Goal: Task Accomplishment & Management: Complete application form

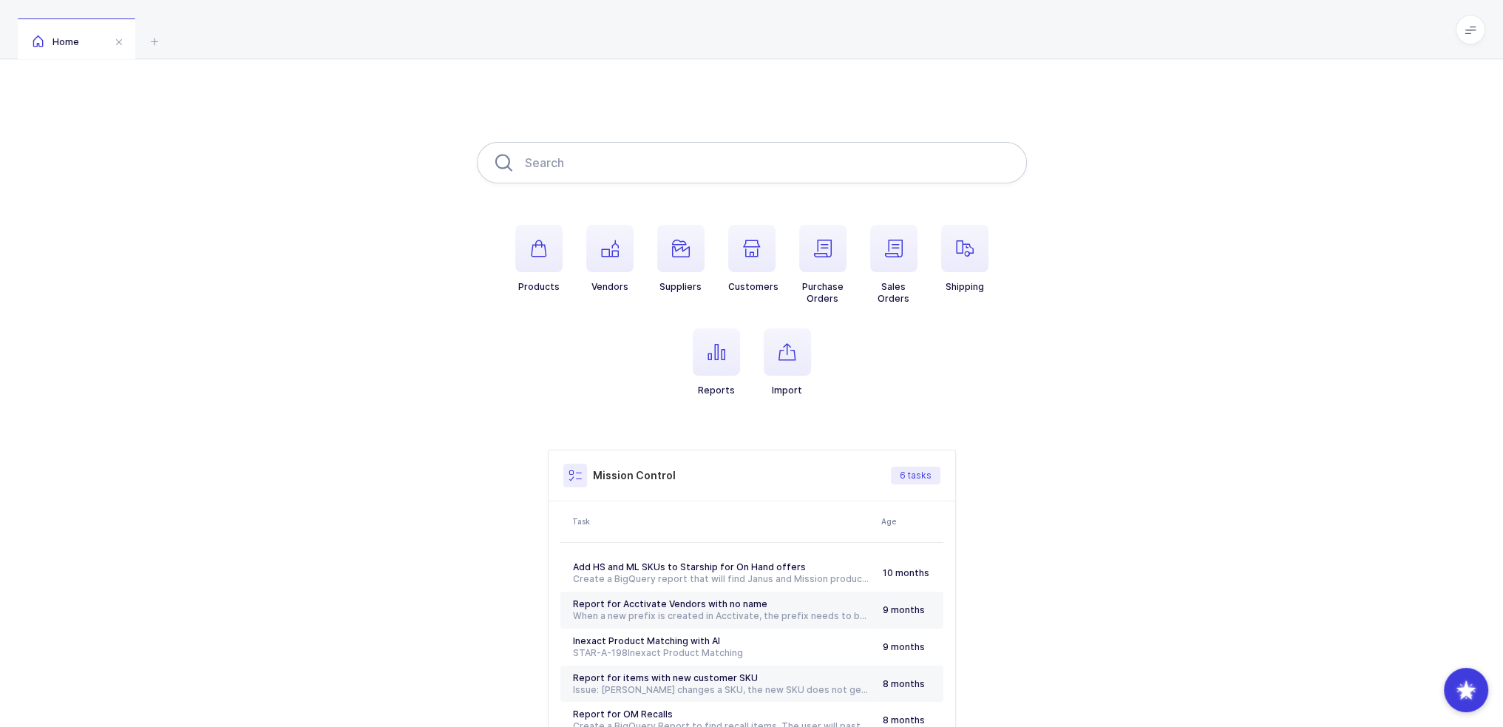
click at [543, 159] on input "text" at bounding box center [752, 162] width 550 height 41
click at [332, 144] on div "Products Vendors Suppliers Customers Purchase Orders Sales Orders Shipping Repo…" at bounding box center [751, 465] width 1503 height 812
click at [976, 251] on span "button" at bounding box center [964, 248] width 47 height 47
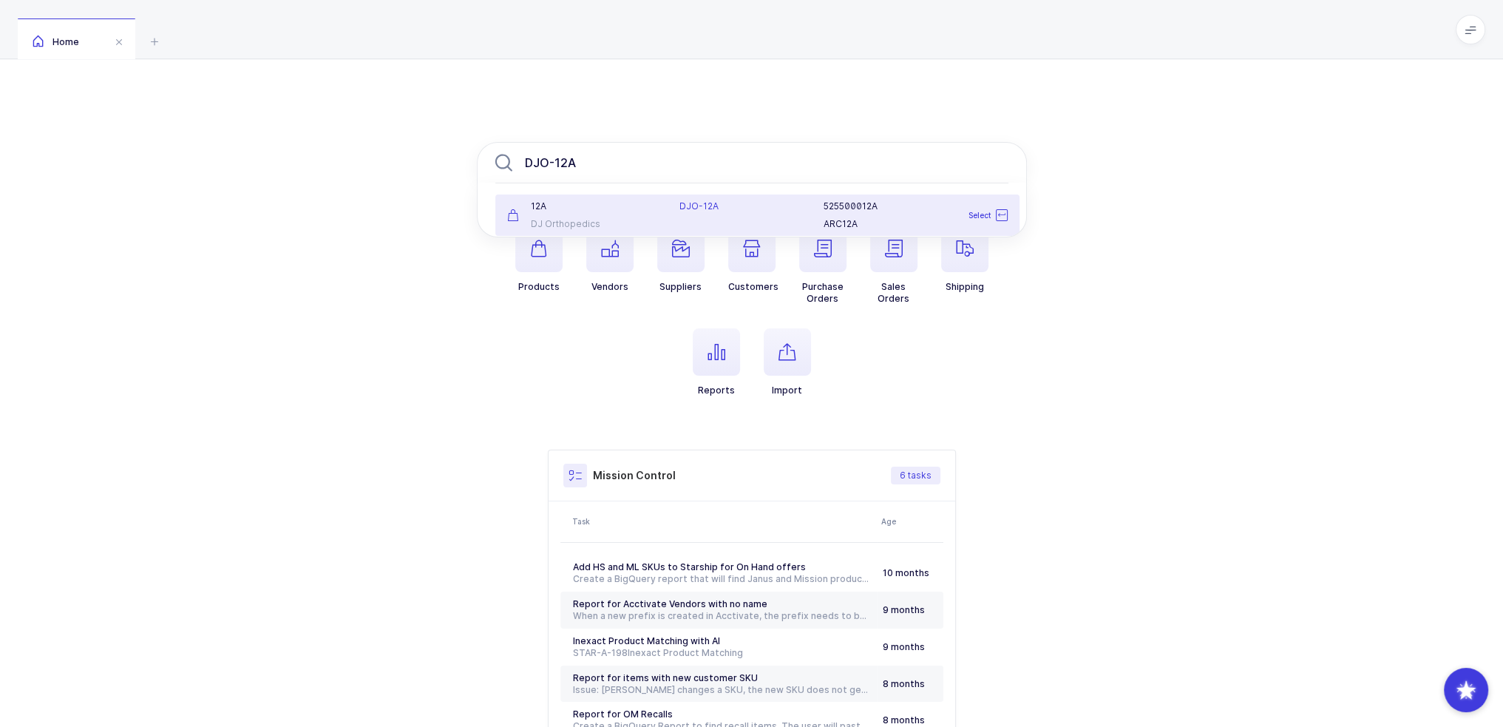
type input "DJO-12A"
click at [639, 222] on div "DJ Orthopedics" at bounding box center [584, 224] width 155 height 12
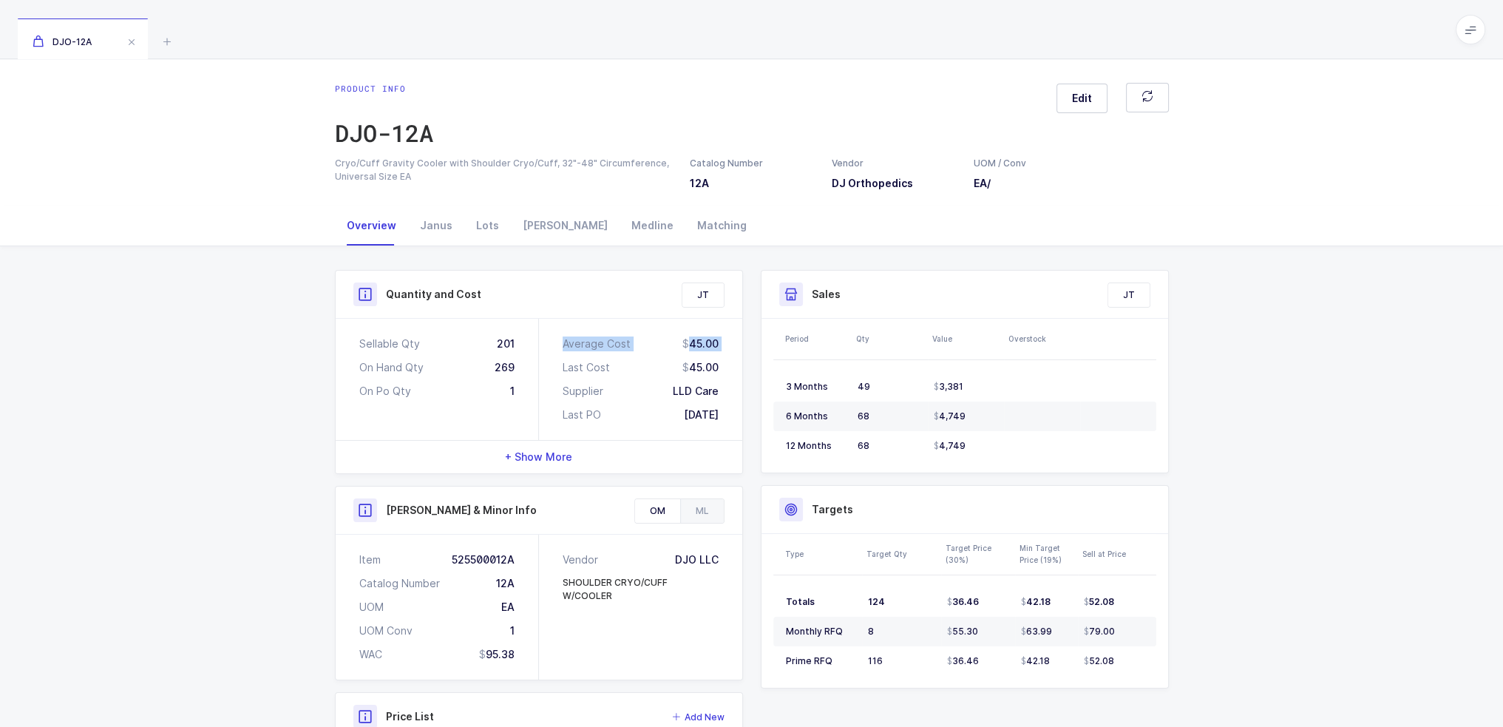
drag, startPoint x: 535, startPoint y: 392, endPoint x: 543, endPoint y: 374, distance: 19.5
click at [543, 374] on div "Sellable Qty 201 On Hand Qty 269 On Po Qty 1 Average Cost 45.00 Last Cost 45.00…" at bounding box center [539, 379] width 407 height 121
click at [532, 384] on div "Sellable Qty 201 On Hand Qty 269 On Po Qty 1" at bounding box center [437, 379] width 203 height 121
drag, startPoint x: 523, startPoint y: 390, endPoint x: 484, endPoint y: 328, distance: 73.4
click at [484, 328] on div "Sellable Qty 201 On Hand Qty 269 On Po Qty 1" at bounding box center [437, 379] width 203 height 121
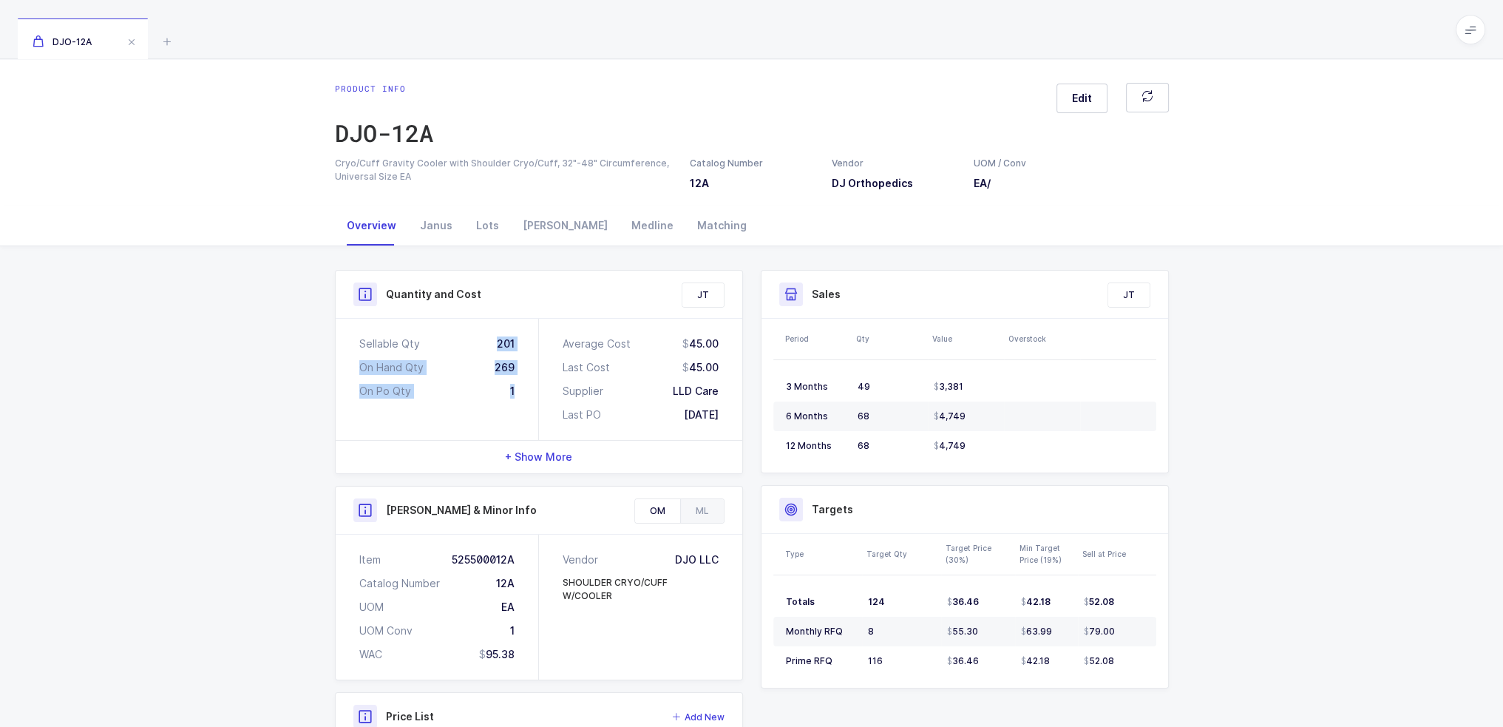
click at [484, 328] on div "Sellable Qty 201 On Hand Qty 269 On Po Qty 1" at bounding box center [437, 379] width 203 height 121
drag, startPoint x: 497, startPoint y: 301, endPoint x: 526, endPoint y: 393, distance: 96.3
click at [526, 393] on div "Quantity and Cost JT Sellable Qty 201 On Hand Qty 269 On Po Qty 1 Average Cost …" at bounding box center [539, 372] width 408 height 204
click at [526, 393] on div "Sellable Qty 201 On Hand Qty 269 On Po Qty 1" at bounding box center [437, 379] width 203 height 121
drag, startPoint x: 719, startPoint y: 425, endPoint x: 739, endPoint y: 420, distance: 21.3
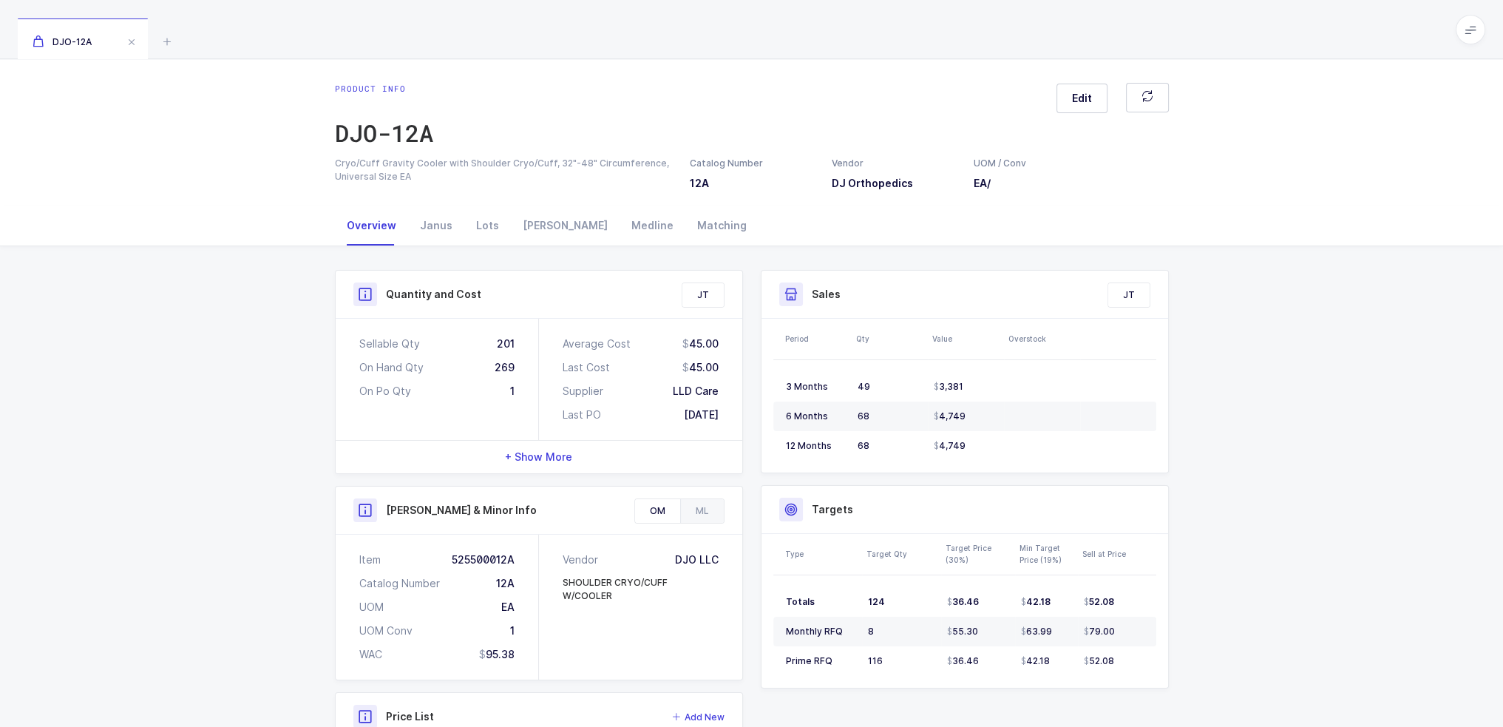
click at [739, 420] on div "Average Cost 45.00 Last Cost 45.00 Supplier LLD Care Last PO 08/28/2025" at bounding box center [640, 379] width 203 height 121
drag, startPoint x: 489, startPoint y: 344, endPoint x: 735, endPoint y: 418, distance: 257.1
click at [735, 418] on div "Sellable Qty 201 On Hand Qty 269 On Po Qty 1 Average Cost 45.00 Last Cost 45.00…" at bounding box center [539, 379] width 407 height 121
click at [735, 418] on div "Average Cost 45.00 Last Cost 45.00 Supplier LLD Care Last PO 08/28/2025" at bounding box center [640, 379] width 203 height 121
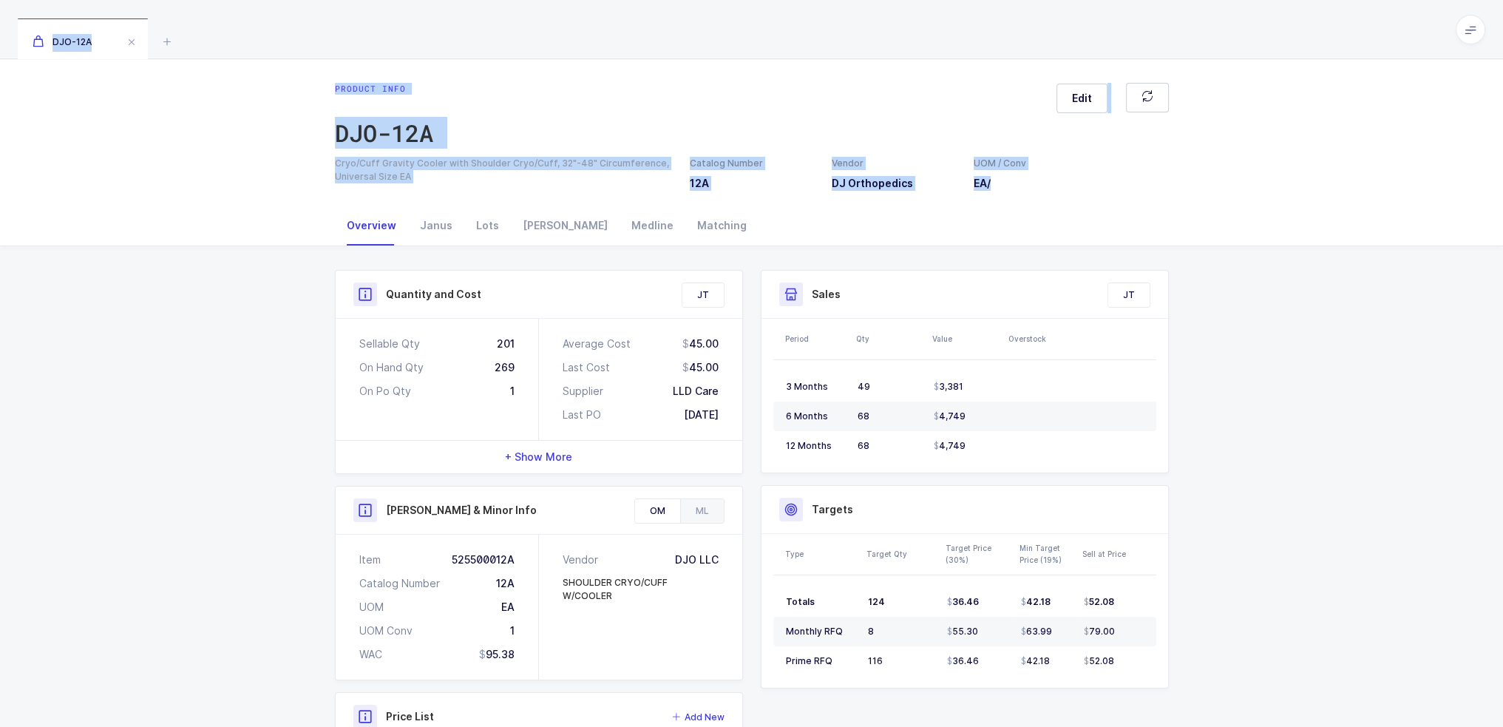
drag, startPoint x: 255, startPoint y: 25, endPoint x: 257, endPoint y: 236, distance: 210.7
click at [257, 236] on div "DJO-12A Product info DJO-12A Edit Cryo/Cuff Gravity Cooler with Shoulder Cryo/C…" at bounding box center [751, 452] width 1503 height 905
click at [257, 236] on div "Overview Janus Lots Owens Medline Matching" at bounding box center [751, 226] width 1503 height 41
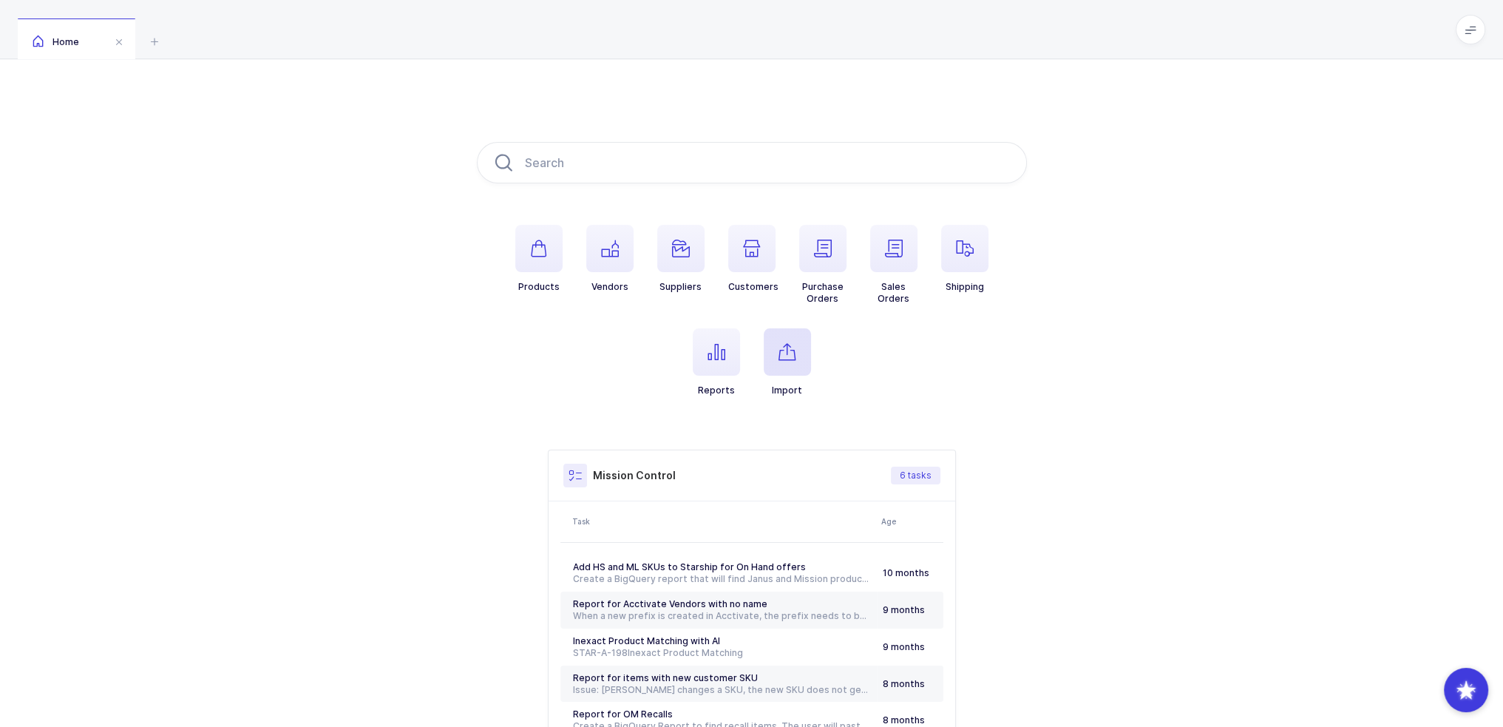
click at [804, 356] on span "button" at bounding box center [787, 351] width 47 height 47
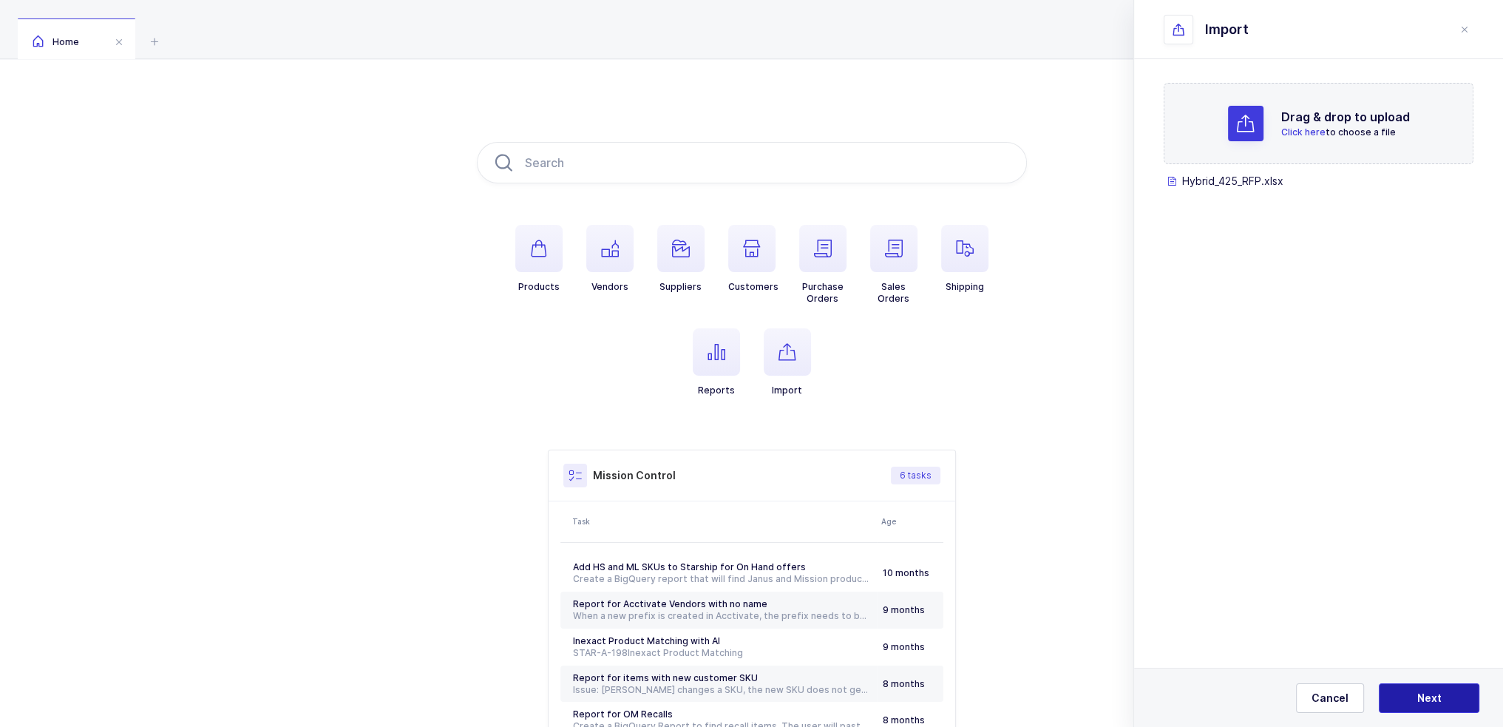
click at [1421, 692] on span "Next" at bounding box center [1429, 698] width 24 height 15
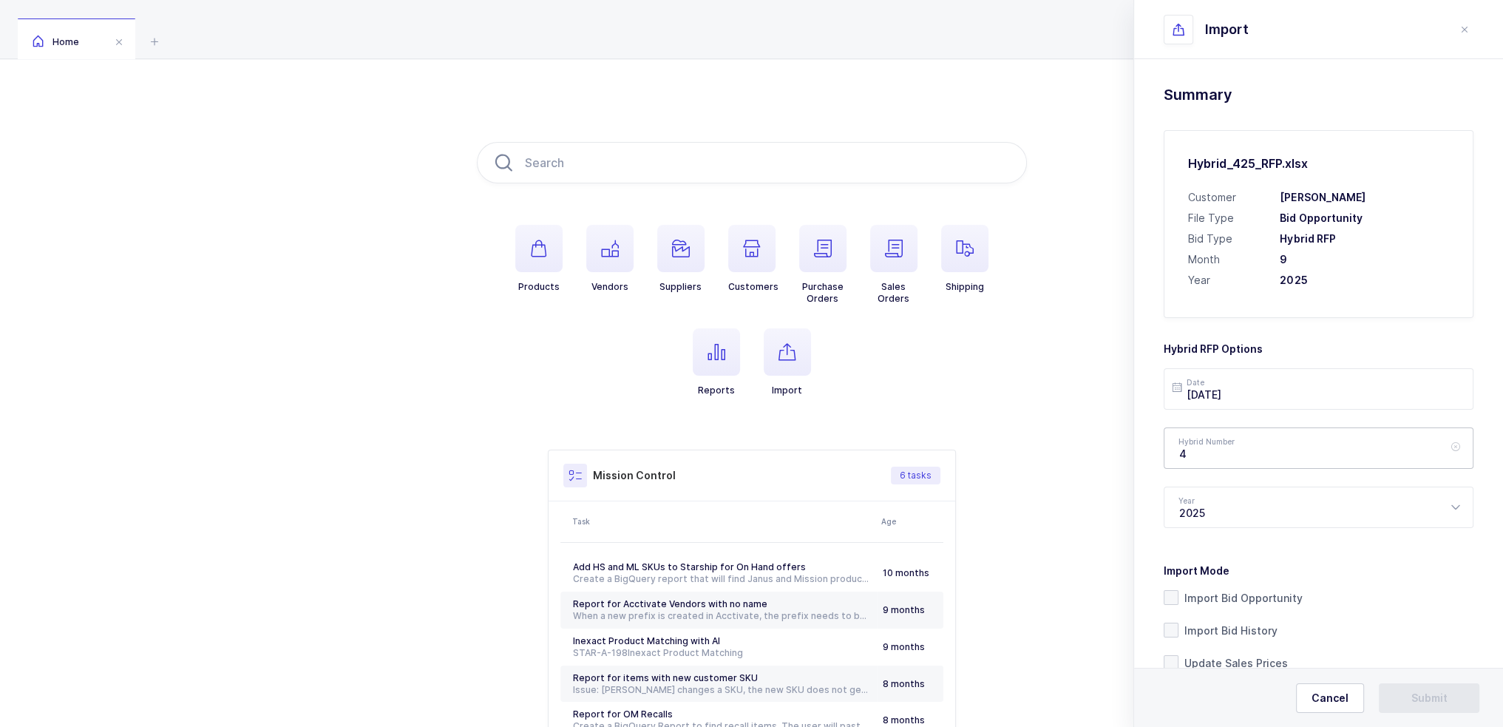
click at [1281, 449] on div "4" at bounding box center [1319, 447] width 310 height 41
click at [1240, 441] on div "4" at bounding box center [1319, 447] width 310 height 41
drag, startPoint x: 1326, startPoint y: 275, endPoint x: 1352, endPoint y: 250, distance: 35.5
click at [1351, 249] on div "Customer Henry Schein File Type Bid Opportunity Bid Type Hybrid RFP Month 9 Yea…" at bounding box center [1318, 239] width 261 height 98
click at [1364, 271] on div "Customer Henry Schein File Type Bid Opportunity Bid Type Hybrid RFP Month 9 Yea…" at bounding box center [1318, 239] width 261 height 98
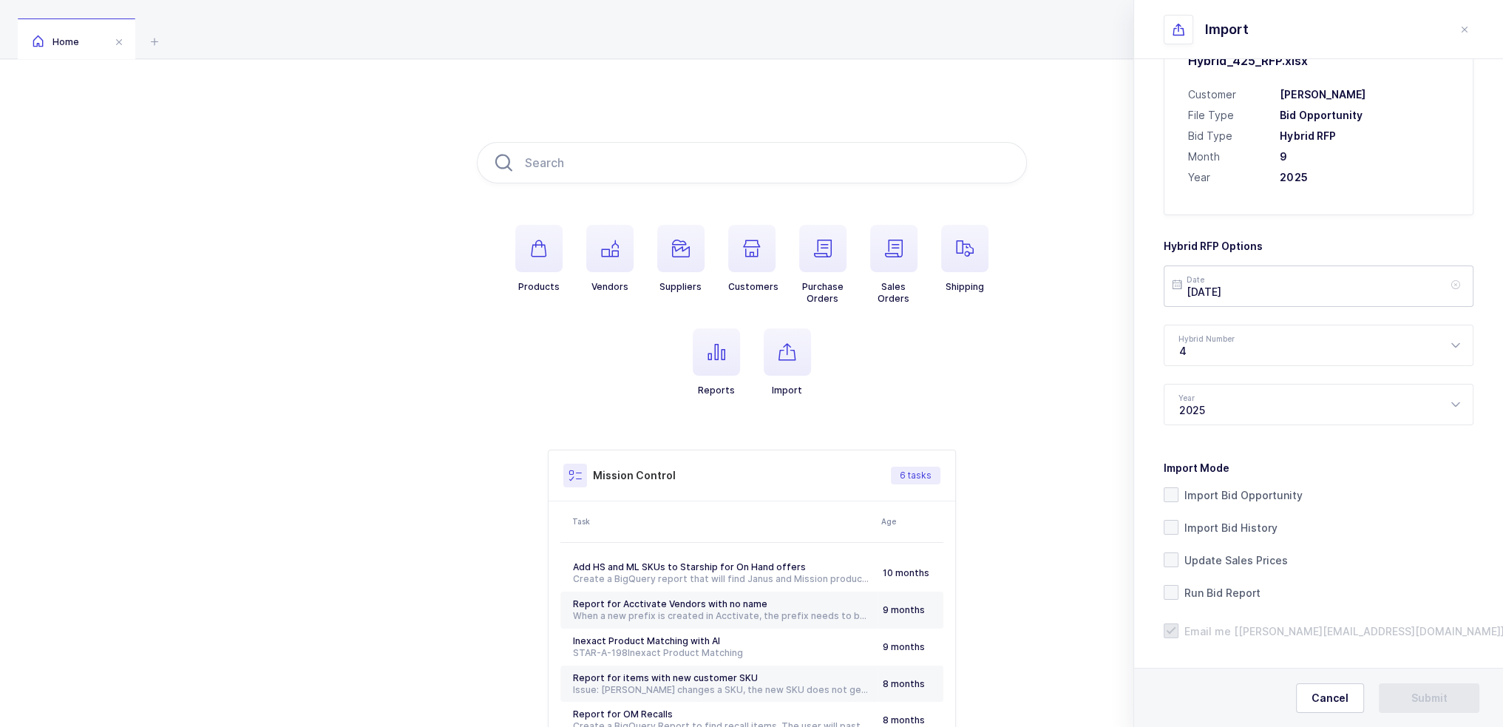
scroll to position [114, 0]
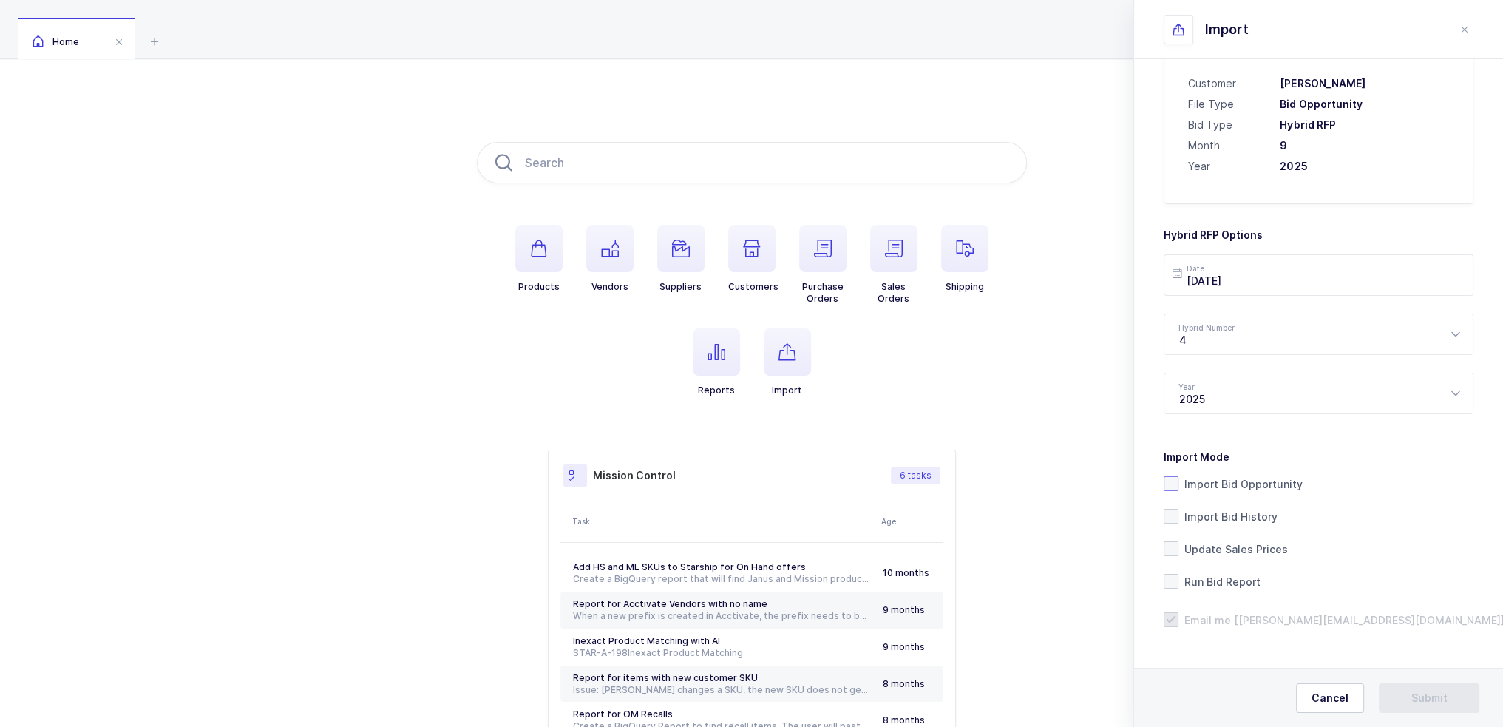
click at [1269, 481] on span "Import Bid Opportunity" at bounding box center [1240, 484] width 124 height 14
click at [1178, 476] on input "Import Bid Opportunity" at bounding box center [1178, 476] width 0 height 0
click at [685, 172] on input "text" at bounding box center [752, 162] width 550 height 41
paste input "6120300"
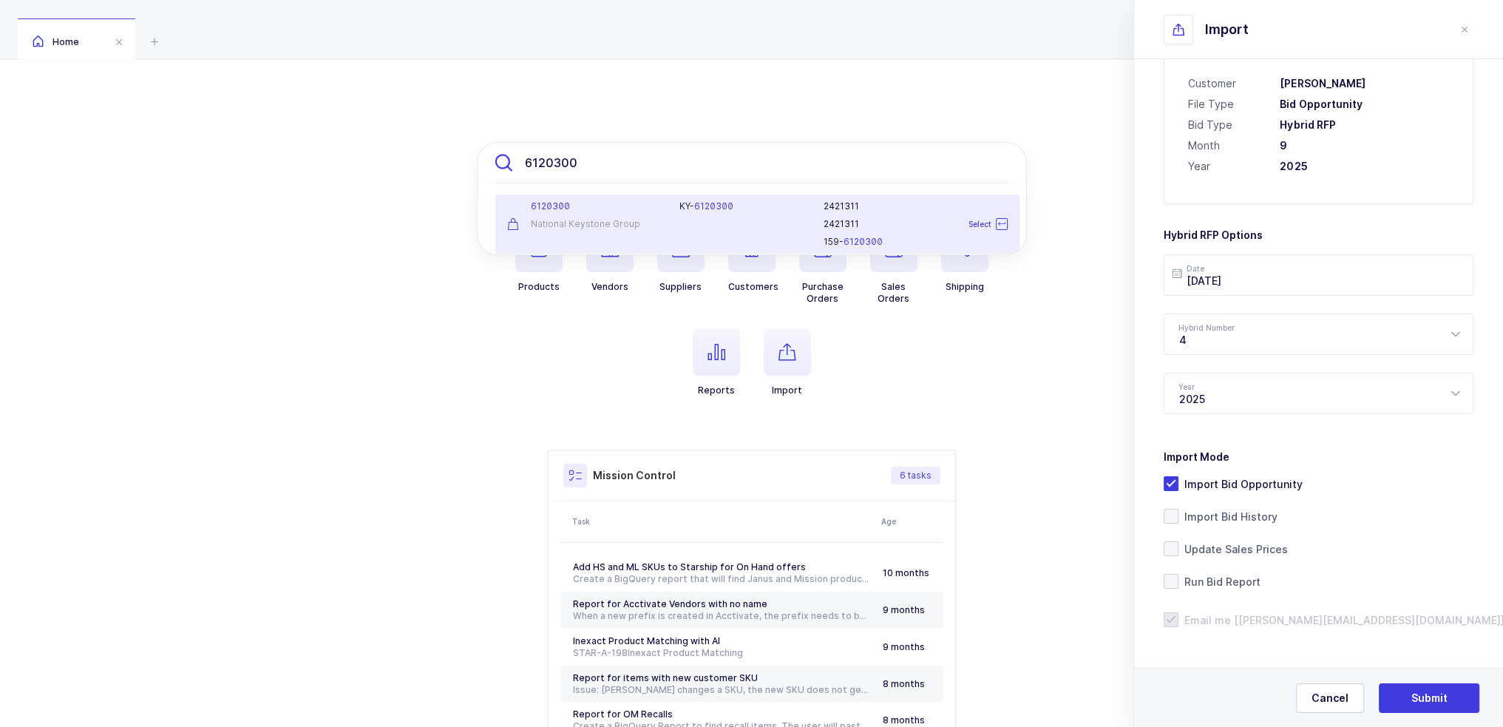
type input "6120300"
click at [1426, 556] on div "Import Mode Import Bid Opportunity Import Bid History Update Sales Prices Run B…" at bounding box center [1319, 513] width 310 height 151
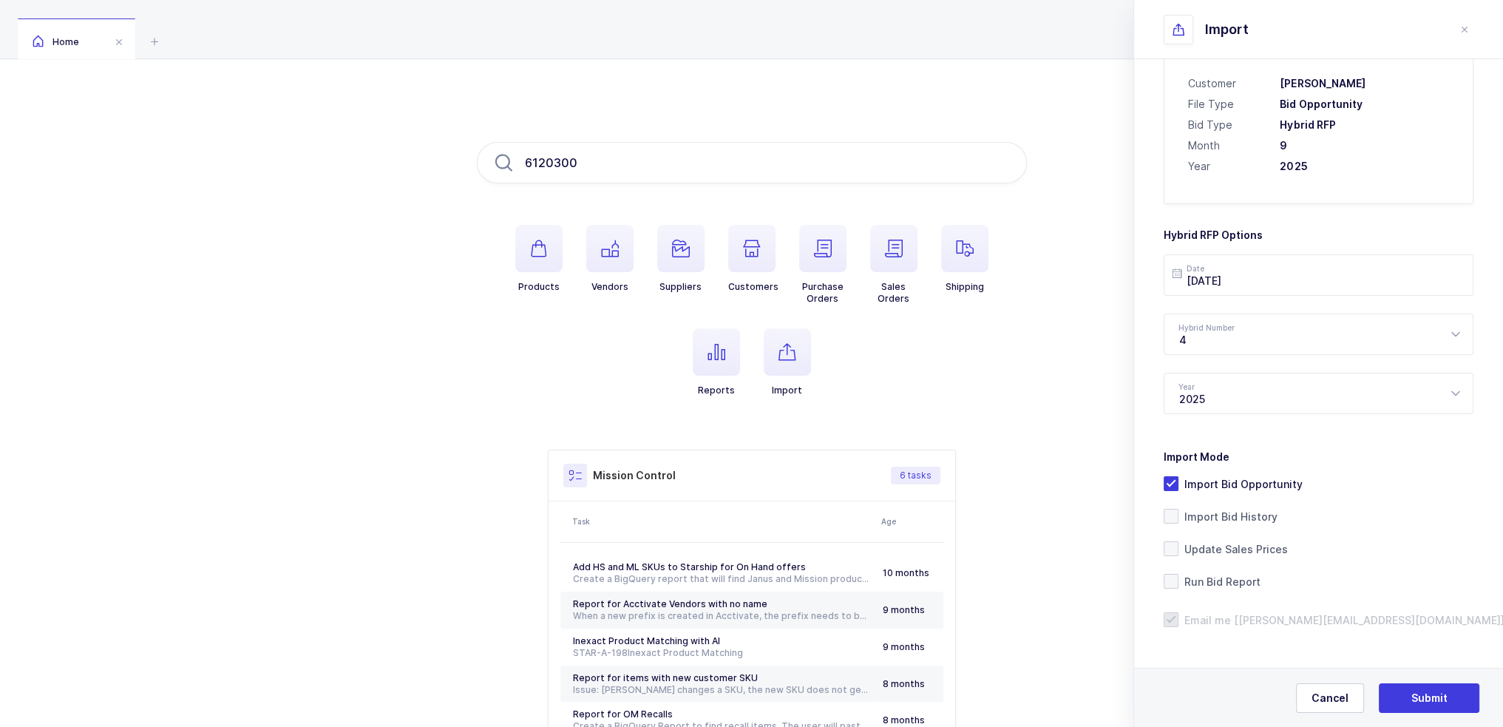
click at [1241, 236] on h3 "Hybrid RFP Options" at bounding box center [1319, 229] width 310 height 27
click at [1325, 234] on h3 "Hybrid RFP Options" at bounding box center [1319, 229] width 310 height 27
drag, startPoint x: 1301, startPoint y: 238, endPoint x: 1310, endPoint y: 231, distance: 11.5
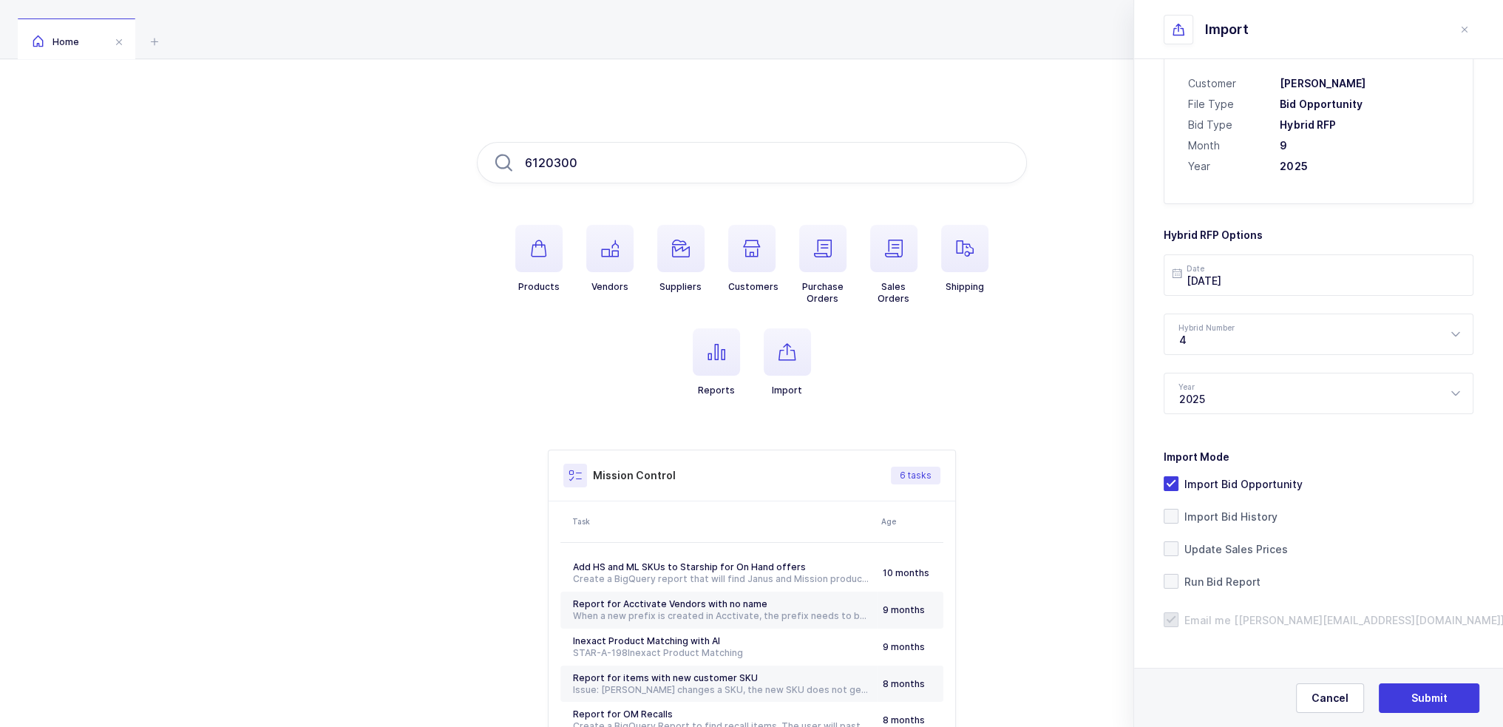
click at [1310, 231] on h3 "Hybrid RFP Options" at bounding box center [1319, 229] width 310 height 27
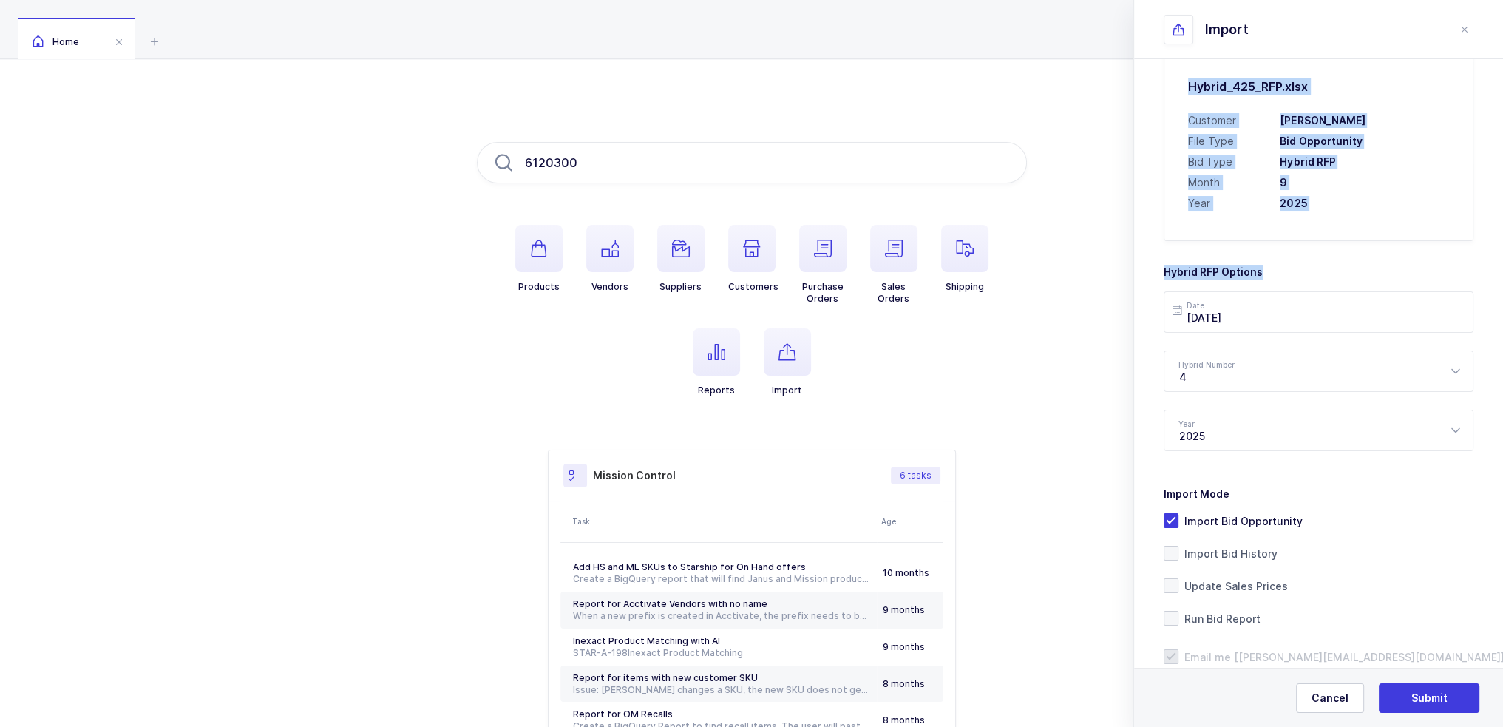
scroll to position [0, 0]
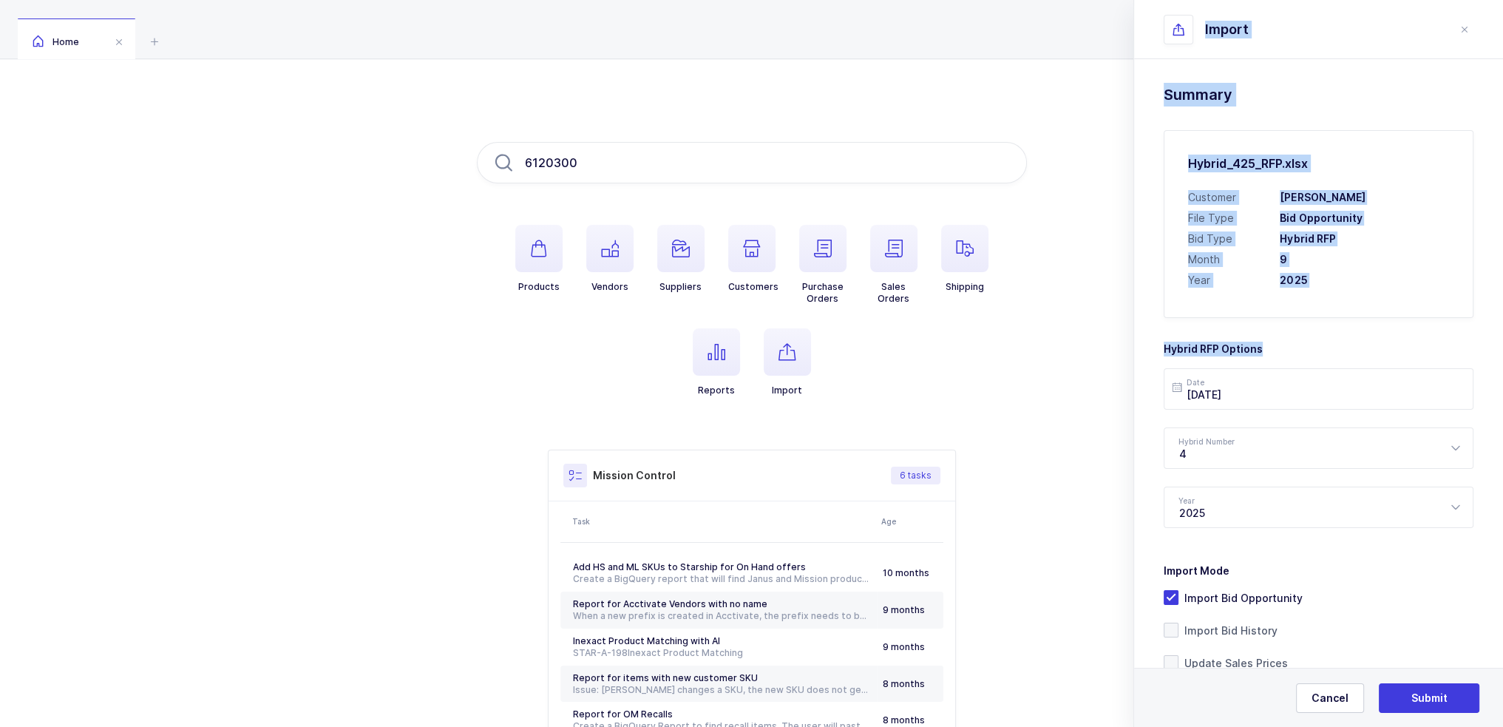
drag, startPoint x: 1326, startPoint y: 233, endPoint x: 1165, endPoint y: 48, distance: 245.2
click at [1165, 48] on div "Import Drag & drop to upload Click here to choose a file Hybrid_425_RFP.xlsx pr…" at bounding box center [1318, 363] width 370 height 727
click at [1159, 29] on header "Import" at bounding box center [1318, 29] width 369 height 59
drag, startPoint x: 1158, startPoint y: 27, endPoint x: 1289, endPoint y: 338, distance: 337.3
click at [1289, 338] on div "Import Drag & drop to upload Click here to choose a file Hybrid_425_RFP.xlsx pr…" at bounding box center [1318, 363] width 370 height 727
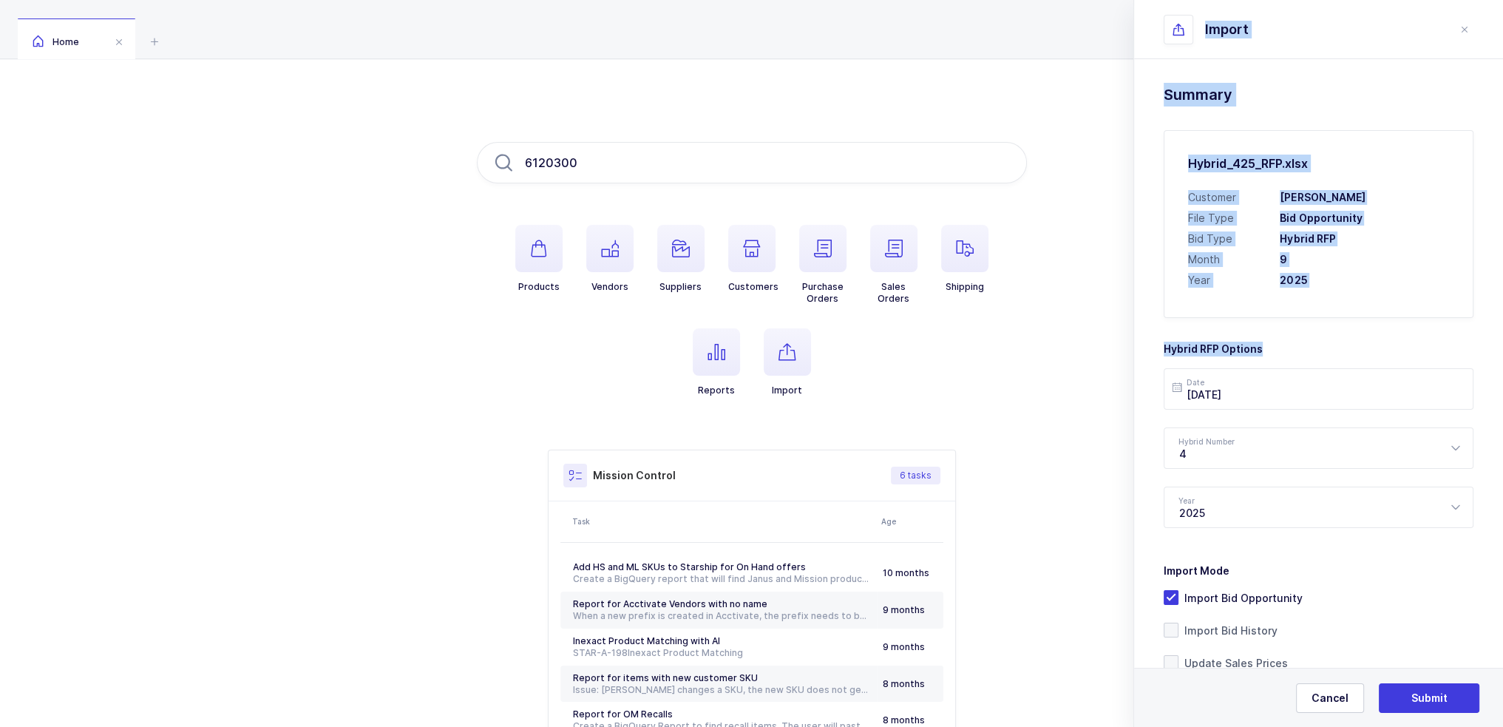
click at [1289, 338] on h3 "Hybrid RFP Options" at bounding box center [1319, 343] width 310 height 27
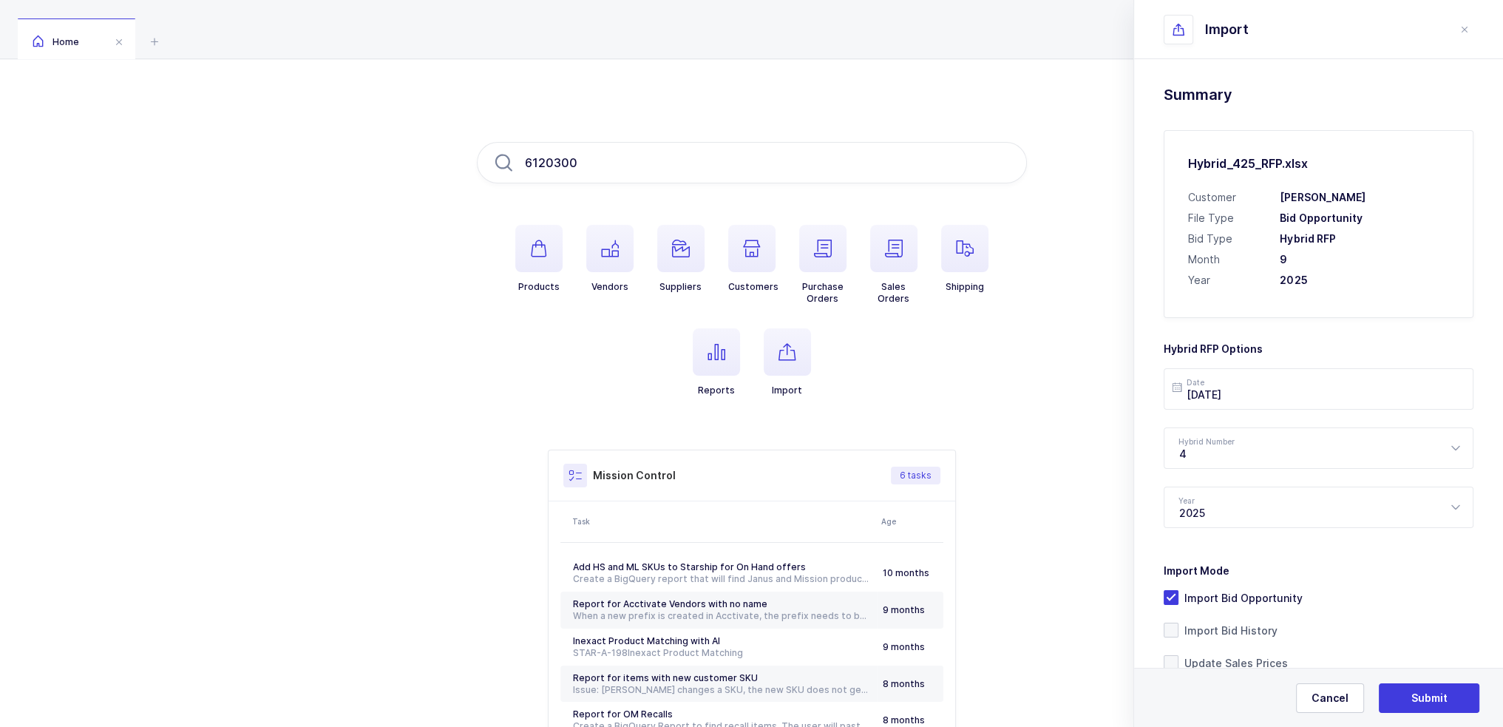
click at [1289, 338] on h3 "Hybrid RFP Options" at bounding box center [1319, 343] width 310 height 27
click at [1244, 358] on div "Hybrid RFP Options Date 2025-09-29 Hybrid Number 4 1 2 3 4 Year 2025 2024 2025 …" at bounding box center [1319, 429] width 310 height 198
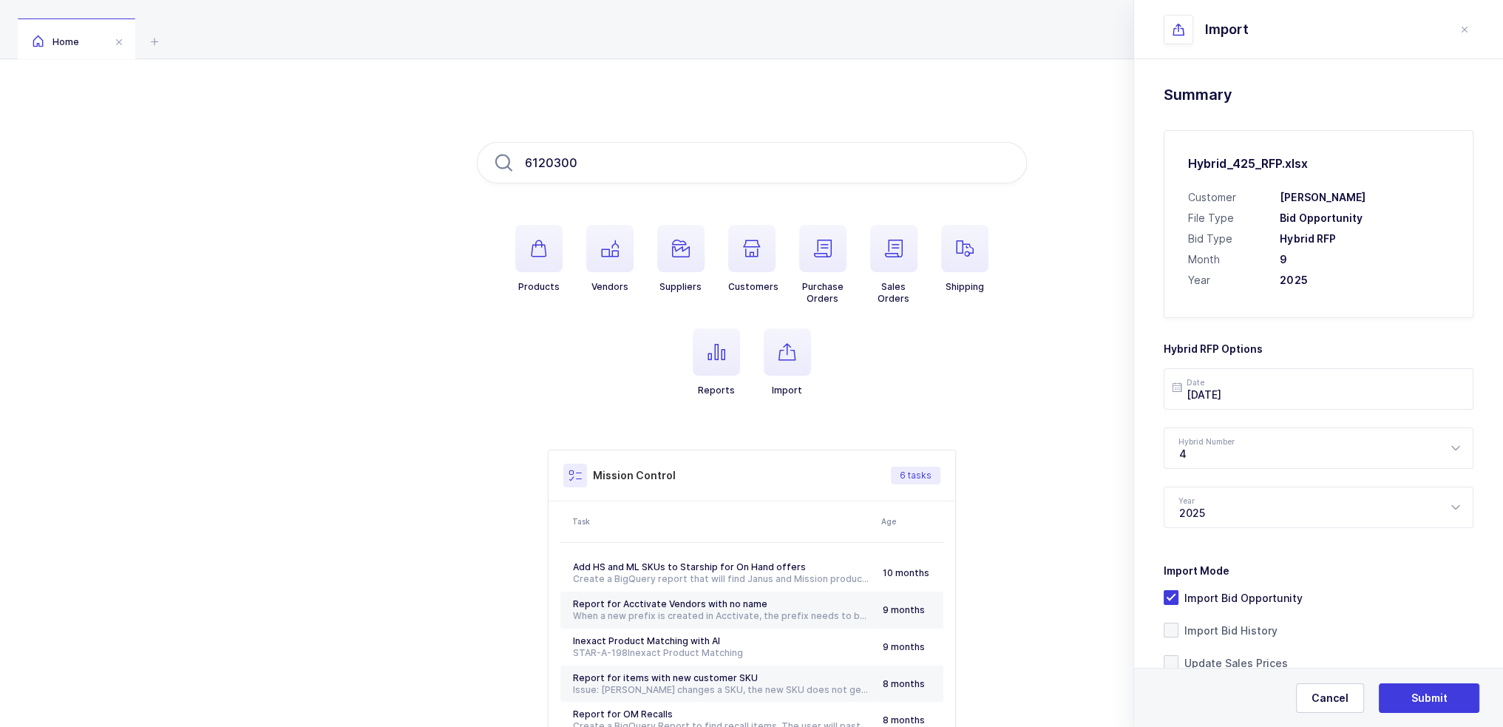
click at [1242, 336] on h3 "Hybrid RFP Options" at bounding box center [1319, 343] width 310 height 27
click at [1247, 356] on h3 "Hybrid RFP Options" at bounding box center [1319, 343] width 310 height 27
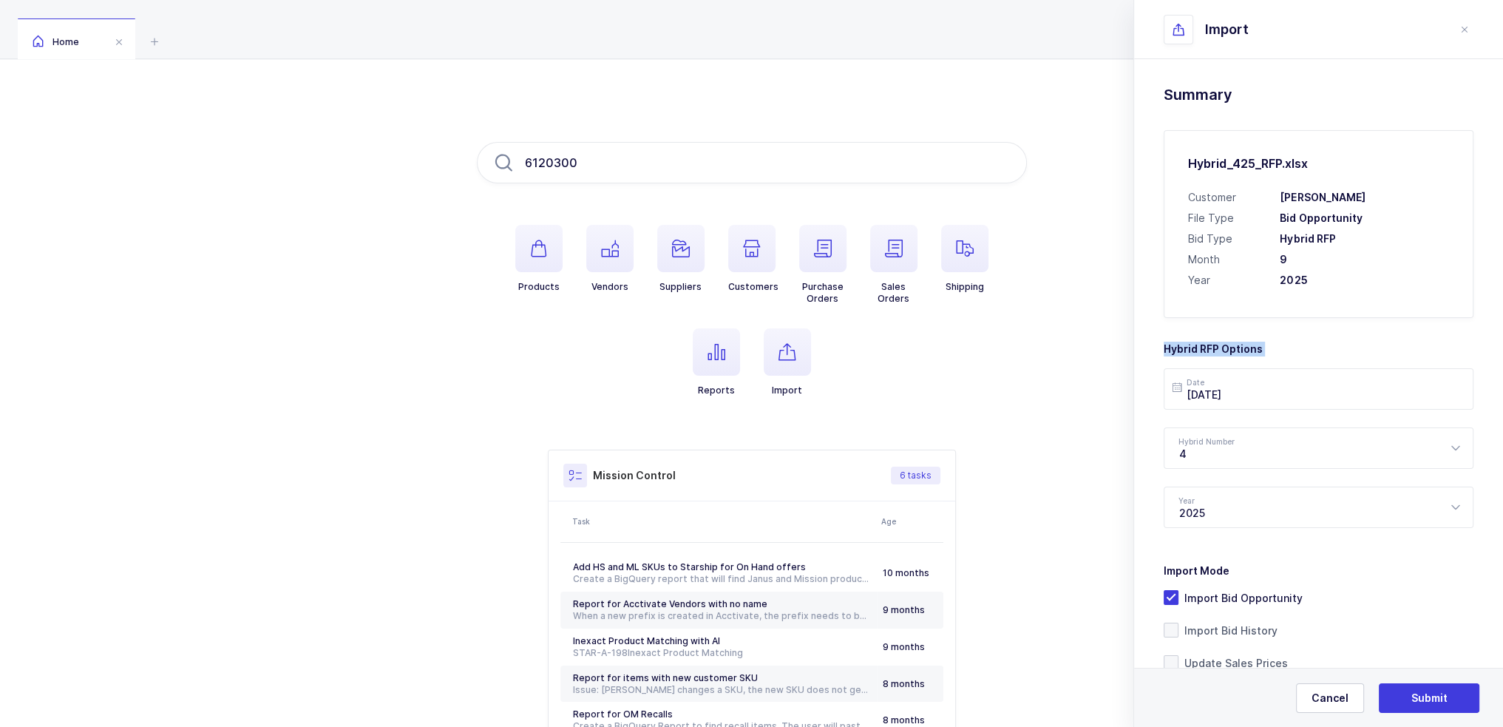
click at [1244, 347] on h3 "Hybrid RFP Options" at bounding box center [1319, 343] width 310 height 27
click at [1187, 350] on h3 "Hybrid RFP Options" at bounding box center [1319, 343] width 310 height 27
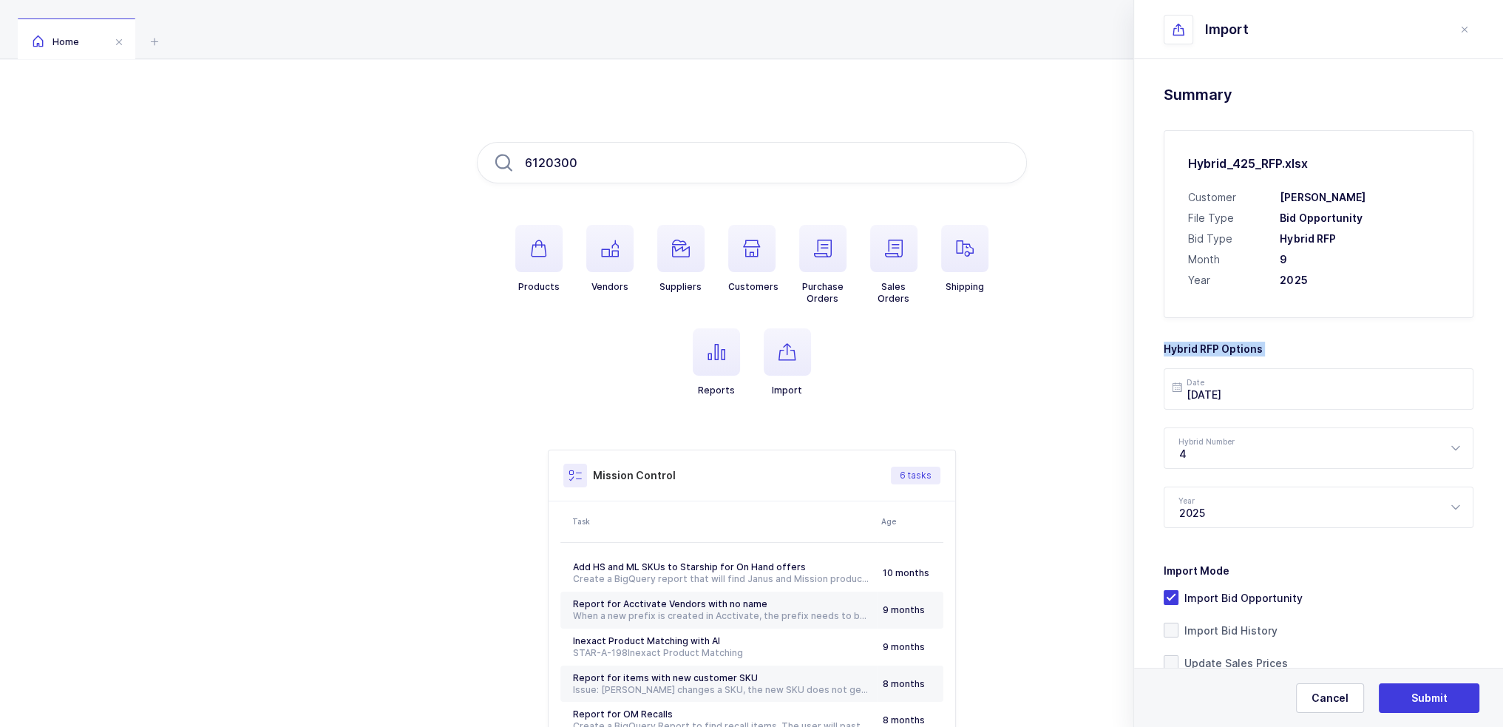
click at [1187, 350] on h3 "Hybrid RFP Options" at bounding box center [1319, 343] width 310 height 27
click at [1200, 351] on h3 "Hybrid RFP Options" at bounding box center [1319, 343] width 310 height 27
click at [1236, 351] on h3 "Hybrid RFP Options" at bounding box center [1319, 343] width 310 height 27
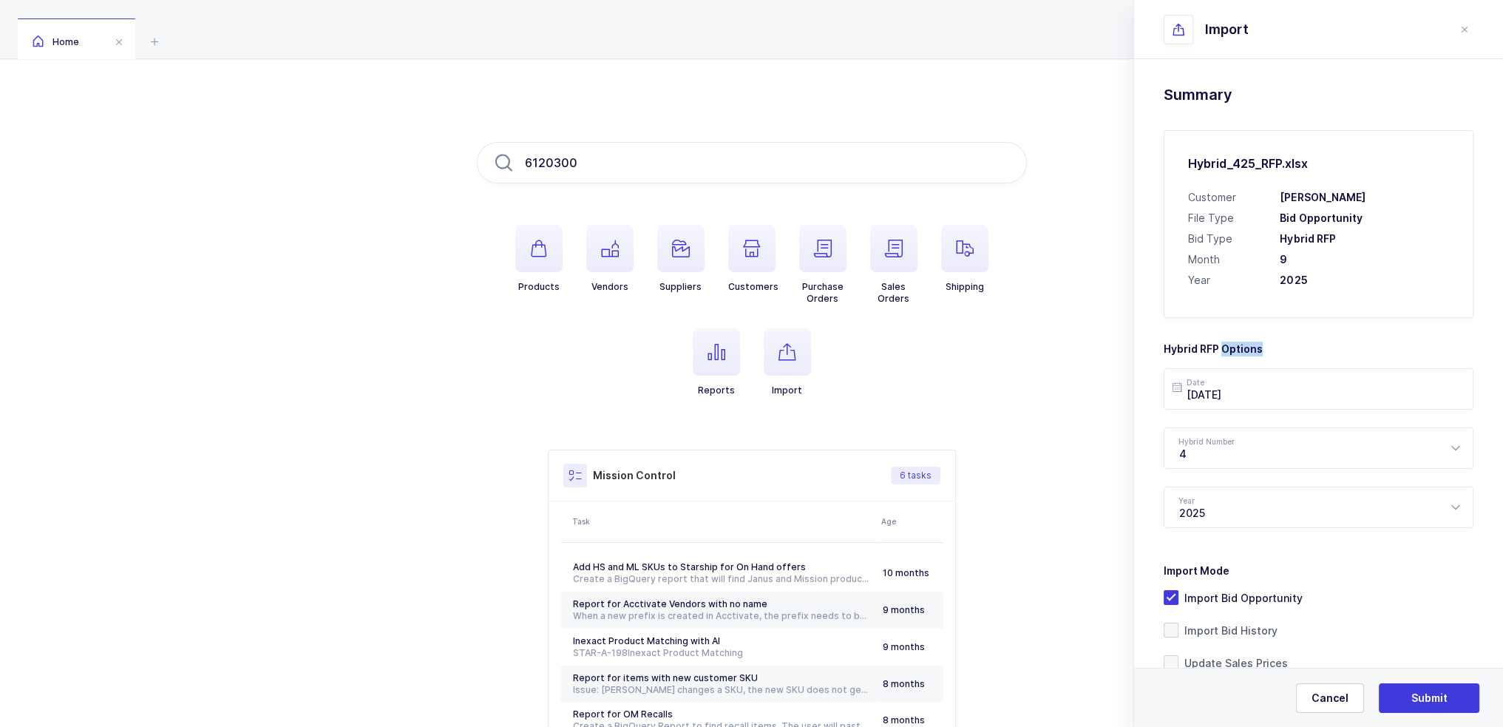
click at [1236, 351] on h3 "Hybrid RFP Options" at bounding box center [1319, 343] width 310 height 27
click at [1248, 351] on h3 "Hybrid RFP Options" at bounding box center [1319, 343] width 310 height 27
drag, startPoint x: 1264, startPoint y: 351, endPoint x: 1147, endPoint y: 347, distance: 116.1
click at [1147, 347] on div "Drag & drop to upload Click here to choose a file Hybrid_425_RFP.xlsx press del…" at bounding box center [1318, 450] width 369 height 782
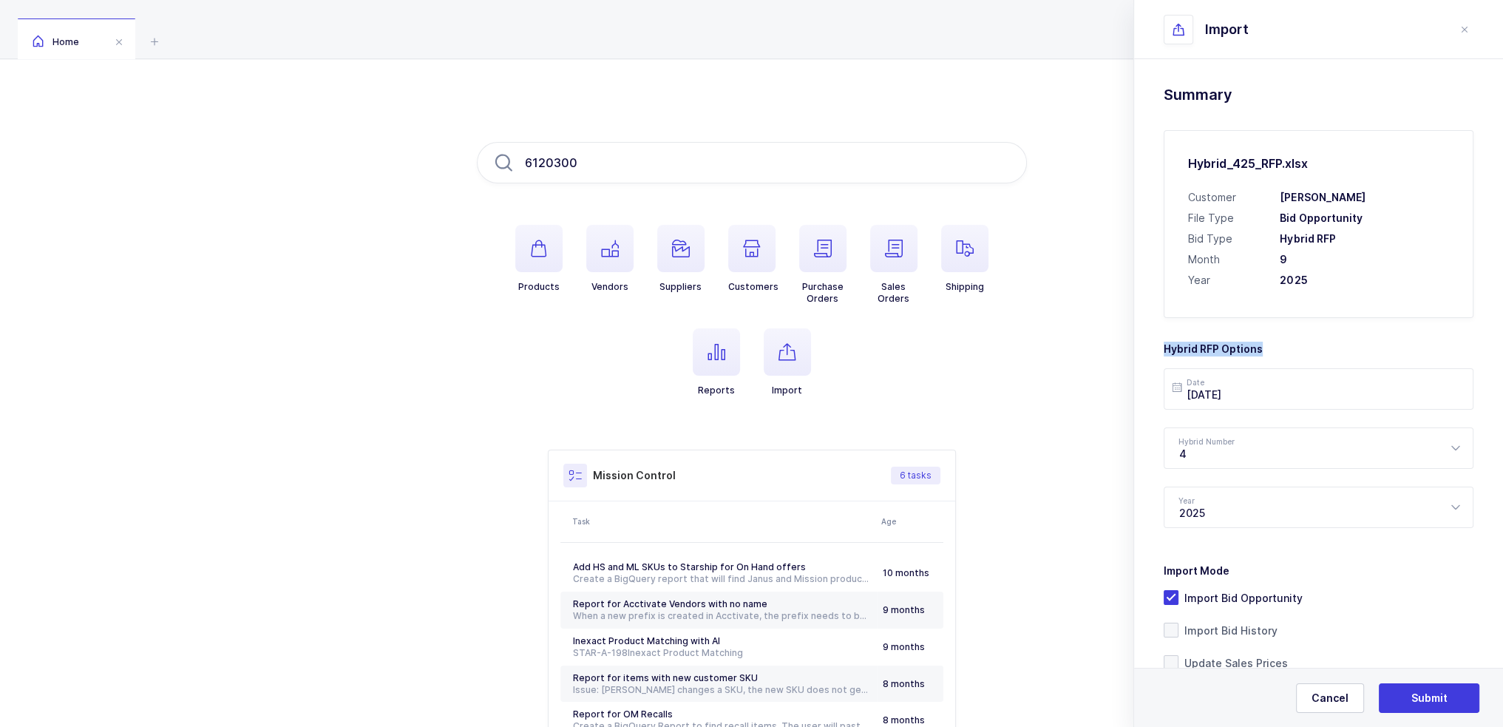
click at [1147, 347] on div "Drag & drop to upload Click here to choose a file Hybrid_425_RFP.xlsx press del…" at bounding box center [1318, 450] width 369 height 782
drag, startPoint x: 1147, startPoint y: 347, endPoint x: 1284, endPoint y: 348, distance: 136.8
click at [1284, 348] on div "Drag & drop to upload Click here to choose a file Hybrid_425_RFP.xlsx press del…" at bounding box center [1318, 450] width 369 height 782
click at [1284, 348] on h3 "Hybrid RFP Options" at bounding box center [1319, 343] width 310 height 27
drag, startPoint x: 1284, startPoint y: 348, endPoint x: 1159, endPoint y: 337, distance: 125.4
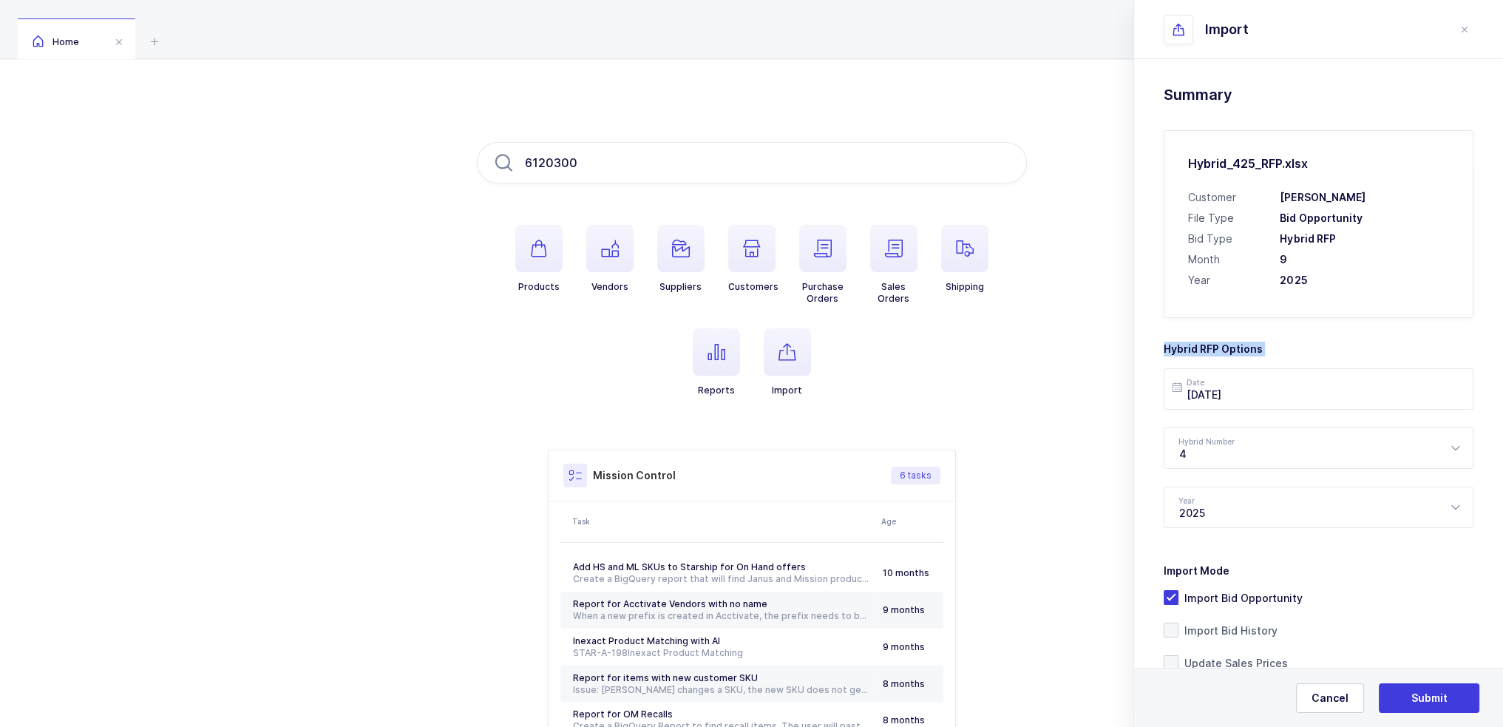
click at [1159, 337] on div "Drag & drop to upload Click here to choose a file Hybrid_425_RFP.xlsx press del…" at bounding box center [1318, 450] width 369 height 782
drag, startPoint x: 1159, startPoint y: 337, endPoint x: 1287, endPoint y: 342, distance: 128.0
click at [1287, 342] on div "Drag & drop to upload Click here to choose a file Hybrid_425_RFP.xlsx press del…" at bounding box center [1318, 450] width 369 height 782
click at [1287, 342] on h3 "Hybrid RFP Options" at bounding box center [1319, 343] width 310 height 27
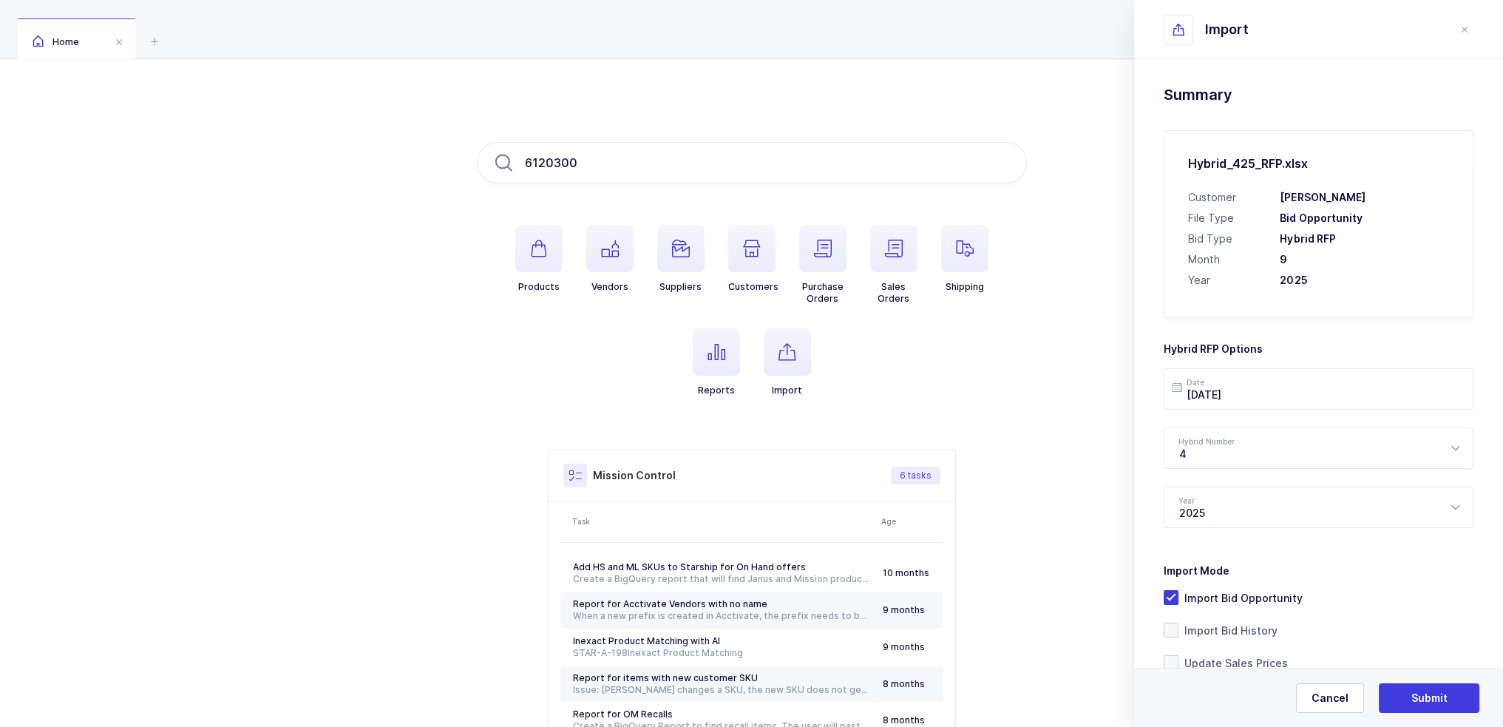
click at [1283, 342] on h3 "Hybrid RFP Options" at bounding box center [1319, 343] width 310 height 27
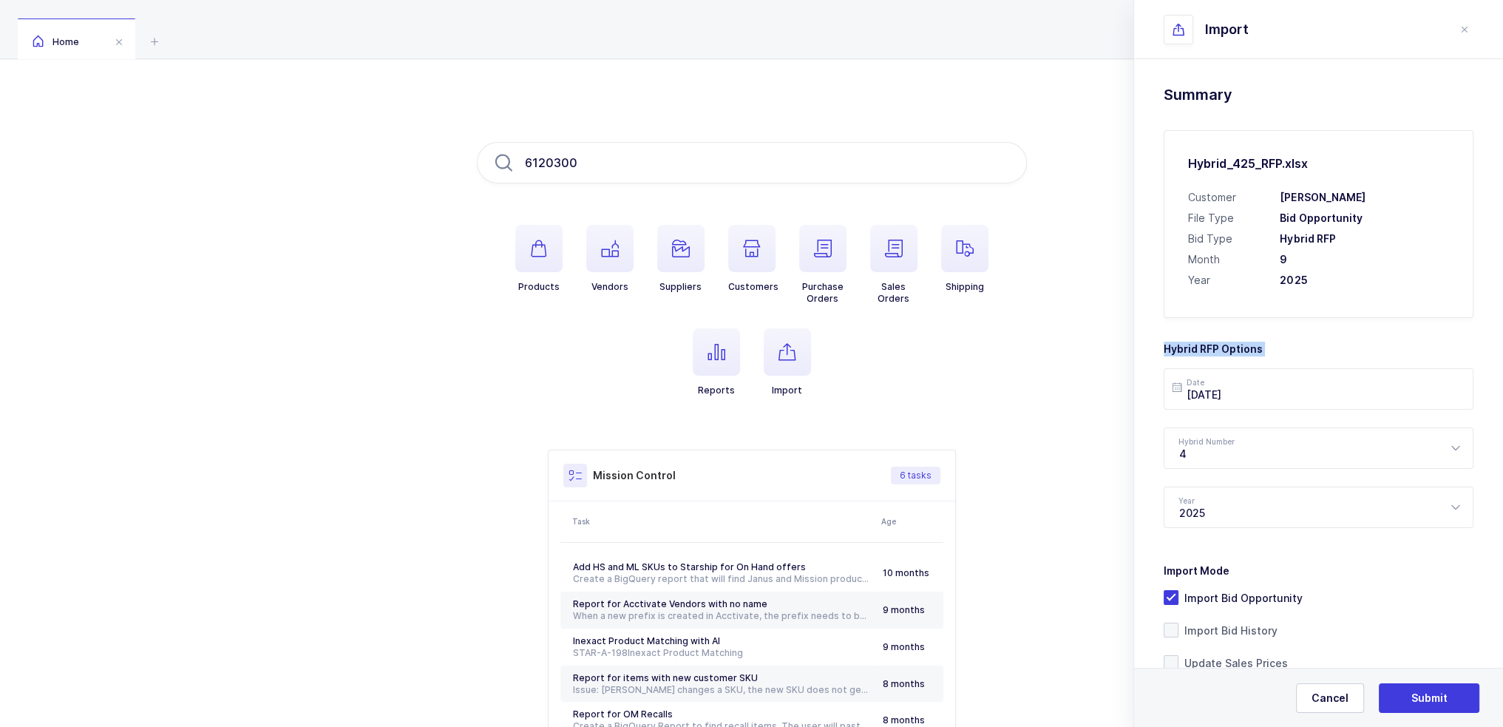
click at [1201, 347] on h3 "Hybrid RFP Options" at bounding box center [1319, 343] width 310 height 27
click at [1210, 343] on h3 "Hybrid RFP Options" at bounding box center [1319, 343] width 310 height 27
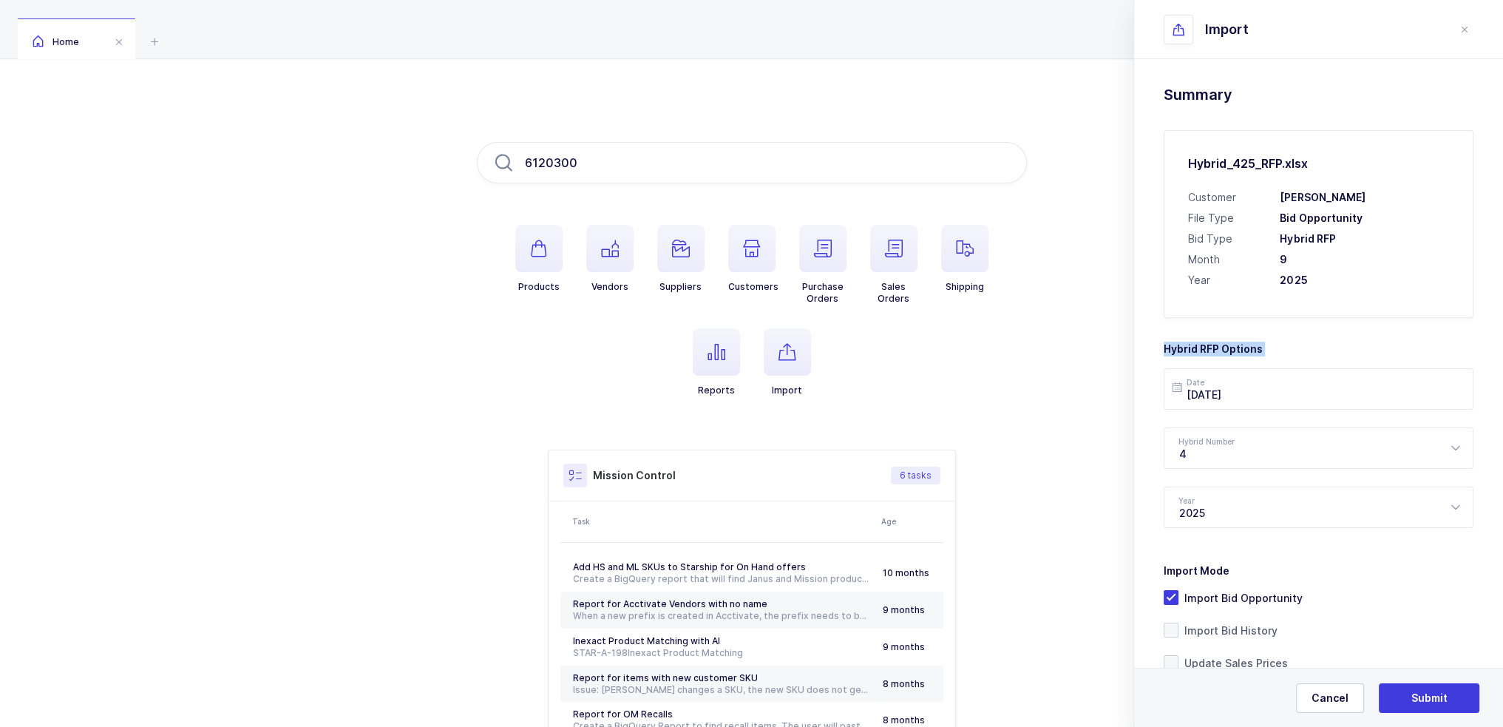
click at [1210, 343] on h3 "Hybrid RFP Options" at bounding box center [1319, 343] width 310 height 27
click at [1251, 346] on h3 "Hybrid RFP Options" at bounding box center [1319, 343] width 310 height 27
click at [1306, 347] on h3 "Hybrid RFP Options" at bounding box center [1319, 343] width 310 height 27
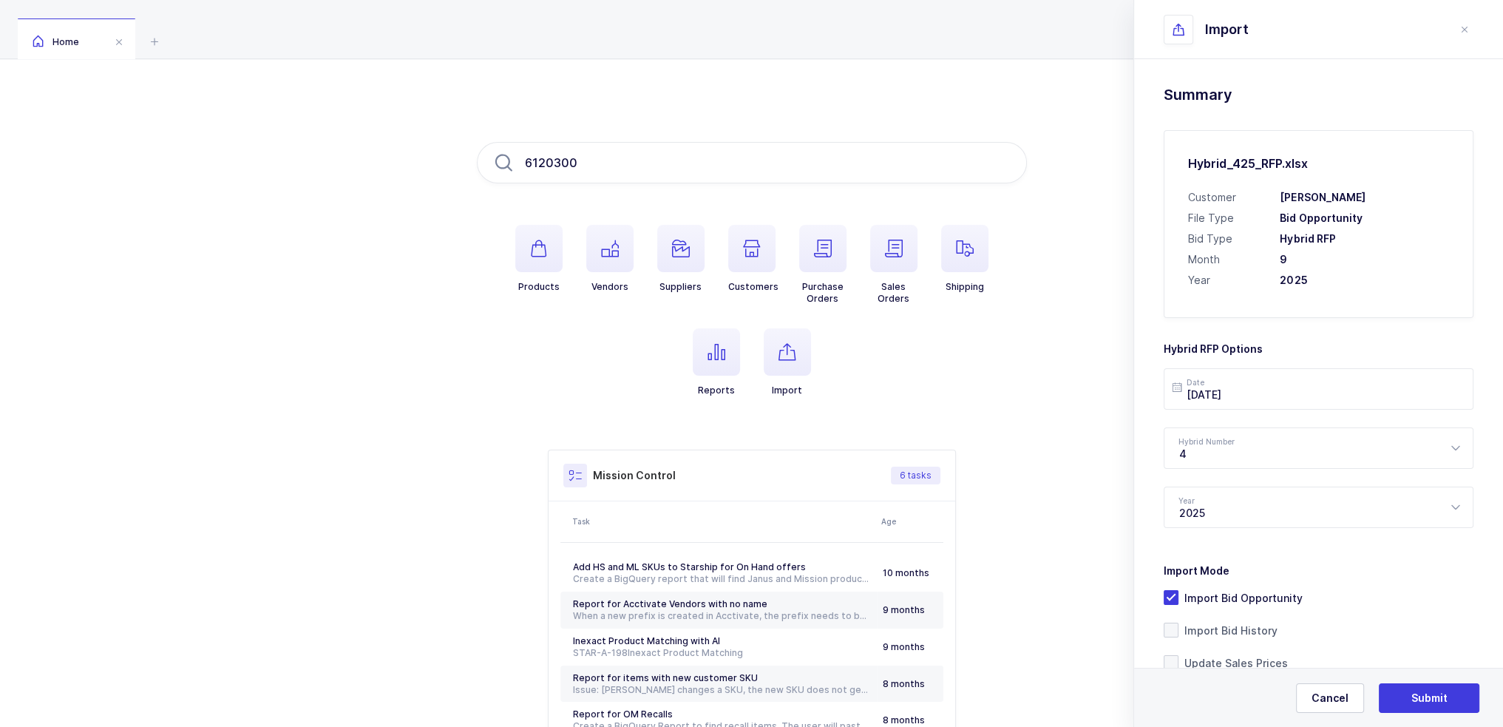
drag, startPoint x: 1306, startPoint y: 347, endPoint x: 1269, endPoint y: 345, distance: 36.3
click at [1269, 345] on h3 "Hybrid RFP Options" at bounding box center [1319, 343] width 310 height 27
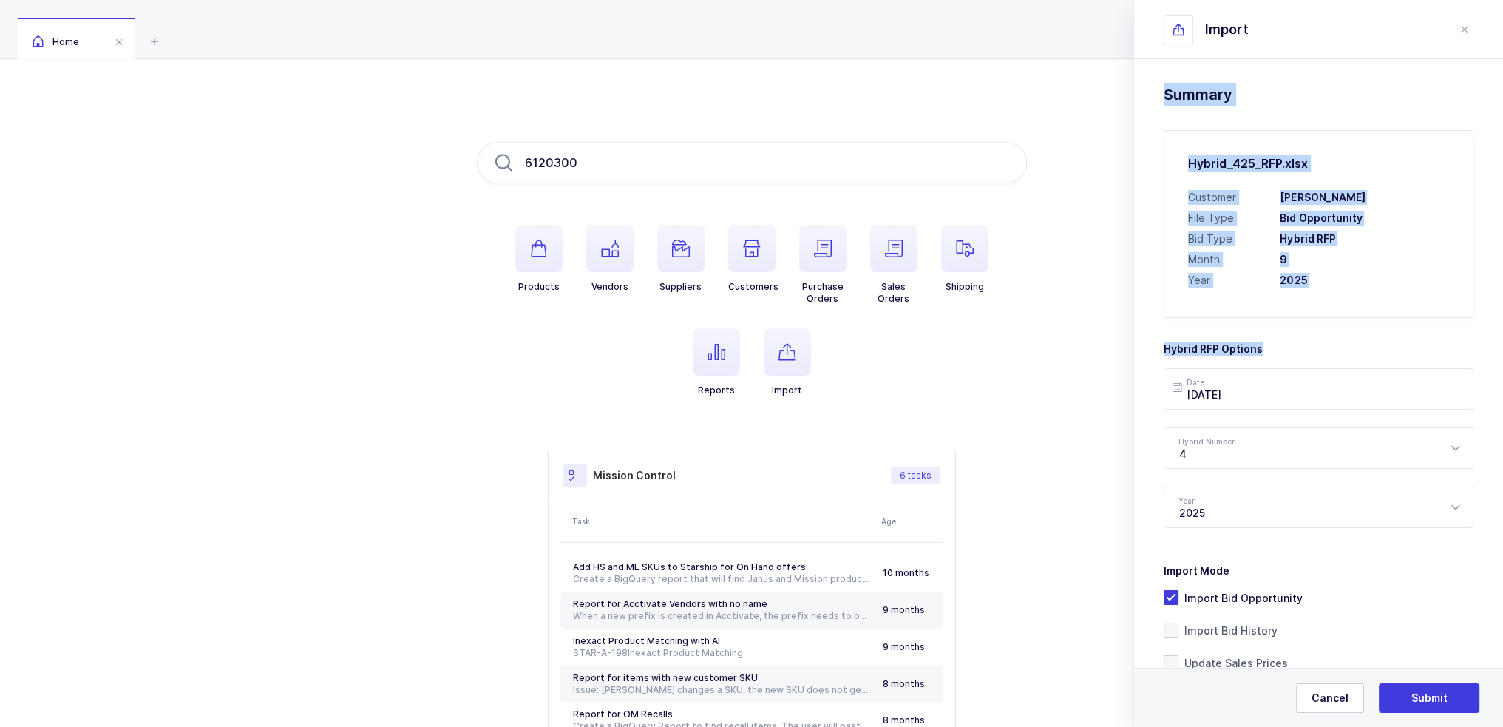
drag, startPoint x: 1289, startPoint y: 342, endPoint x: 1166, endPoint y: 88, distance: 281.7
click at [1166, 88] on div "Summary Hybrid_425_RFP.xlsx Customer Henry Schein File Type Bid Opportunity Bid…" at bounding box center [1319, 412] width 310 height 658
click at [1166, 88] on h1 "Summary" at bounding box center [1319, 95] width 310 height 24
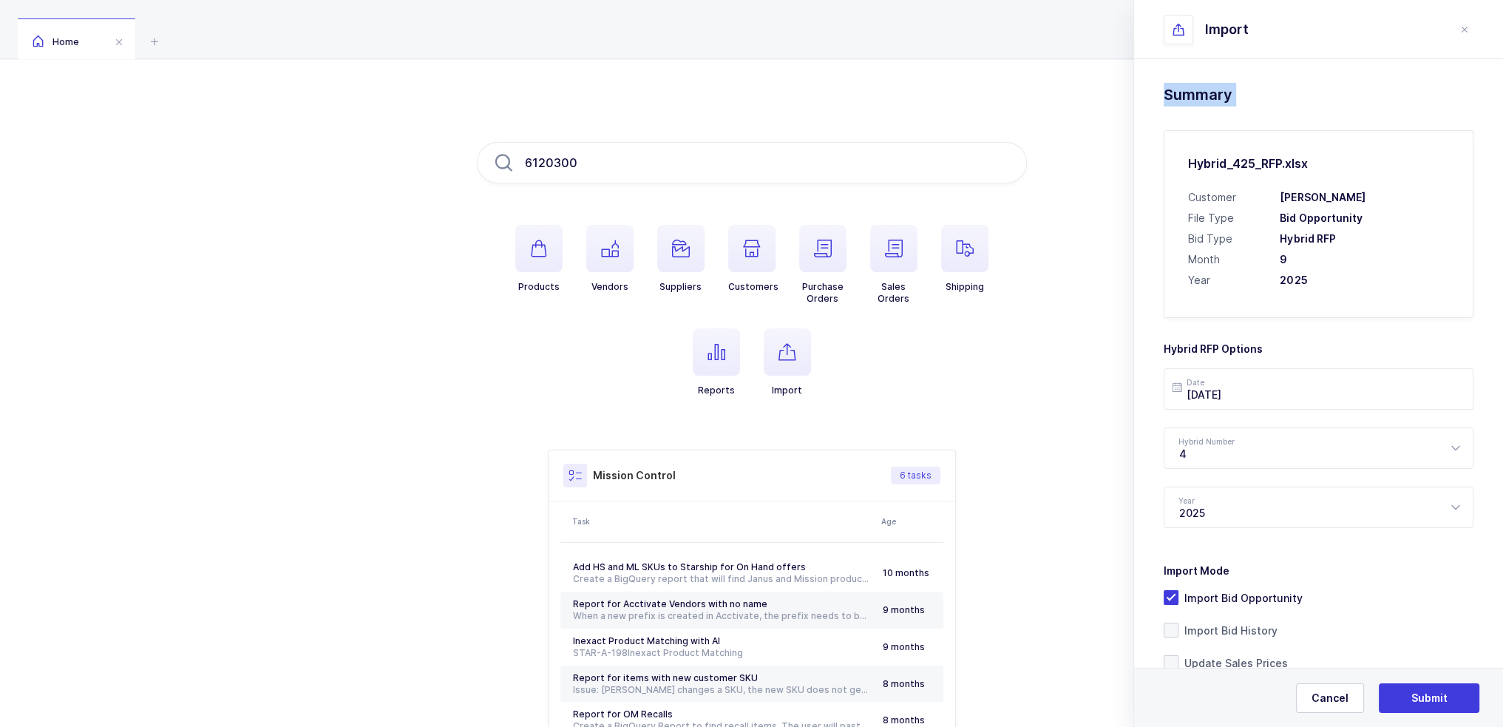
click at [1166, 88] on h1 "Summary" at bounding box center [1319, 95] width 310 height 24
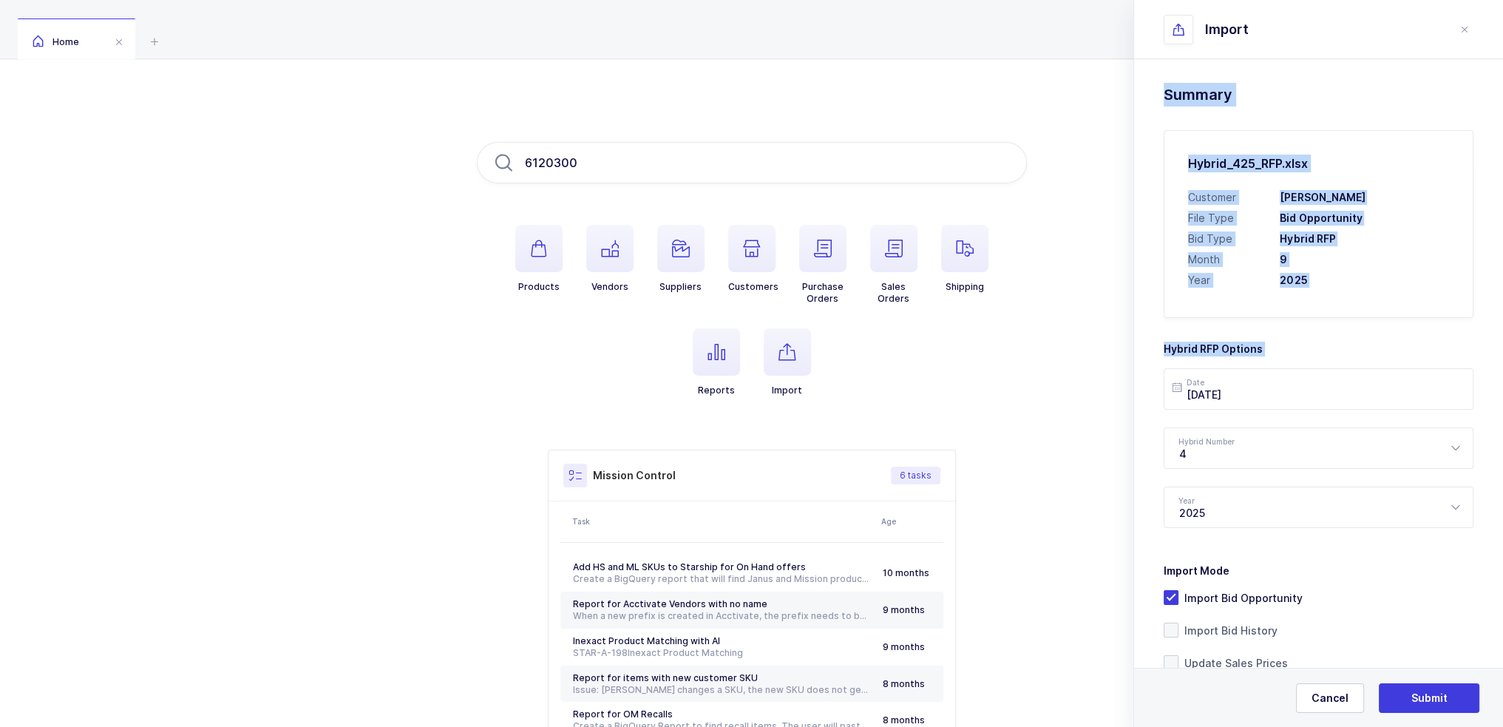
drag, startPoint x: 1166, startPoint y: 88, endPoint x: 1338, endPoint y: 325, distance: 292.7
click at [1338, 325] on div "Summary Hybrid_425_RFP.xlsx Customer Henry Schein File Type Bid Opportunity Bid…" at bounding box center [1319, 412] width 310 height 658
click at [1337, 331] on h3 "Hybrid RFP Options" at bounding box center [1319, 343] width 310 height 27
drag, startPoint x: 1339, startPoint y: 337, endPoint x: 1162, endPoint y: 88, distance: 305.5
click at [1162, 88] on div "Drag & drop to upload Click here to choose a file Hybrid_425_RFP.xlsx press del…" at bounding box center [1318, 450] width 369 height 782
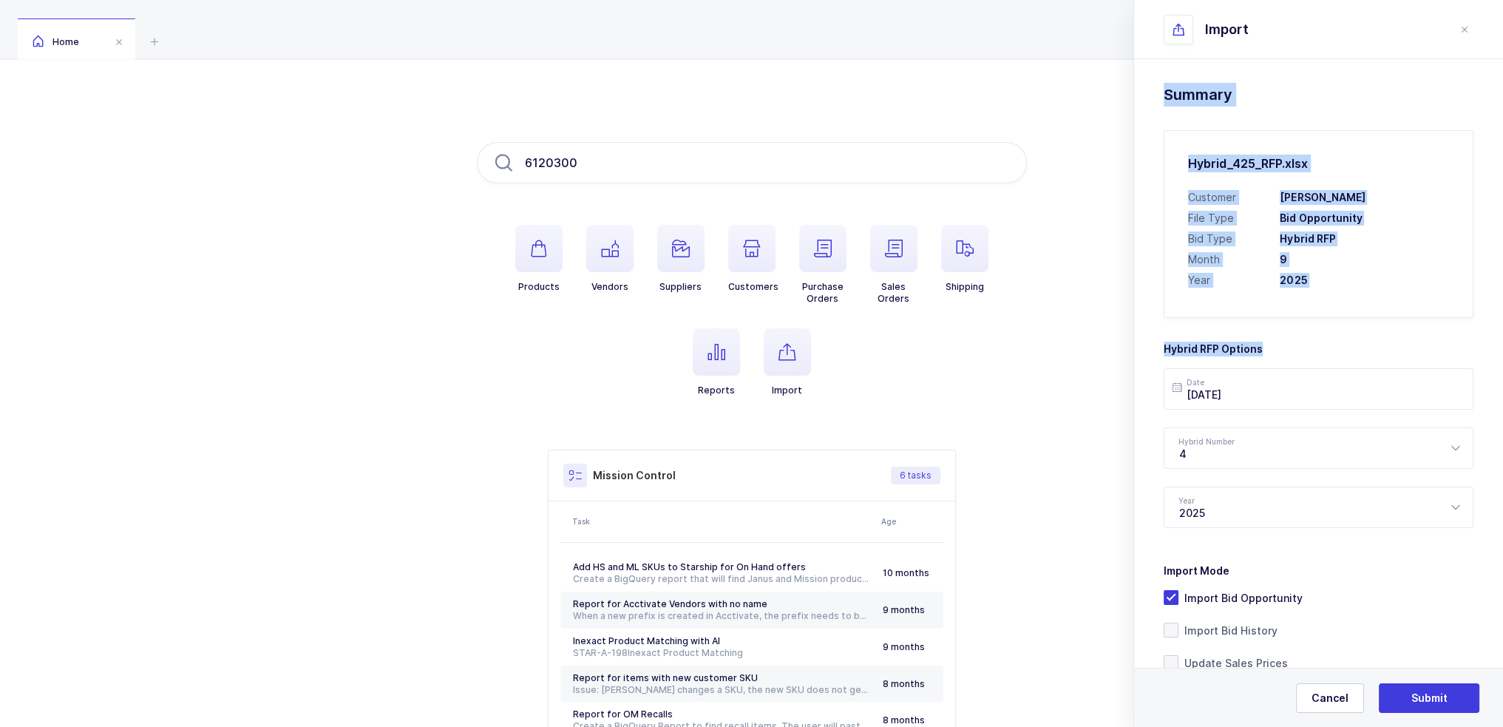
click at [1162, 88] on div "Drag & drop to upload Click here to choose a file Hybrid_425_RFP.xlsx press del…" at bounding box center [1318, 450] width 369 height 782
drag, startPoint x: 1162, startPoint y: 88, endPoint x: 1289, endPoint y: 358, distance: 298.0
click at [1289, 358] on div "Drag & drop to upload Click here to choose a file Hybrid_425_RFP.xlsx press del…" at bounding box center [1318, 450] width 369 height 782
click at [1289, 335] on h3 "Hybrid RFP Options" at bounding box center [1319, 343] width 310 height 27
drag, startPoint x: 1290, startPoint y: 346, endPoint x: 1161, endPoint y: 85, distance: 291.3
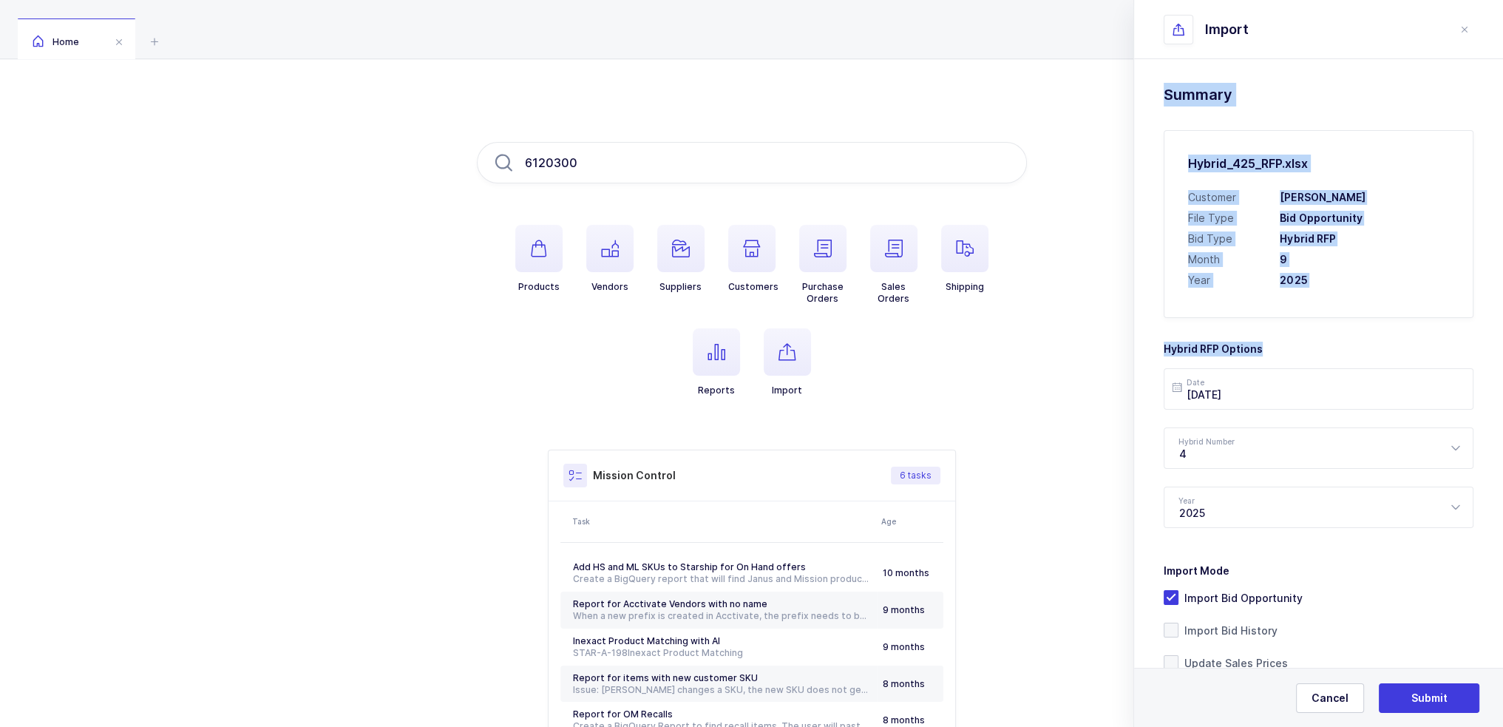
click at [1161, 85] on div "Drag & drop to upload Click here to choose a file Hybrid_425_RFP.xlsx press del…" at bounding box center [1318, 450] width 369 height 782
drag, startPoint x: 1161, startPoint y: 85, endPoint x: 1251, endPoint y: 349, distance: 278.9
click at [1251, 349] on div "Drag & drop to upload Click here to choose a file Hybrid_425_RFP.xlsx press del…" at bounding box center [1318, 450] width 369 height 782
click at [1251, 349] on h3 "Hybrid RFP Options" at bounding box center [1319, 343] width 310 height 27
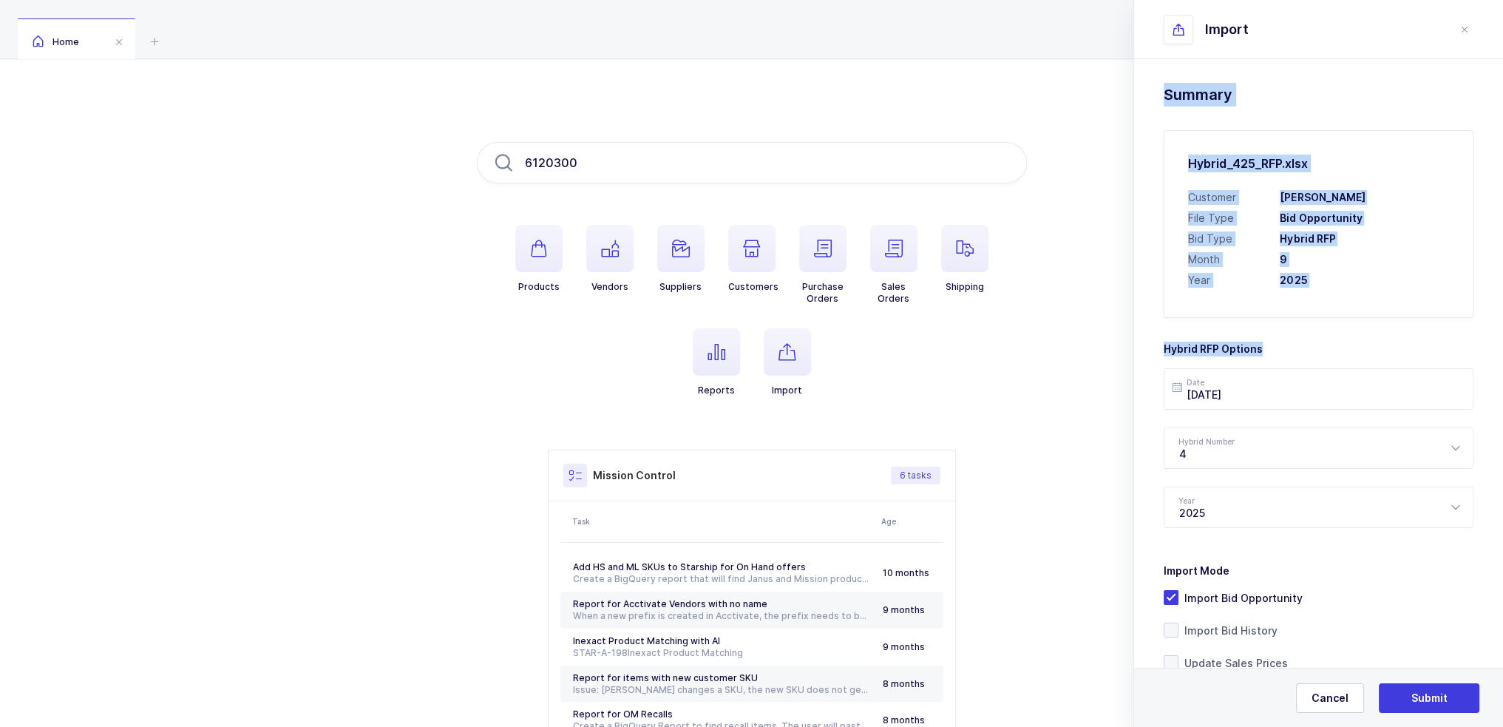
drag, startPoint x: 1264, startPoint y: 349, endPoint x: 1153, endPoint y: 85, distance: 286.0
click at [1153, 85] on div "Drag & drop to upload Click here to choose a file Hybrid_425_RFP.xlsx press del…" at bounding box center [1318, 450] width 369 height 782
drag, startPoint x: 1153, startPoint y: 85, endPoint x: 1271, endPoint y: 339, distance: 280.2
click at [1271, 339] on div "Drag & drop to upload Click here to choose a file Hybrid_425_RFP.xlsx press del…" at bounding box center [1318, 450] width 369 height 782
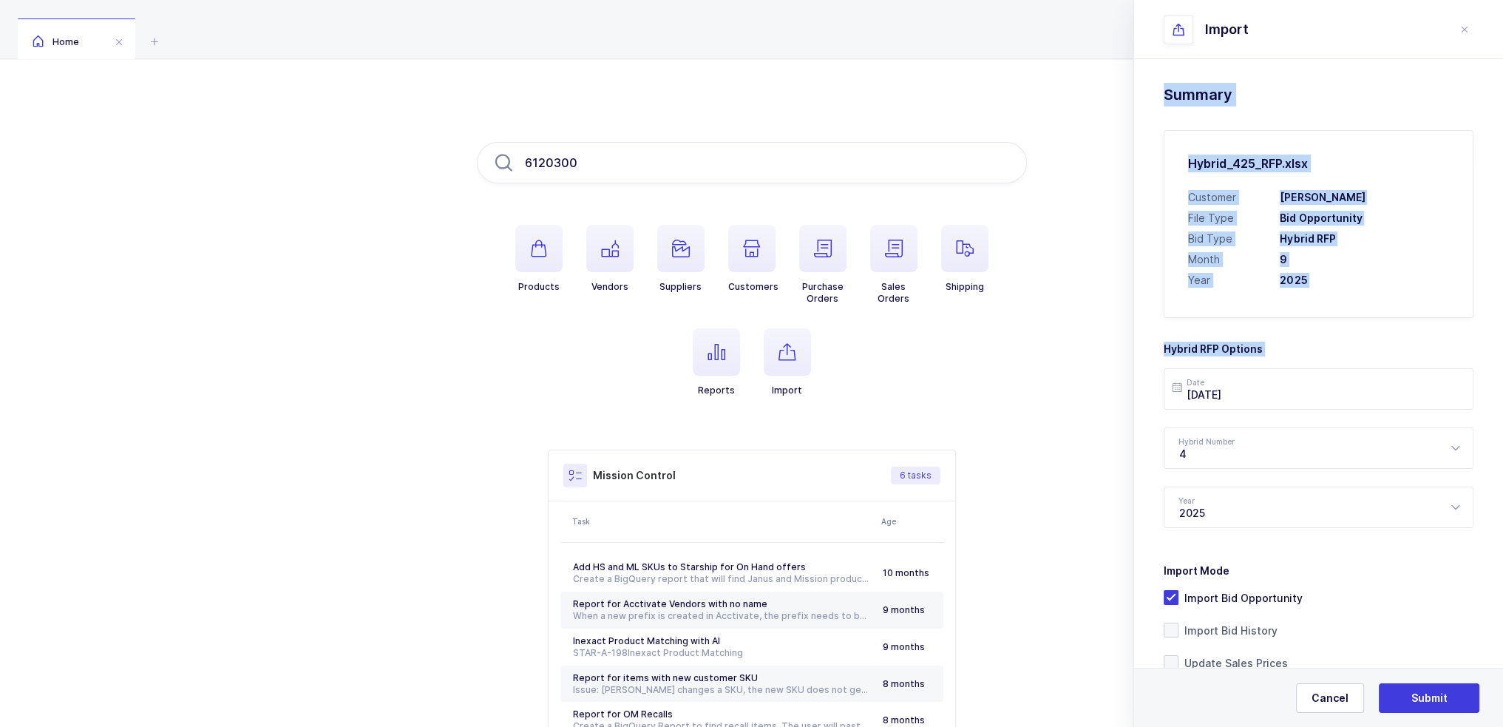
click at [1271, 339] on h3 "Hybrid RFP Options" at bounding box center [1319, 343] width 310 height 27
drag, startPoint x: 1271, startPoint y: 339, endPoint x: 1159, endPoint y: 84, distance: 279.1
click at [1159, 84] on div "Drag & drop to upload Click here to choose a file Hybrid_425_RFP.xlsx press del…" at bounding box center [1318, 450] width 369 height 782
drag, startPoint x: 1163, startPoint y: 88, endPoint x: 1285, endPoint y: 344, distance: 283.4
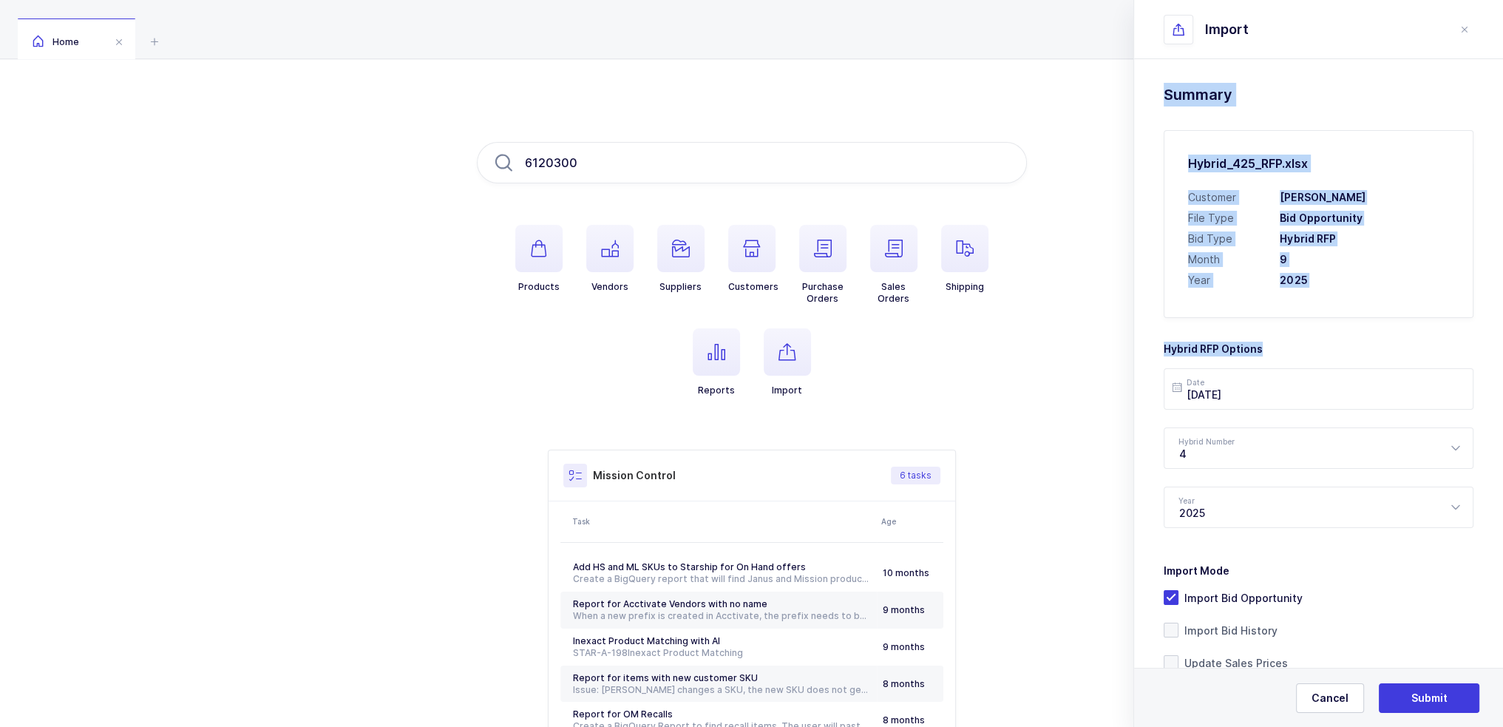
click at [1285, 344] on div "Summary Hybrid_425_RFP.xlsx Customer Henry Schein File Type Bid Opportunity Bid…" at bounding box center [1319, 412] width 310 height 658
click at [1285, 344] on h3 "Hybrid RFP Options" at bounding box center [1319, 343] width 310 height 27
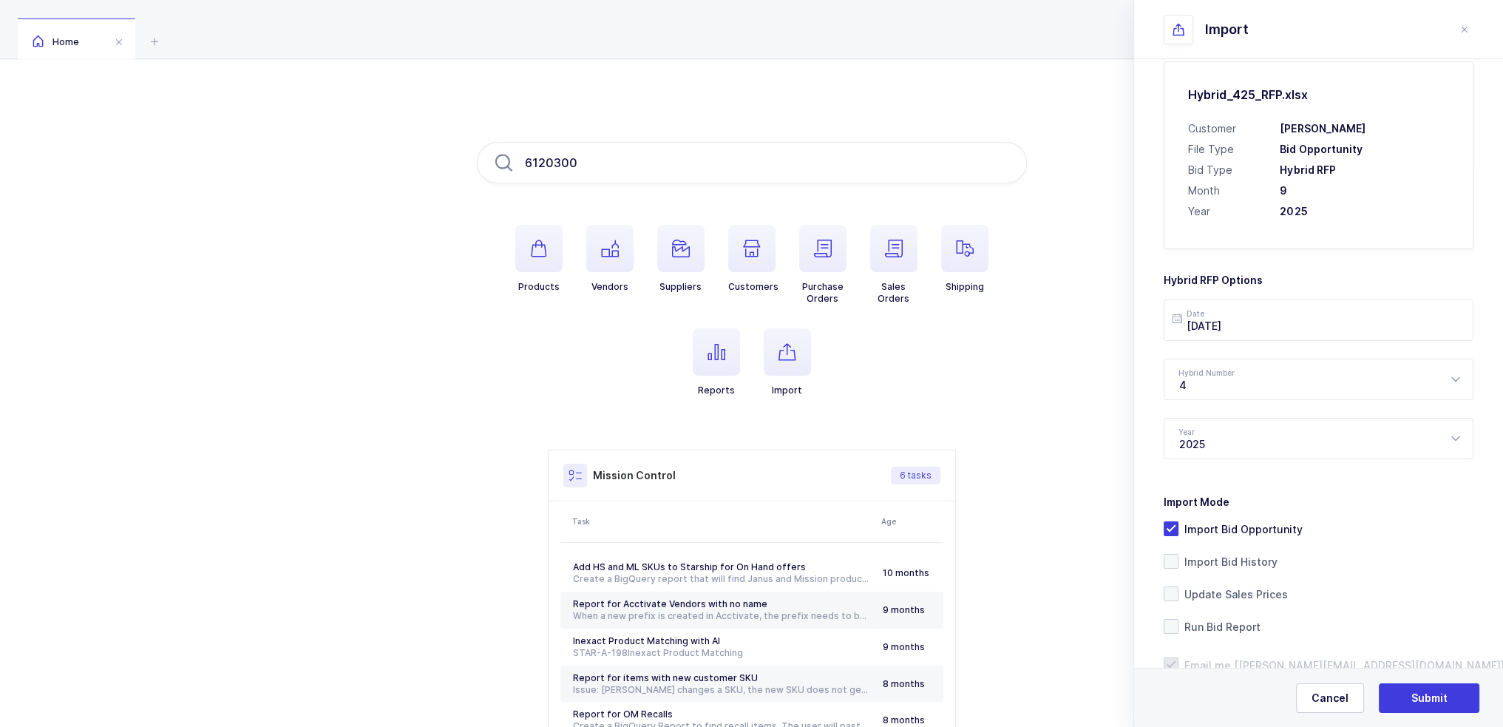
scroll to position [114, 0]
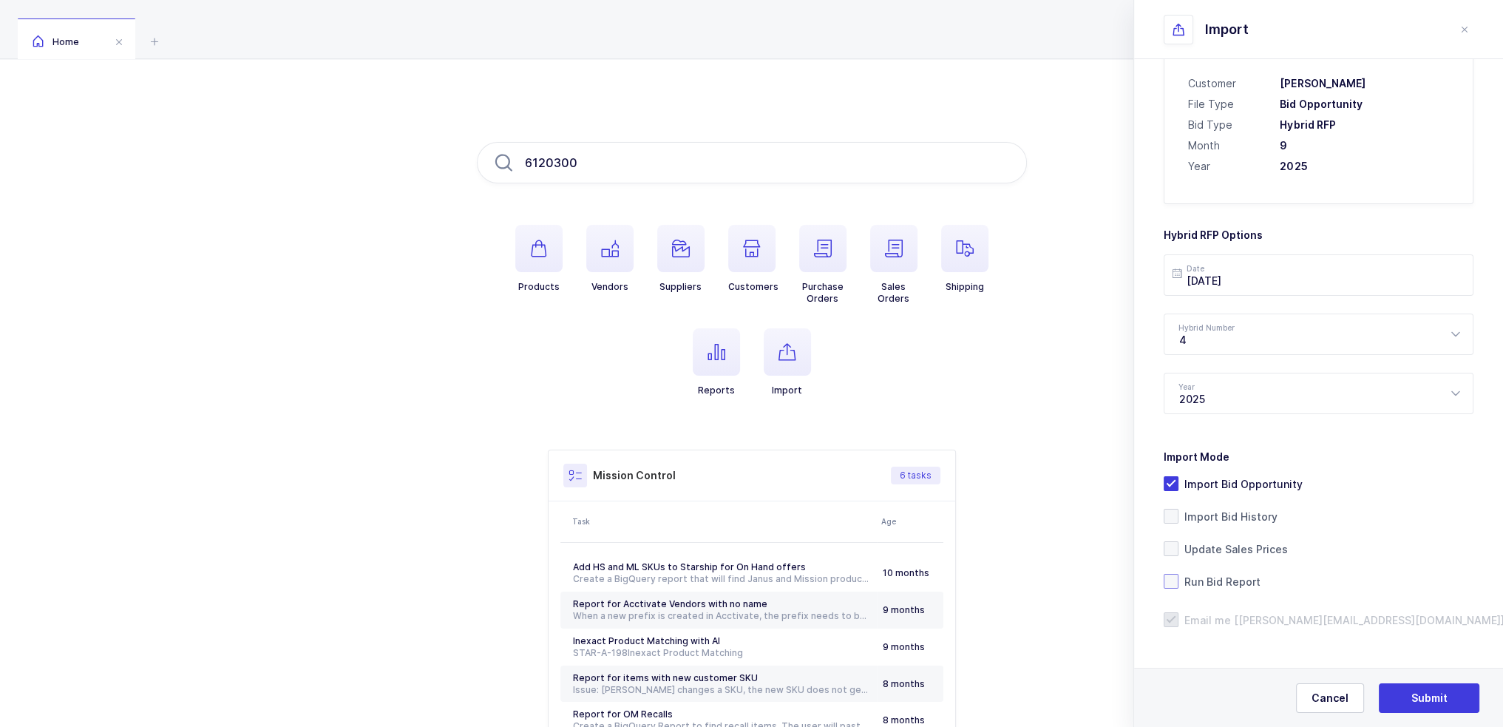
click at [1211, 577] on span "Run Bid Report" at bounding box center [1219, 581] width 82 height 14
click at [1178, 574] on input "Run Bid Report" at bounding box center [1178, 574] width 0 height 0
click at [1404, 690] on button "Submit" at bounding box center [1429, 698] width 101 height 30
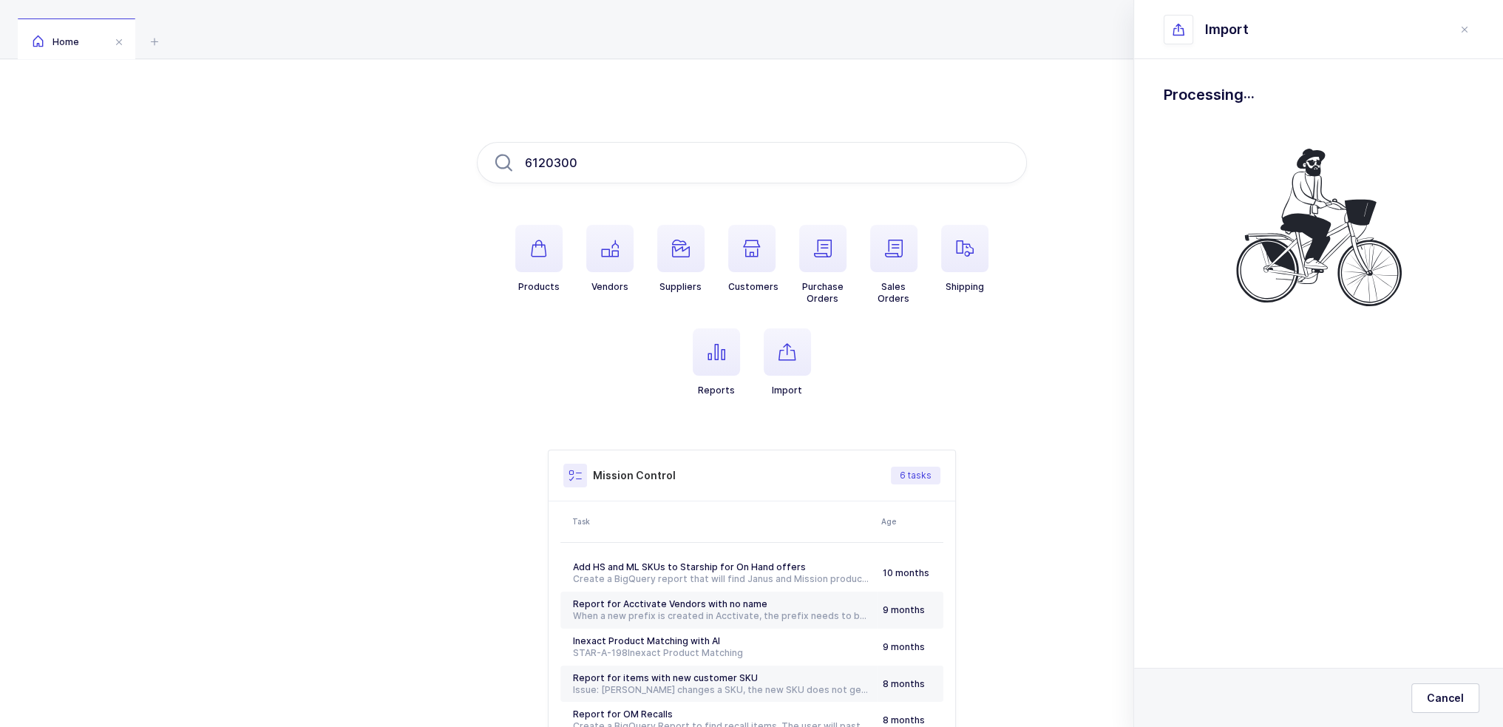
scroll to position [0, 0]
click at [1225, 81] on div "Drag & drop to upload Click here to choose a file Hybrid_425_RFP.xlsx press del…" at bounding box center [1318, 234] width 369 height 351
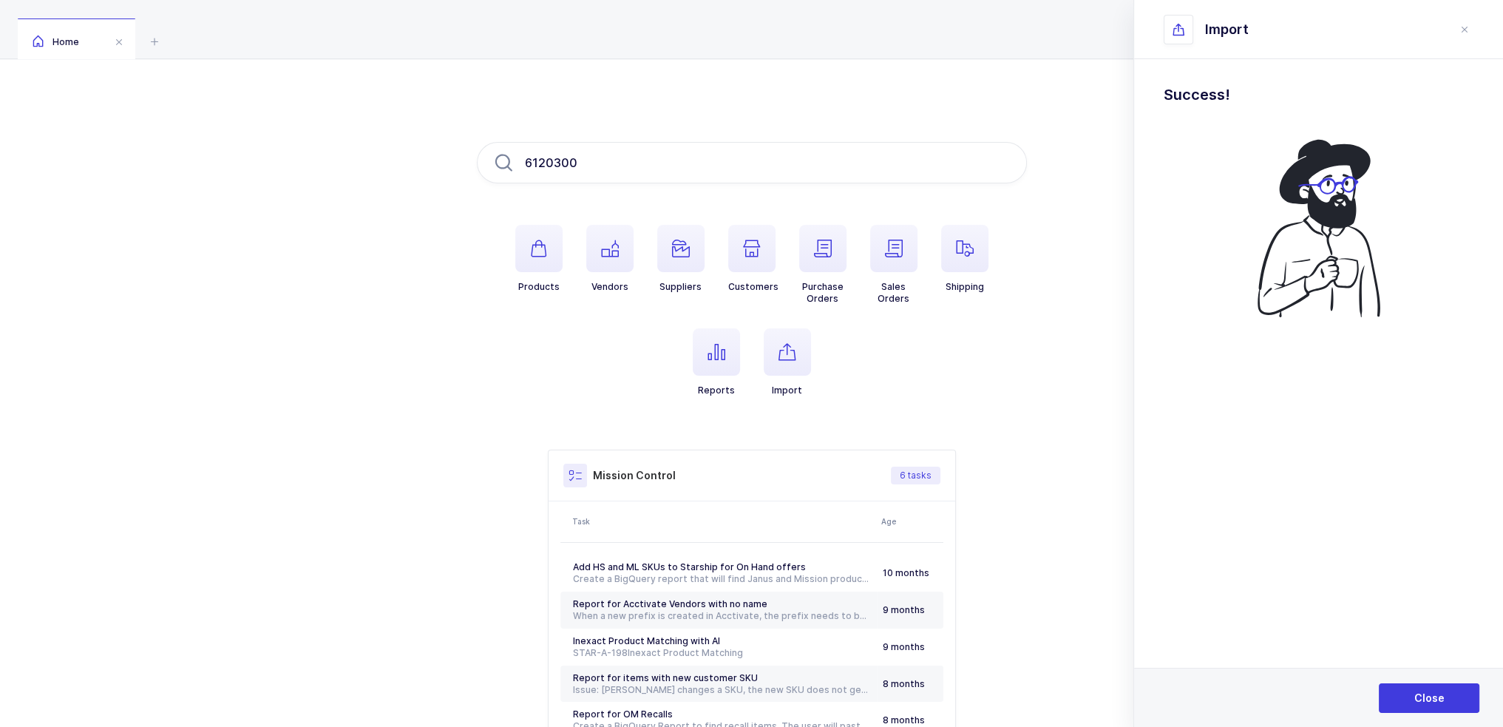
click at [1215, 101] on h1 "Success!" at bounding box center [1319, 95] width 310 height 24
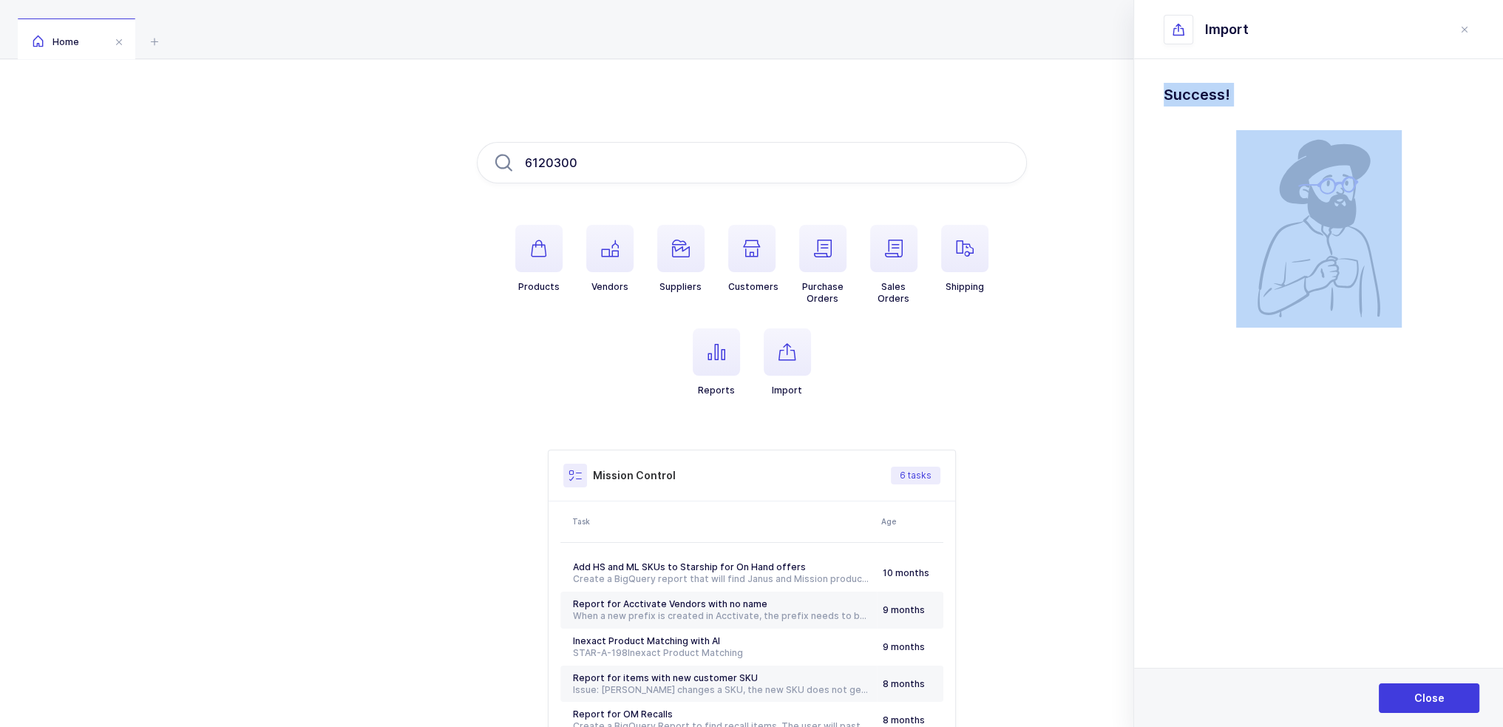
click at [1215, 101] on h1 "Success!" at bounding box center [1319, 95] width 310 height 24
click at [1265, 112] on div "Success!" at bounding box center [1319, 205] width 310 height 245
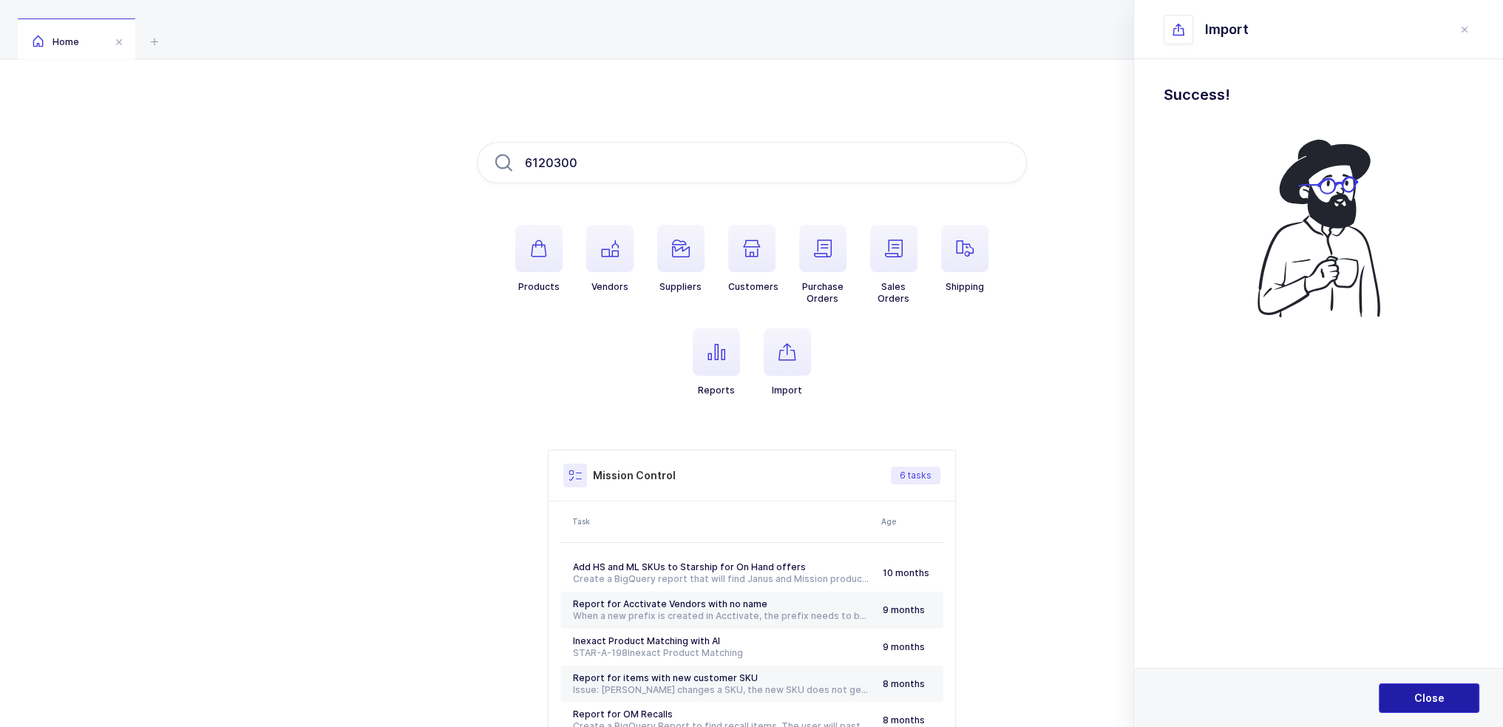
click at [1436, 697] on span "Close" at bounding box center [1429, 698] width 30 height 15
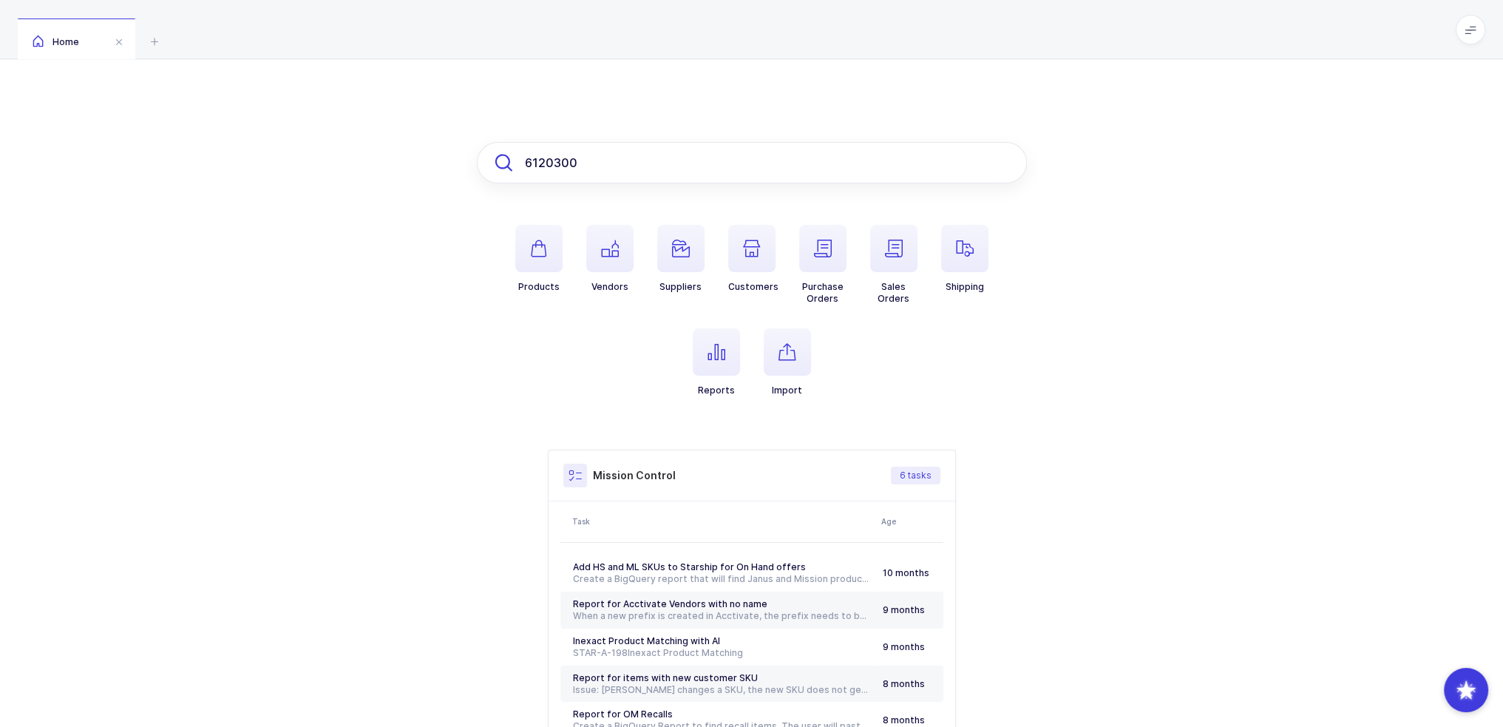
click at [618, 151] on input "6120300" at bounding box center [752, 162] width 550 height 41
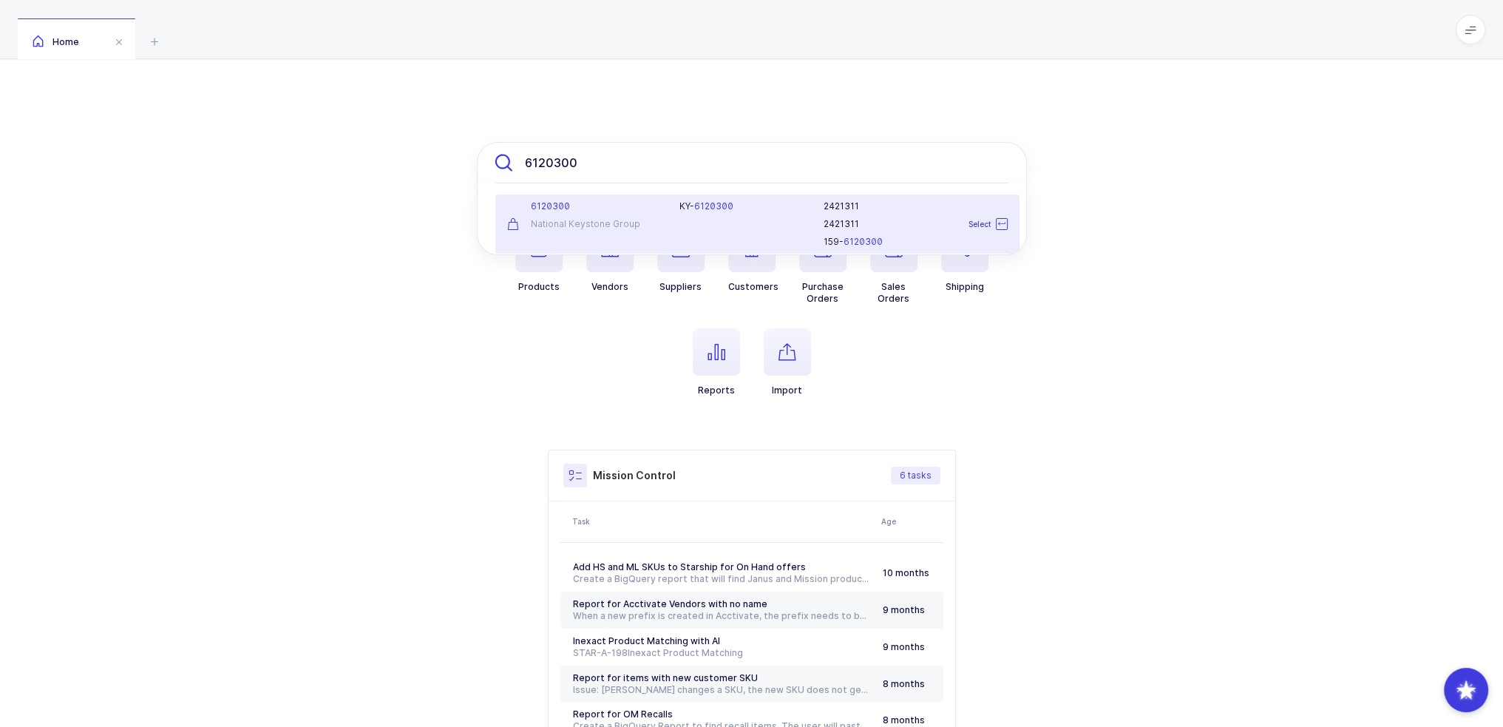
drag, startPoint x: 747, startPoint y: 169, endPoint x: 489, endPoint y: 169, distance: 258.0
click at [489, 169] on input "6120300" at bounding box center [752, 162] width 550 height 41
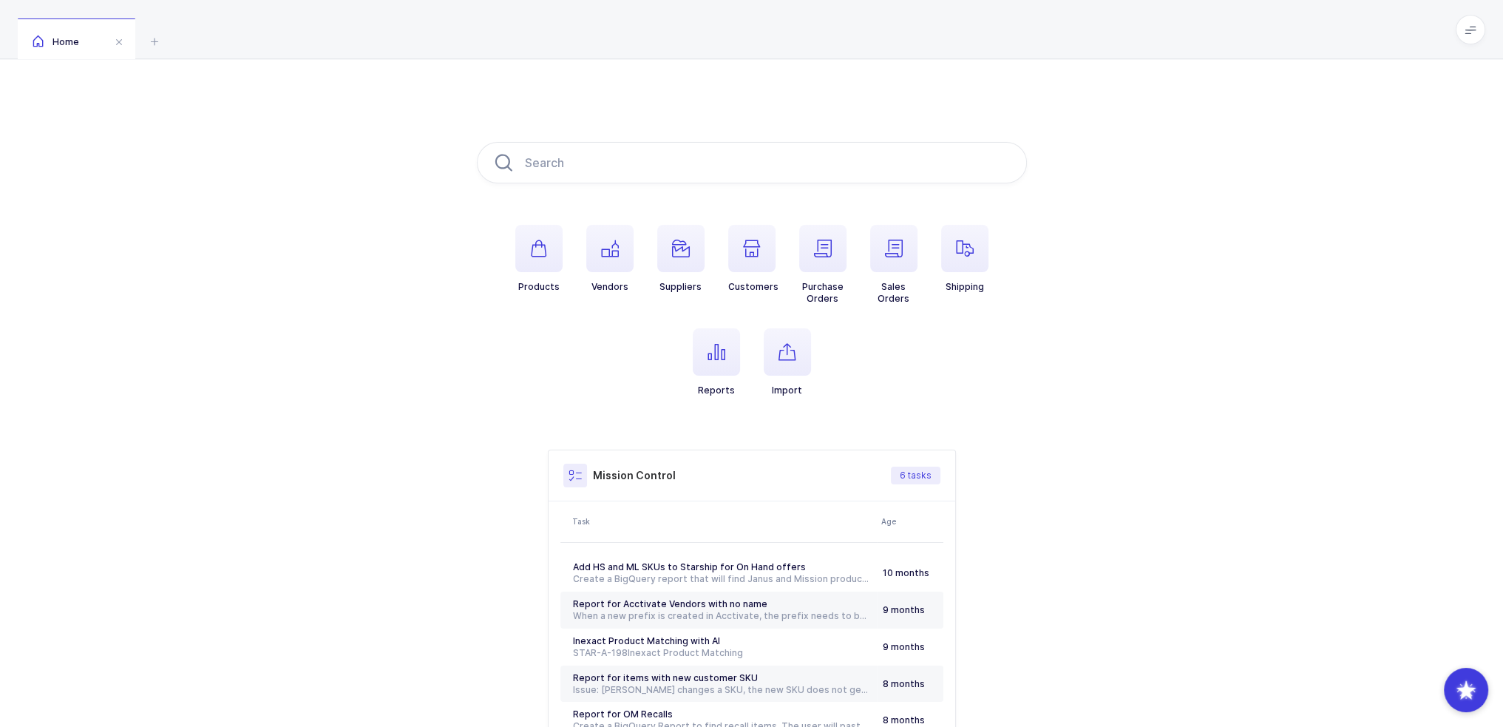
click at [450, 149] on div "Products Vendors Suppliers Customers Purchase Orders Sales Orders Shipping Repo…" at bounding box center [751, 465] width 1503 height 812
click at [605, 172] on input "text" at bounding box center [752, 162] width 550 height 41
click at [152, 46] on icon at bounding box center [155, 42] width 18 height 18
click at [580, 177] on input "text" at bounding box center [752, 162] width 550 height 41
click at [565, 284] on li "Products" at bounding box center [538, 265] width 71 height 80
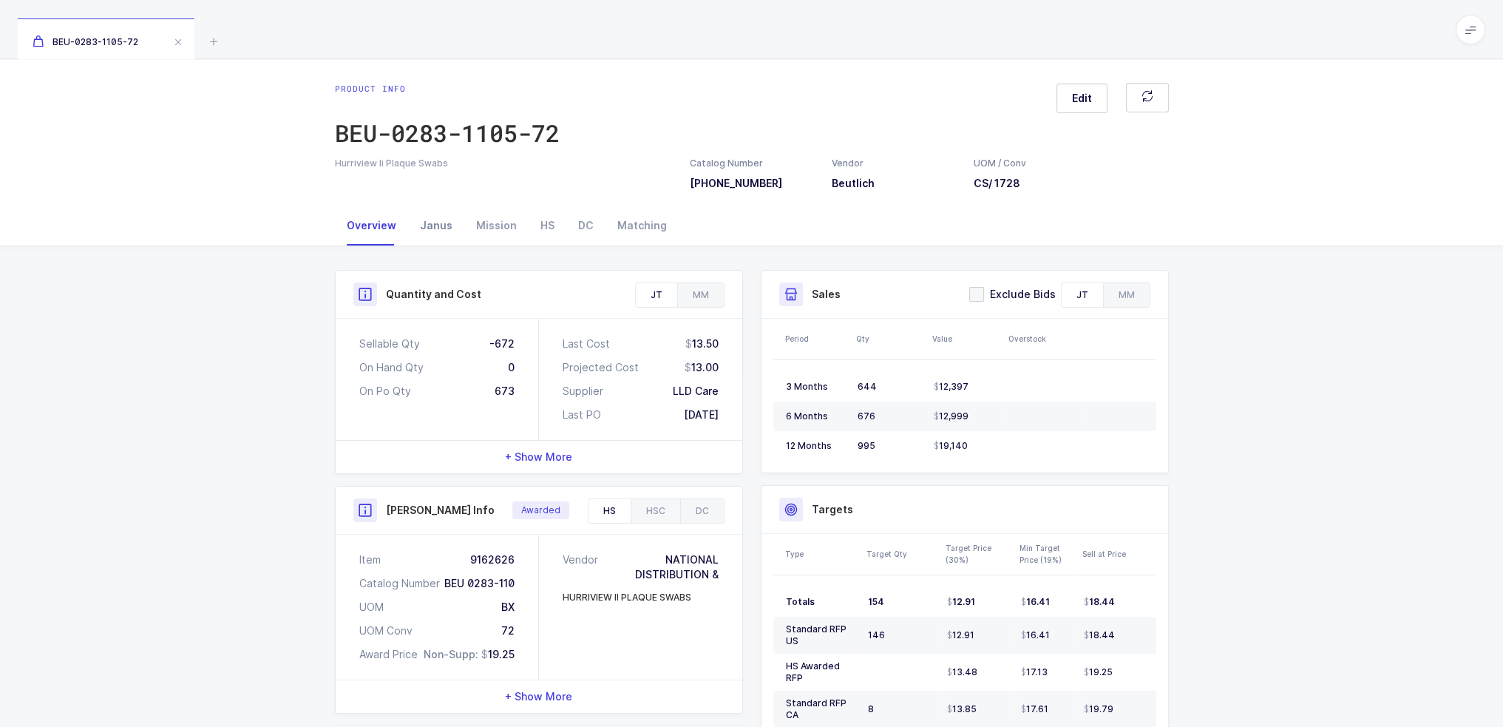
click at [433, 237] on div "Janus" at bounding box center [436, 226] width 56 height 40
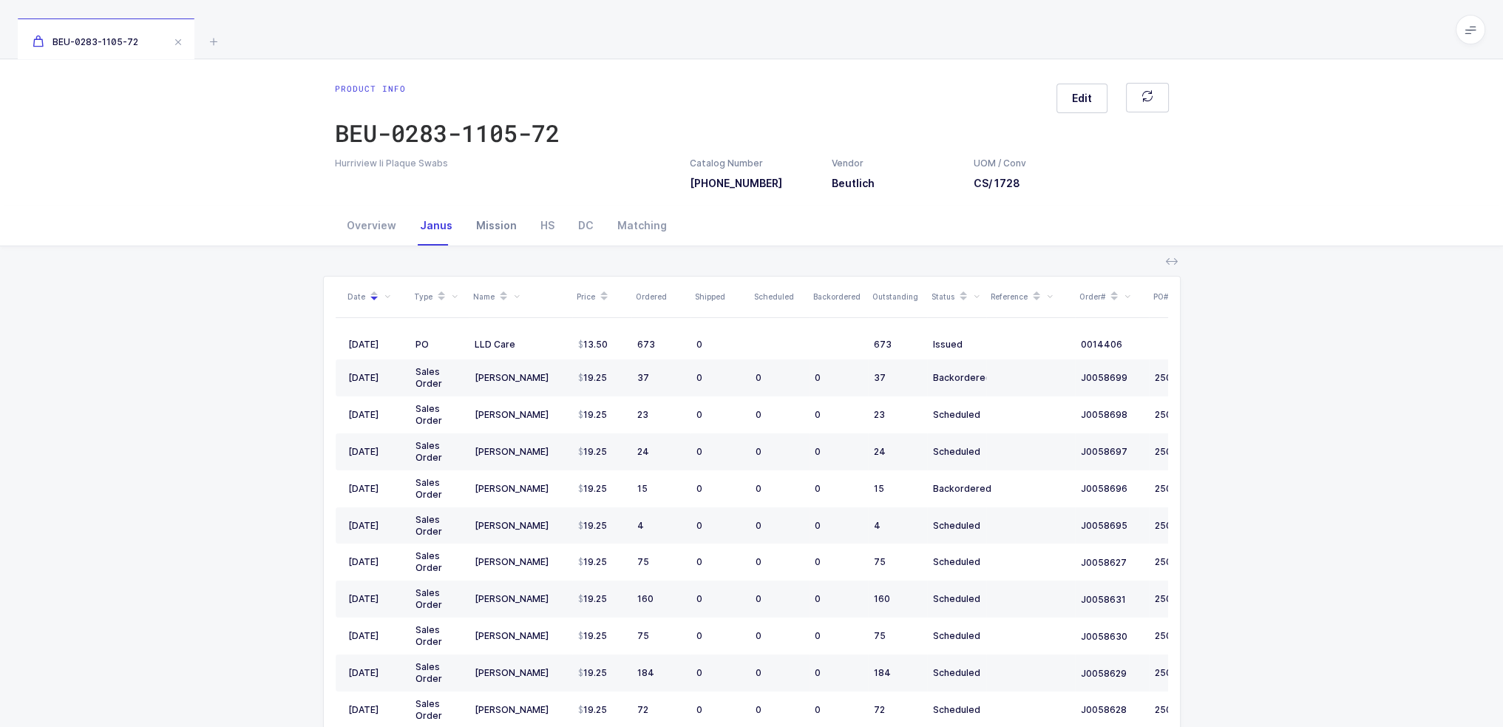
click at [477, 233] on div "Mission" at bounding box center [496, 226] width 64 height 40
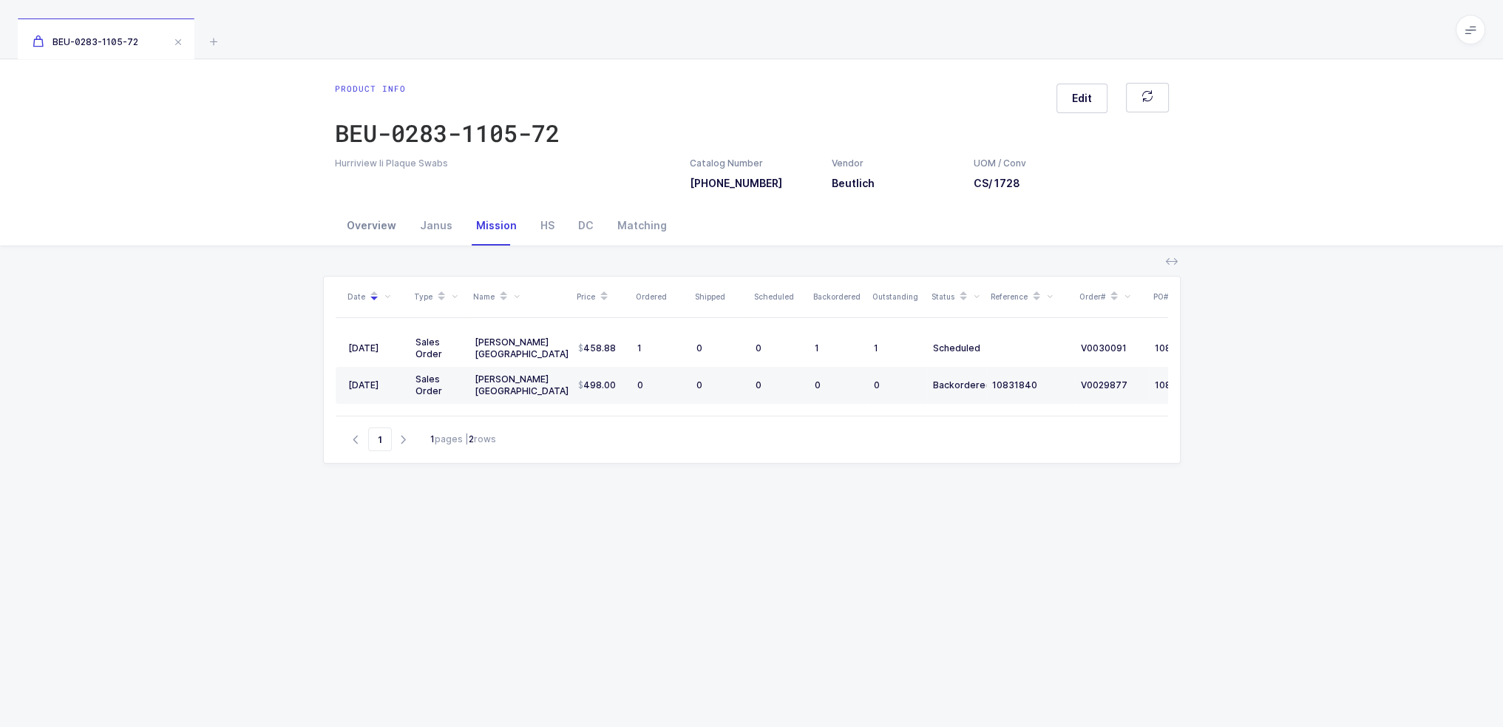
click at [371, 221] on div "Overview" at bounding box center [371, 226] width 73 height 40
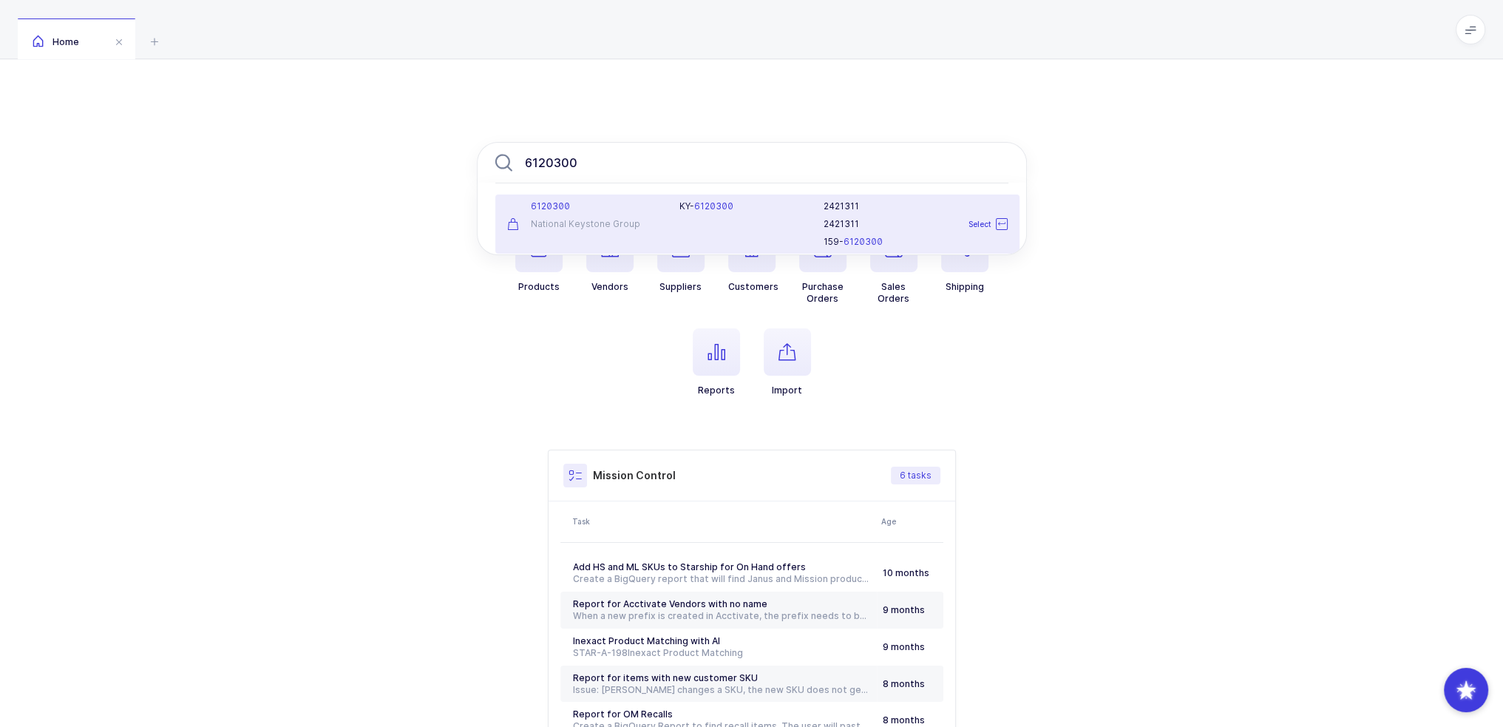
type input "6120300"
click at [649, 212] on div "6120300 National Keystone Group" at bounding box center [584, 223] width 173 height 47
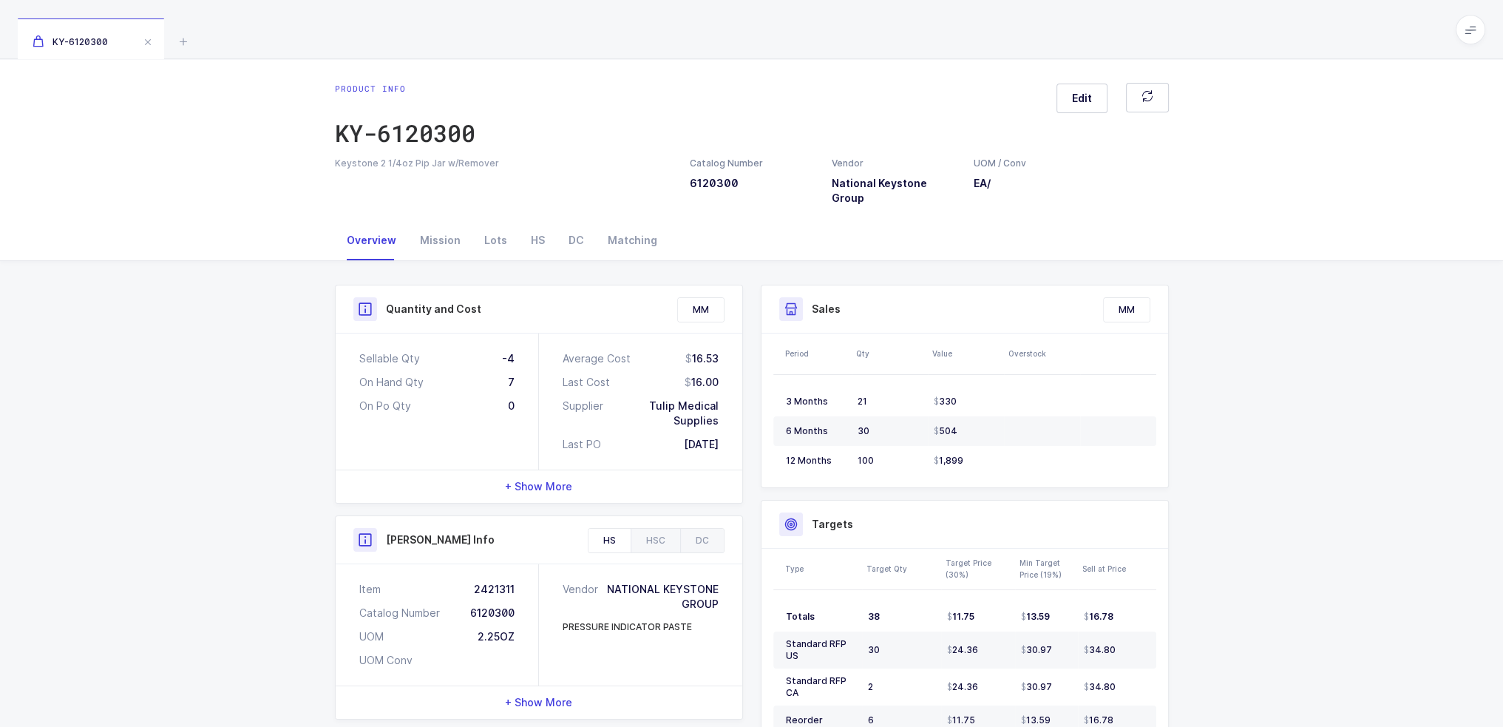
drag, startPoint x: 452, startPoint y: 342, endPoint x: 729, endPoint y: 425, distance: 288.6
click at [729, 425] on div "Sellable Qty -4 On Hand Qty 7 On Po Qty 0 Average Cost 16.53 Last Cost 16.00 Su…" at bounding box center [539, 401] width 407 height 136
click at [729, 425] on div "Average Cost 16.53 Last Cost 16.00 Supplier Tulip Medical Supplies Last PO 01/1…" at bounding box center [640, 401] width 203 height 136
drag, startPoint x: 722, startPoint y: 352, endPoint x: 688, endPoint y: 336, distance: 37.7
click at [688, 336] on div "Average Cost 16.53 Last Cost 16.00 Supplier Tulip Medical Supplies Last PO 01/1…" at bounding box center [640, 401] width 203 height 136
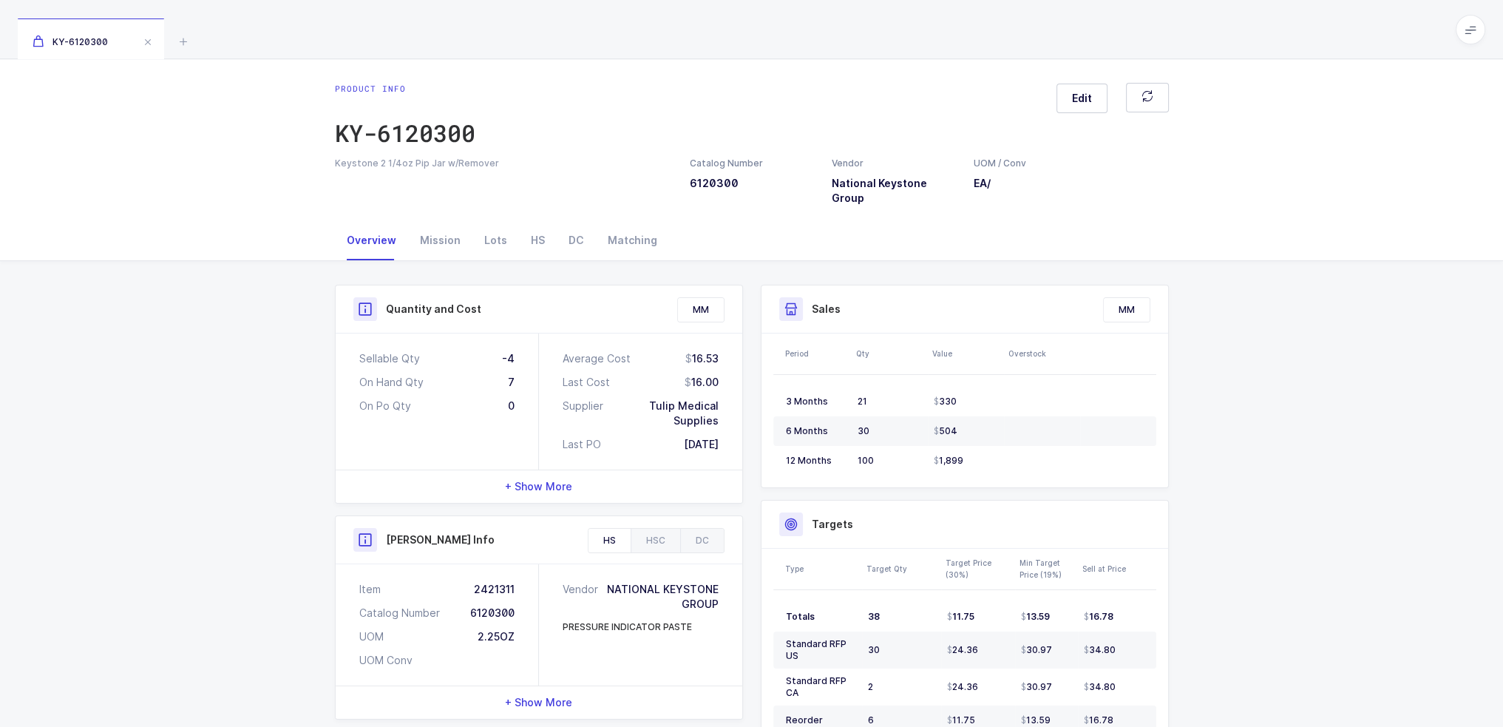
click at [688, 351] on div "16.53" at bounding box center [701, 358] width 33 height 15
drag, startPoint x: 683, startPoint y: 336, endPoint x: 722, endPoint y: 336, distance: 38.4
click at [722, 336] on div "Average Cost 16.53 Last Cost 16.00 Supplier Tulip Medical Supplies Last PO 01/1…" at bounding box center [640, 401] width 203 height 136
click at [717, 339] on div "Average Cost 16.53 Last Cost 16.00 Supplier Tulip Medical Supplies Last PO 01/1…" at bounding box center [640, 401] width 203 height 136
click at [717, 351] on div "16.53" at bounding box center [701, 358] width 33 height 15
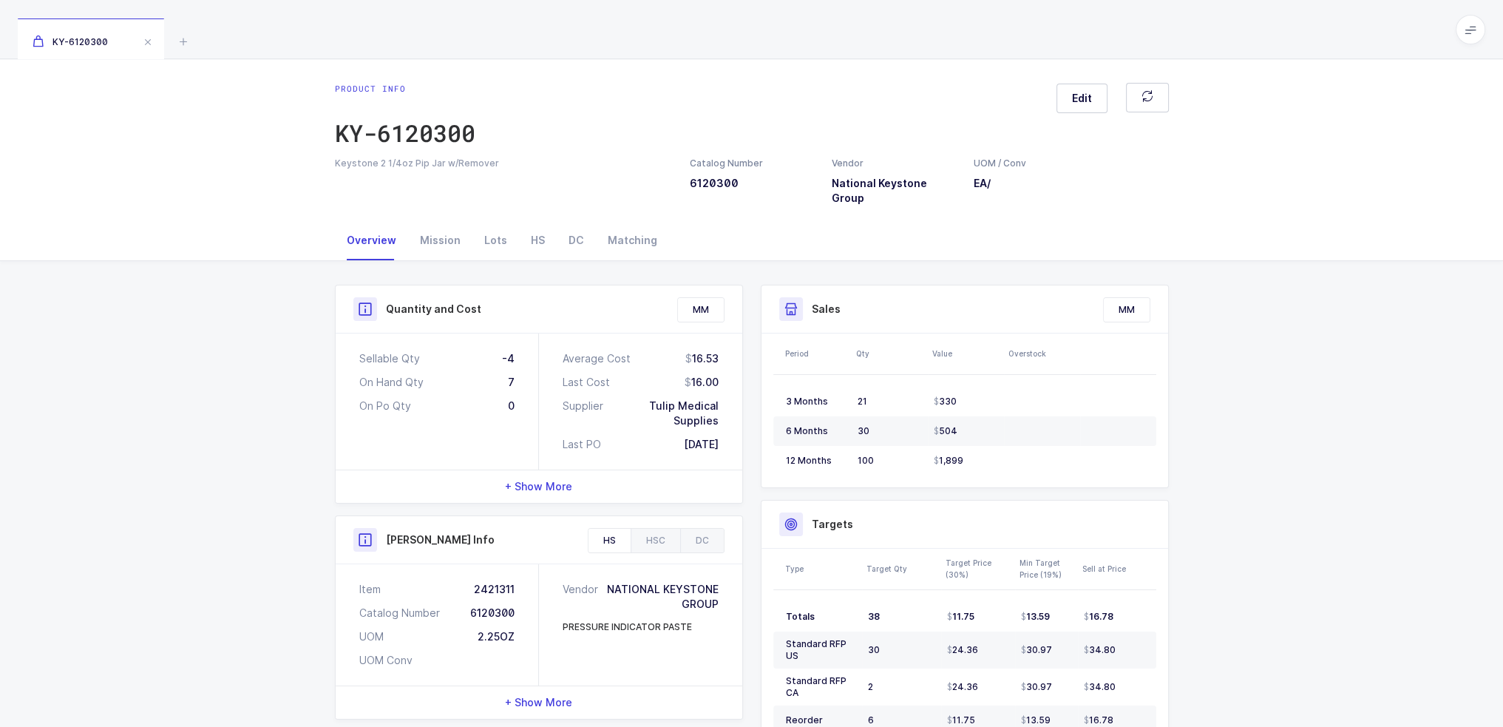
click at [717, 351] on div "16.53" at bounding box center [701, 358] width 33 height 15
click at [715, 351] on div "16.53" at bounding box center [701, 358] width 33 height 15
click at [183, 44] on icon at bounding box center [183, 42] width 18 height 18
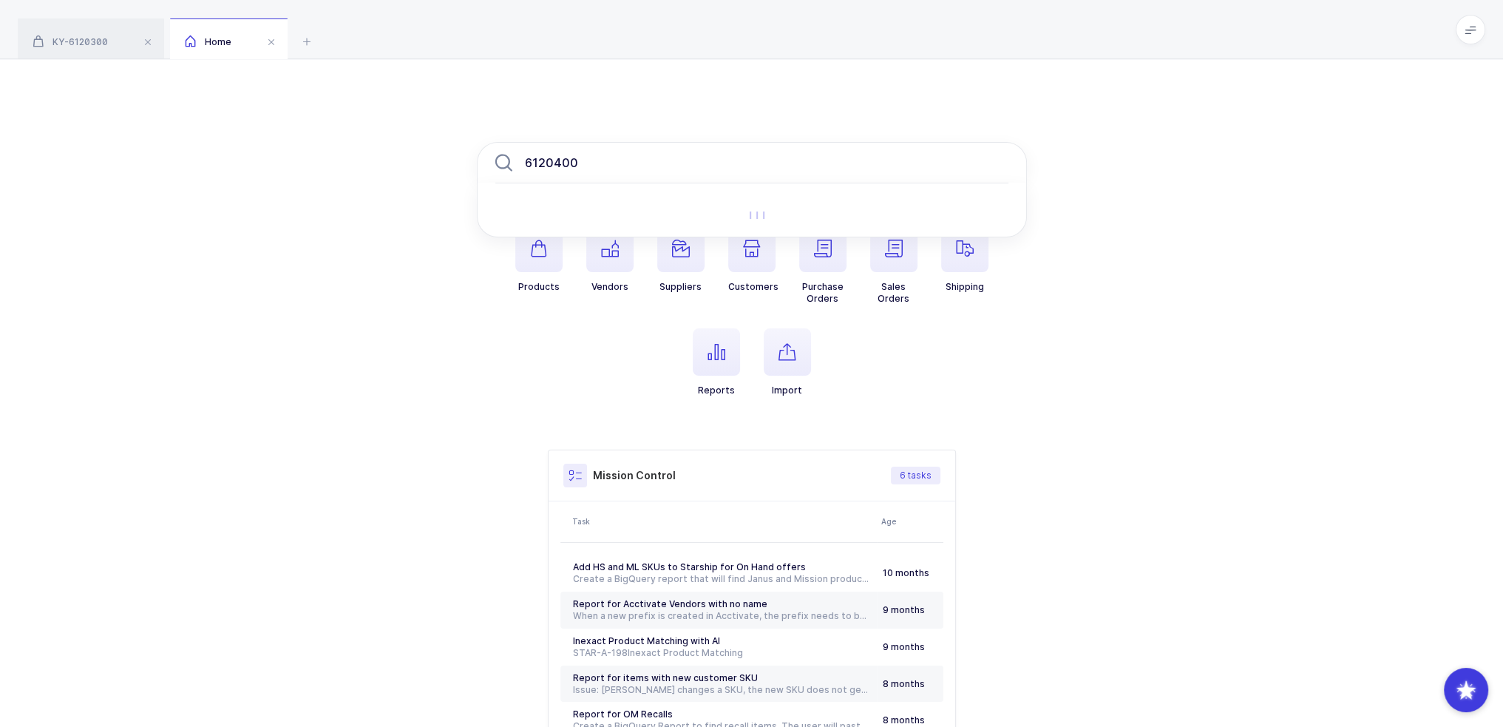
type input "6120400"
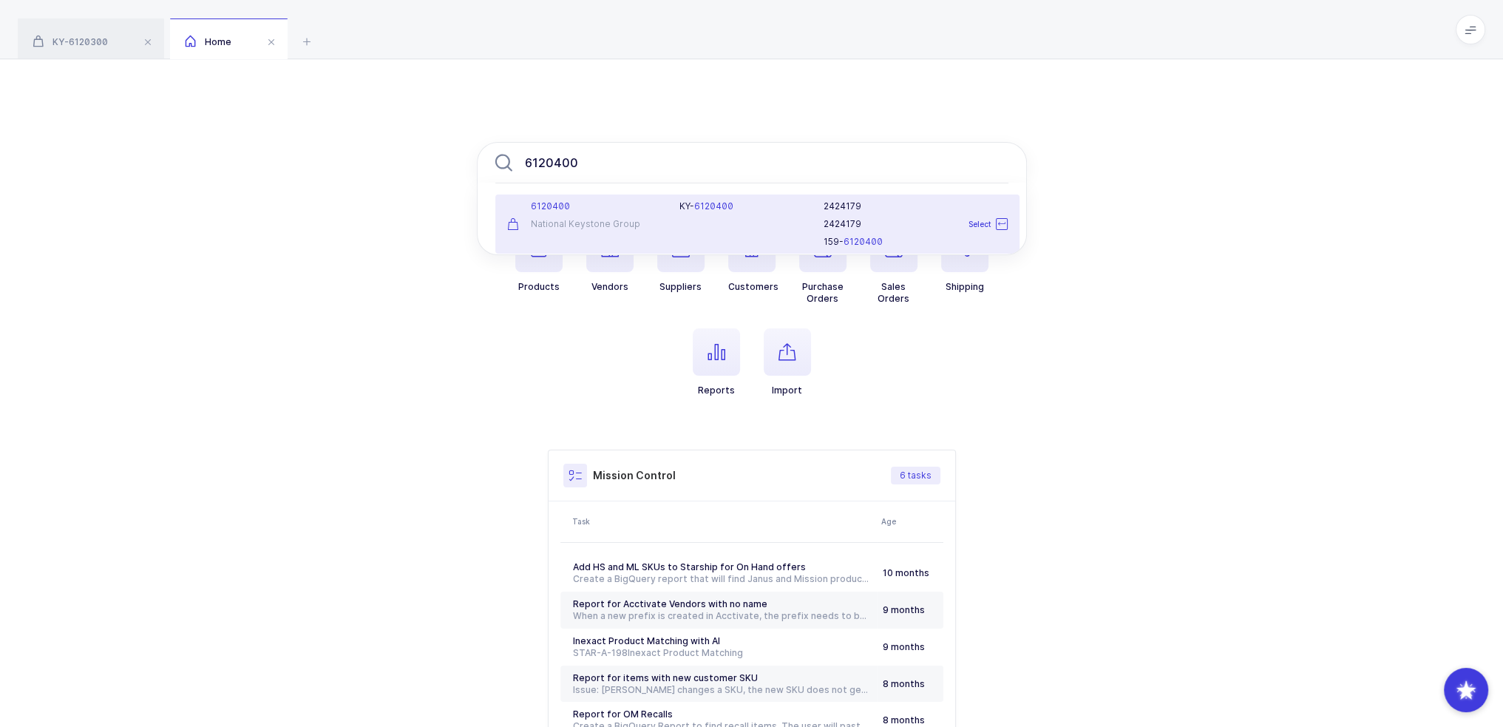
click at [665, 224] on div "6120400 National Keystone Group" at bounding box center [584, 223] width 173 height 47
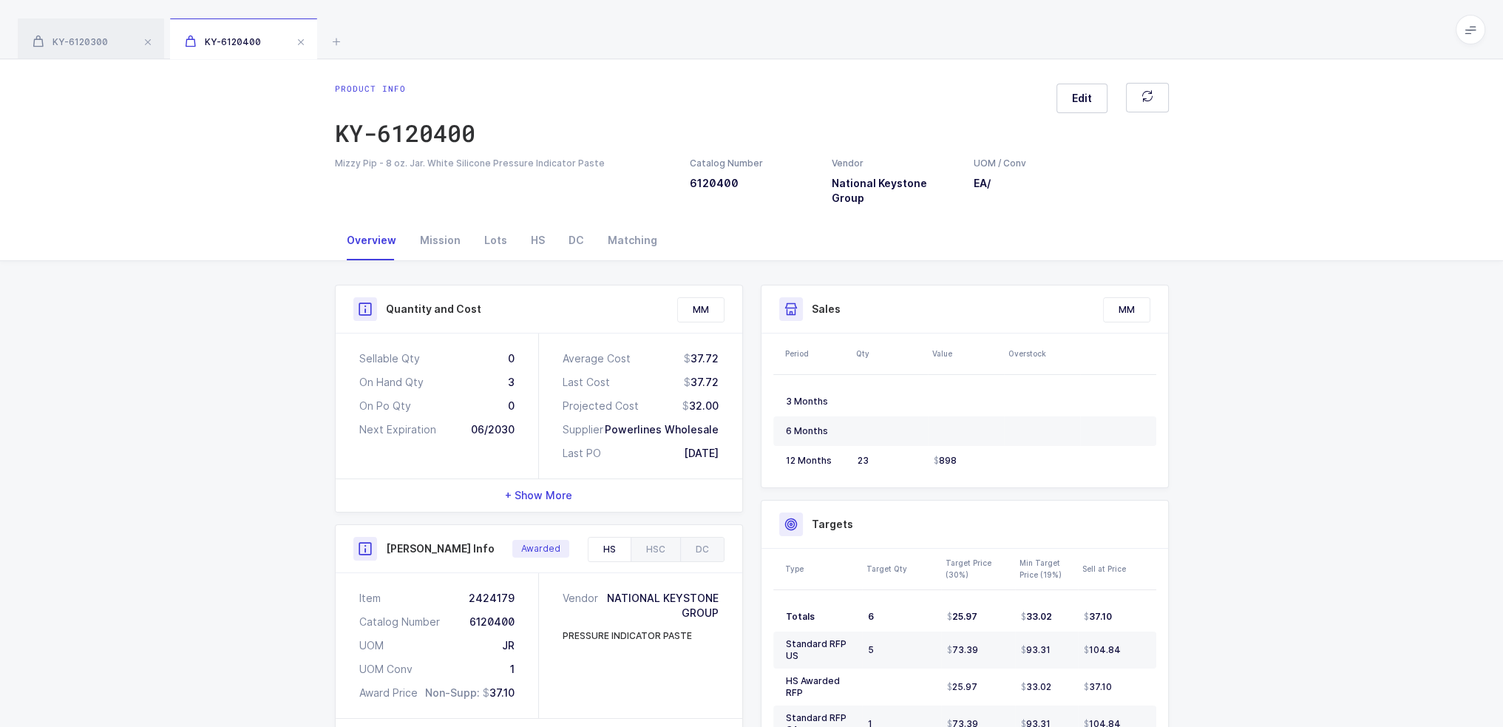
drag, startPoint x: 671, startPoint y: 330, endPoint x: 749, endPoint y: 439, distance: 133.6
click at [749, 439] on div "Quantity and Cost MM Sellable Qty 0 On Hand Qty 3 On Po Qty 0 Next Expiration 0…" at bounding box center [539, 650] width 426 height 730
click at [737, 438] on div "Average Cost 37.72 Last Cost 37.72 Projected Cost 32.00 Supplier Powerlines Who…" at bounding box center [640, 405] width 203 height 145
drag, startPoint x: 730, startPoint y: 443, endPoint x: 353, endPoint y: 345, distance: 389.7
click at [353, 345] on div "Sellable Qty 0 On Hand Qty 3 On Po Qty 0 Next Expiration 06/2030 Average Cost 3…" at bounding box center [539, 405] width 407 height 145
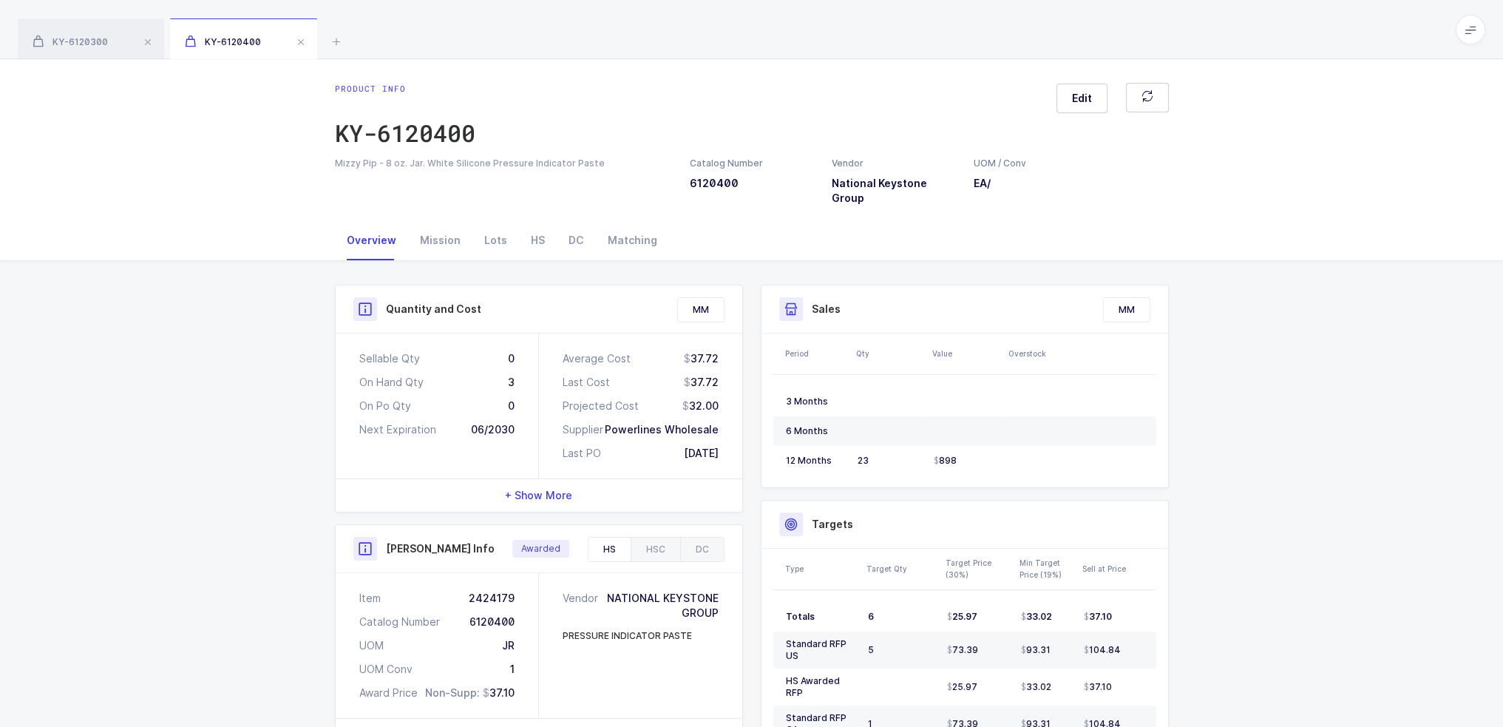
click at [353, 345] on div "Sellable Qty 0 On Hand Qty 3 On Po Qty 0 Next Expiration 06/2030" at bounding box center [437, 405] width 203 height 145
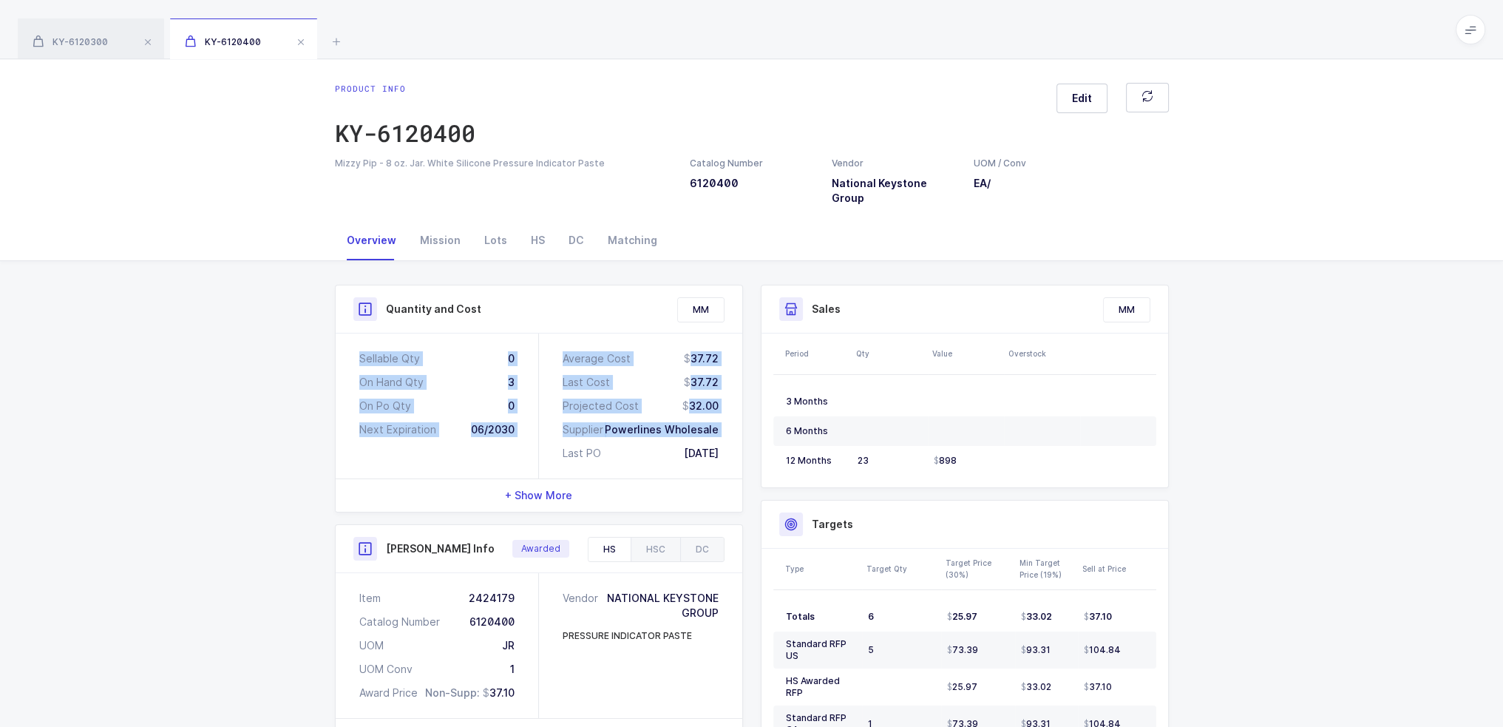
drag, startPoint x: 353, startPoint y: 345, endPoint x: 730, endPoint y: 420, distance: 383.8
click at [730, 420] on div "Sellable Qty 0 On Hand Qty 3 On Po Qty 0 Next Expiration 06/2030 Average Cost 3…" at bounding box center [539, 405] width 407 height 145
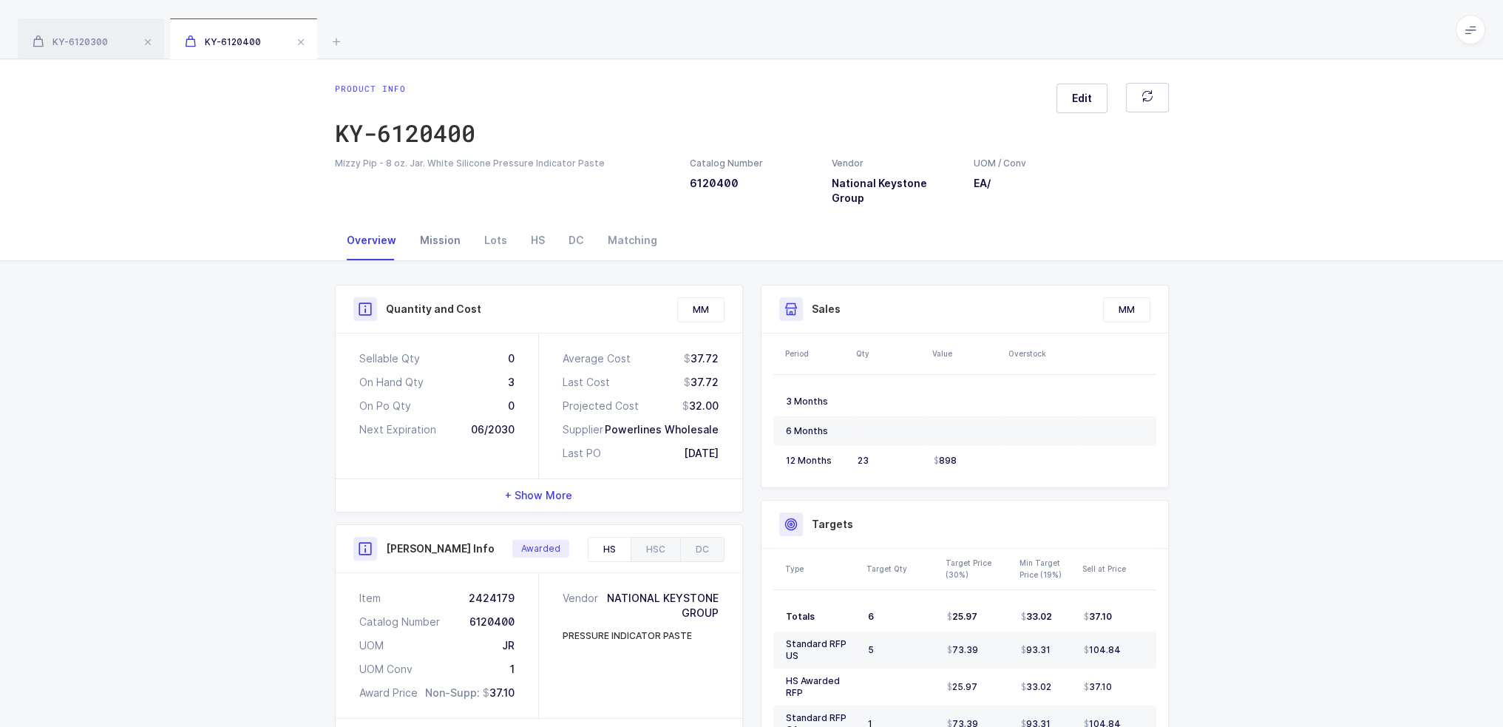
click at [436, 220] on div "Mission" at bounding box center [440, 240] width 64 height 40
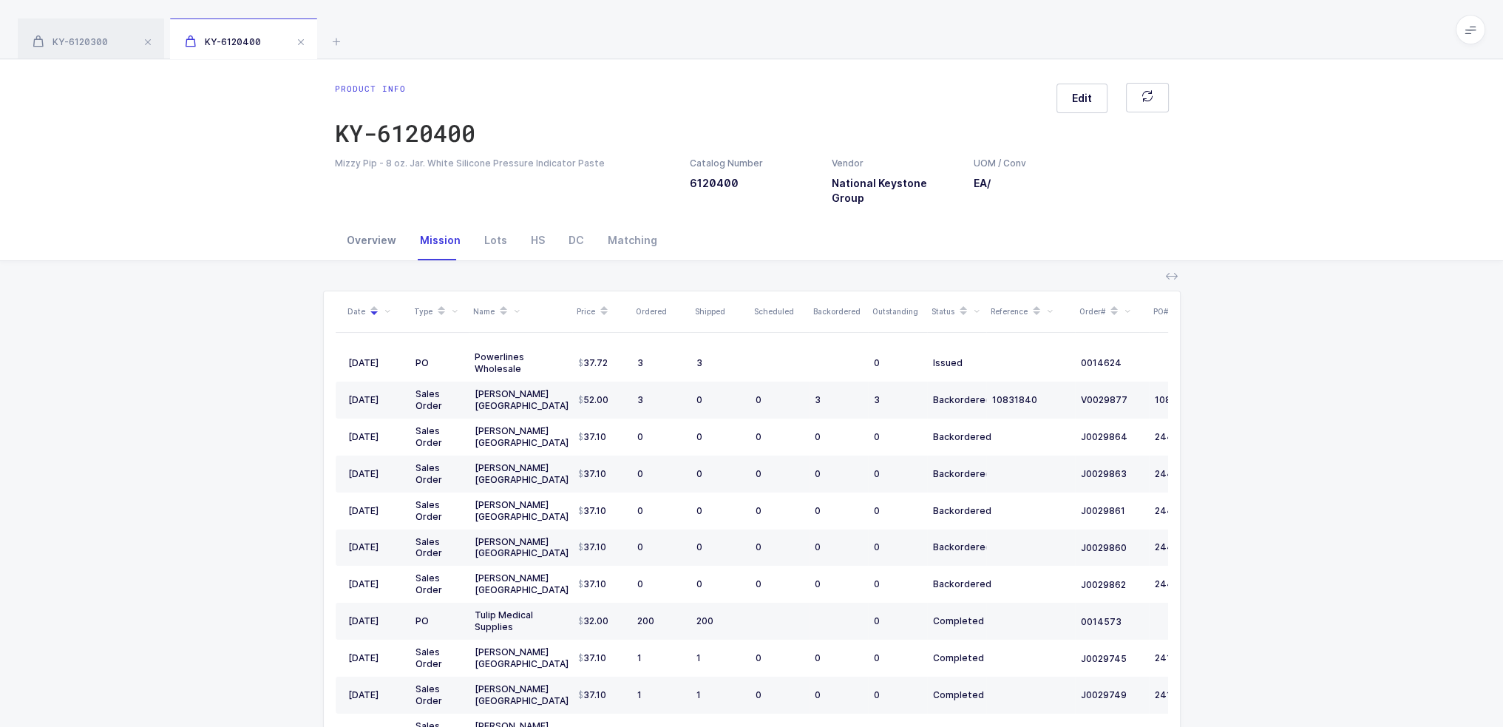
click at [356, 220] on div "Overview" at bounding box center [371, 240] width 73 height 40
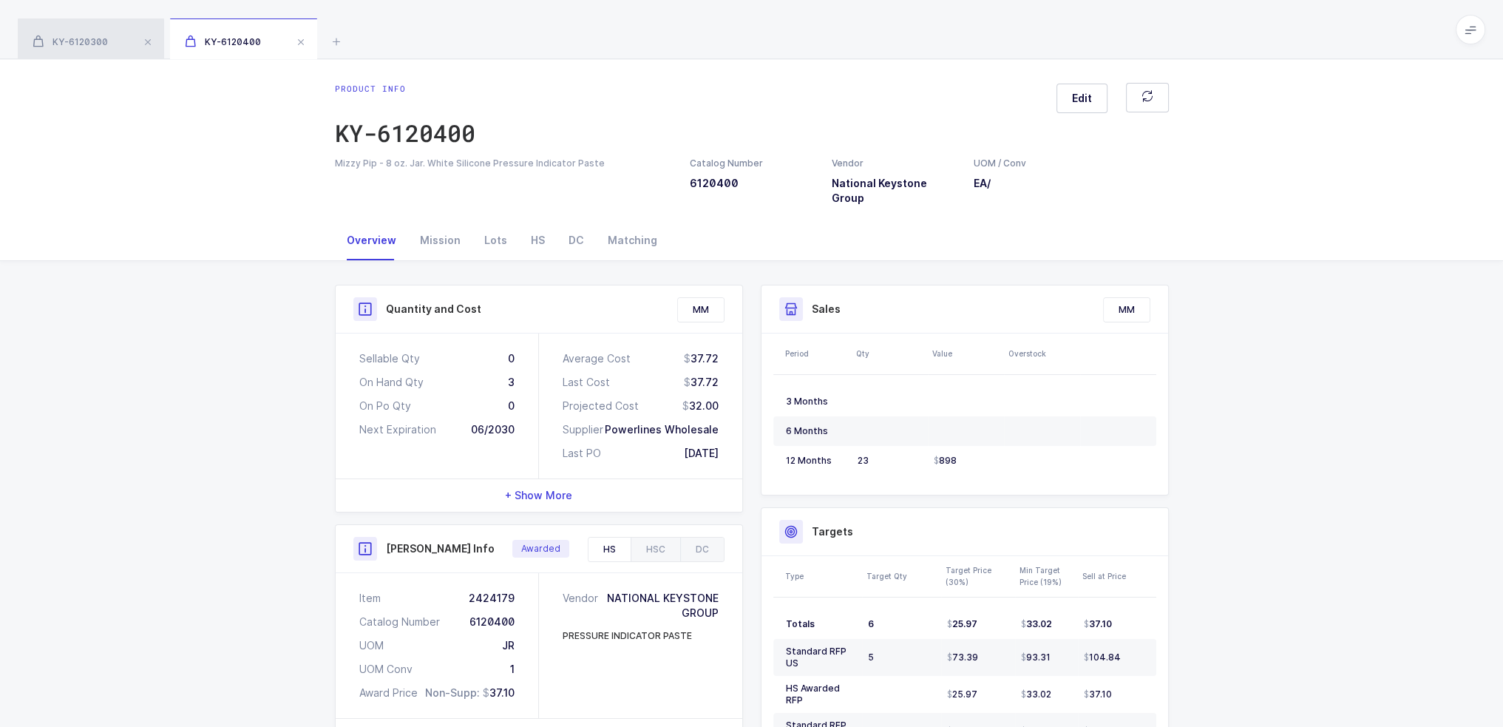
click at [108, 46] on span "KY-6120300" at bounding box center [70, 41] width 75 height 11
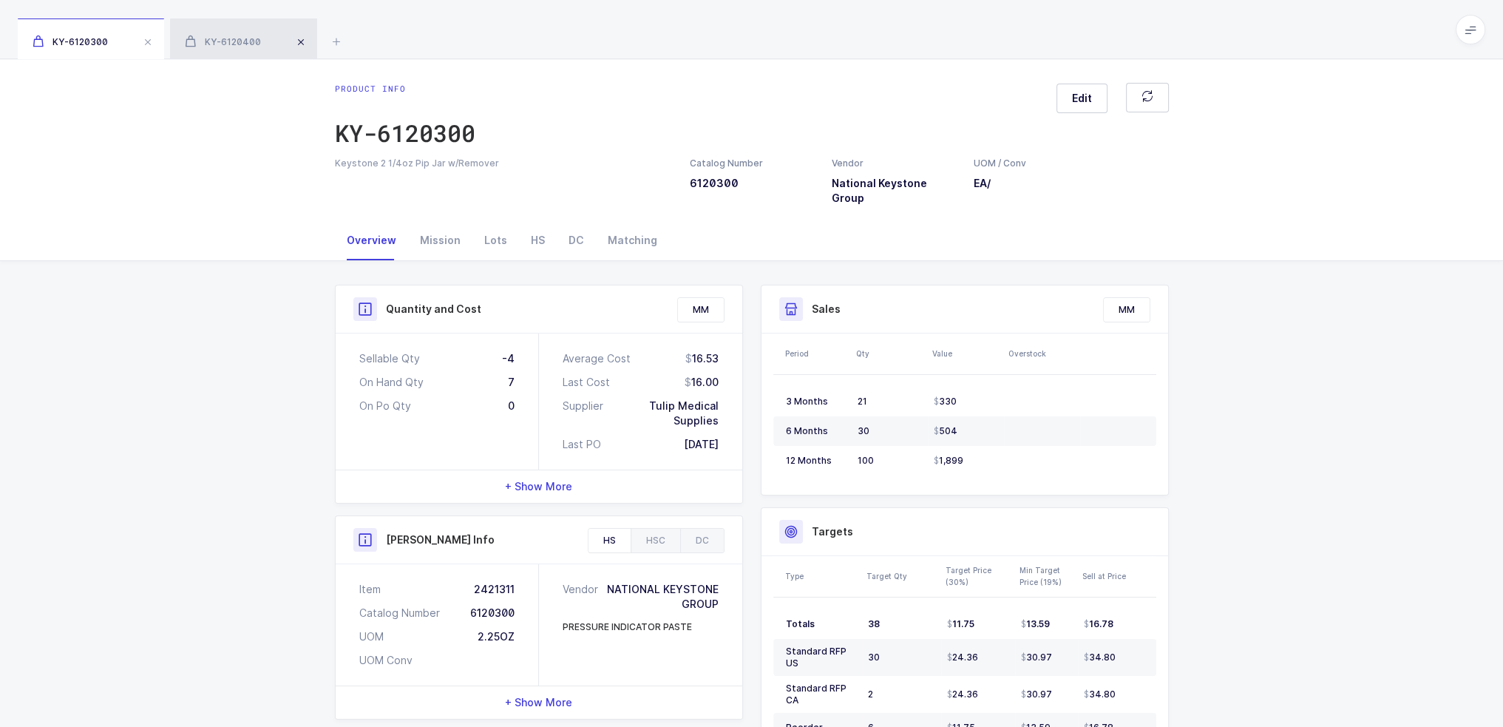
click at [299, 41] on span at bounding box center [301, 42] width 18 height 18
click at [151, 43] on span at bounding box center [148, 42] width 18 height 18
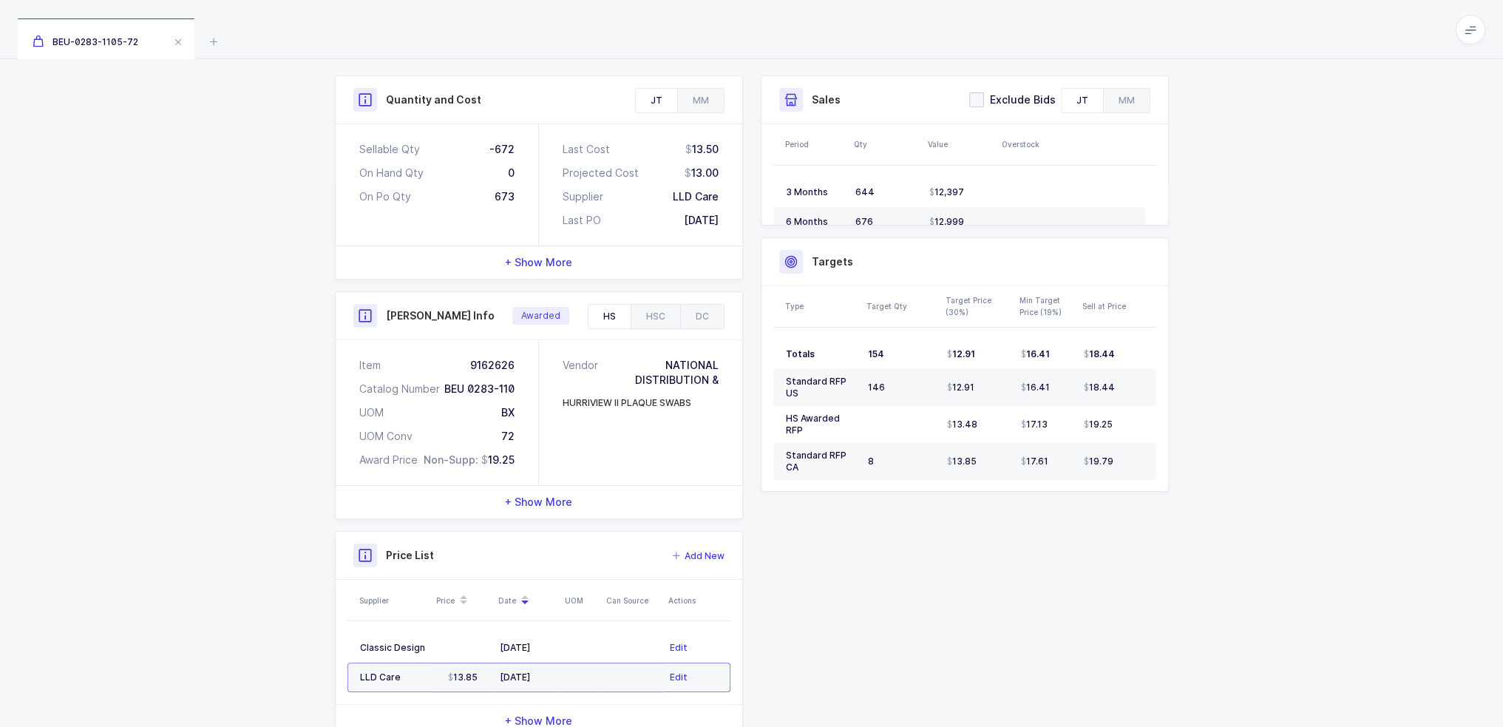
scroll to position [239, 0]
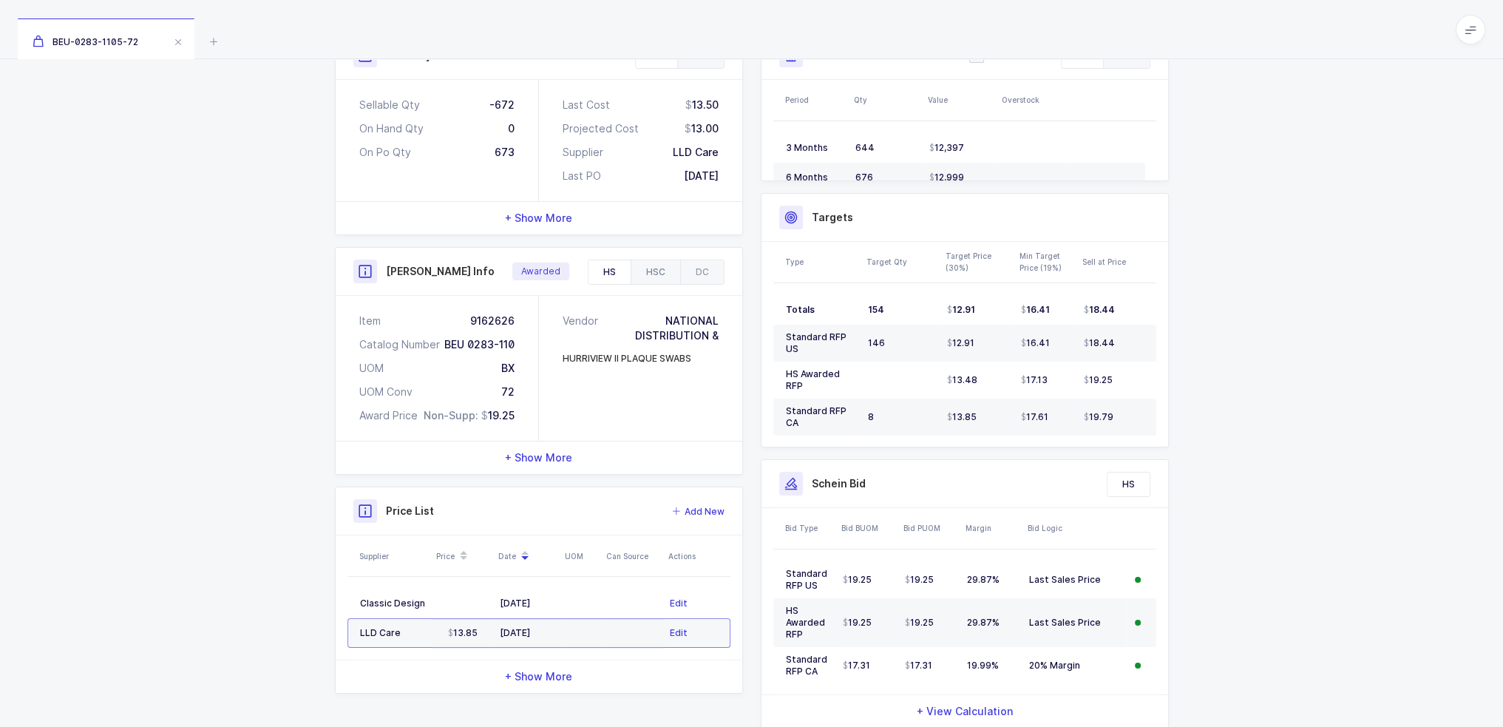
click at [660, 267] on div "HSC" at bounding box center [656, 272] width 50 height 24
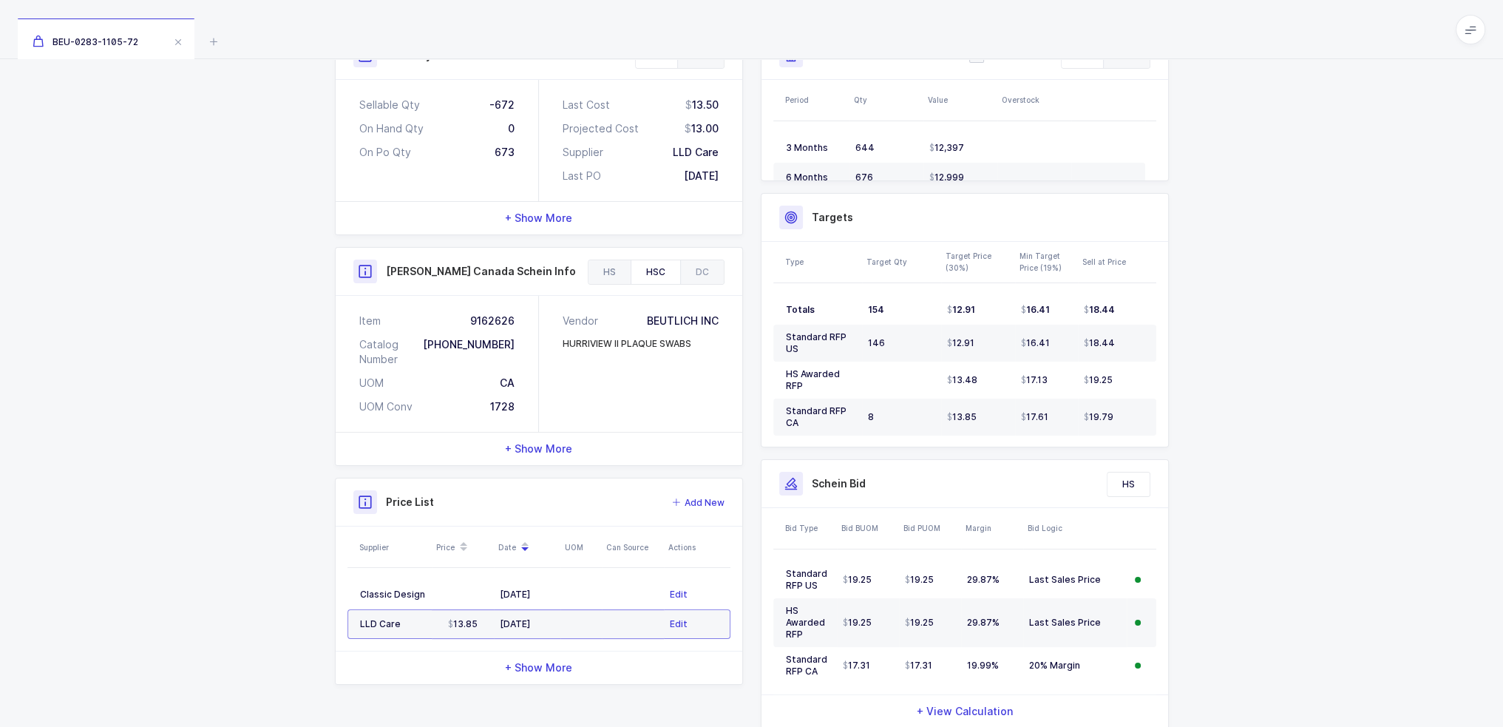
click at [600, 268] on div "HS" at bounding box center [610, 272] width 42 height 24
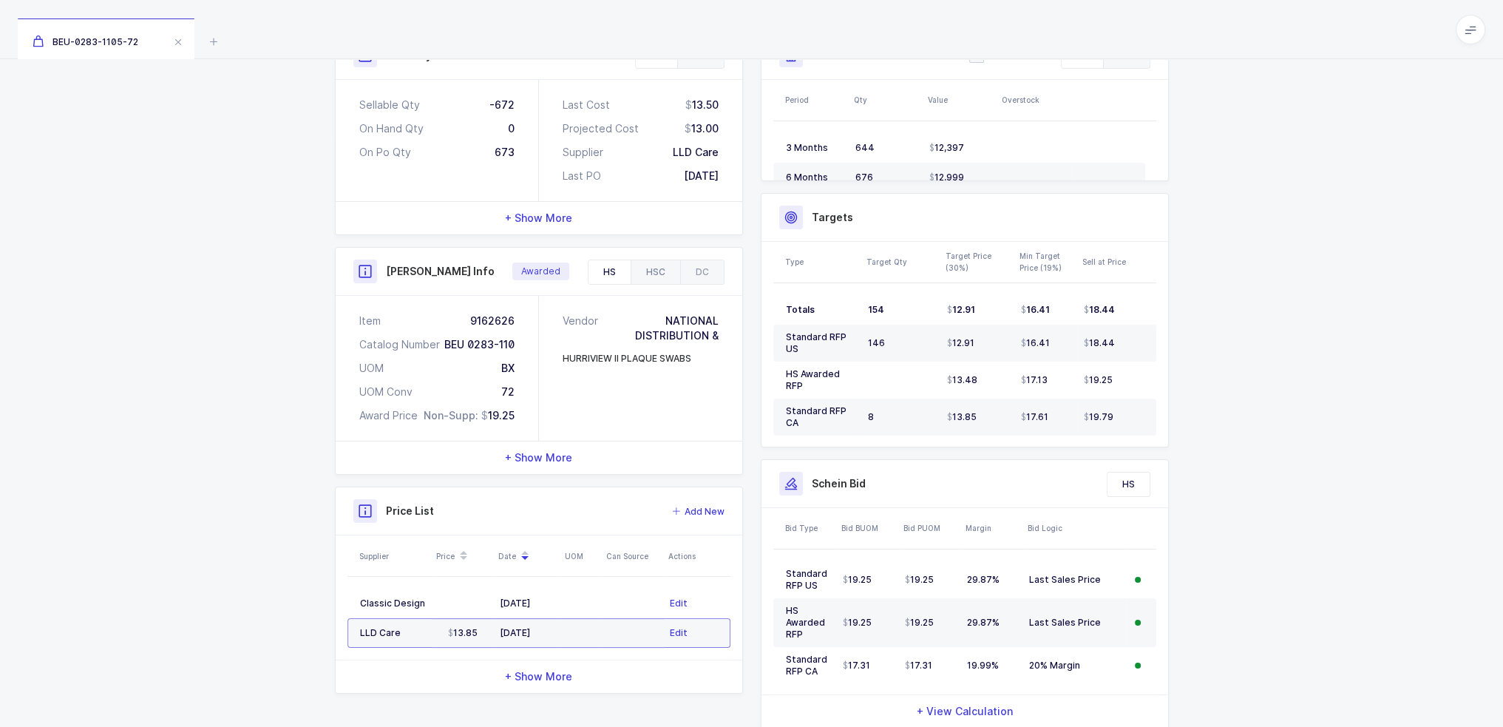
click at [644, 266] on div "HSC" at bounding box center [656, 272] width 50 height 24
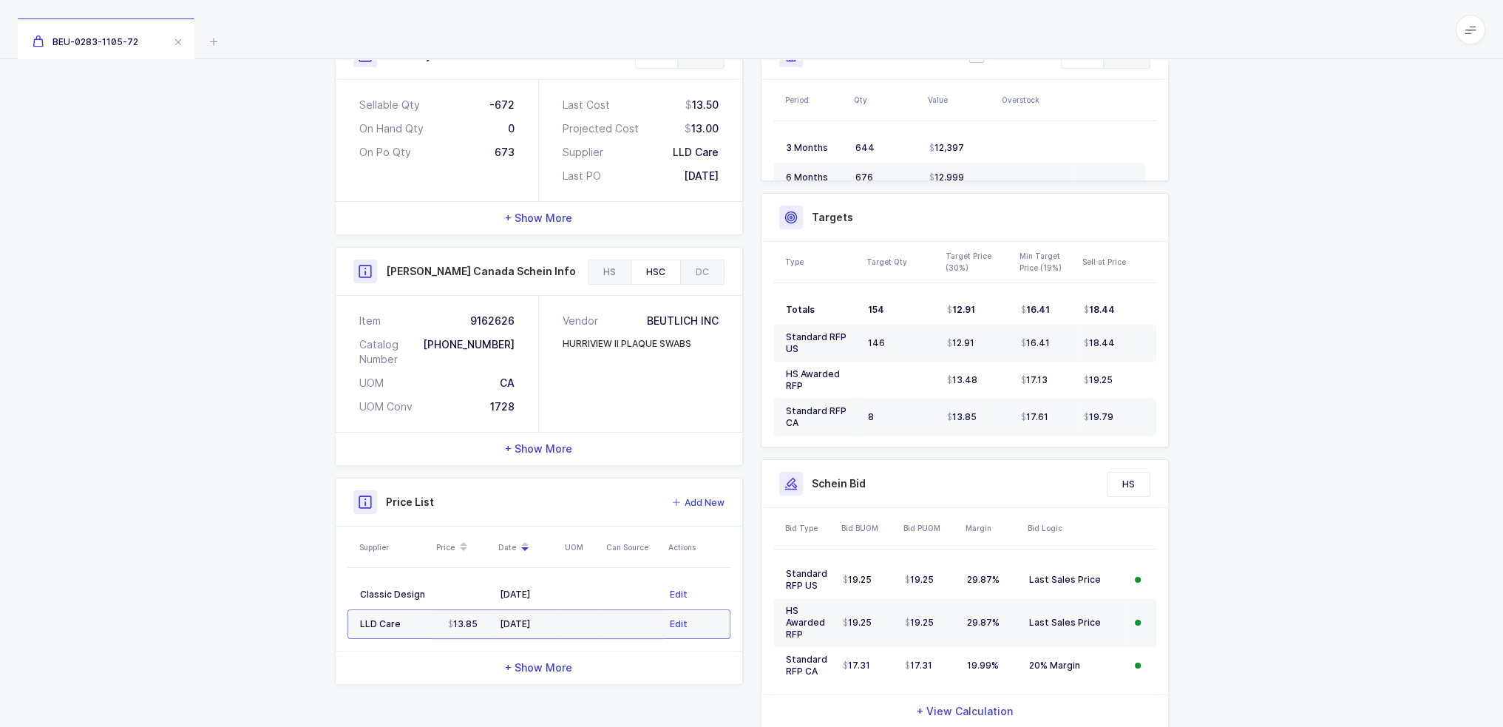
click at [597, 272] on div "HS" at bounding box center [610, 272] width 42 height 24
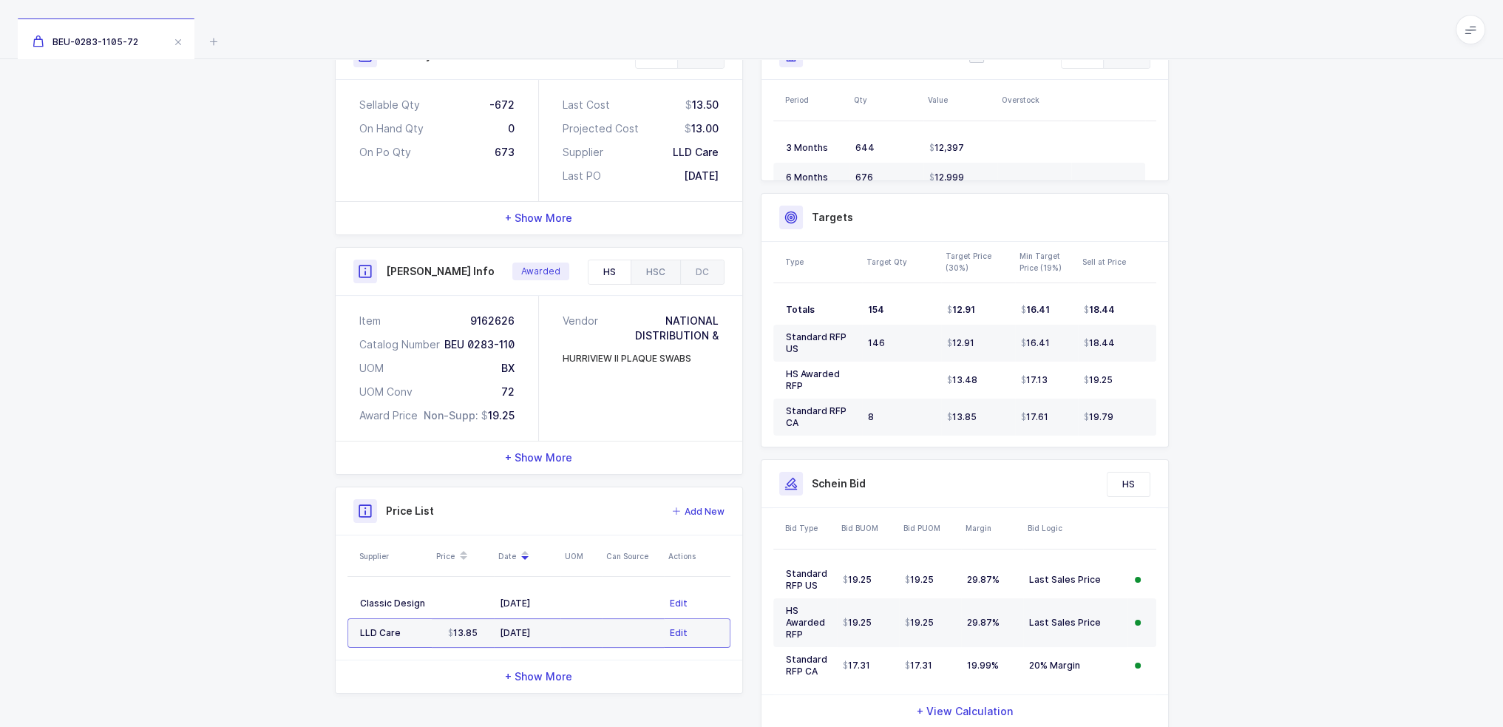
click at [672, 265] on div "HSC" at bounding box center [656, 272] width 50 height 24
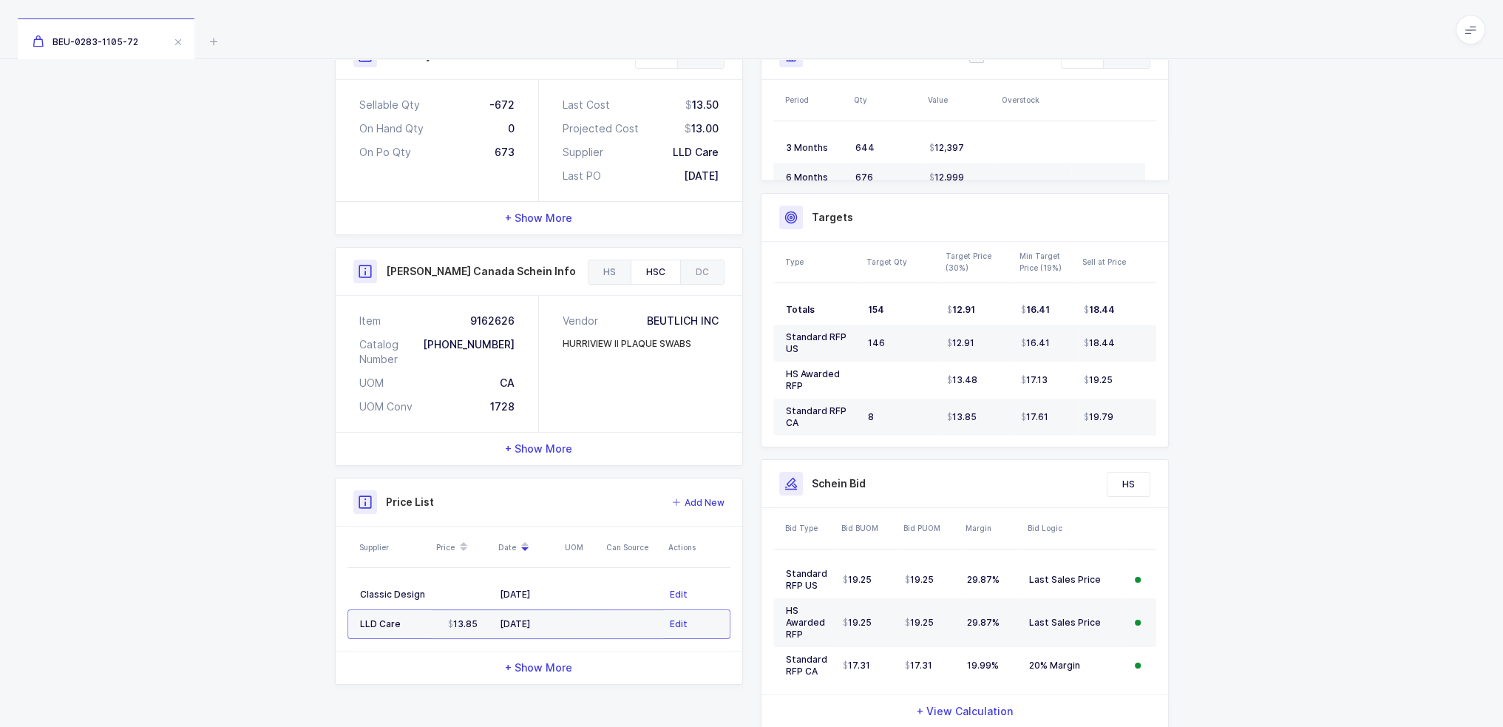
click at [621, 265] on div "HS" at bounding box center [610, 272] width 42 height 24
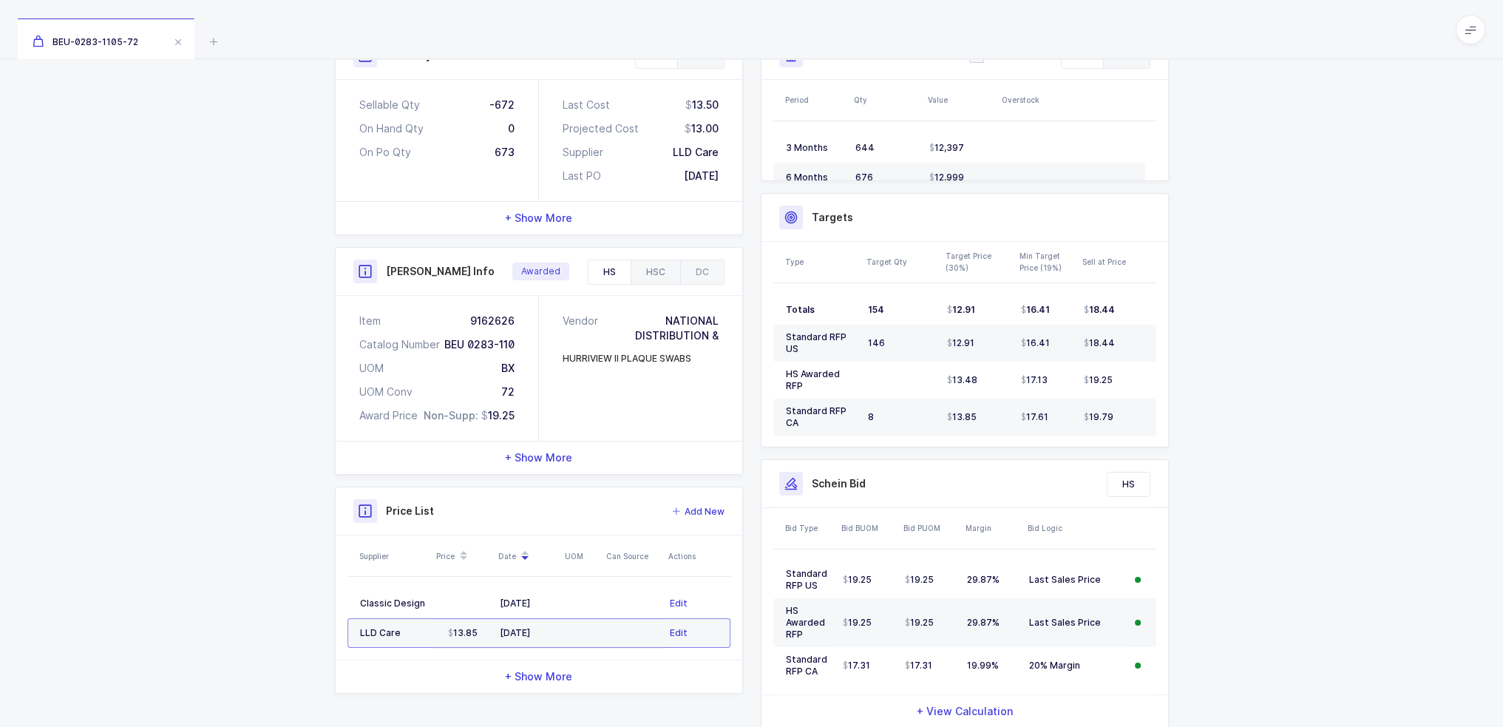
click at [651, 268] on div "HSC" at bounding box center [656, 272] width 50 height 24
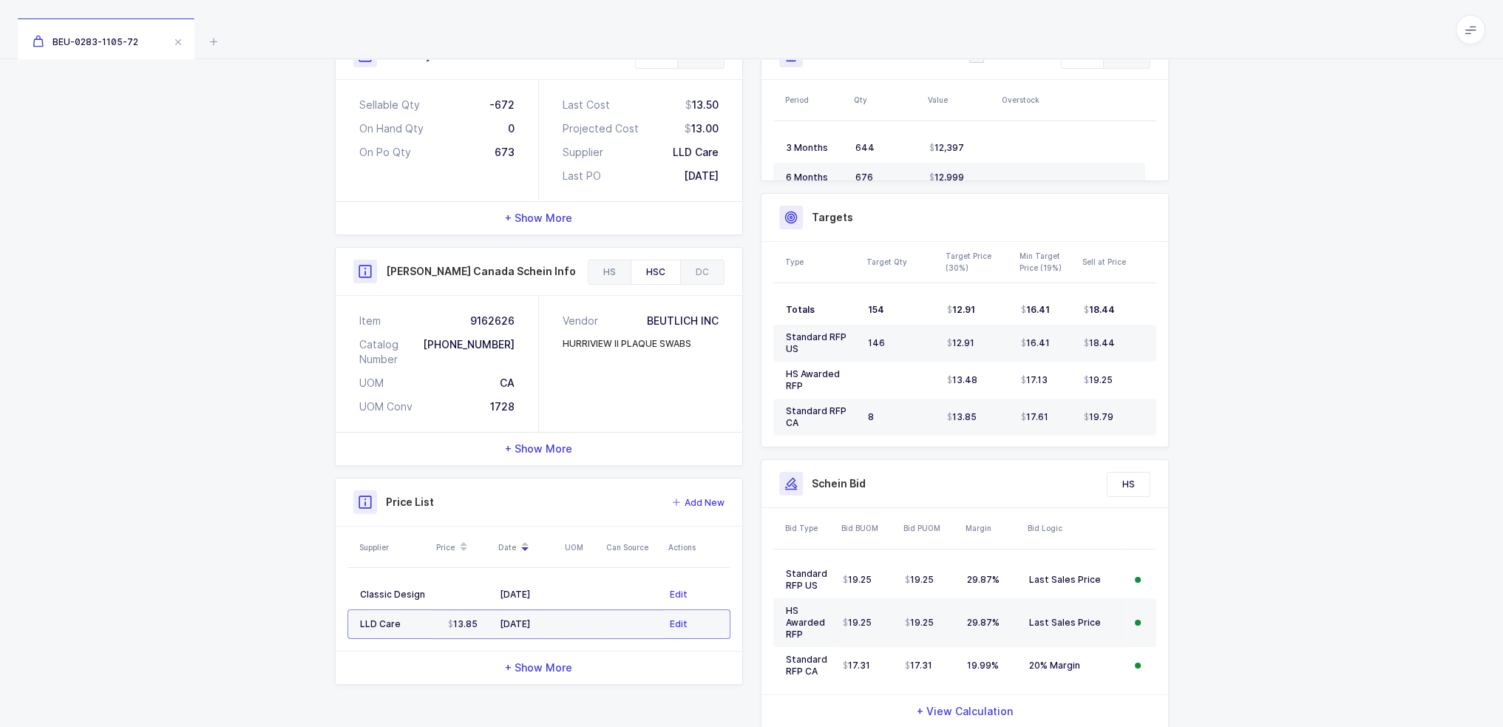
click at [608, 274] on div "HS" at bounding box center [610, 272] width 42 height 24
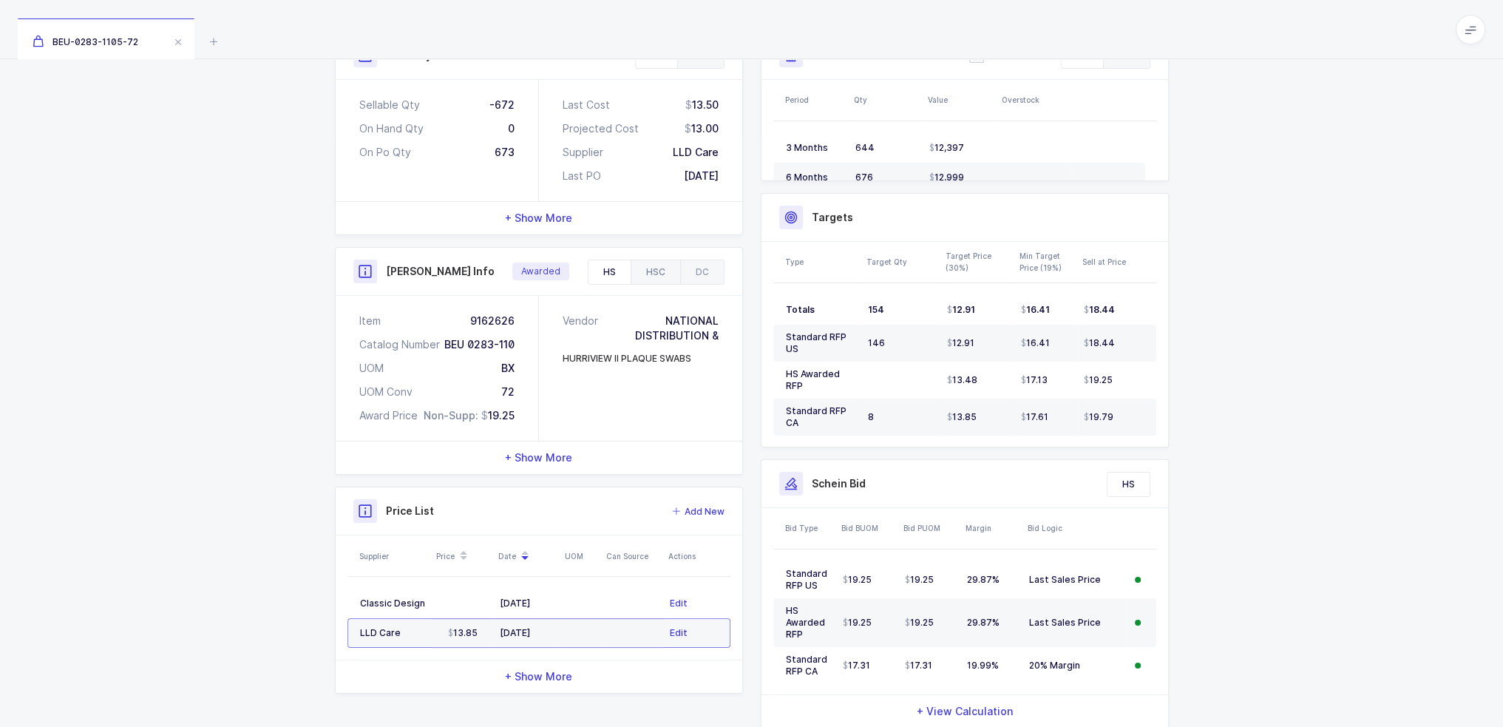
click at [662, 274] on div "HSC" at bounding box center [656, 272] width 50 height 24
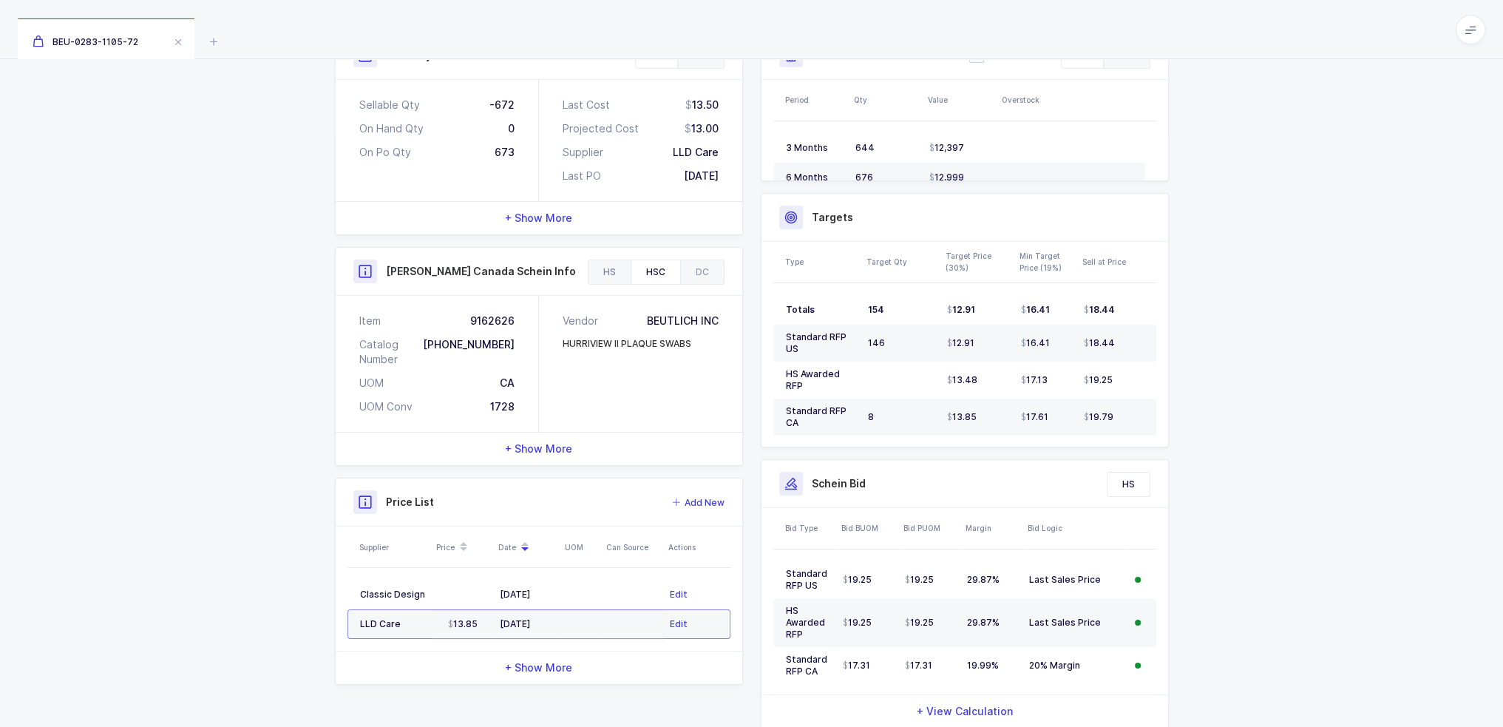
click at [617, 272] on div "HS" at bounding box center [610, 272] width 42 height 24
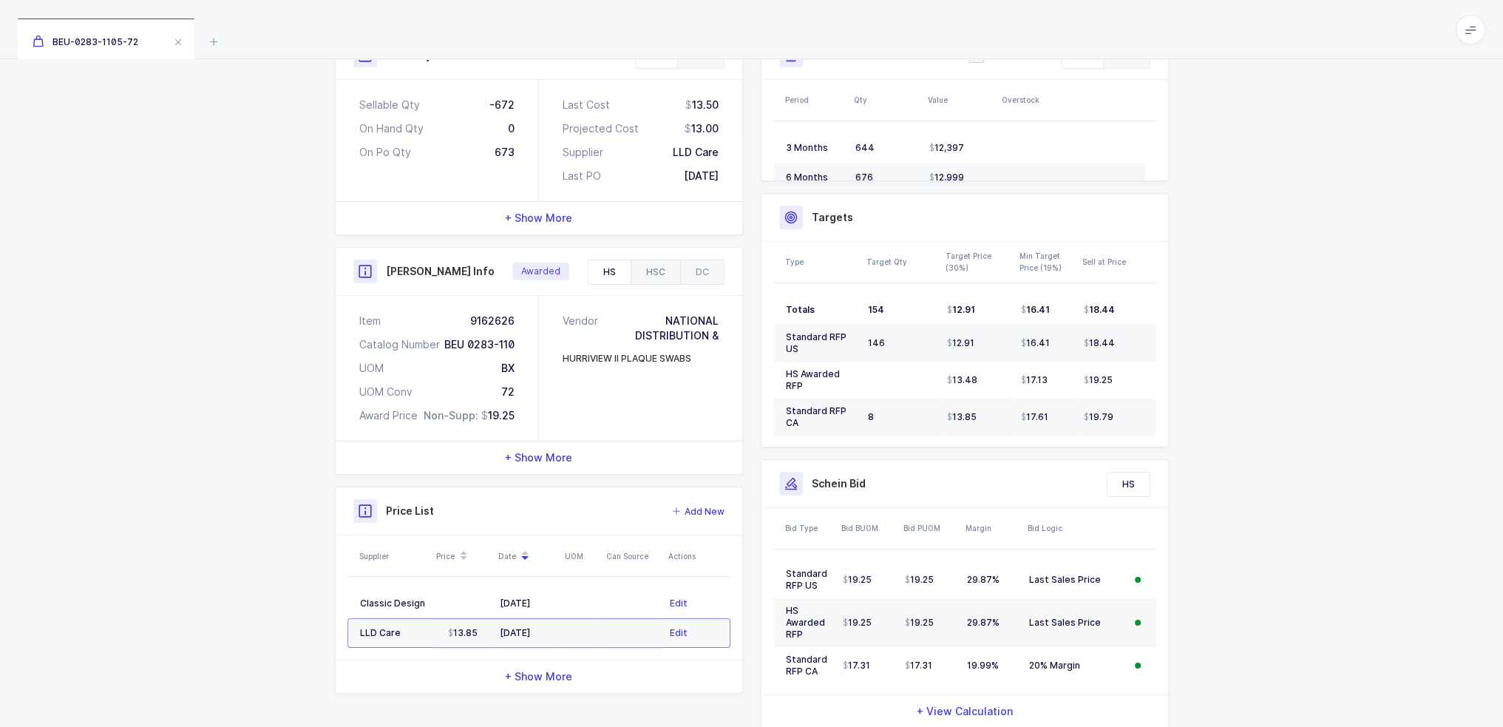
click at [663, 268] on div "HSC" at bounding box center [656, 272] width 50 height 24
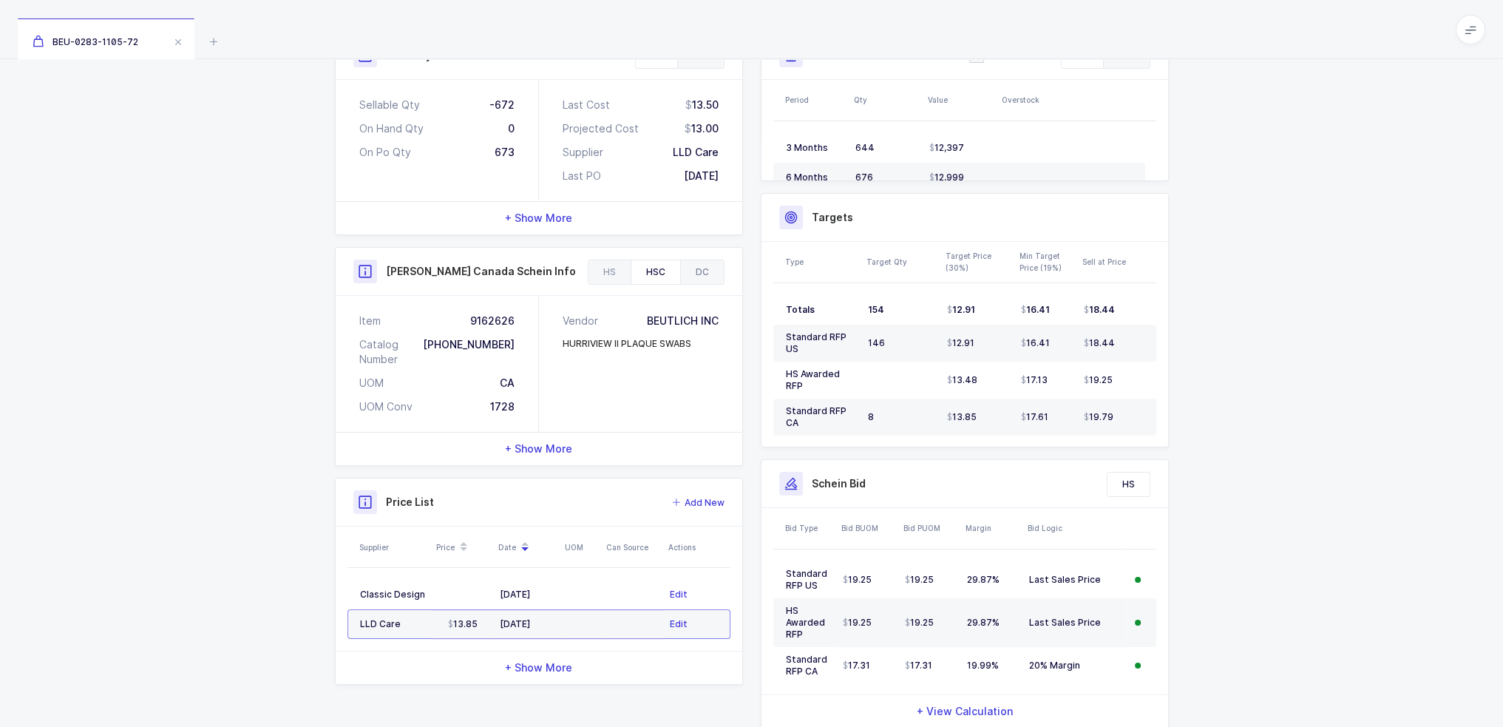
click at [713, 271] on div "DC" at bounding box center [702, 272] width 44 height 24
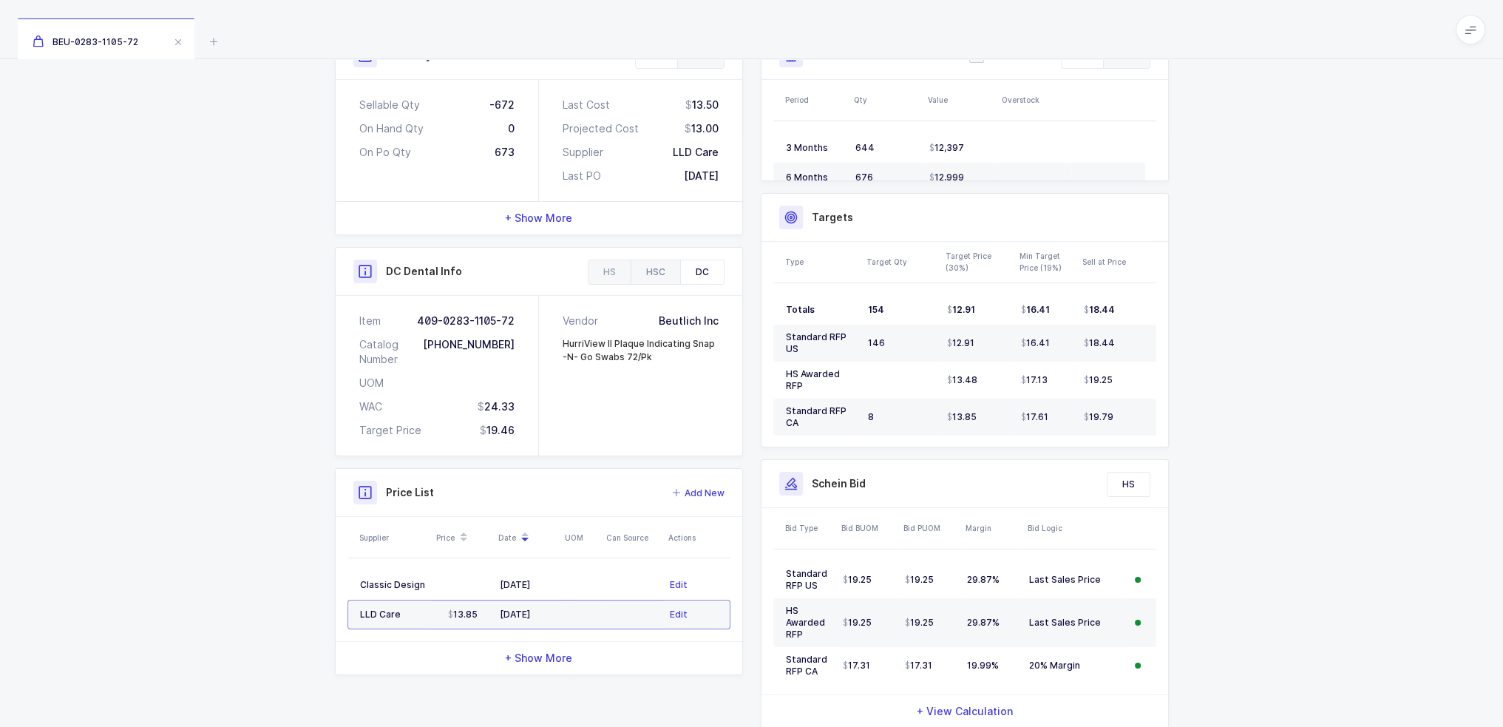
click at [651, 271] on div "HSC" at bounding box center [656, 272] width 50 height 24
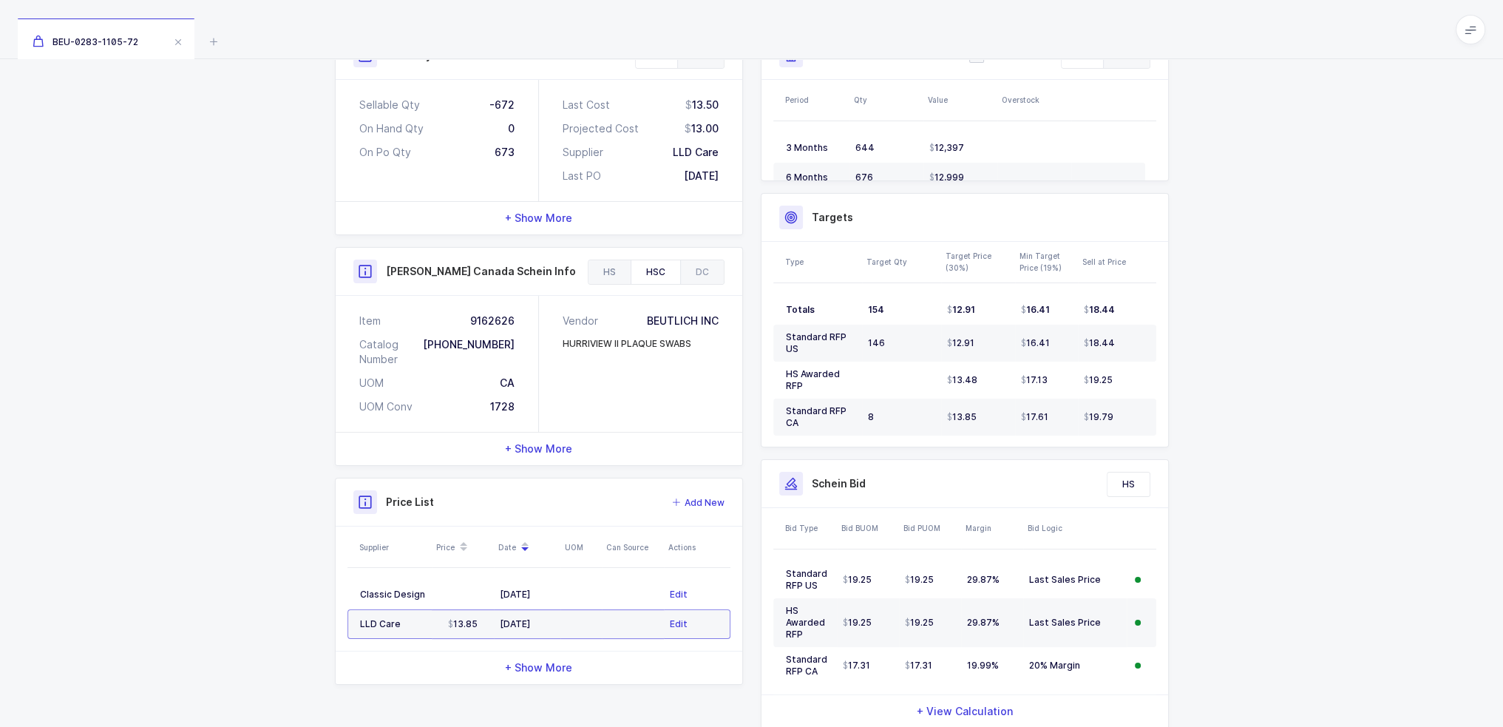
click at [600, 267] on div "HS" at bounding box center [610, 272] width 42 height 24
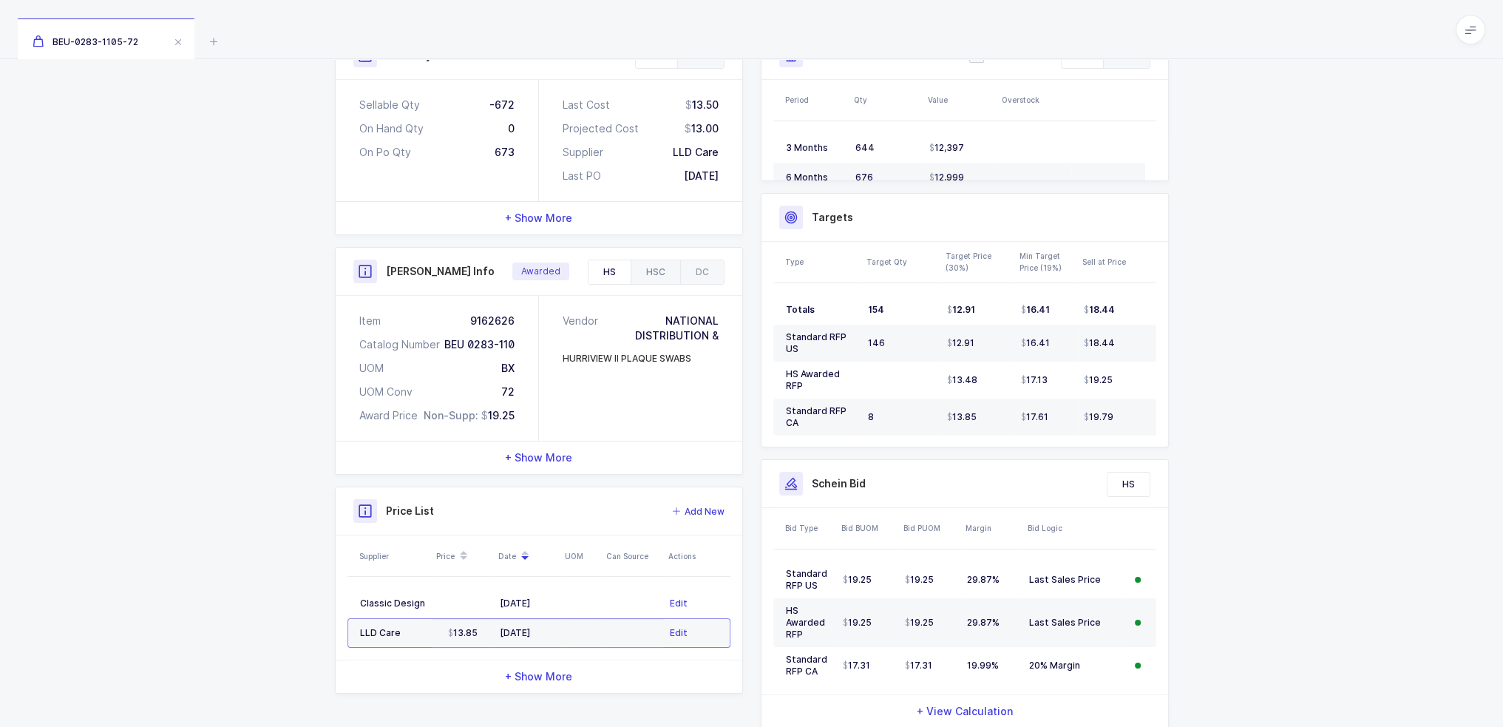
click at [647, 268] on div "HSC" at bounding box center [656, 272] width 50 height 24
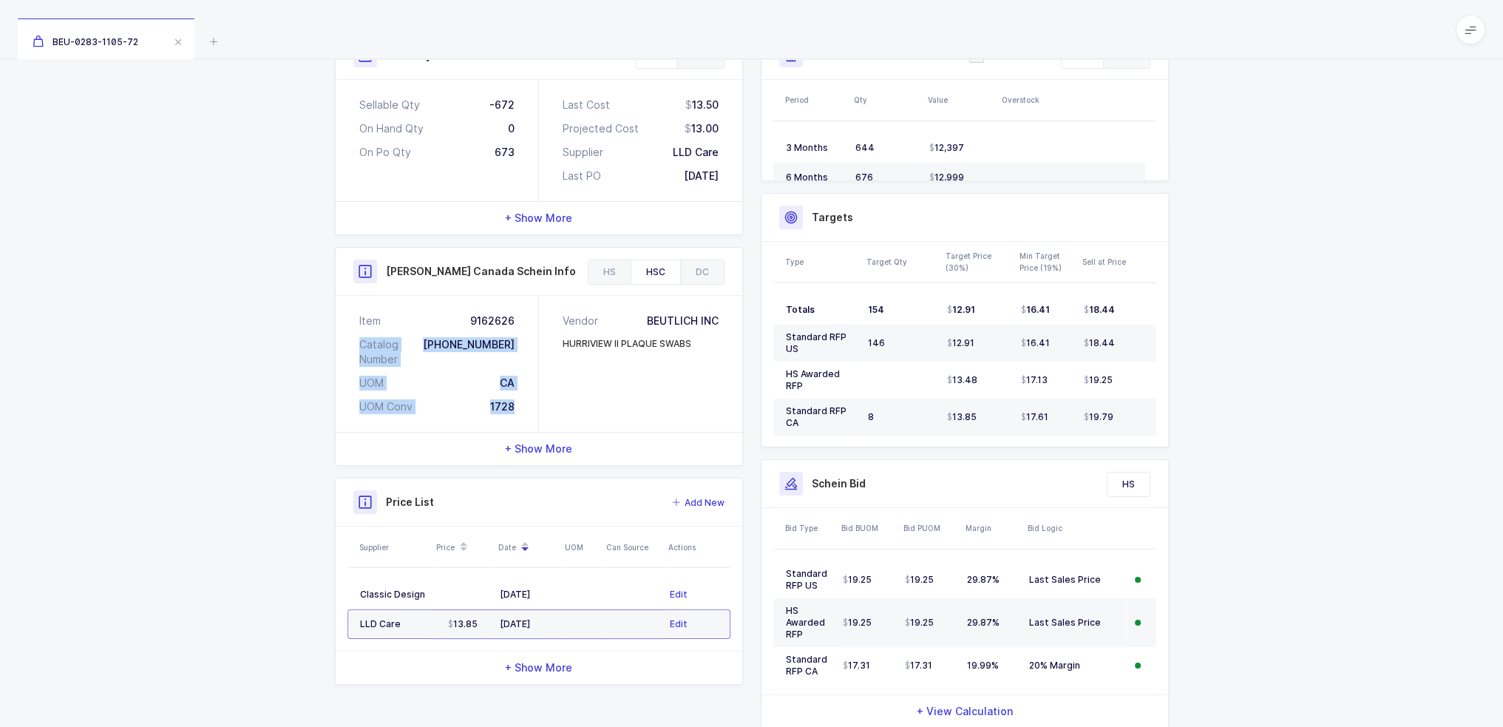
drag, startPoint x: 443, startPoint y: 347, endPoint x: 532, endPoint y: 379, distance: 94.9
click at [532, 379] on div "Item 9162626 Catalog Number 0283-1105-72 UOM CA UOM Conv 1728" at bounding box center [437, 364] width 203 height 136
drag, startPoint x: 535, startPoint y: 381, endPoint x: 353, endPoint y: 264, distance: 216.2
click at [353, 264] on div "Henry Canada Schein Info HS HSC DC Item 9162626 Catalog Number BEU 0283-110 UOM…" at bounding box center [539, 356] width 408 height 219
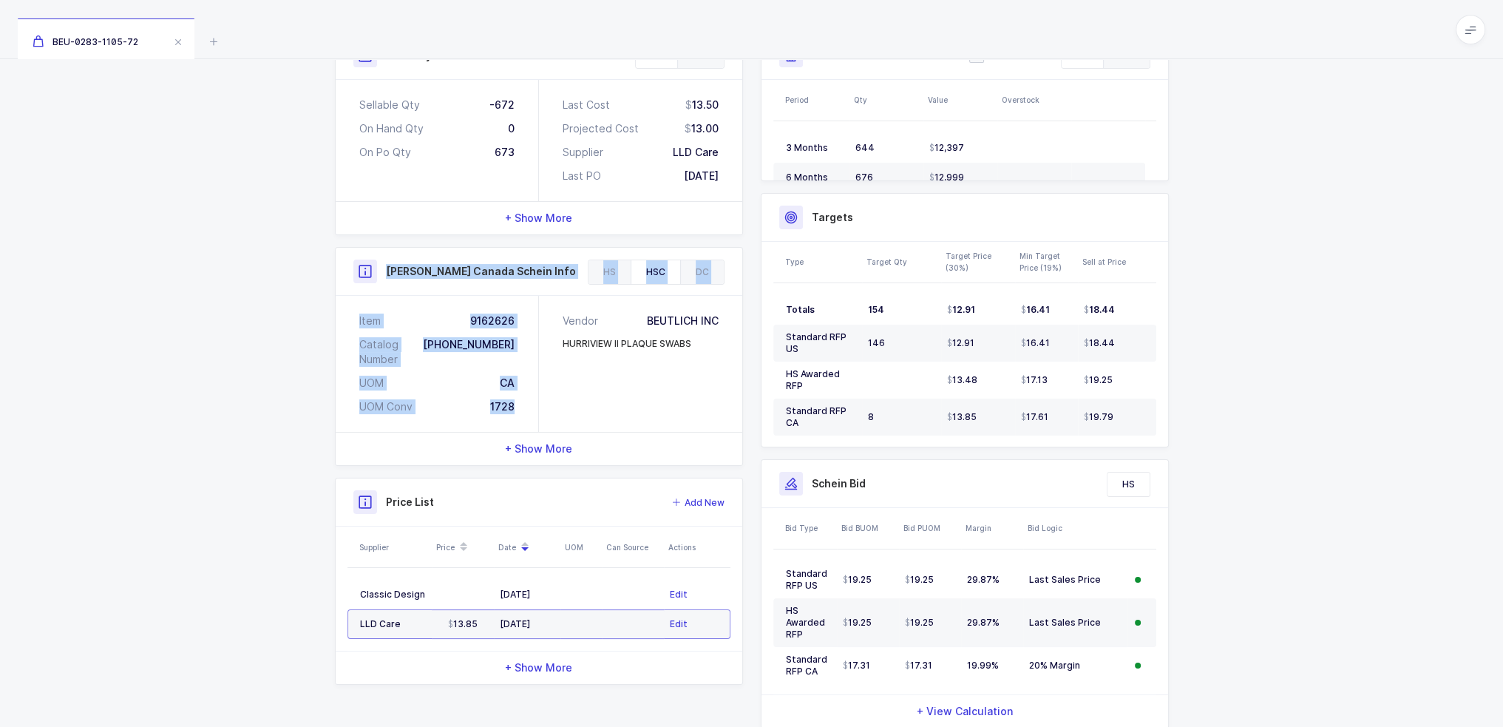
click at [353, 264] on div at bounding box center [365, 272] width 24 height 24
drag, startPoint x: 353, startPoint y: 264, endPoint x: 550, endPoint y: 387, distance: 232.8
click at [550, 387] on div "Henry Canada Schein Info HS HSC DC Item 9162626 Catalog Number BEU 0283-110 UOM…" at bounding box center [539, 356] width 408 height 219
click at [550, 387] on div "Vendor BEUTLICH INC HURRIVIEW II PLAQUE SWABS" at bounding box center [640, 364] width 203 height 136
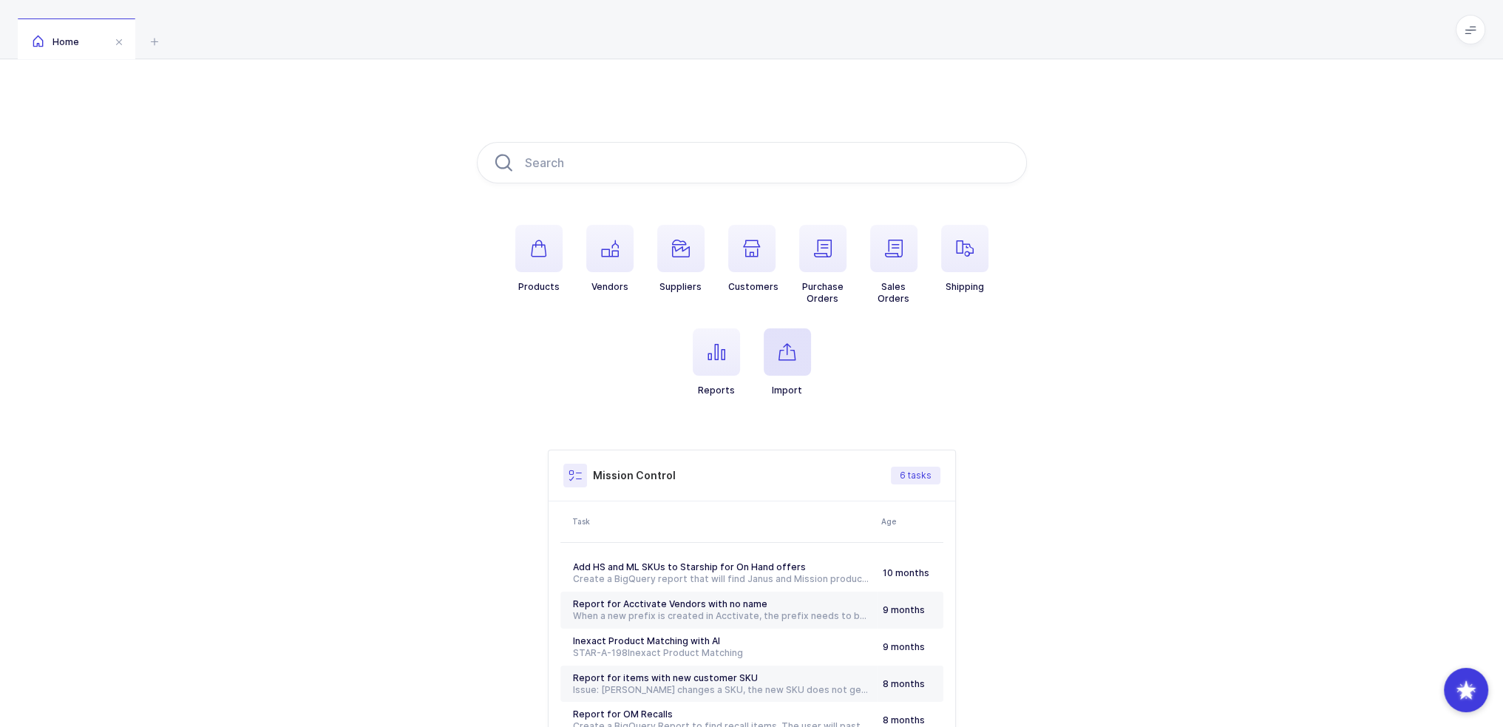
click at [781, 347] on icon "button" at bounding box center [788, 352] width 18 height 18
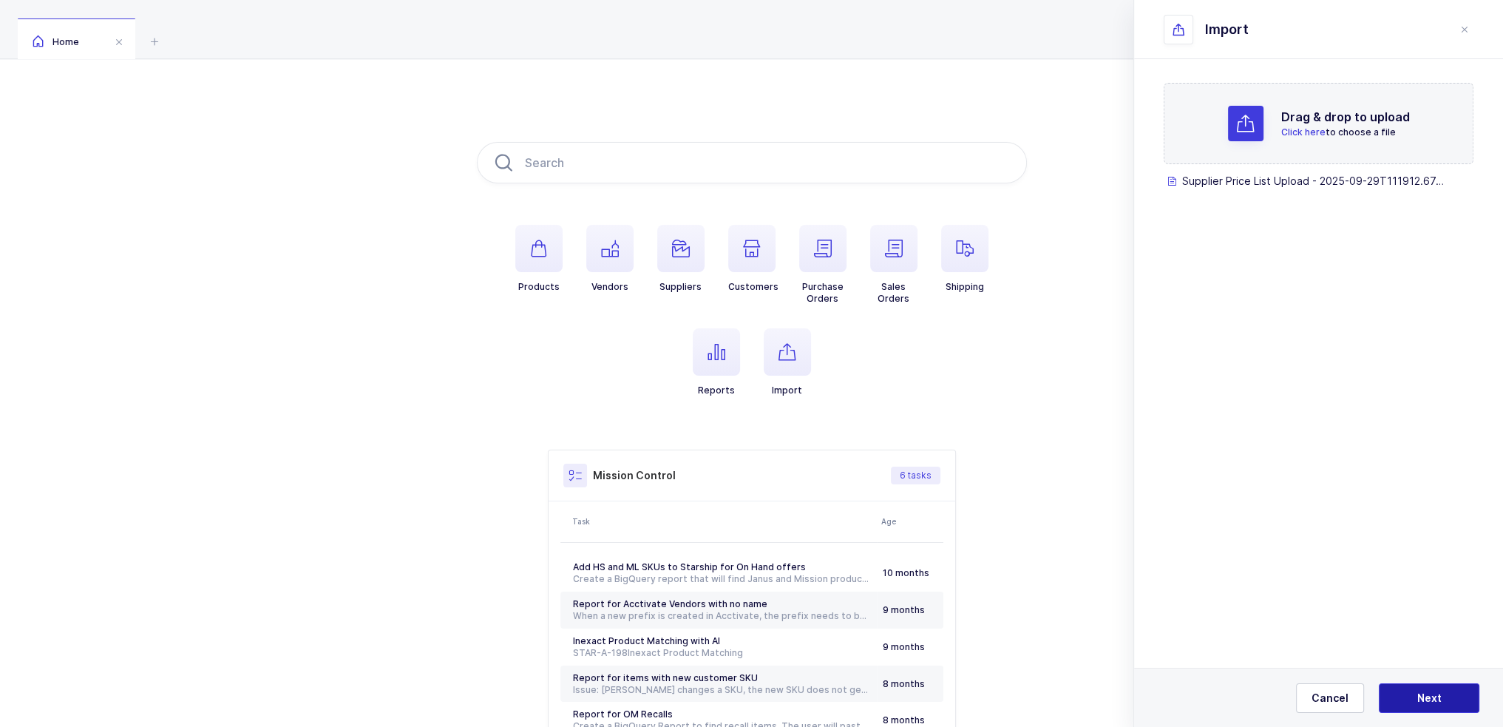
click at [1428, 702] on span "Next" at bounding box center [1429, 698] width 24 height 15
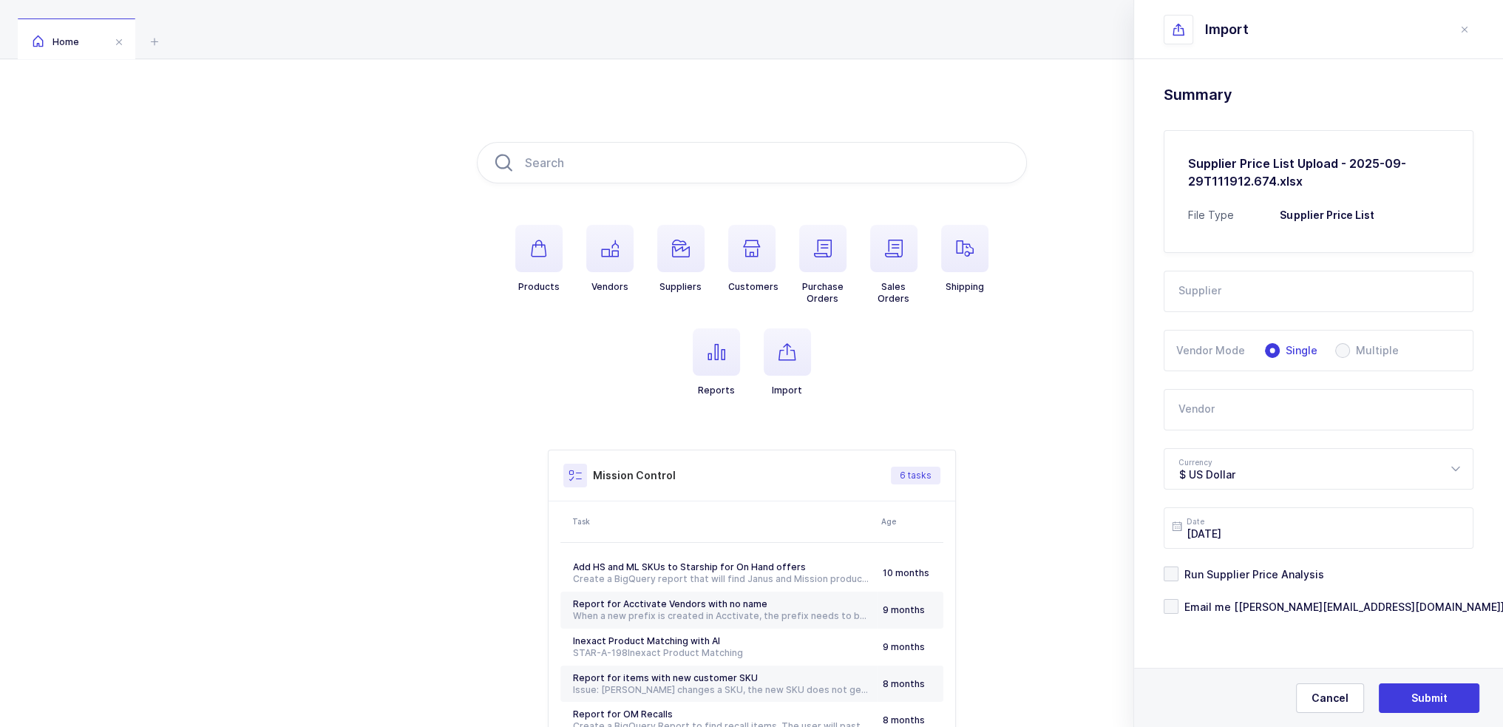
click at [1264, 279] on input "text" at bounding box center [1319, 291] width 310 height 41
click at [1236, 339] on li "Mukita" at bounding box center [1324, 341] width 308 height 24
type input "Mukita"
click at [1202, 393] on input "text" at bounding box center [1319, 409] width 310 height 41
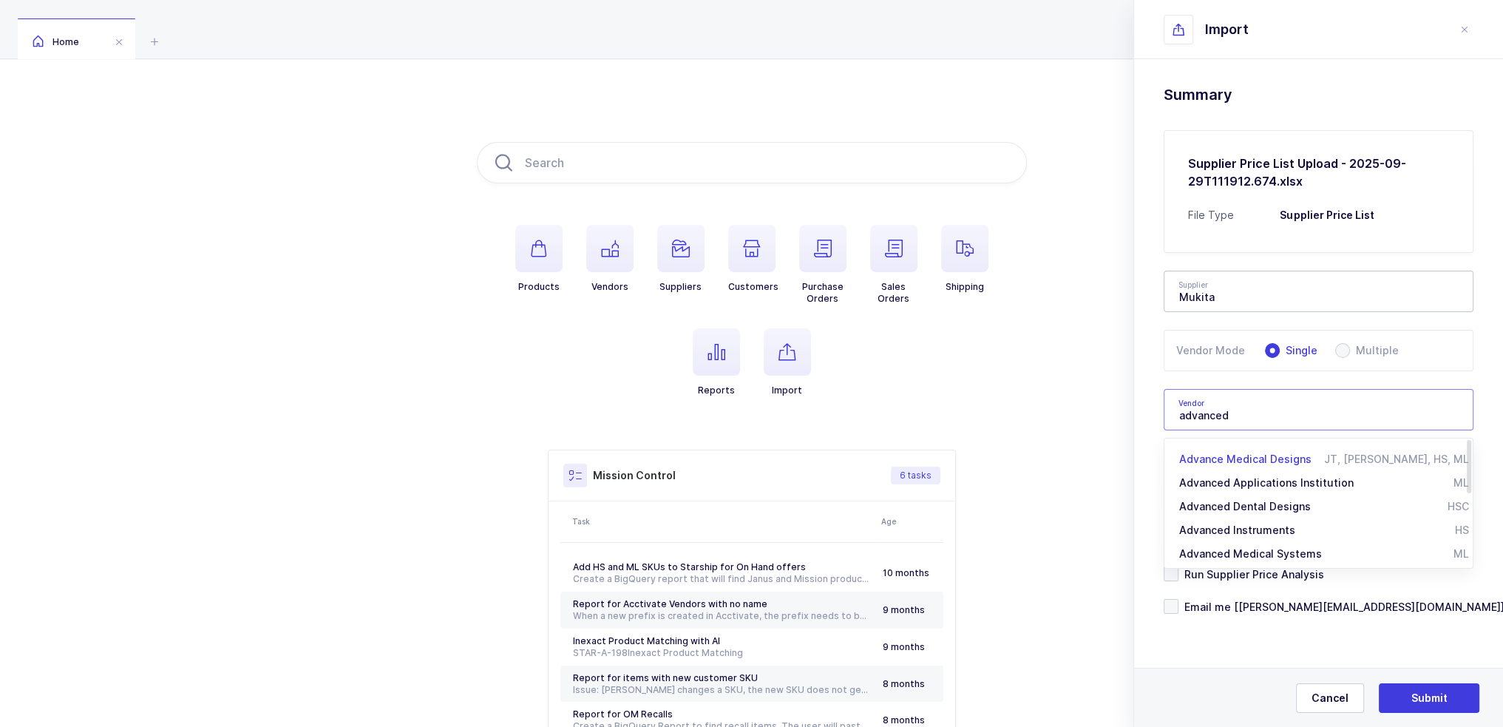
click at [1290, 460] on span "Advance Medical Designs" at bounding box center [1245, 458] width 132 height 13
type input "Advance Medical Designs"
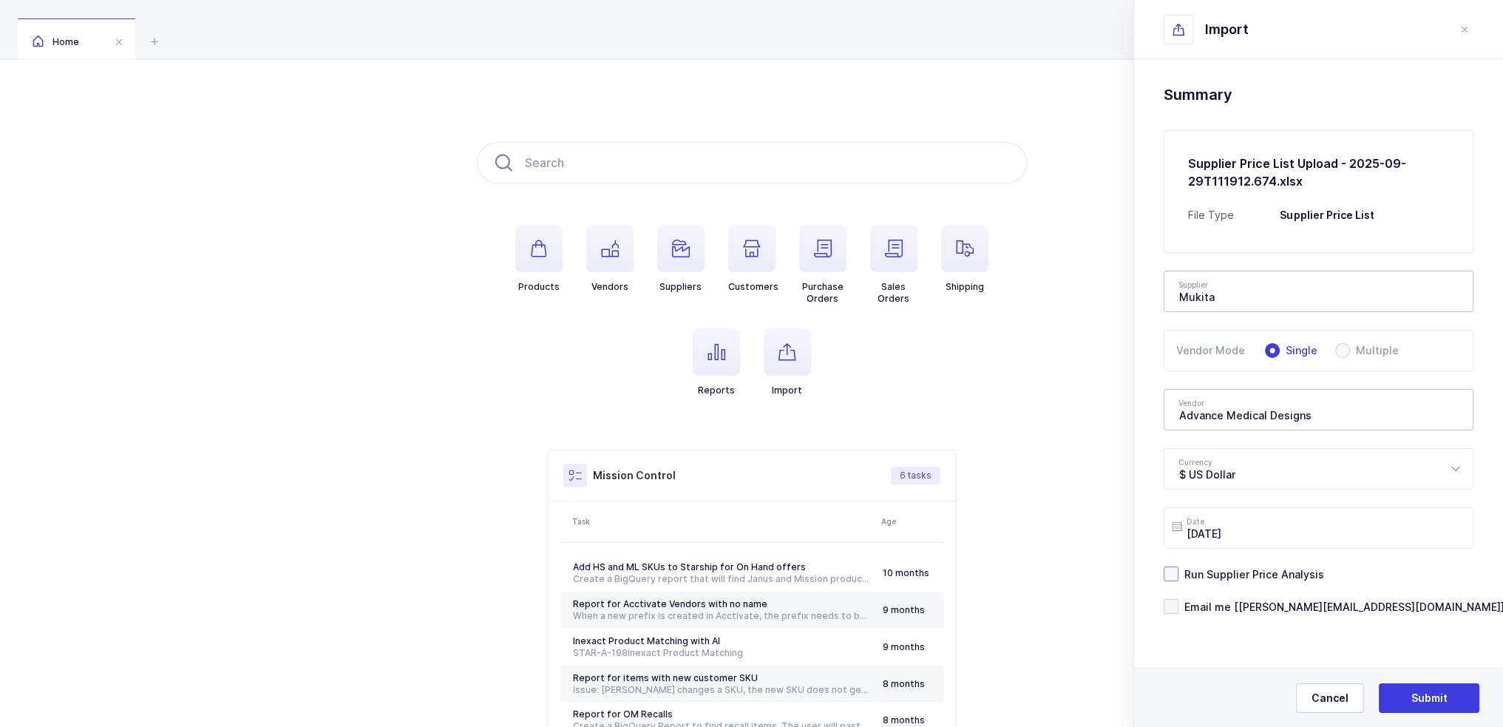
click at [1241, 573] on span "Run Supplier Price Analysis" at bounding box center [1251, 574] width 146 height 14
click at [1178, 566] on input "Run Supplier Price Analysis" at bounding box center [1178, 566] width 0 height 0
click at [1242, 610] on span "Email me [joey@janustrade.com]" at bounding box center [1341, 607] width 326 height 14
click at [1178, 599] on input "Email me [joey@janustrade.com]" at bounding box center [1178, 599] width 0 height 0
click at [1462, 700] on button "Next" at bounding box center [1429, 698] width 101 height 30
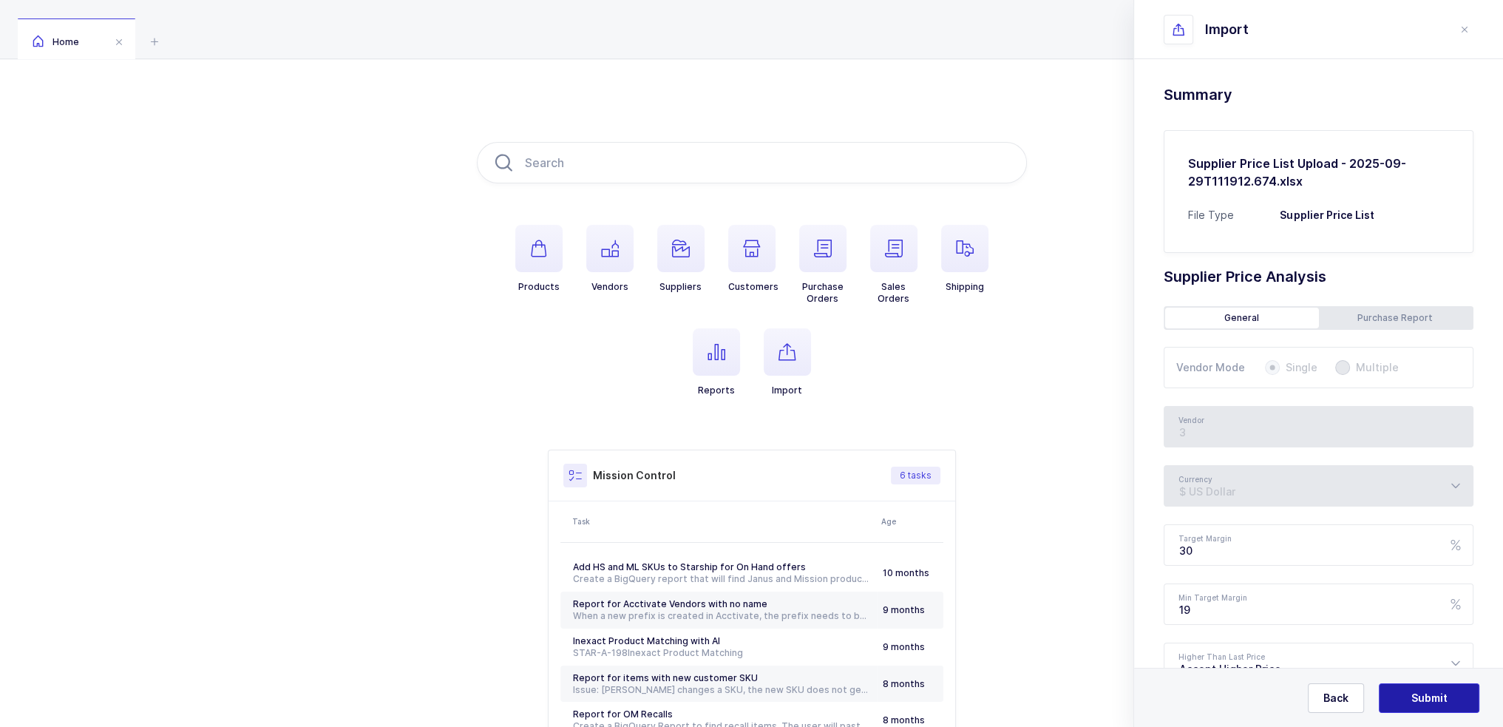
type input "Advance Medical Designs"
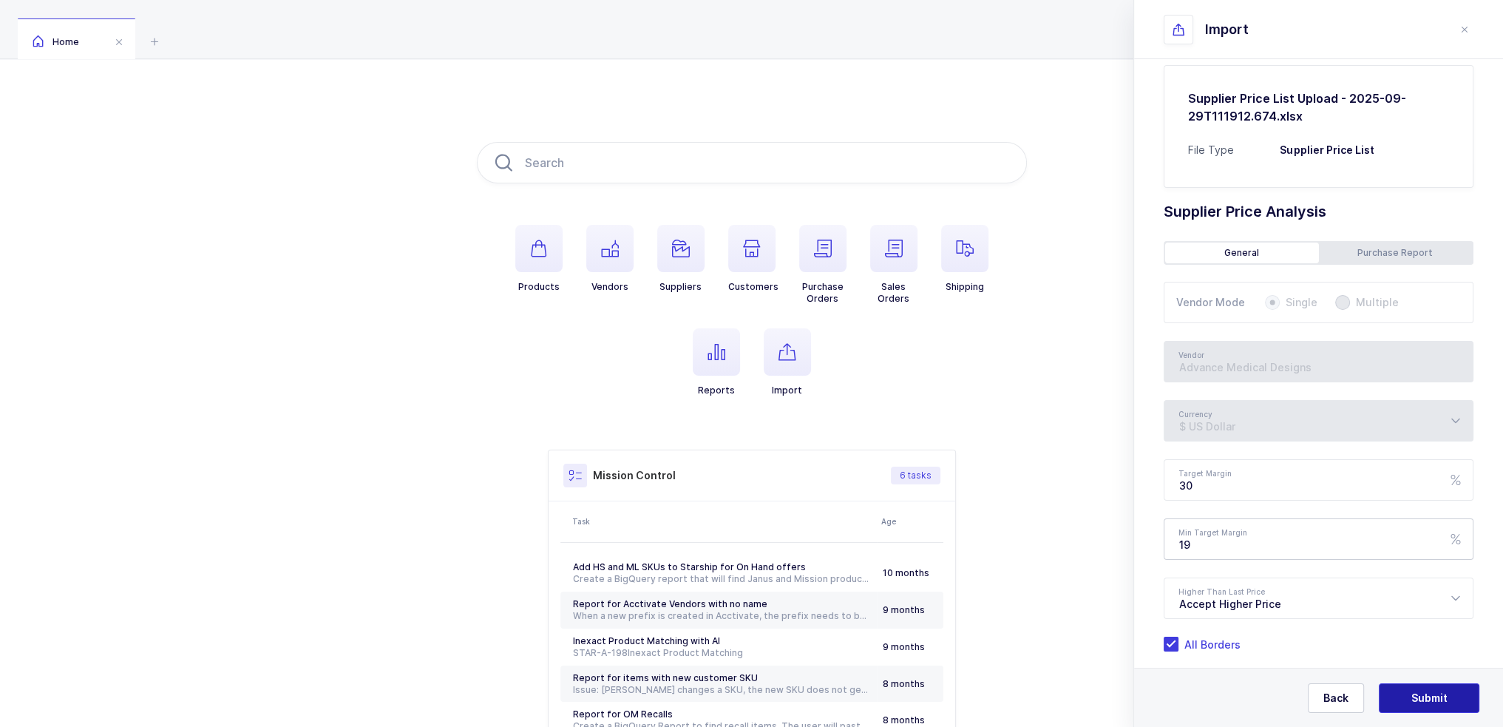
scroll to position [121, 0]
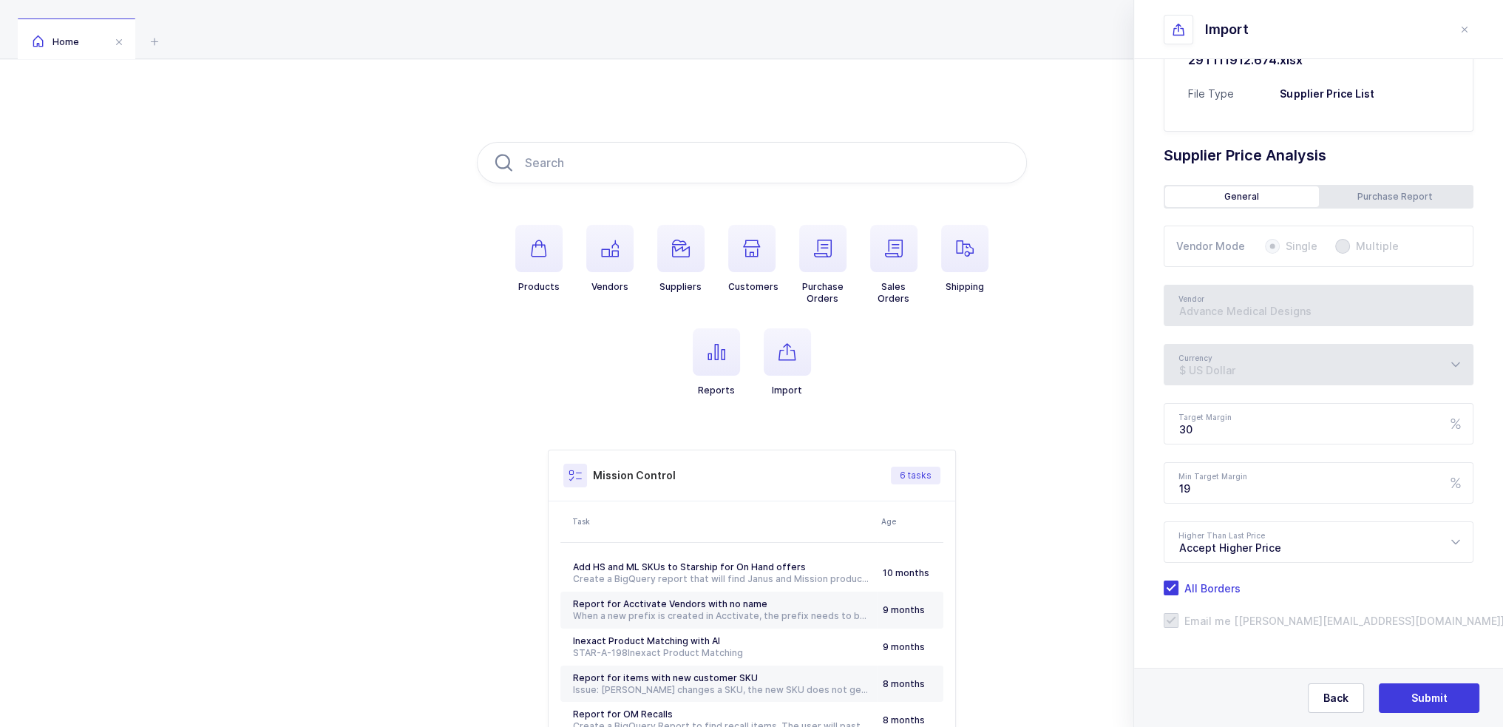
click at [1449, 713] on div "Back Submit" at bounding box center [1318, 697] width 369 height 59
click at [1448, 702] on button "Submit" at bounding box center [1429, 698] width 101 height 30
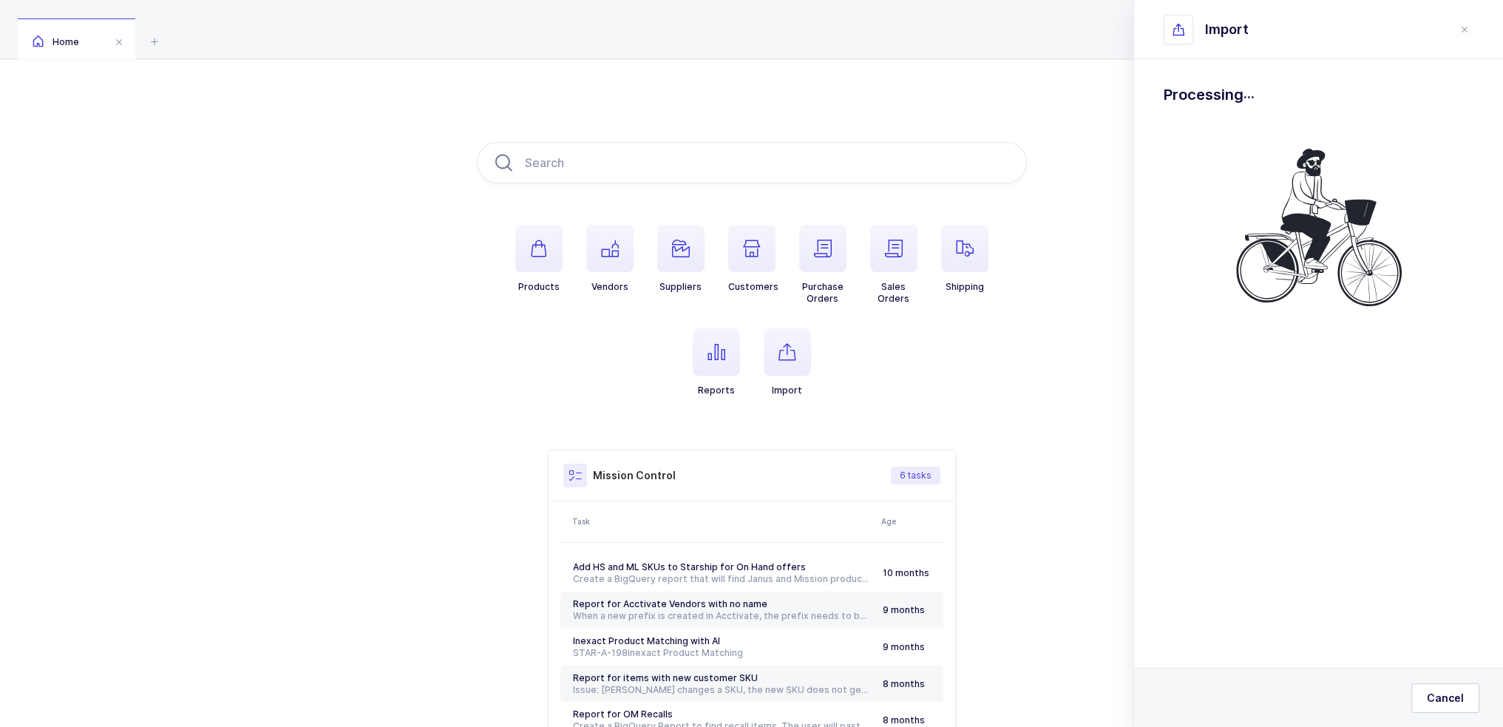
scroll to position [0, 0]
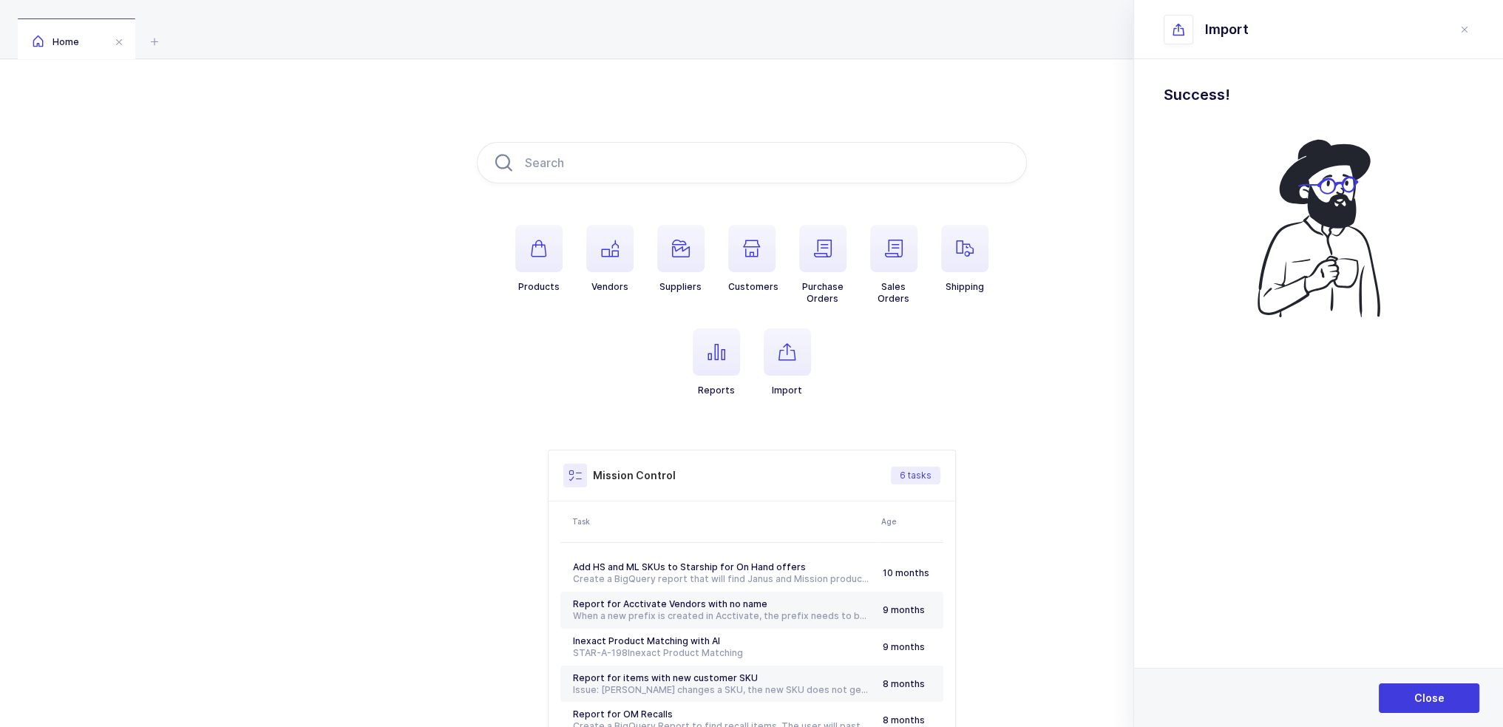
click at [1473, 29] on header "Import" at bounding box center [1318, 29] width 369 height 59
click at [1468, 30] on icon "close drawer" at bounding box center [1465, 30] width 12 height 12
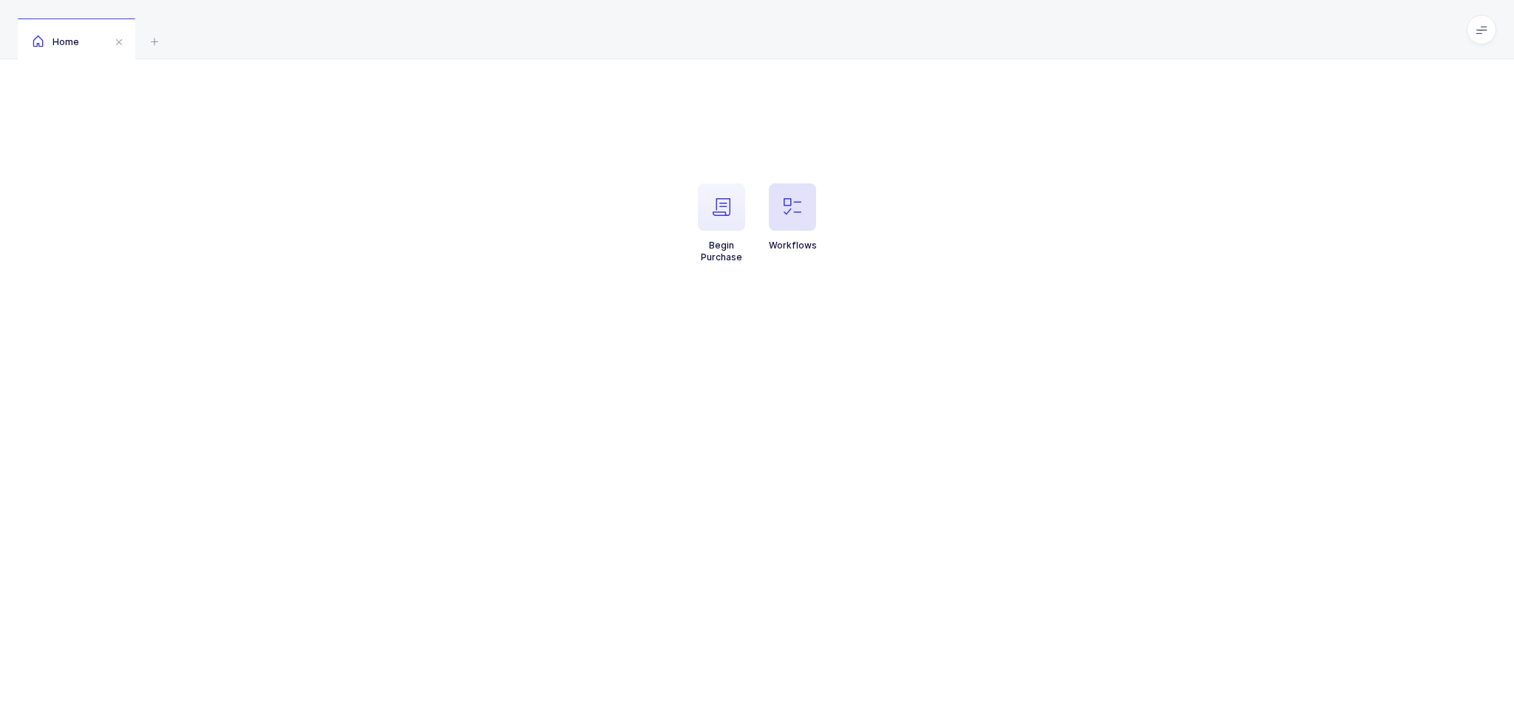
click at [808, 220] on span "button" at bounding box center [792, 206] width 47 height 47
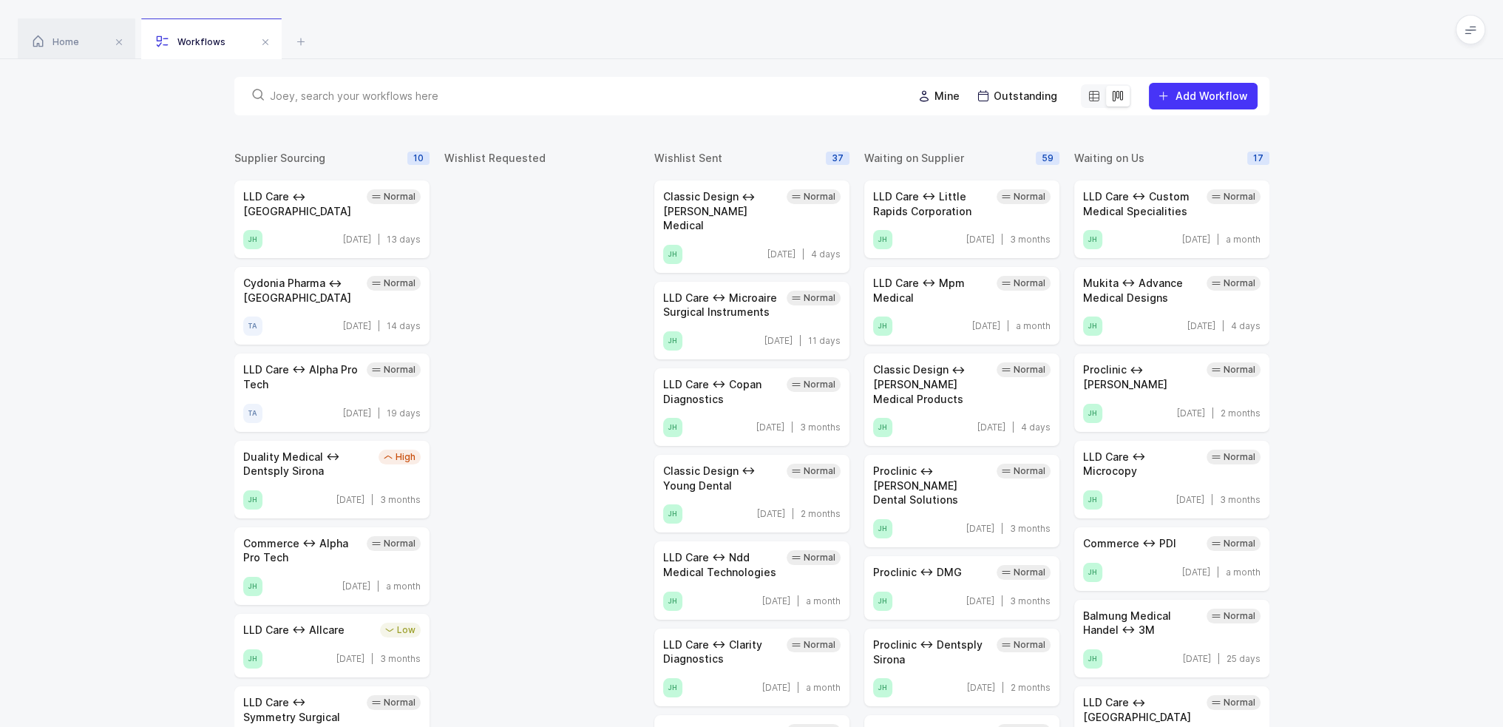
click at [591, 93] on input "text" at bounding box center [582, 96] width 625 height 15
click at [1100, 94] on icon at bounding box center [1094, 96] width 12 height 12
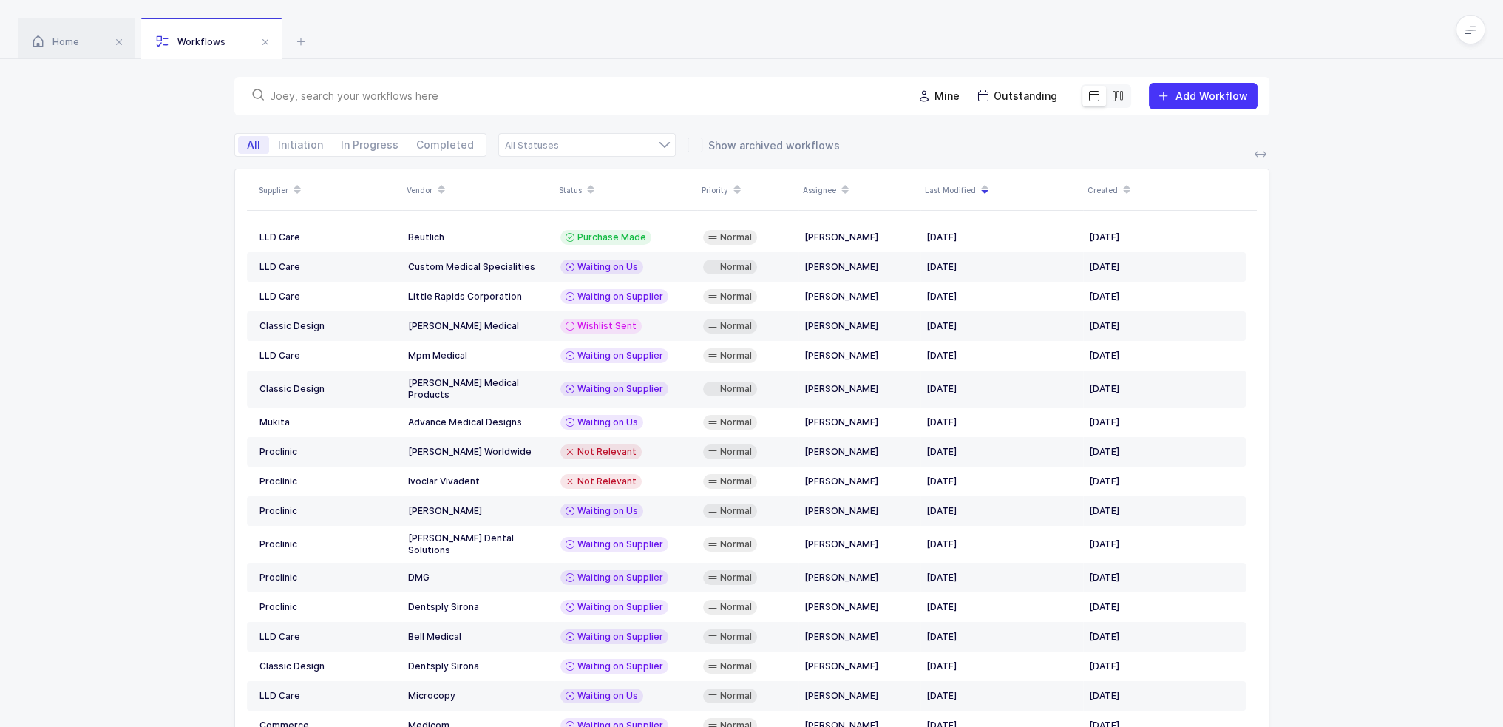
click at [742, 98] on input "text" at bounding box center [582, 96] width 625 height 15
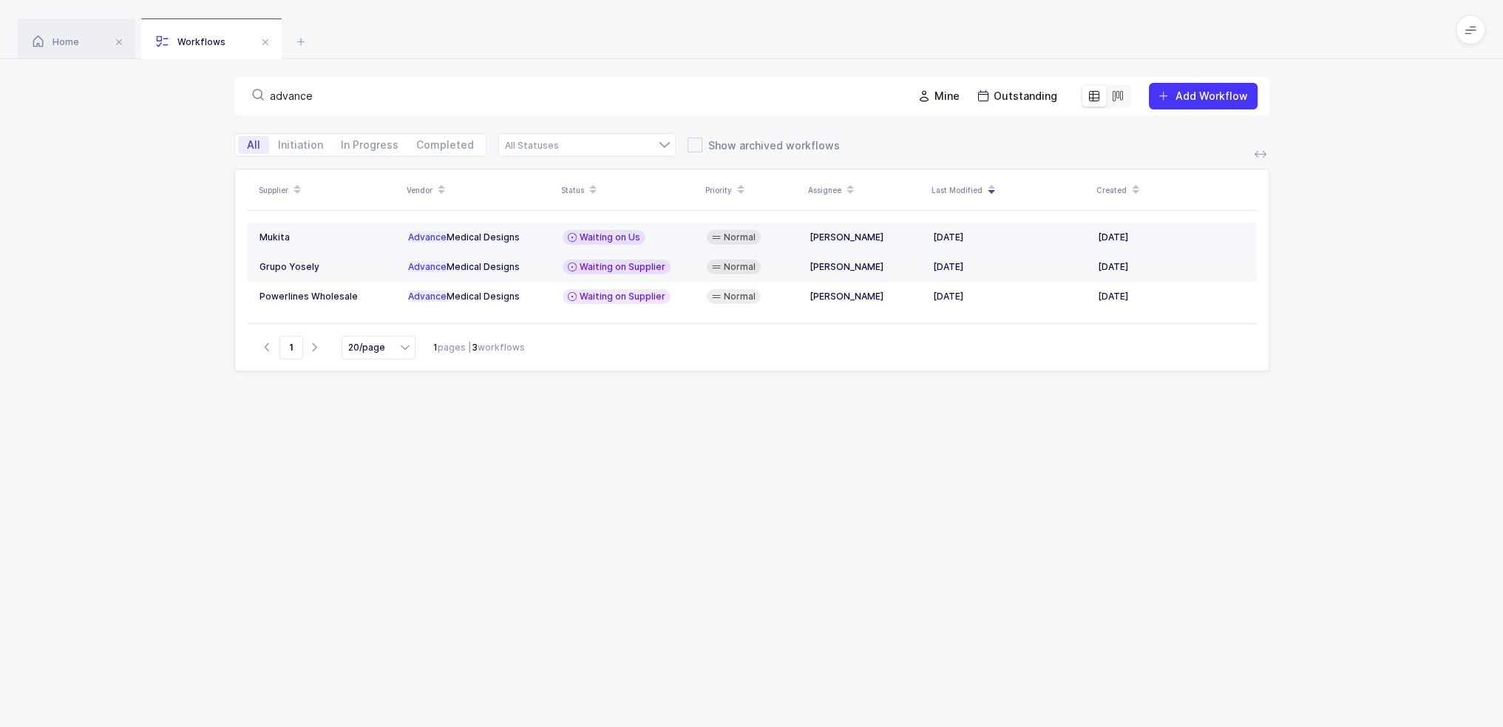
type input "advance"
click at [572, 233] on icon at bounding box center [572, 237] width 9 height 12
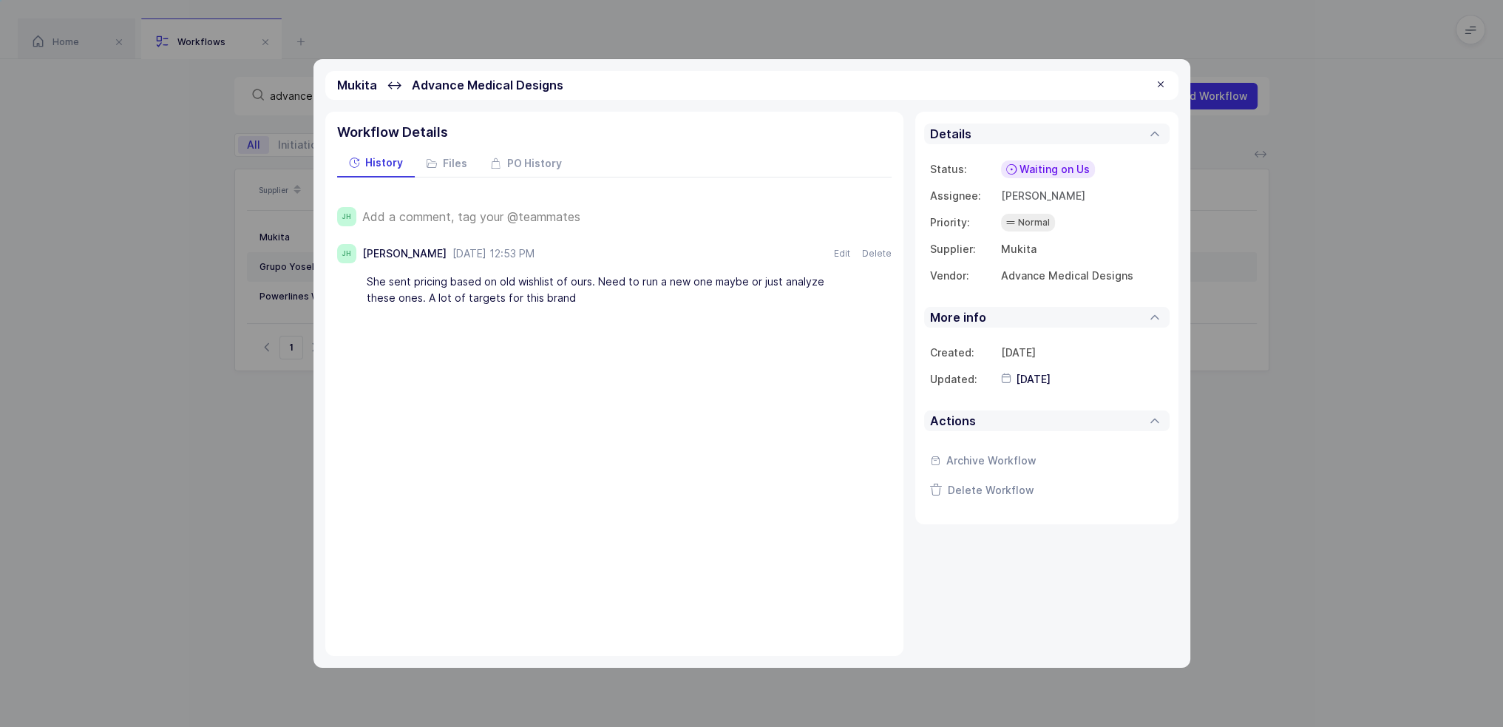
drag, startPoint x: 591, startPoint y: 298, endPoint x: 614, endPoint y: 339, distance: 47.0
click at [614, 339] on div "Workflow Details History Files PO History JH Add a comment, tag your @teammates…" at bounding box center [614, 384] width 578 height 544
drag, startPoint x: 624, startPoint y: 325, endPoint x: 569, endPoint y: 302, distance: 59.0
click at [569, 302] on div "Workflow Details History Files PO History JH Add a comment, tag your @teammates…" at bounding box center [614, 384] width 578 height 544
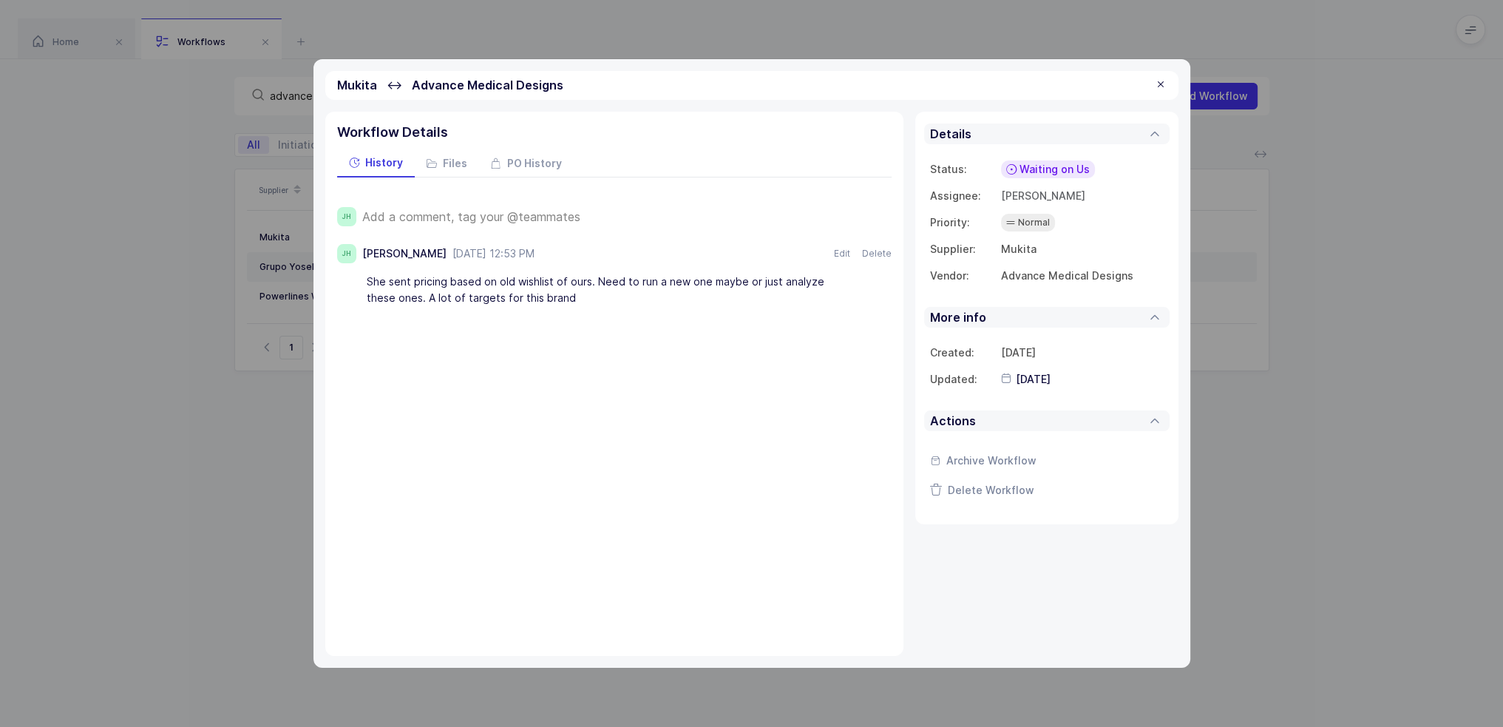
click at [569, 302] on div "She sent pricing based on old wishlist of ours. Need to run a new one maybe or …" at bounding box center [607, 289] width 481 height 41
click at [579, 302] on div "She sent pricing based on old wishlist of ours. Need to run a new one maybe or …" at bounding box center [607, 289] width 481 height 41
click at [498, 211] on span "Add a comment, tag your @teammates" at bounding box center [471, 216] width 218 height 13
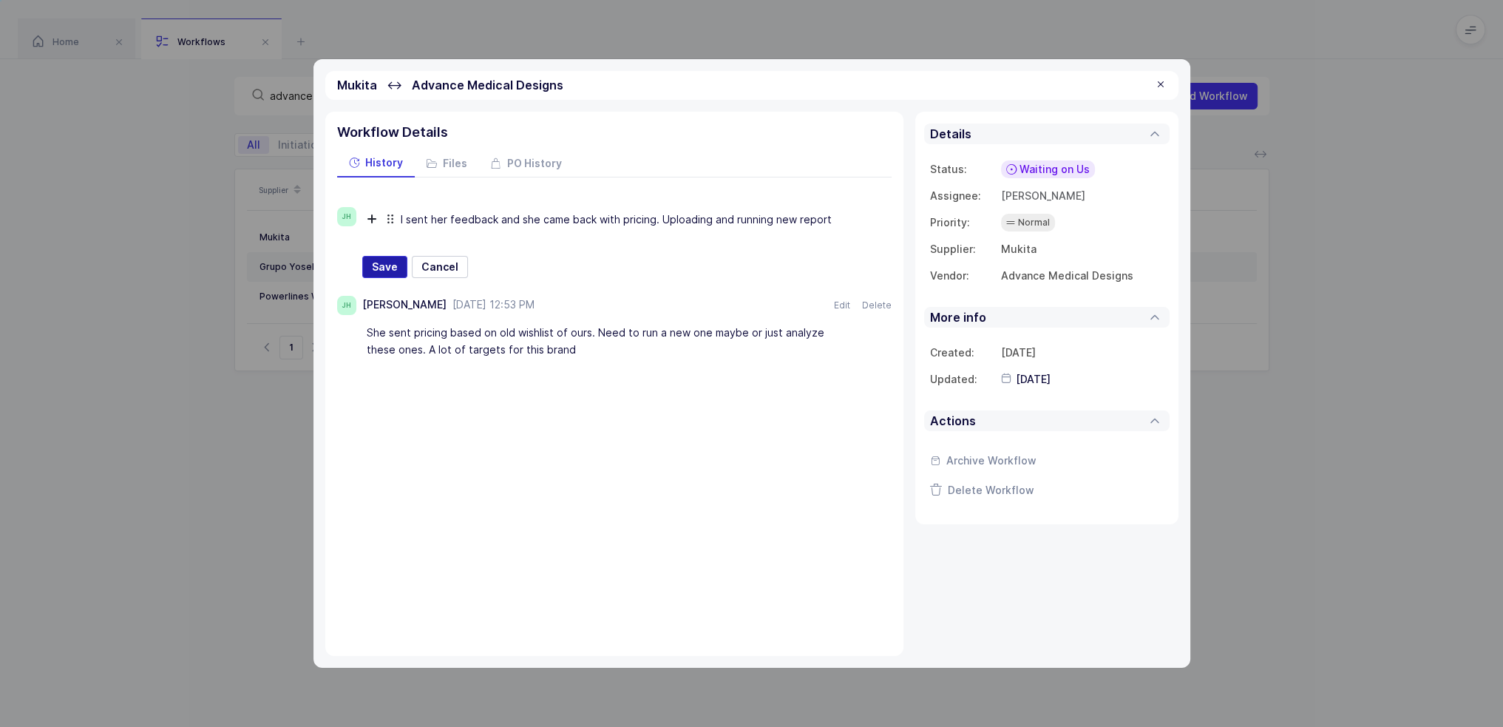
click at [378, 262] on span "Save" at bounding box center [385, 267] width 26 height 15
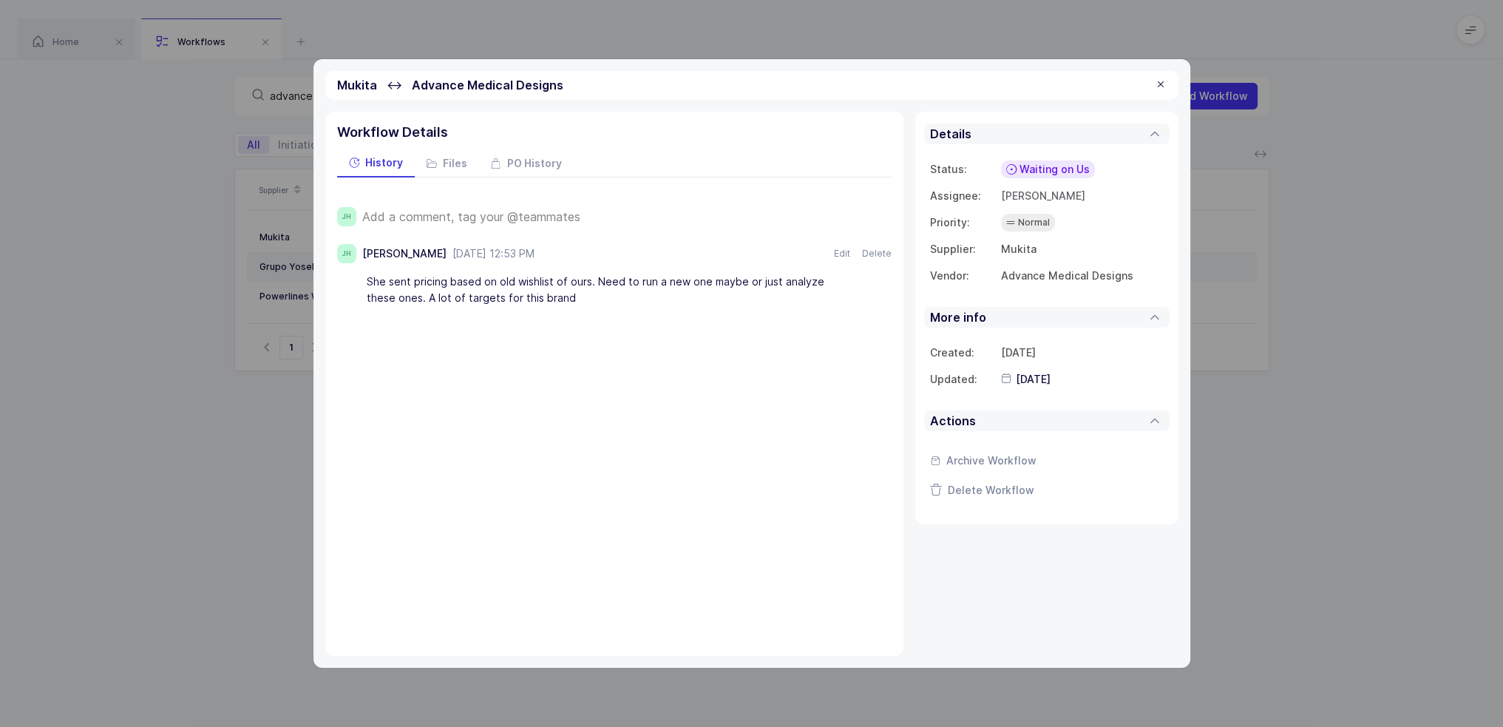
type input "2025-09-29"
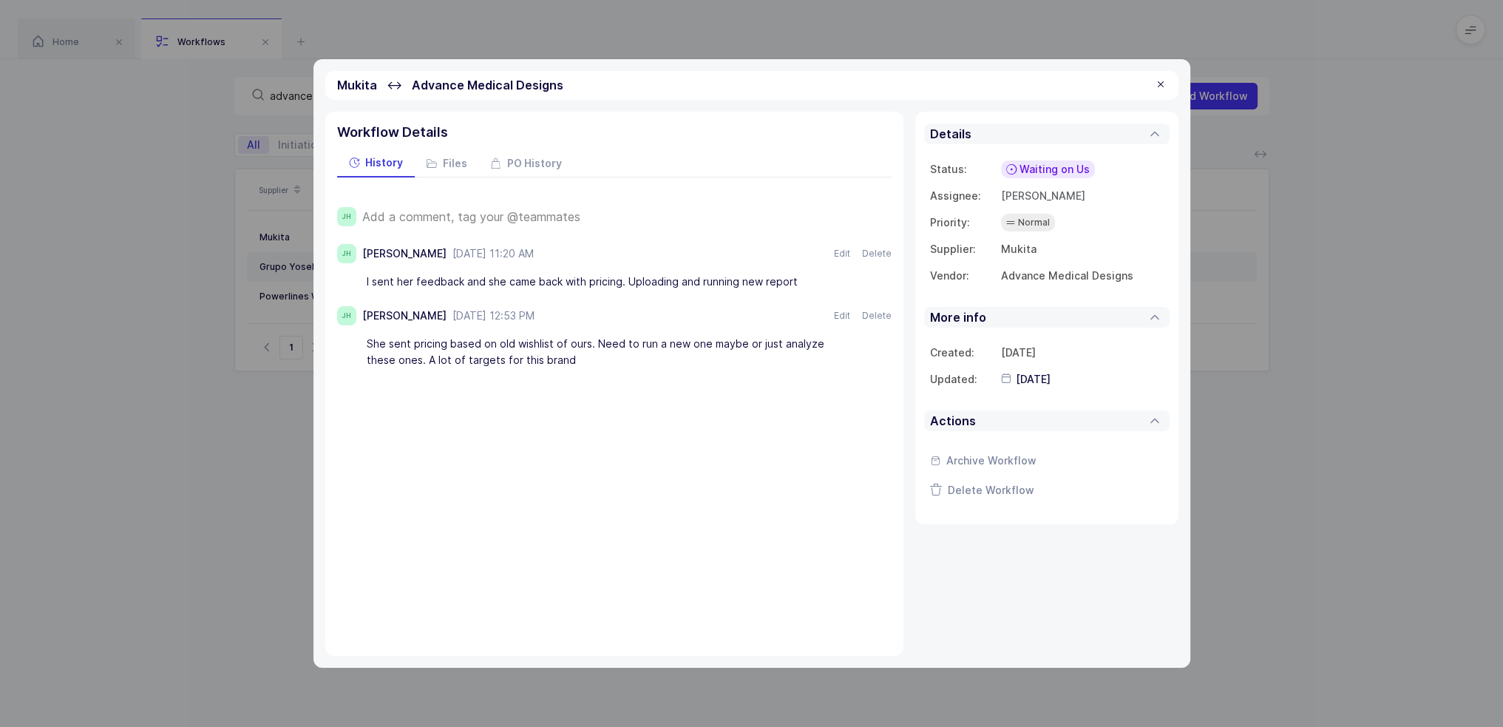
click at [480, 219] on span "Add a comment, tag your @teammates" at bounding box center [471, 216] width 218 height 13
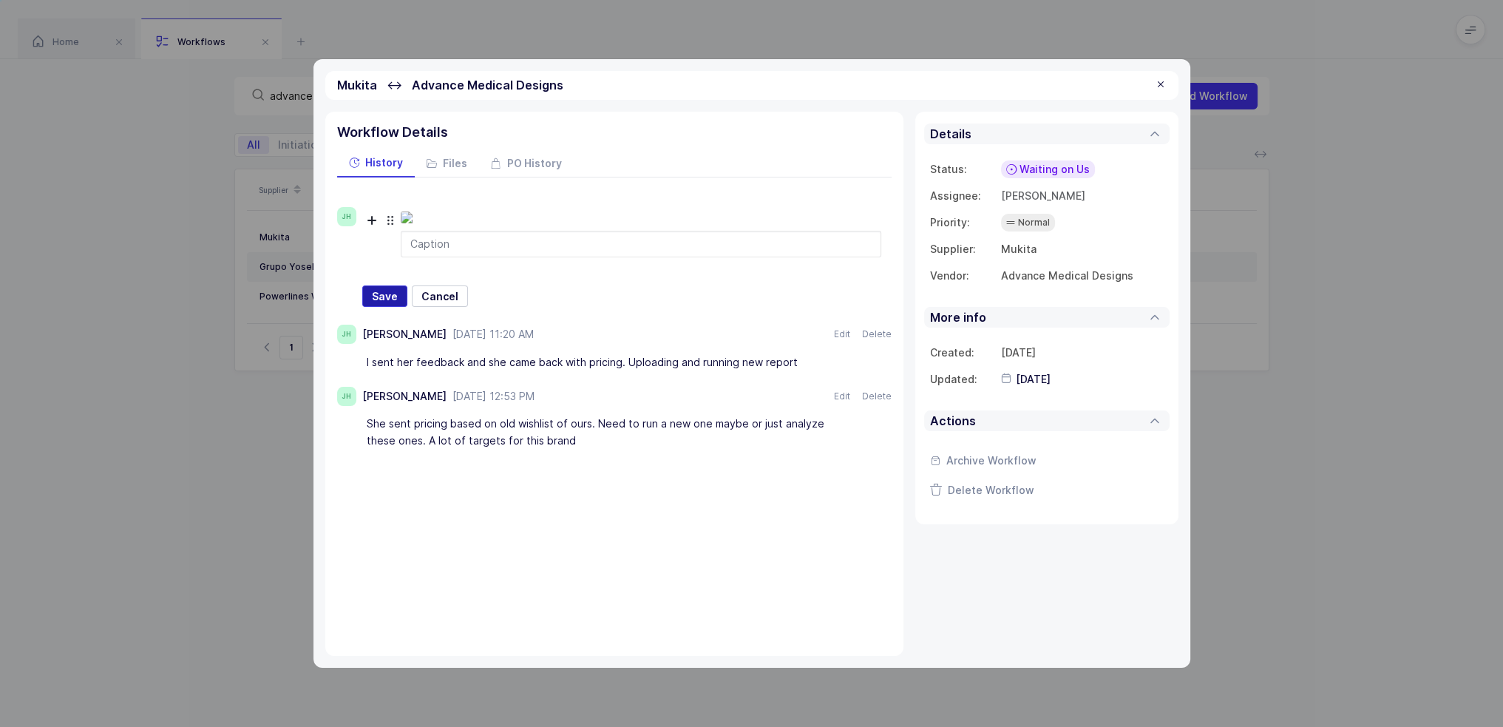
click at [379, 304] on span "Save" at bounding box center [385, 296] width 26 height 15
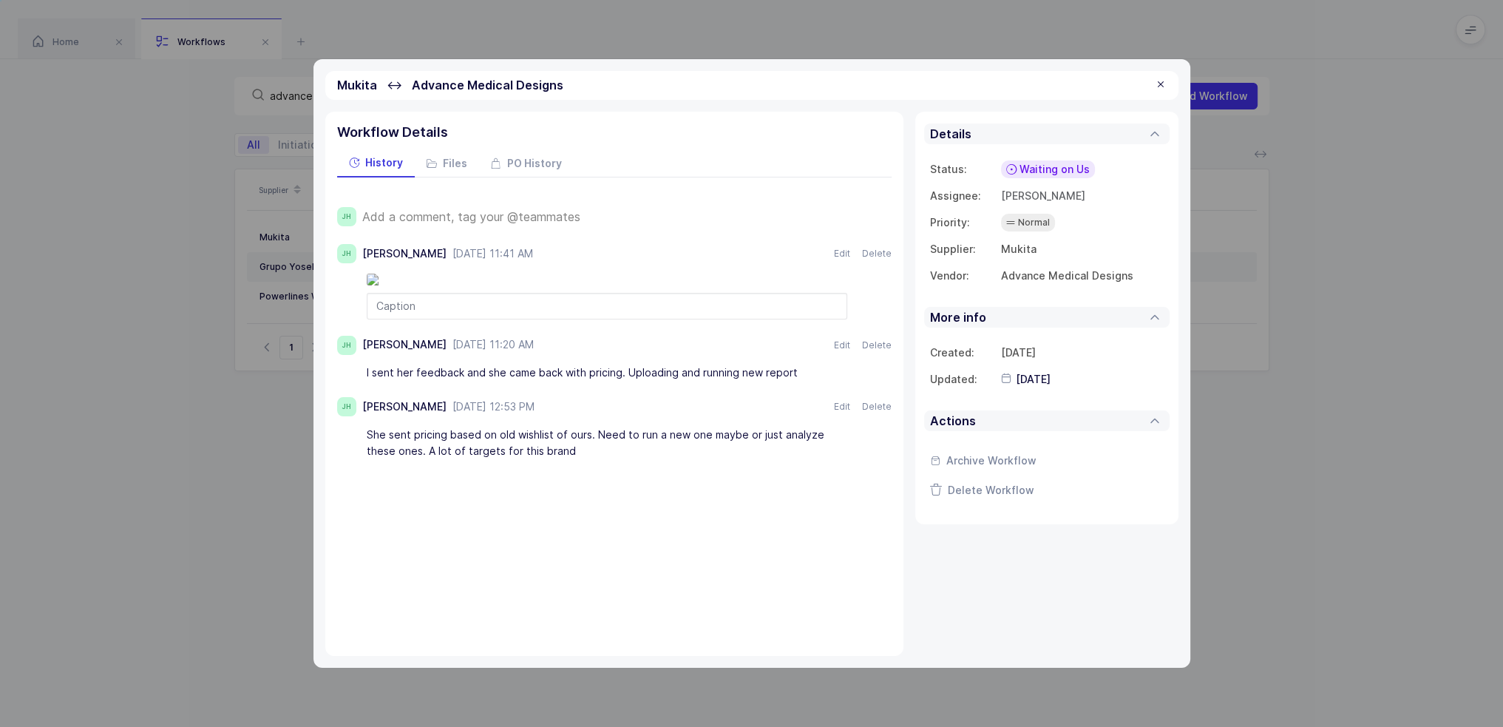
click at [1048, 168] on span "Waiting on Us" at bounding box center [1055, 169] width 70 height 15
click at [1043, 276] on span "Waiting on Supplier" at bounding box center [1027, 283] width 100 height 15
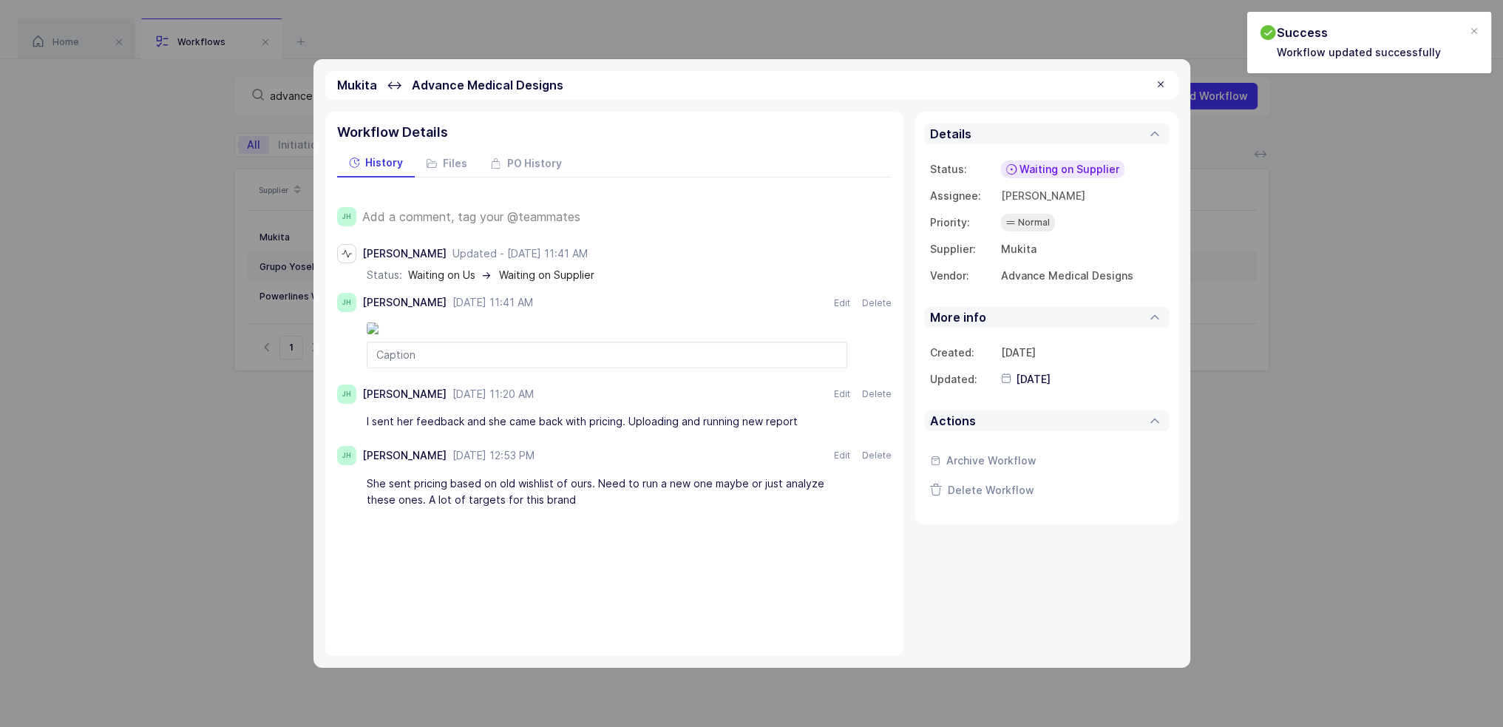
click at [517, 334] on img at bounding box center [607, 328] width 481 height 12
click at [630, 334] on img at bounding box center [607, 328] width 481 height 12
click at [436, 368] on div at bounding box center [607, 355] width 481 height 27
click at [398, 368] on div at bounding box center [607, 355] width 481 height 27
click at [1155, 85] on div at bounding box center [1161, 84] width 12 height 13
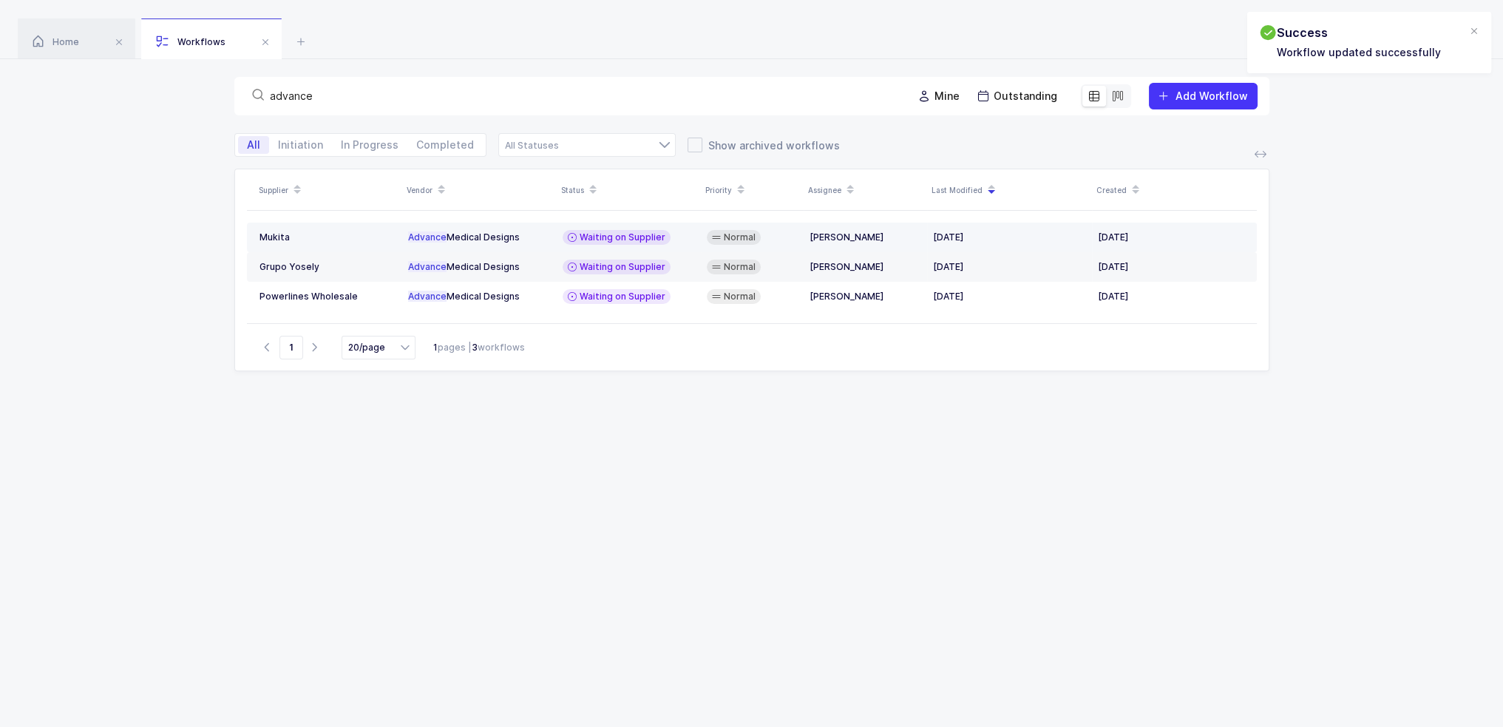
click at [438, 235] on span "Advance" at bounding box center [427, 236] width 38 height 11
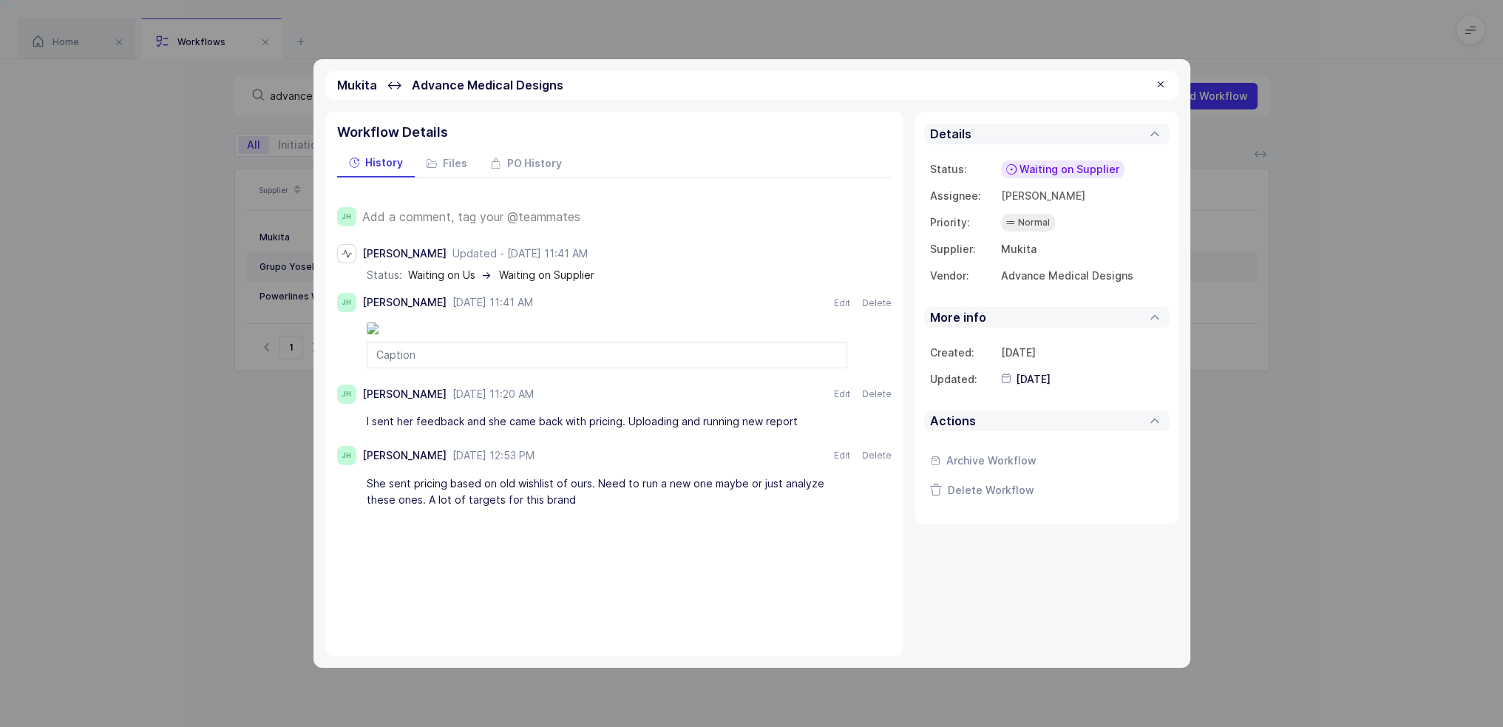
click at [493, 368] on div at bounding box center [607, 355] width 481 height 27
click at [397, 400] on div "[PERSON_NAME]" at bounding box center [404, 394] width 84 height 12
click at [441, 368] on div at bounding box center [607, 355] width 481 height 27
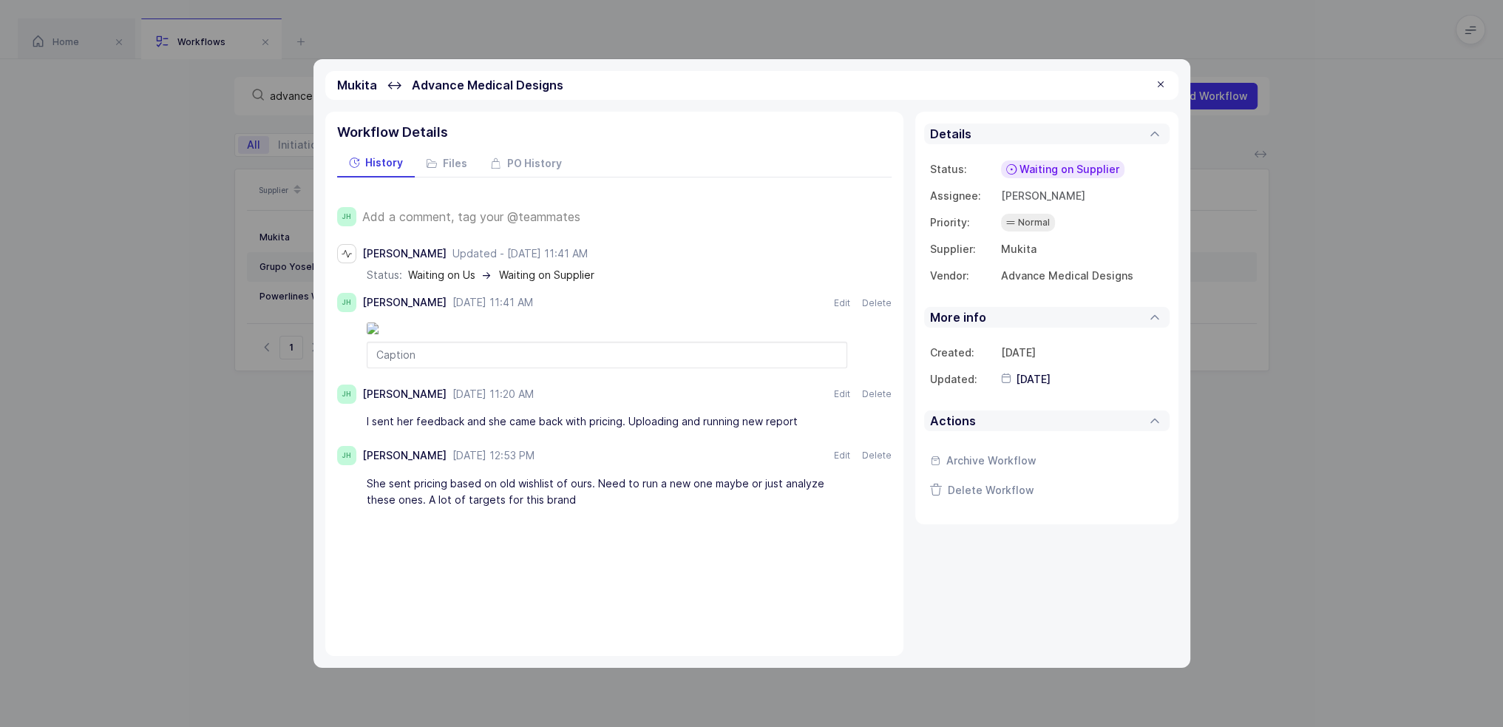
click at [1159, 79] on div at bounding box center [1161, 84] width 12 height 13
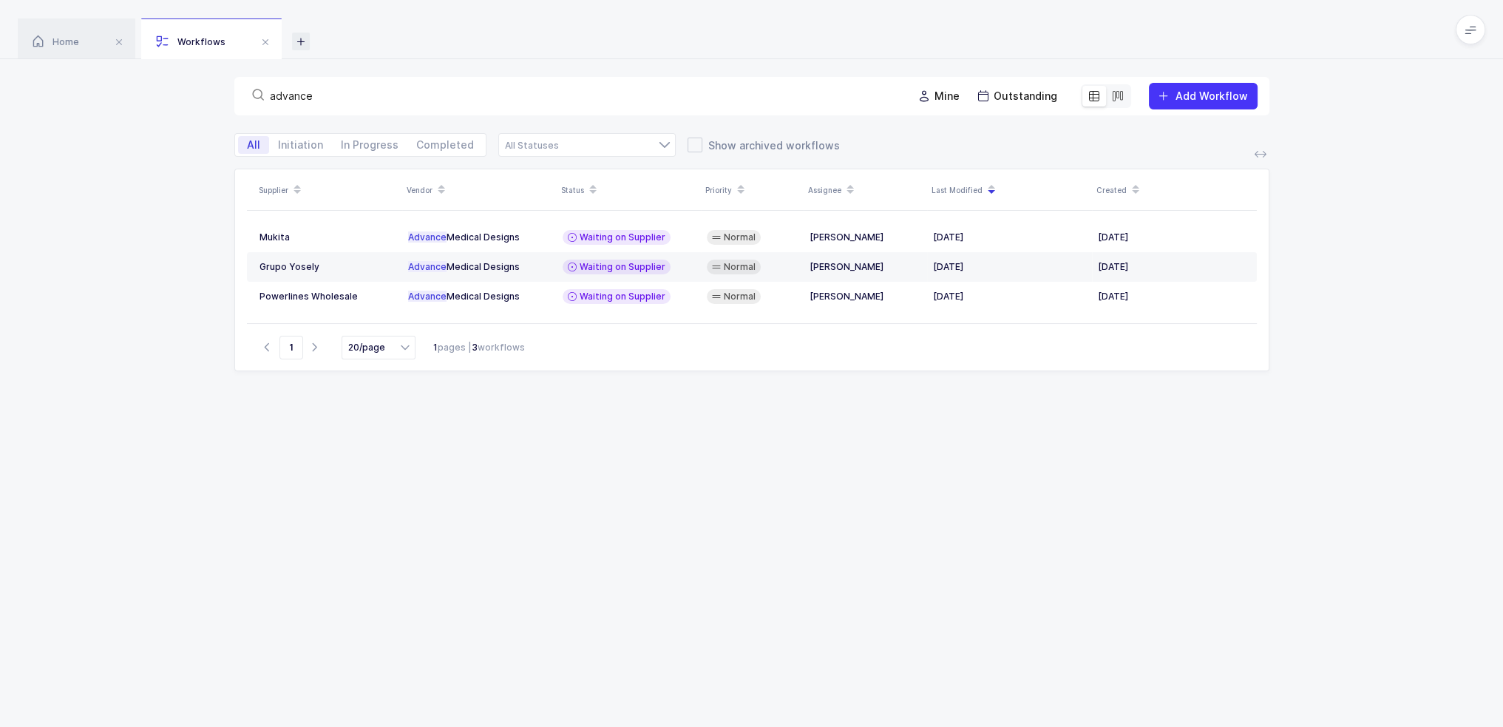
click at [302, 35] on icon at bounding box center [301, 42] width 18 height 18
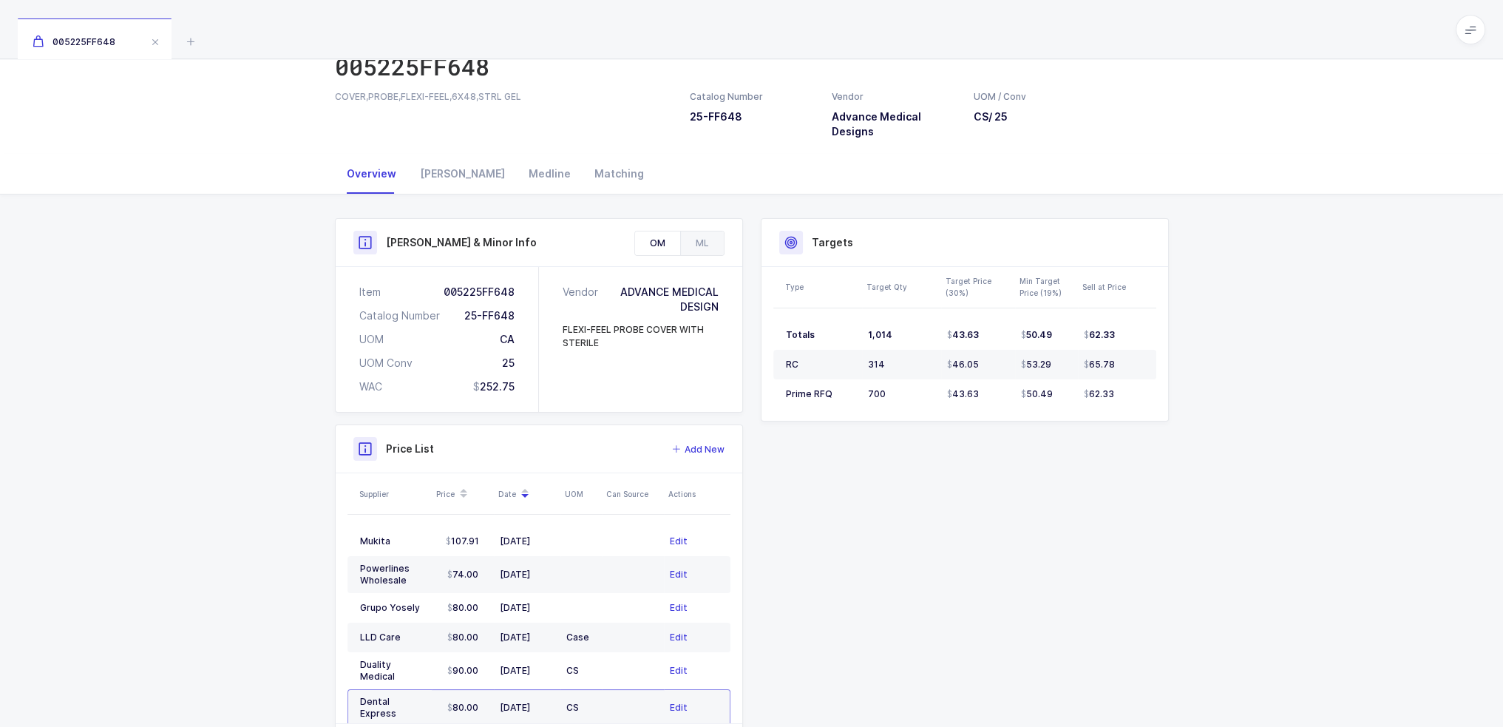
scroll to position [131, 0]
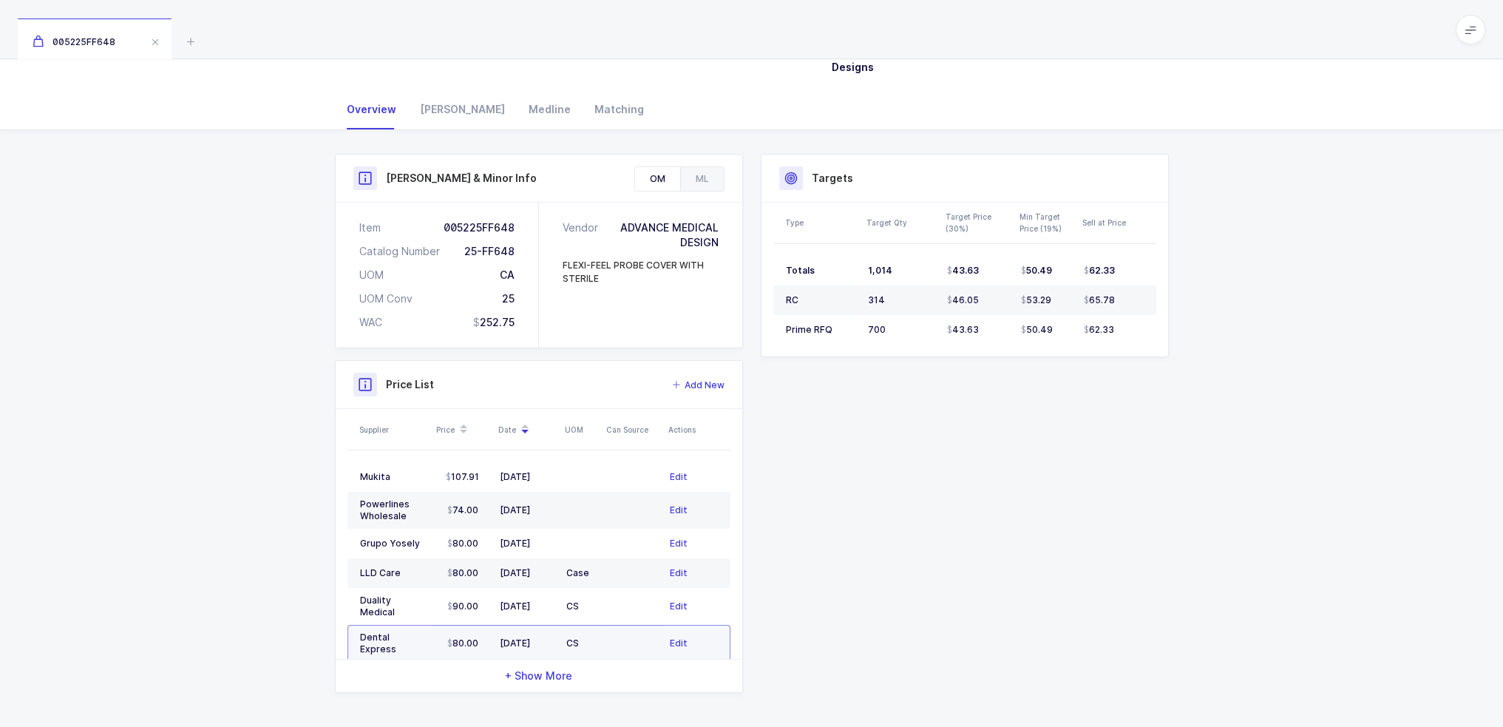
click at [560, 628] on td "CS" at bounding box center [580, 643] width 41 height 37
click at [558, 600] on td "[DATE]" at bounding box center [527, 606] width 67 height 37
click at [563, 566] on td "Case" at bounding box center [580, 573] width 41 height 30
click at [566, 537] on td at bounding box center [580, 544] width 41 height 30
click at [555, 564] on td "[DATE]" at bounding box center [527, 573] width 67 height 30
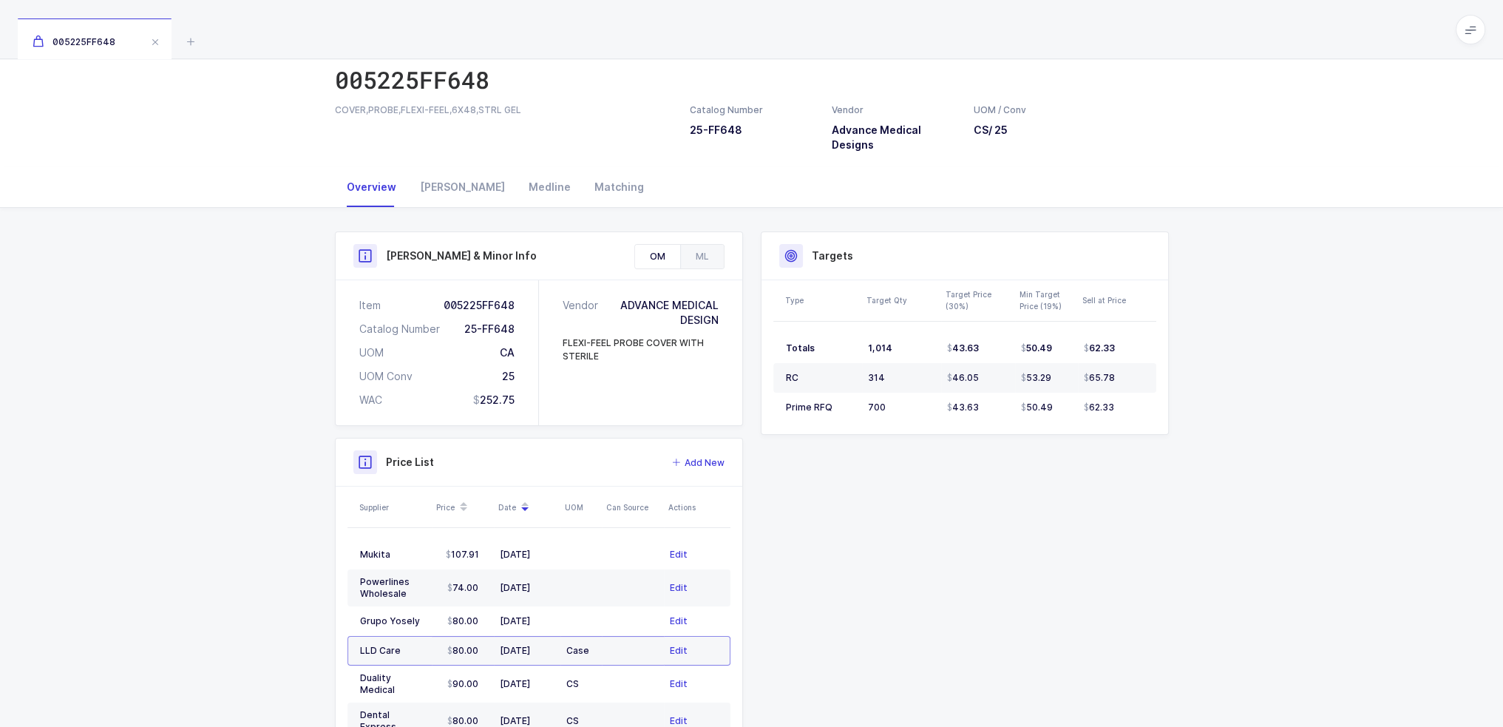
scroll to position [0, 0]
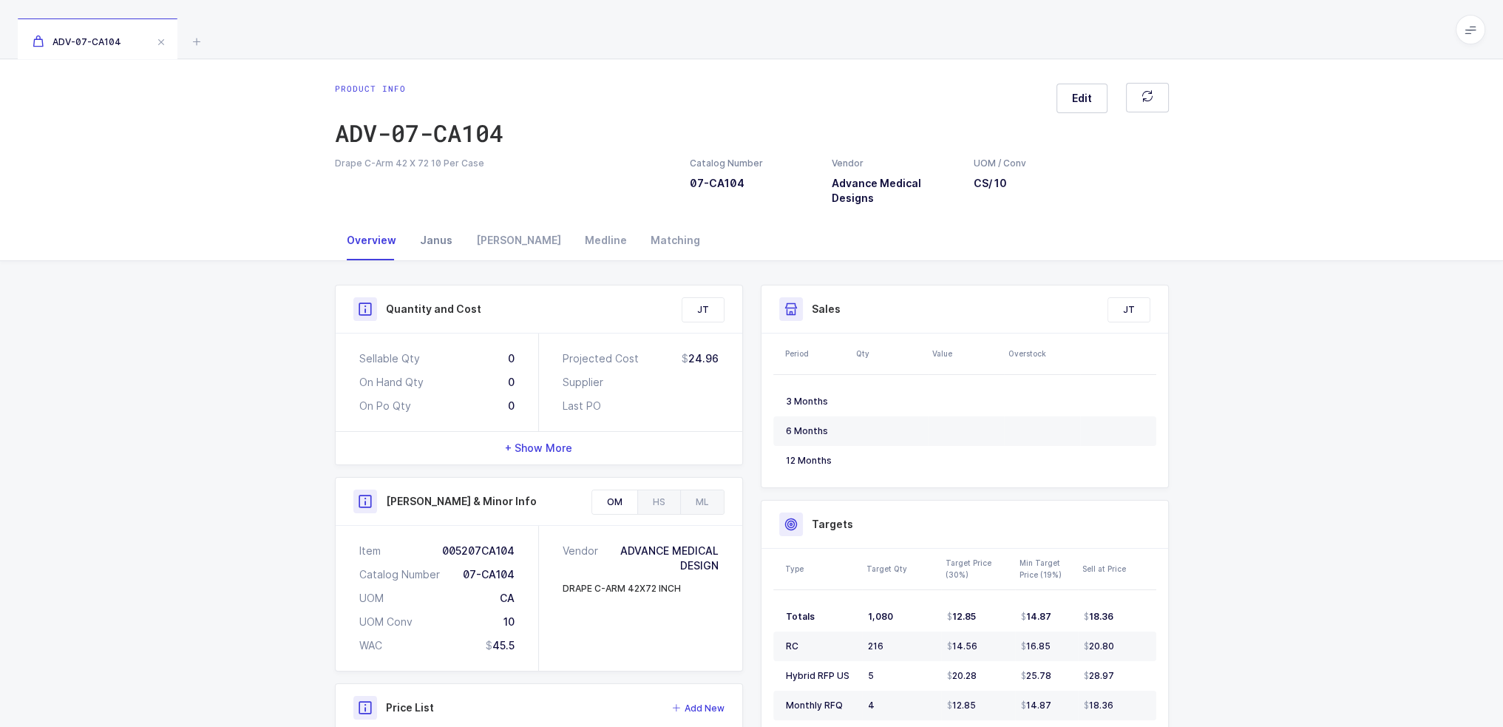
click at [423, 224] on div "Janus" at bounding box center [436, 240] width 56 height 40
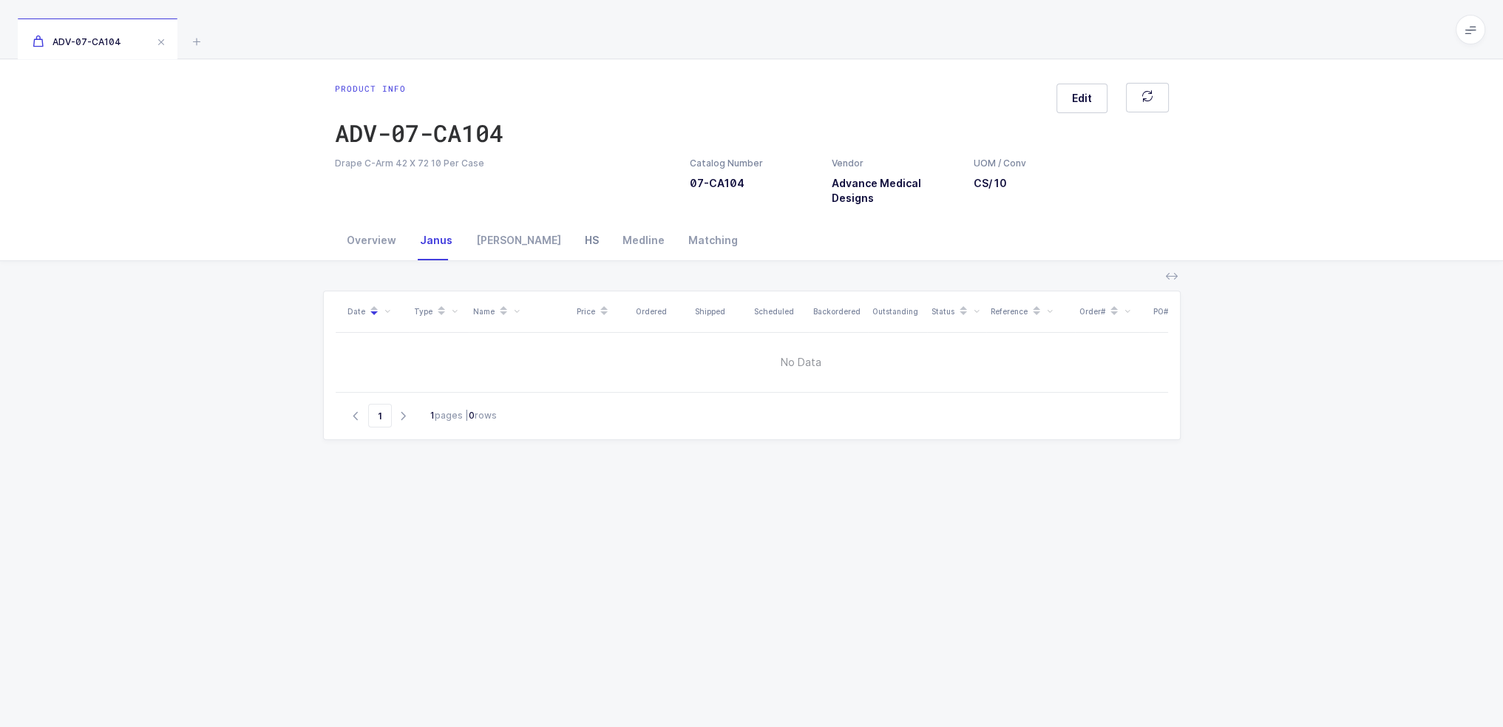
click at [573, 230] on div "HS" at bounding box center [592, 240] width 38 height 40
drag, startPoint x: 378, startPoint y: 384, endPoint x: 1198, endPoint y: 435, distance: 822.3
click at [1198, 435] on div "RFP Bid History Date Bid Type Quarterly Target Annual OTB Target Price [DATE] H…" at bounding box center [751, 574] width 1479 height 627
click at [414, 287] on div "Bid History" at bounding box center [410, 297] width 80 height 24
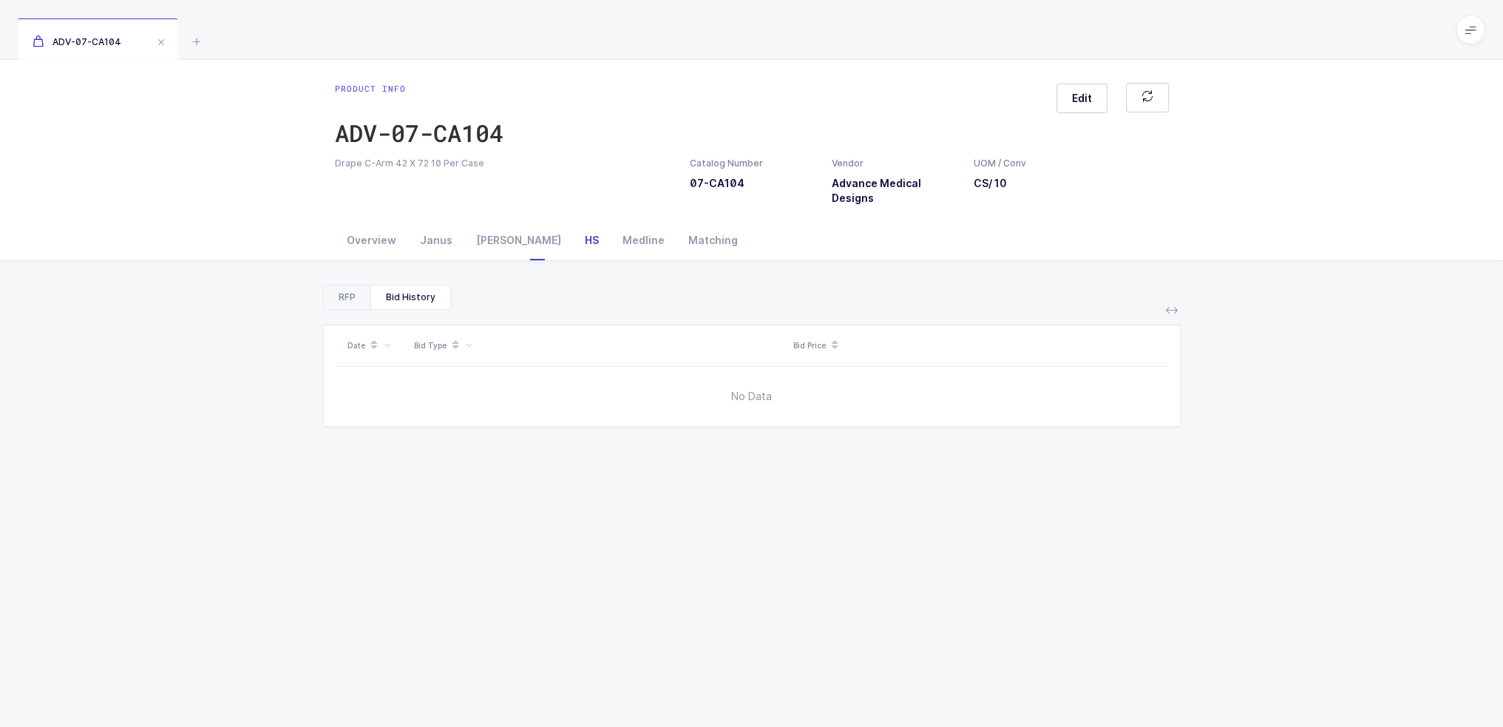
click at [325, 291] on div "RFP" at bounding box center [347, 297] width 47 height 24
click at [205, 43] on div "ADV-07-CA104" at bounding box center [751, 29] width 1503 height 59
click at [200, 43] on icon at bounding box center [197, 42] width 18 height 18
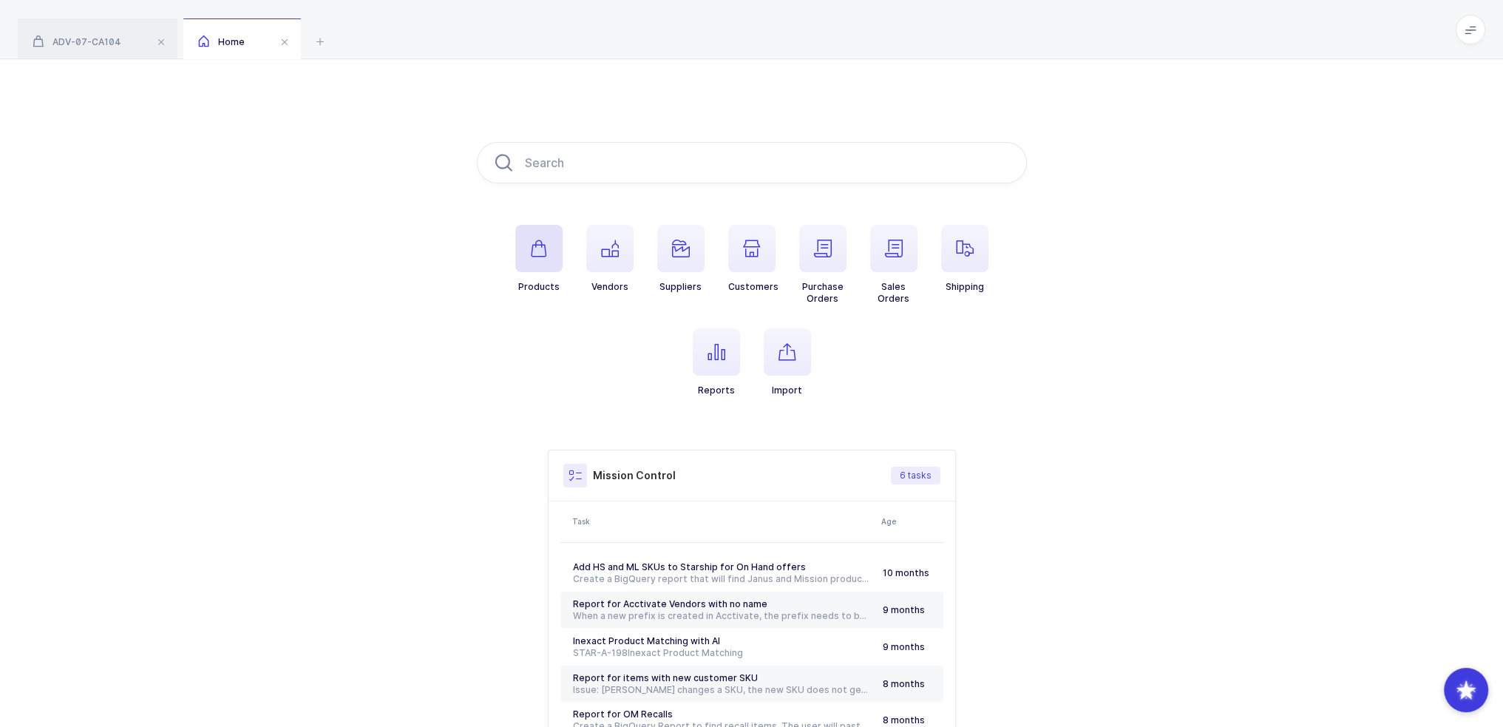
click at [539, 253] on icon "button" at bounding box center [539, 249] width 18 height 18
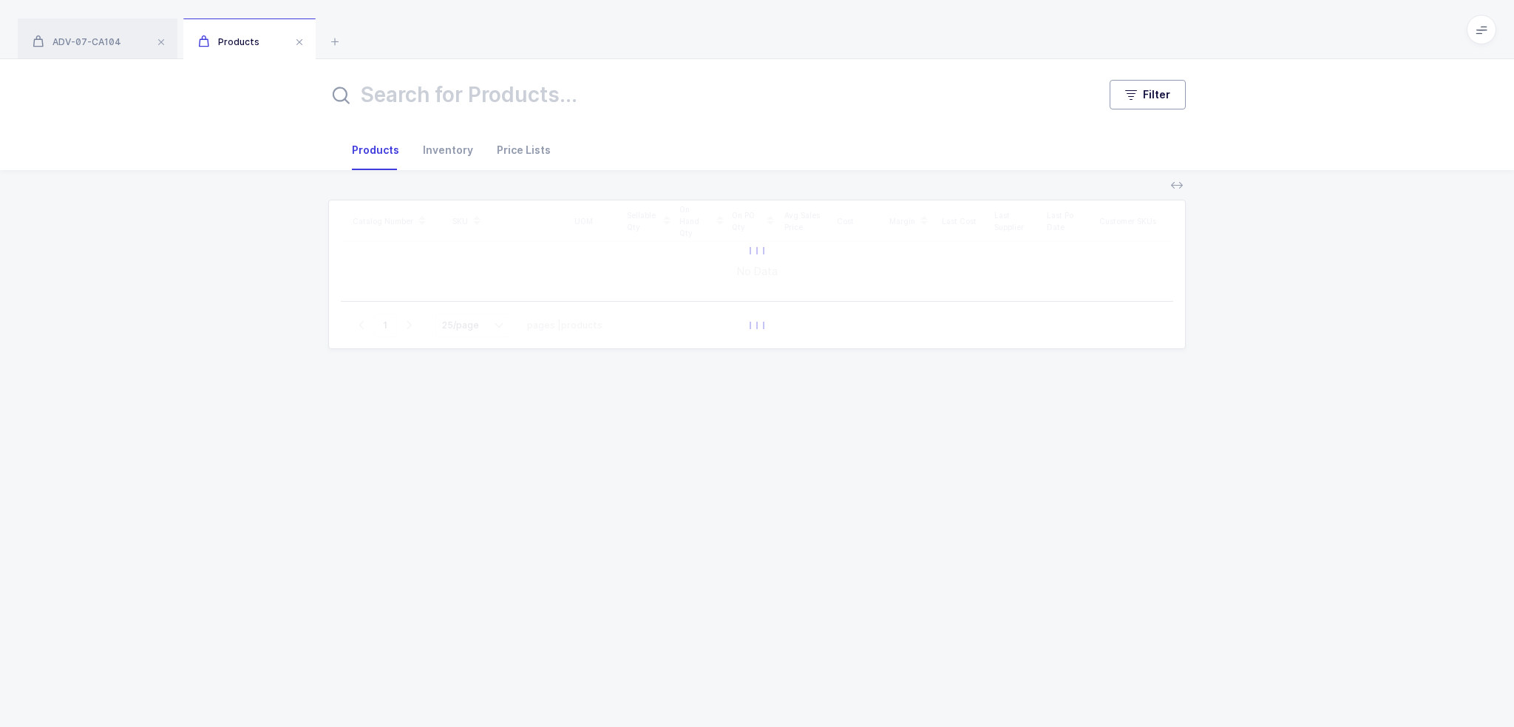
click at [1158, 91] on span "Filter" at bounding box center [1156, 94] width 27 height 15
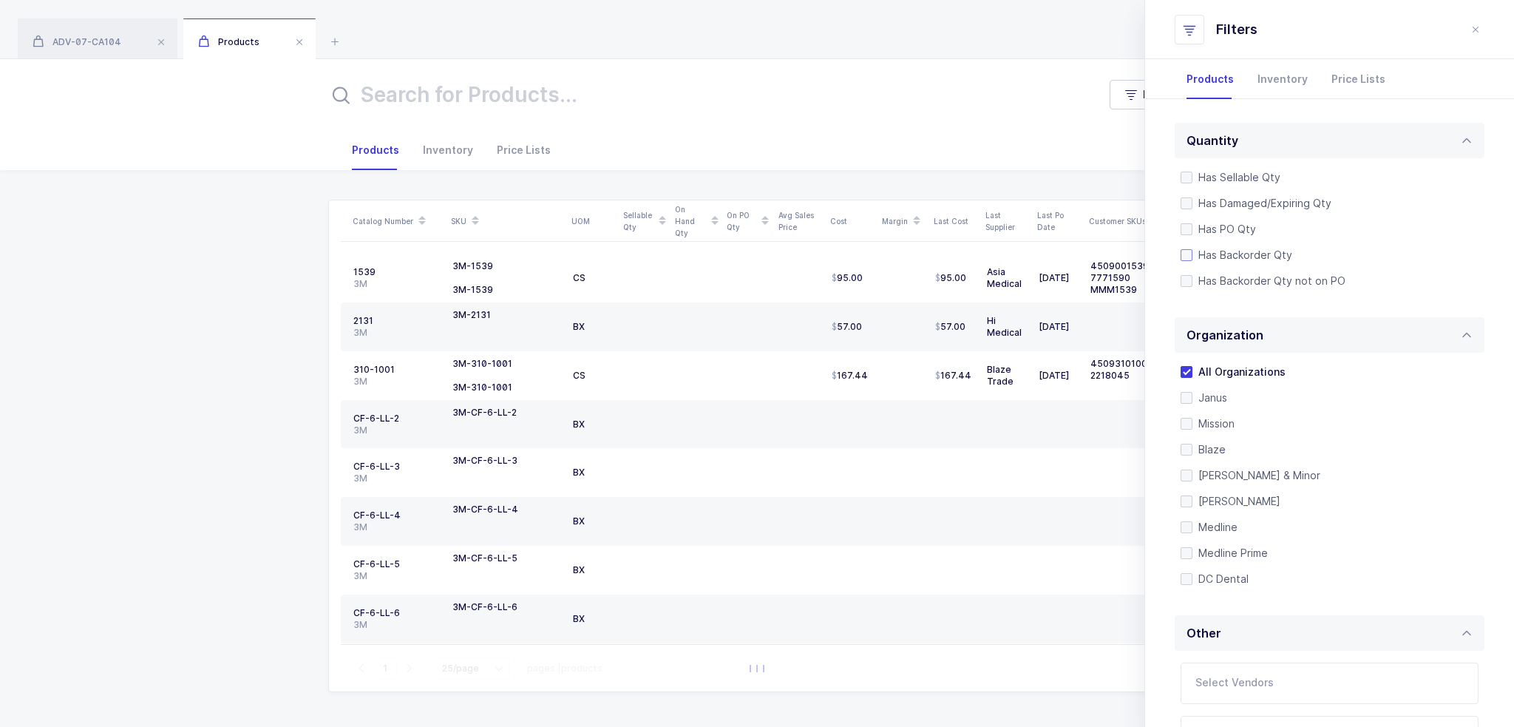
click at [1268, 253] on span "Has Backorder Qty" at bounding box center [1243, 255] width 100 height 14
click at [1193, 249] on input "Has Backorder Qty" at bounding box center [1193, 249] width 0 height 0
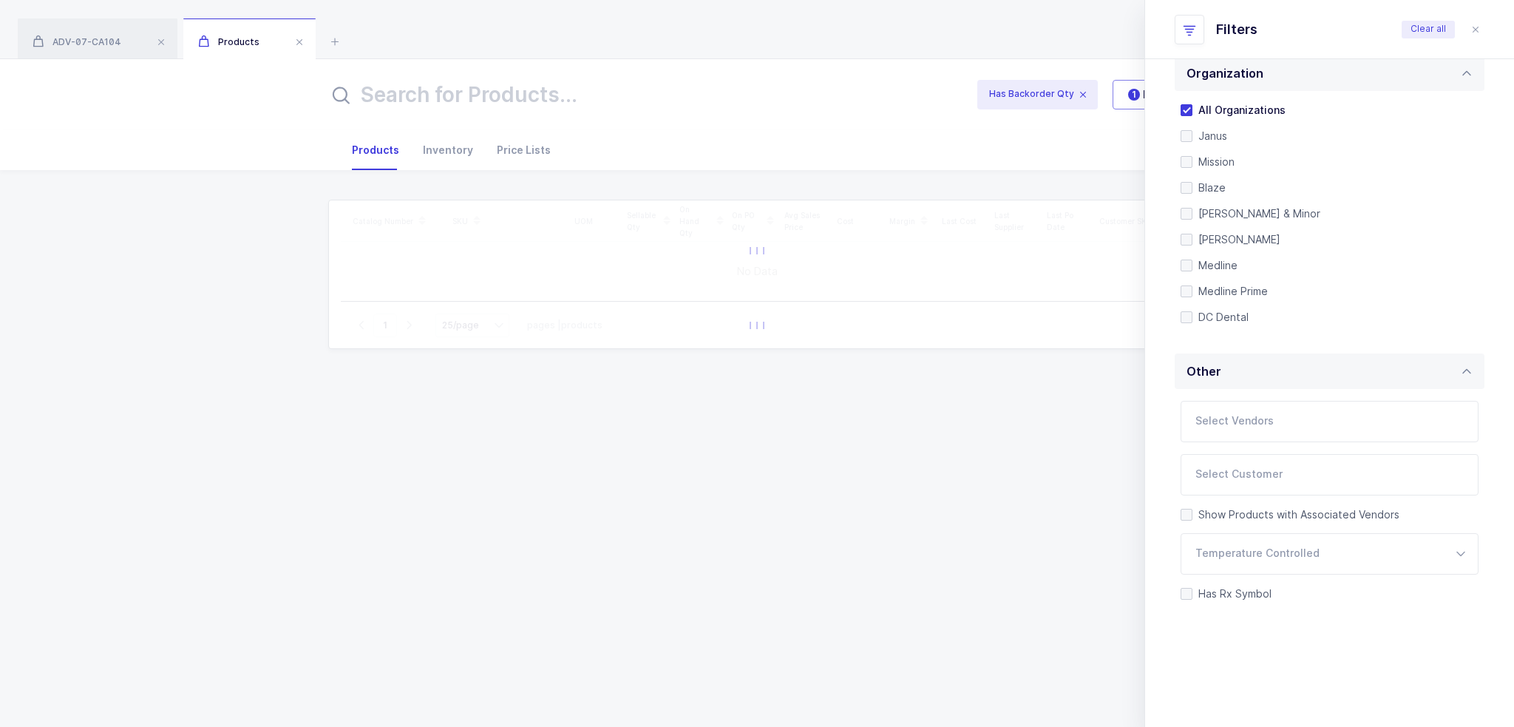
scroll to position [311, 0]
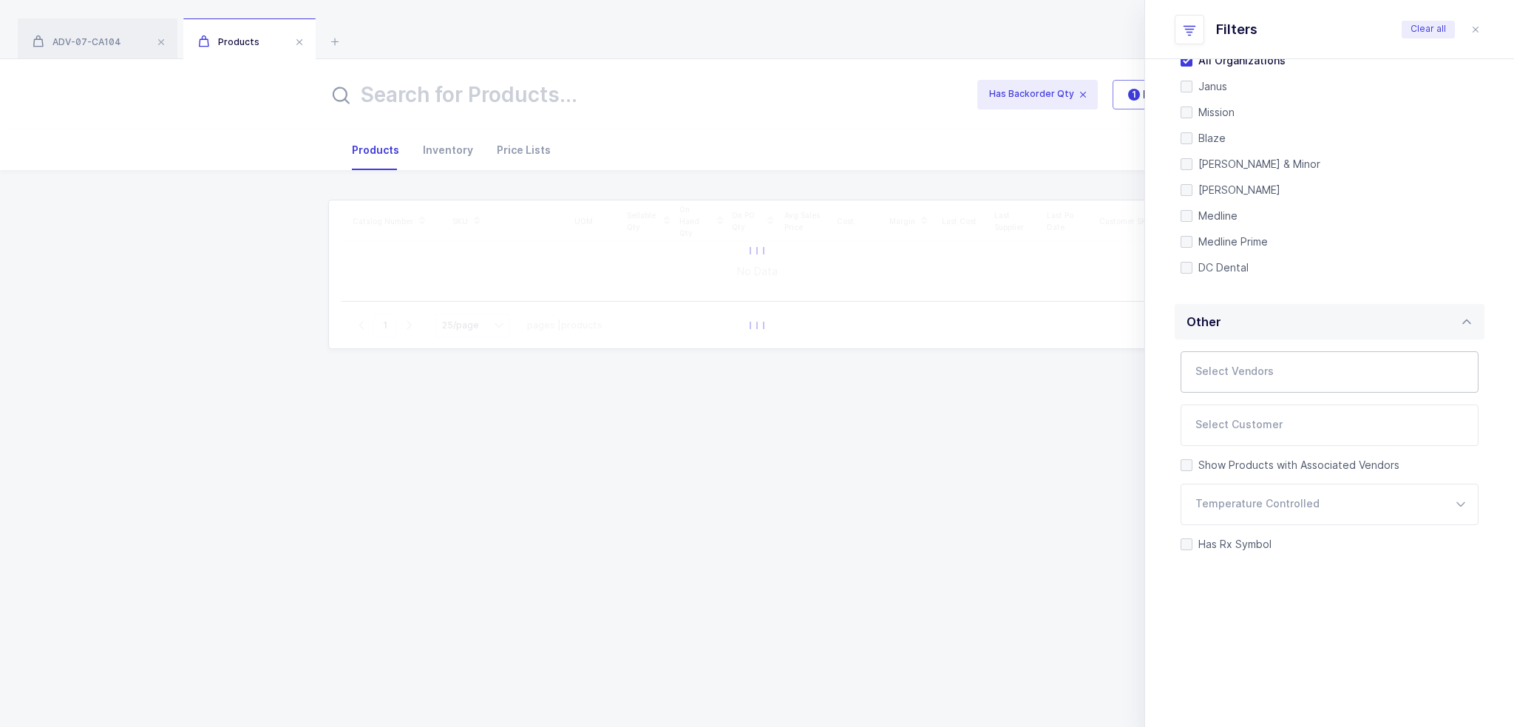
click at [1253, 369] on input "text" at bounding box center [1315, 376] width 238 height 19
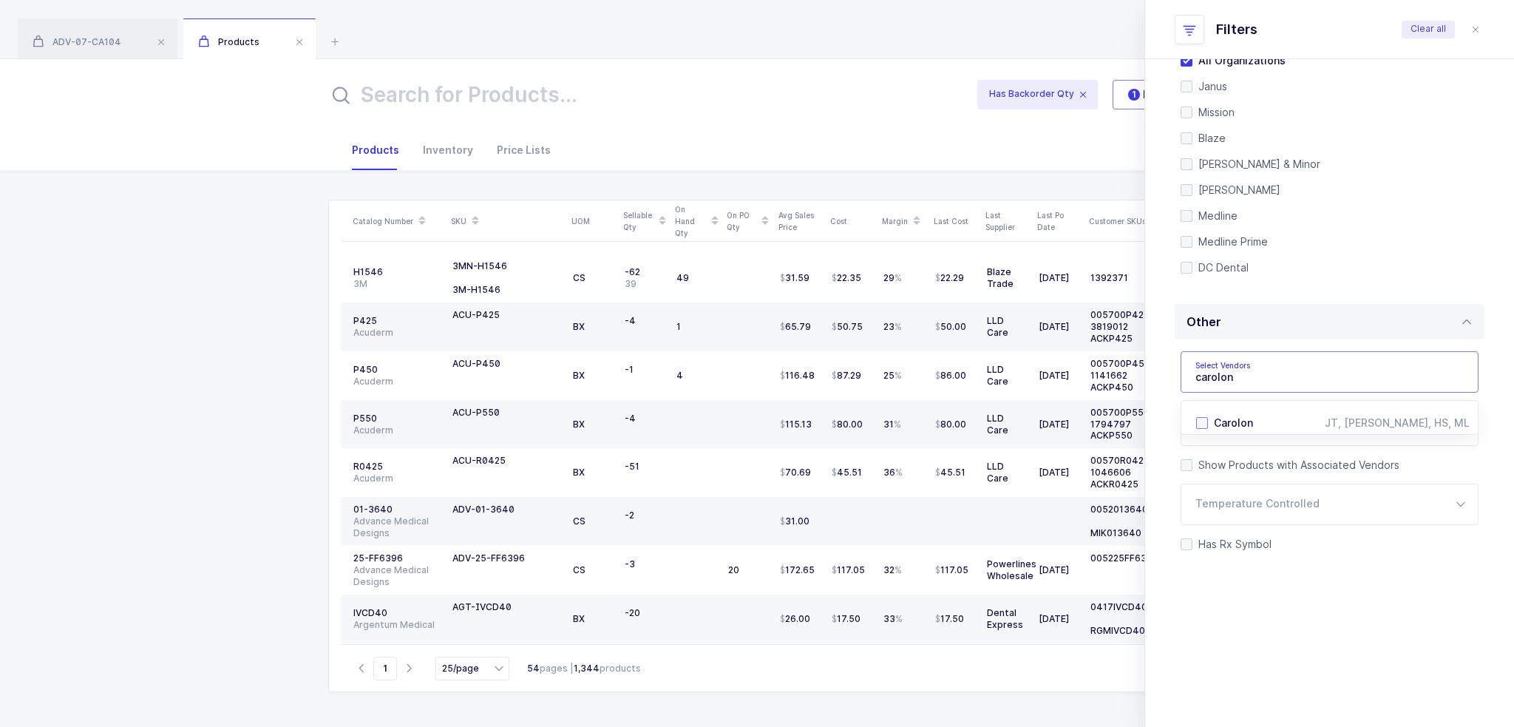
type input "carolon"
click at [1212, 425] on li "Carolon JT, OM, HS, ML" at bounding box center [1335, 423] width 278 height 24
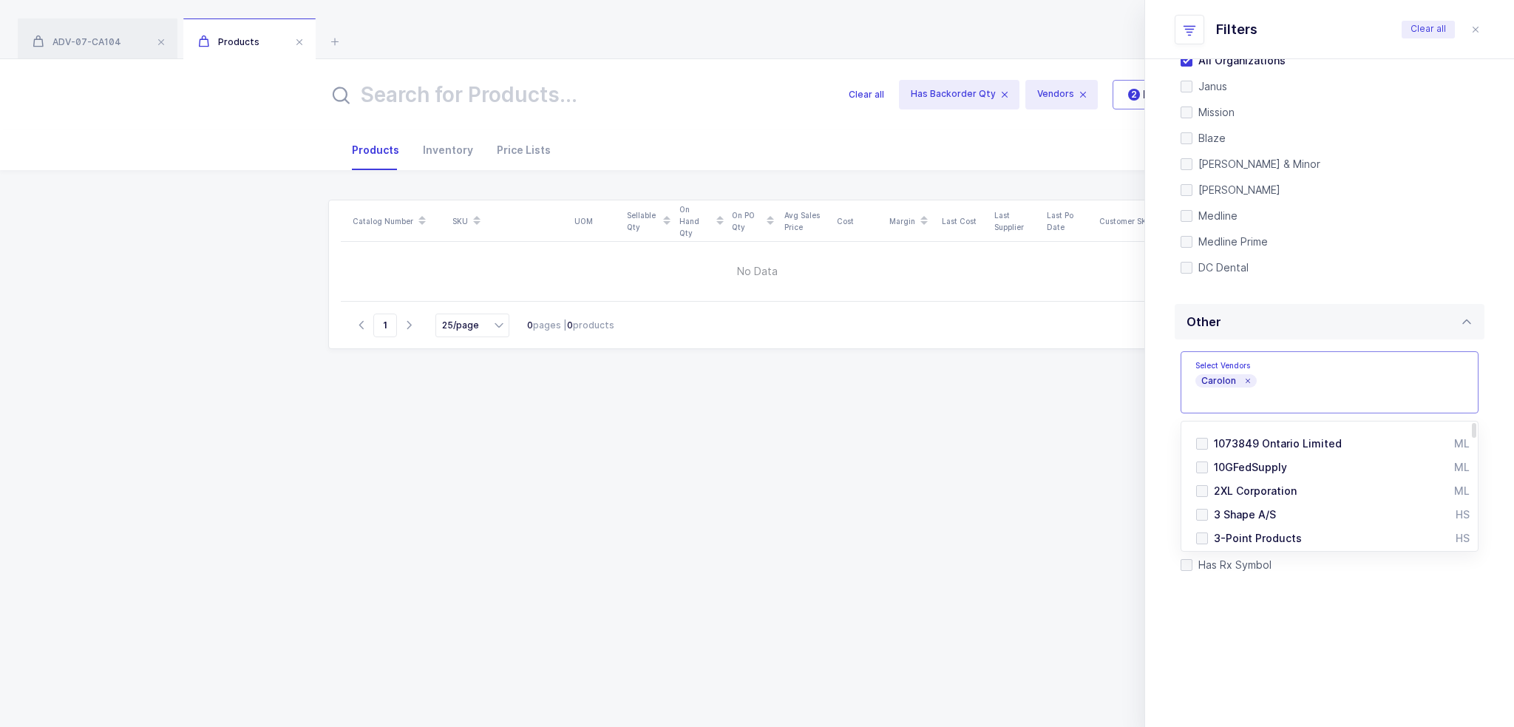
click at [847, 434] on div "Catalog Number SKU UOM Sellable Qty On Hand Qty On PO Qty Avg Sales Price Cost …" at bounding box center [757, 445] width 858 height 491
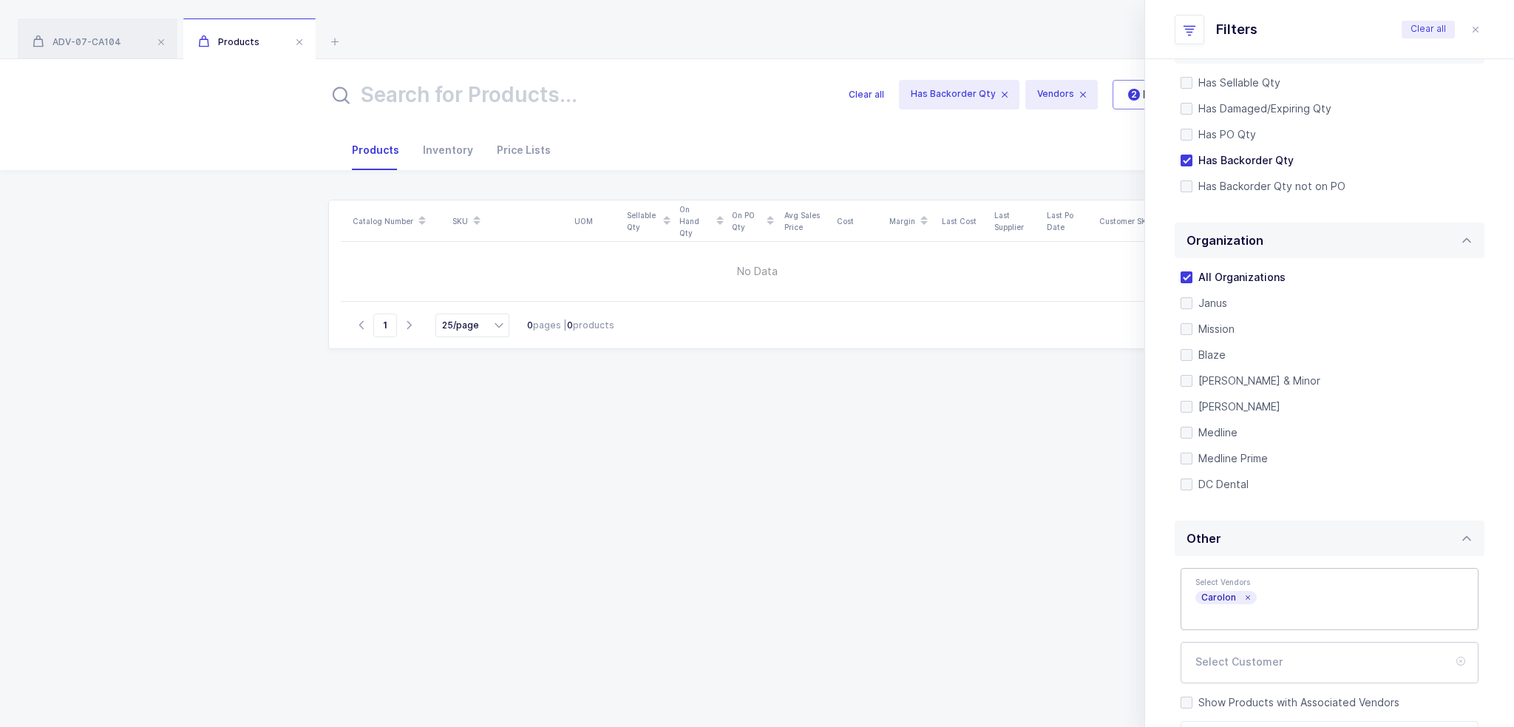
scroll to position [0, 0]
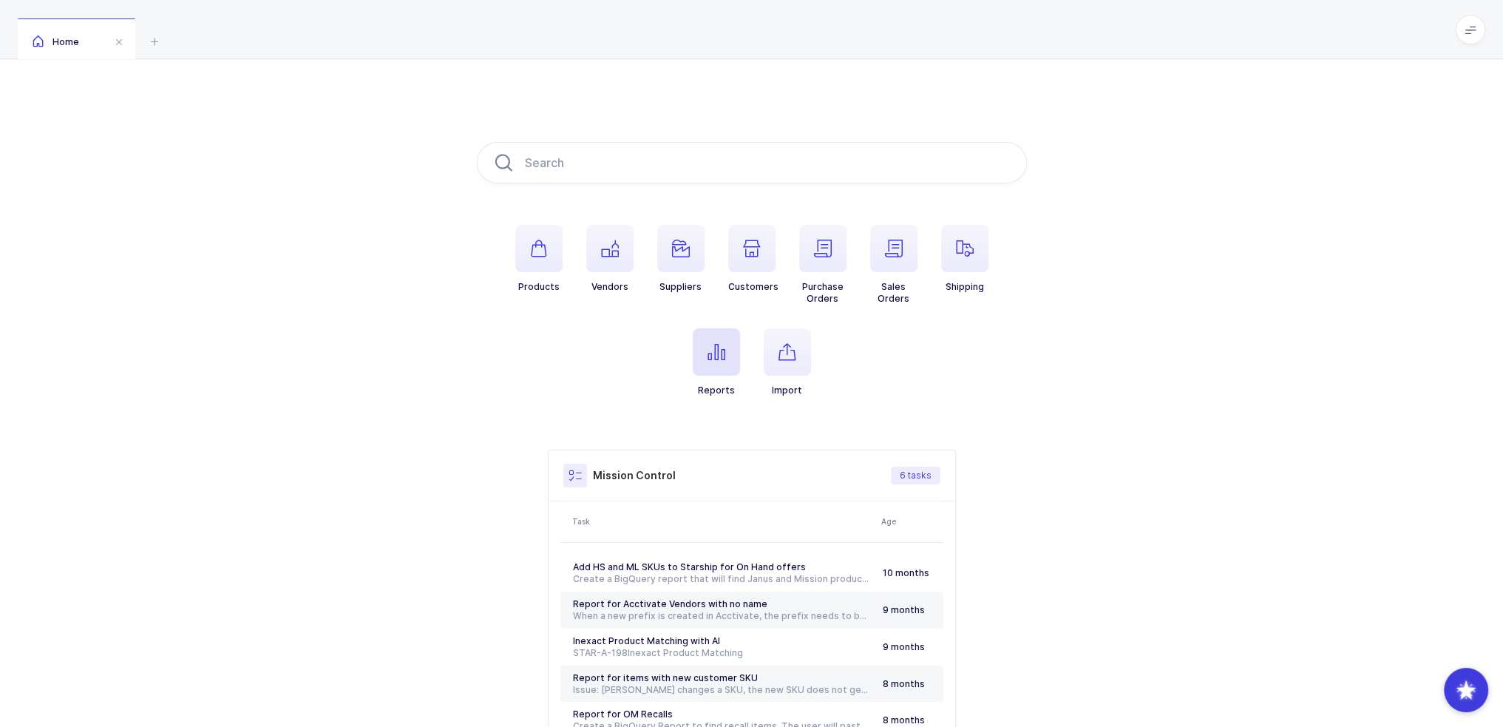
click at [695, 366] on span "button" at bounding box center [716, 351] width 47 height 47
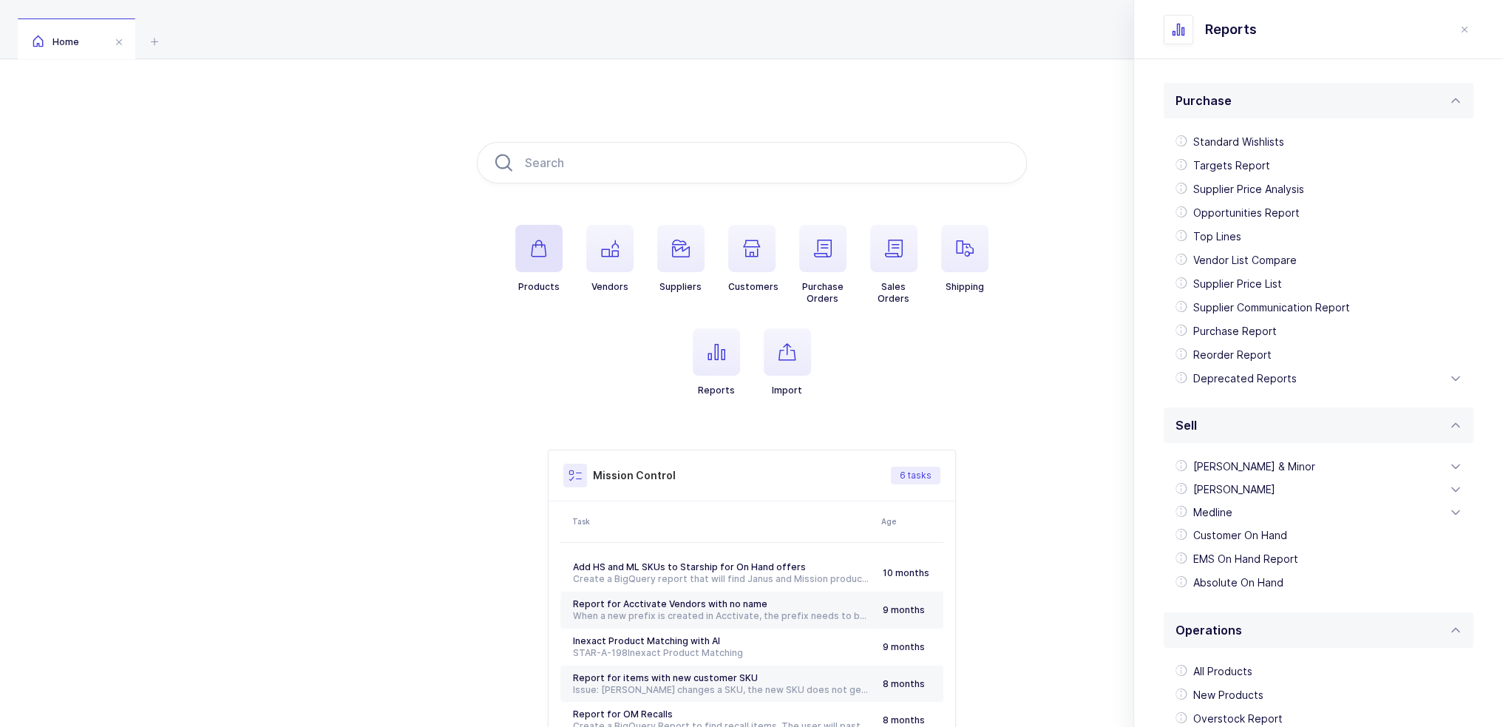
click at [552, 257] on span "button" at bounding box center [538, 248] width 47 height 47
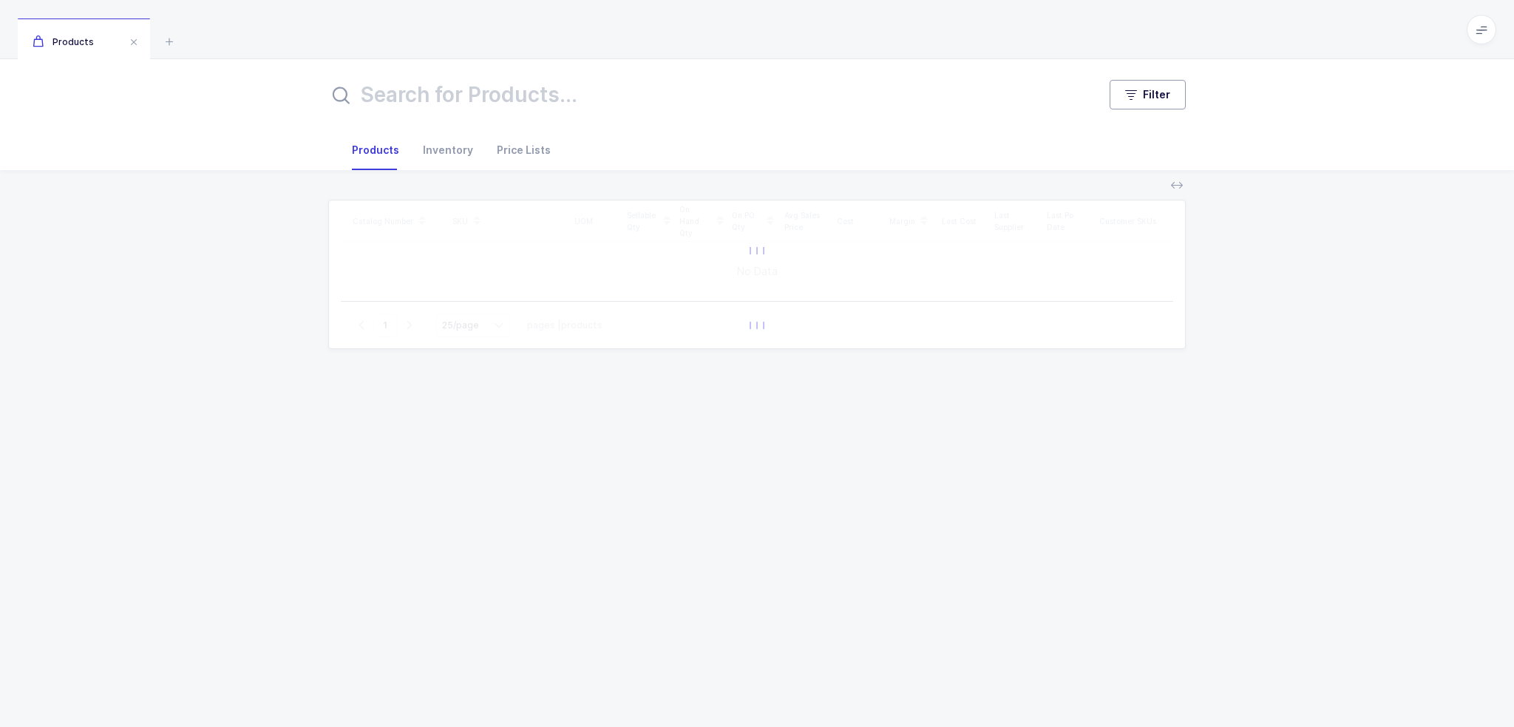
click at [1174, 101] on button "Filter" at bounding box center [1148, 95] width 76 height 30
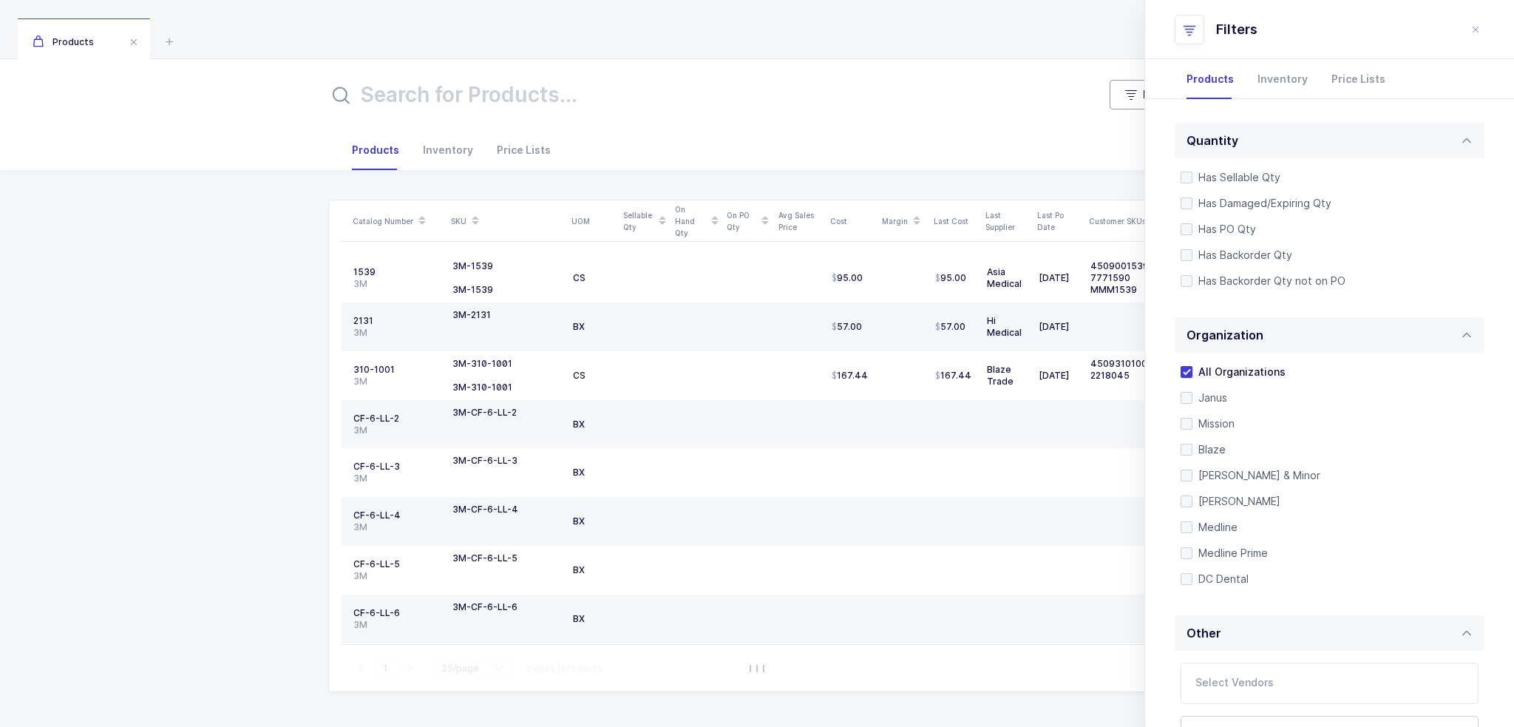
scroll to position [311, 0]
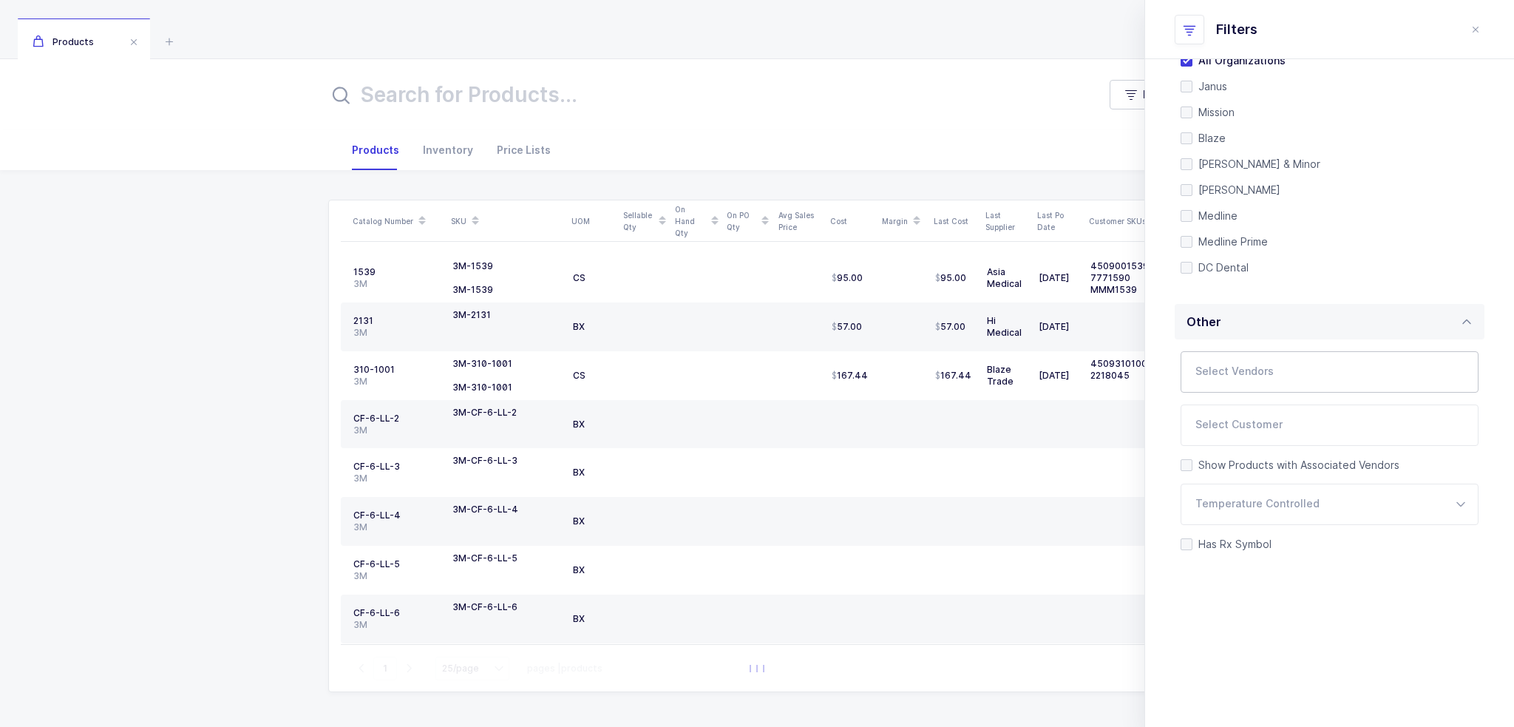
click at [1269, 369] on input "text" at bounding box center [1315, 376] width 238 height 19
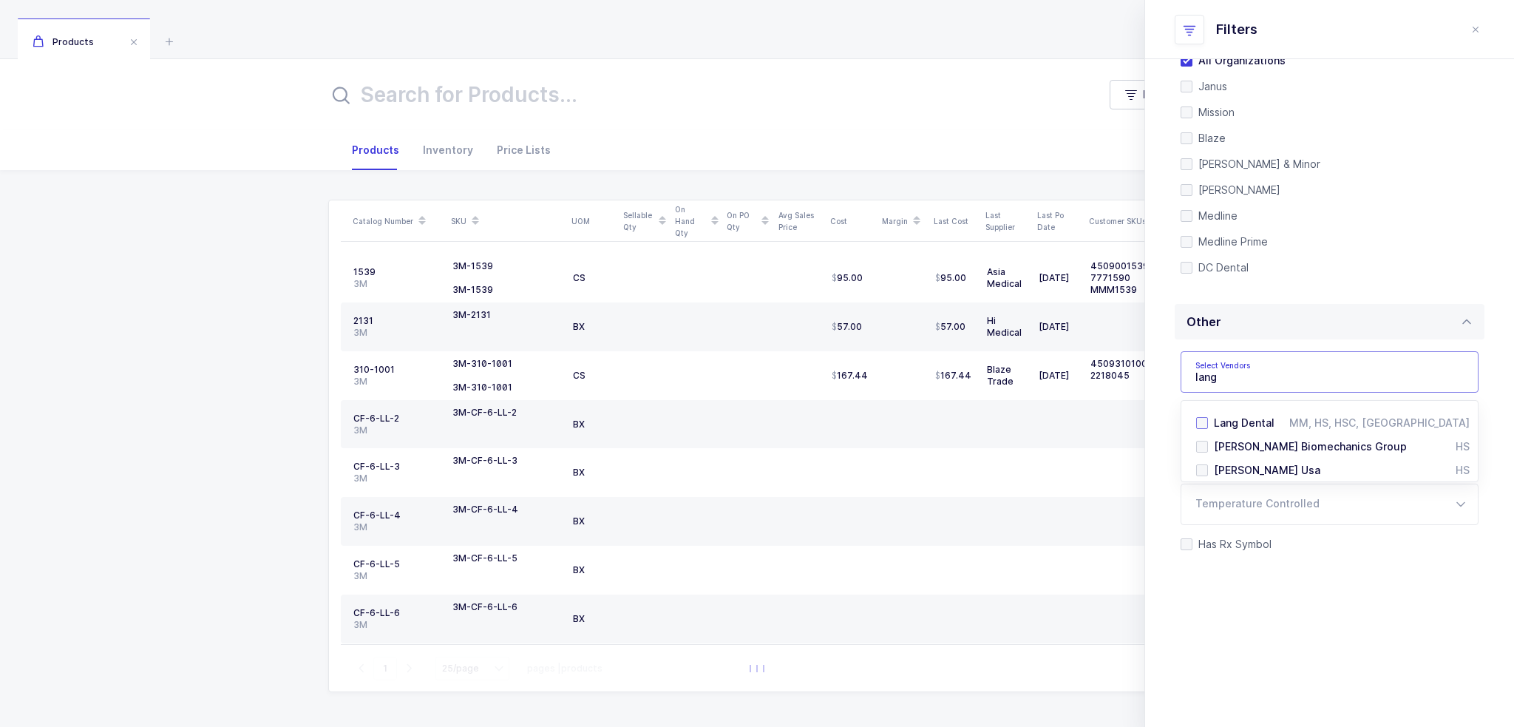
type input "lang"
click at [1222, 416] on span "Lang Dental" at bounding box center [1244, 422] width 61 height 13
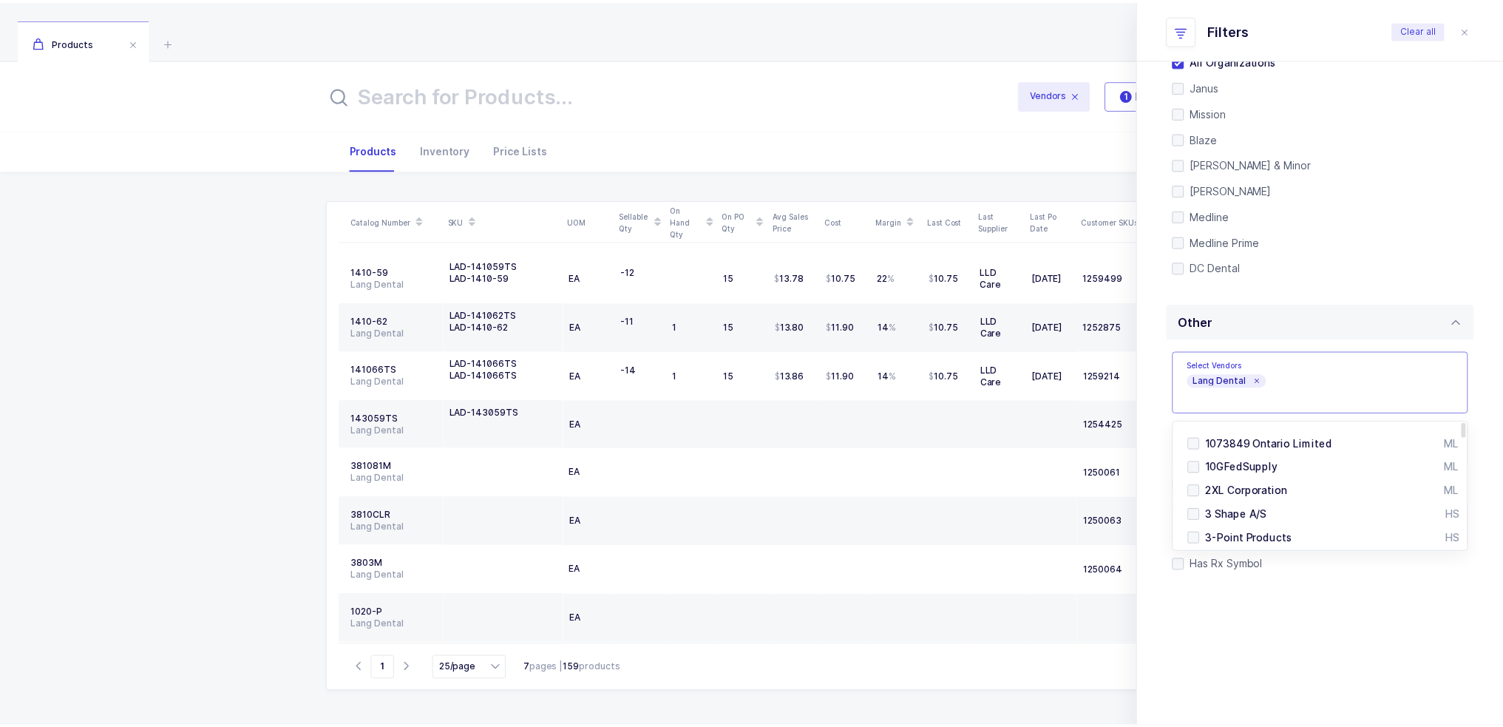
scroll to position [0, 0]
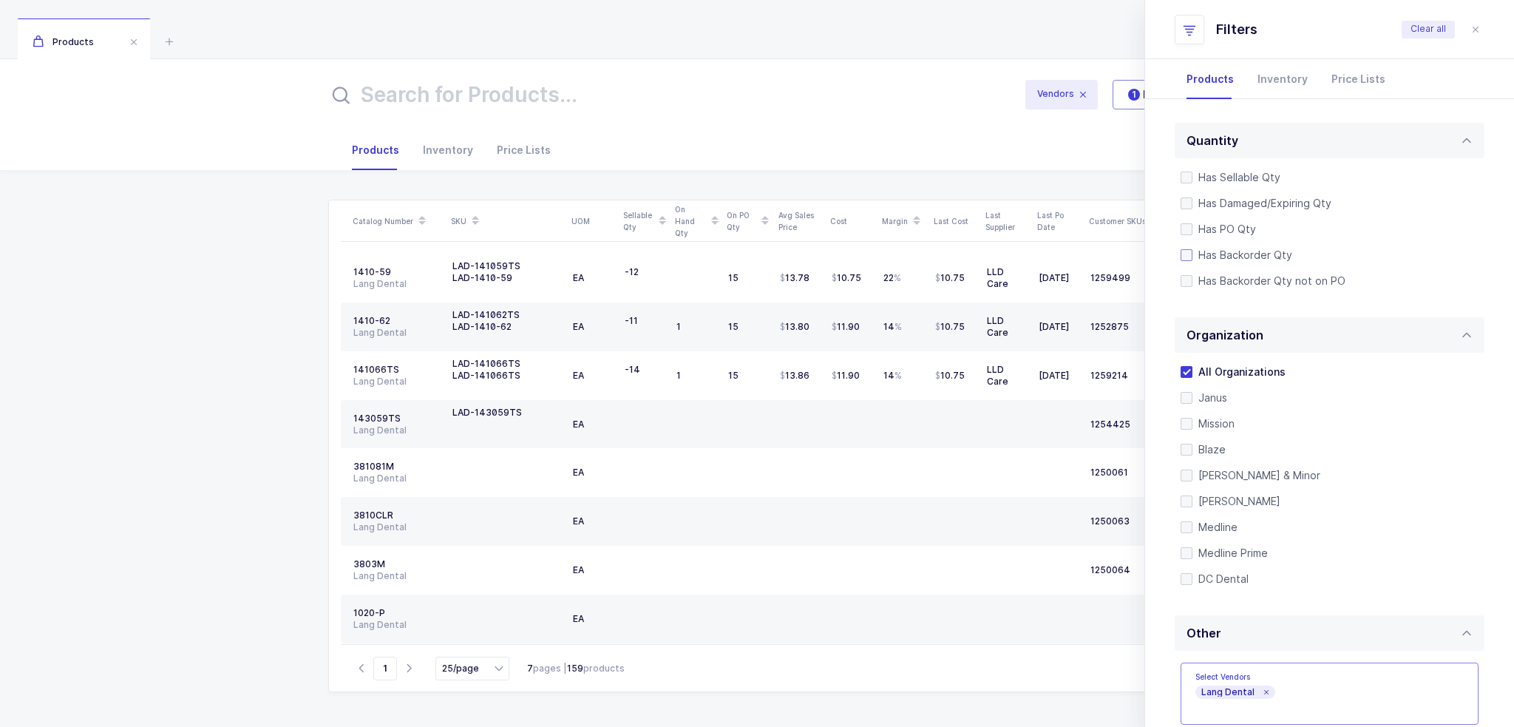
click at [1251, 252] on span "Has Backorder Qty" at bounding box center [1243, 255] width 100 height 14
click at [1193, 249] on input "Has Backorder Qty" at bounding box center [1193, 249] width 0 height 0
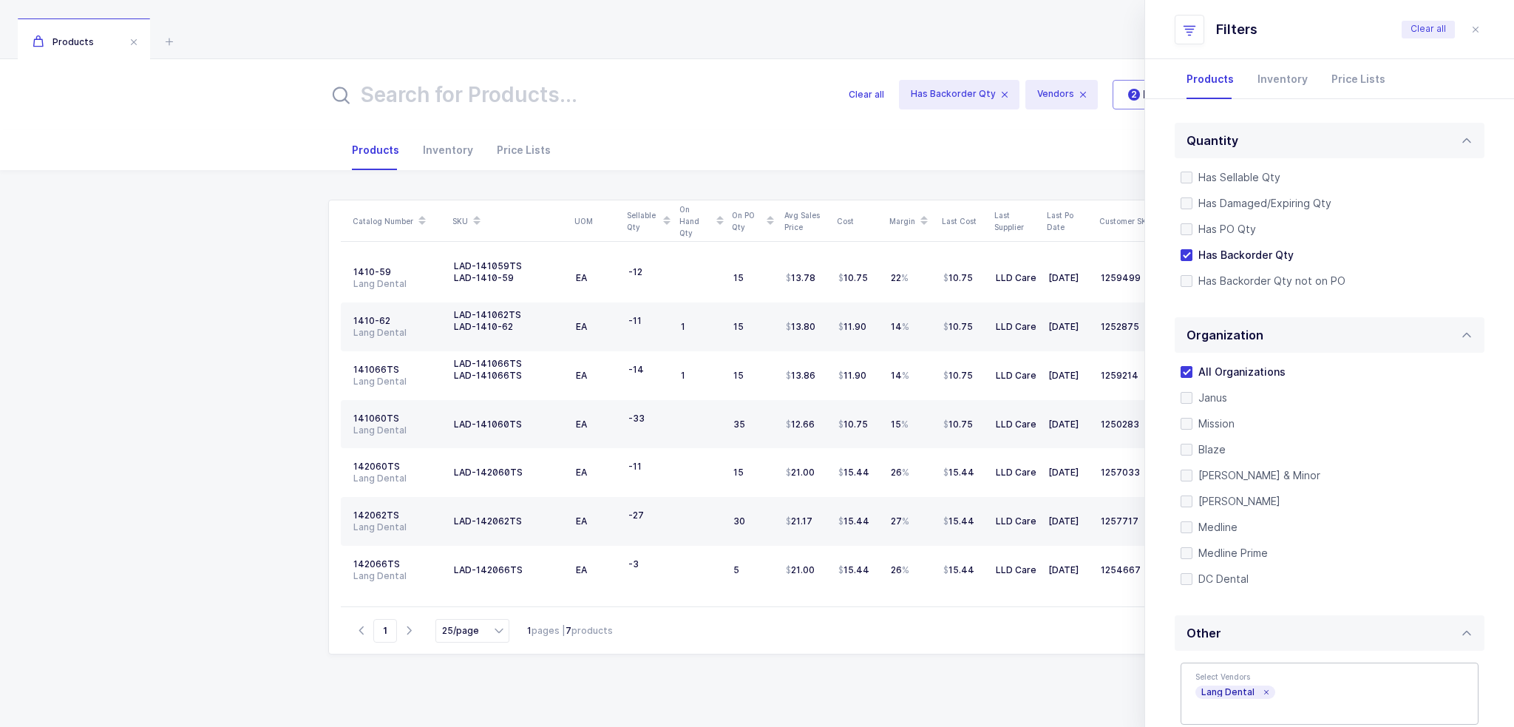
click at [884, 688] on div "Catalog Number SKU UOM Sellable Qty On Hand Qty On PO Qty Avg Sales Price Cost …" at bounding box center [757, 445] width 858 height 491
click at [1478, 33] on icon "close drawer" at bounding box center [1476, 30] width 12 height 12
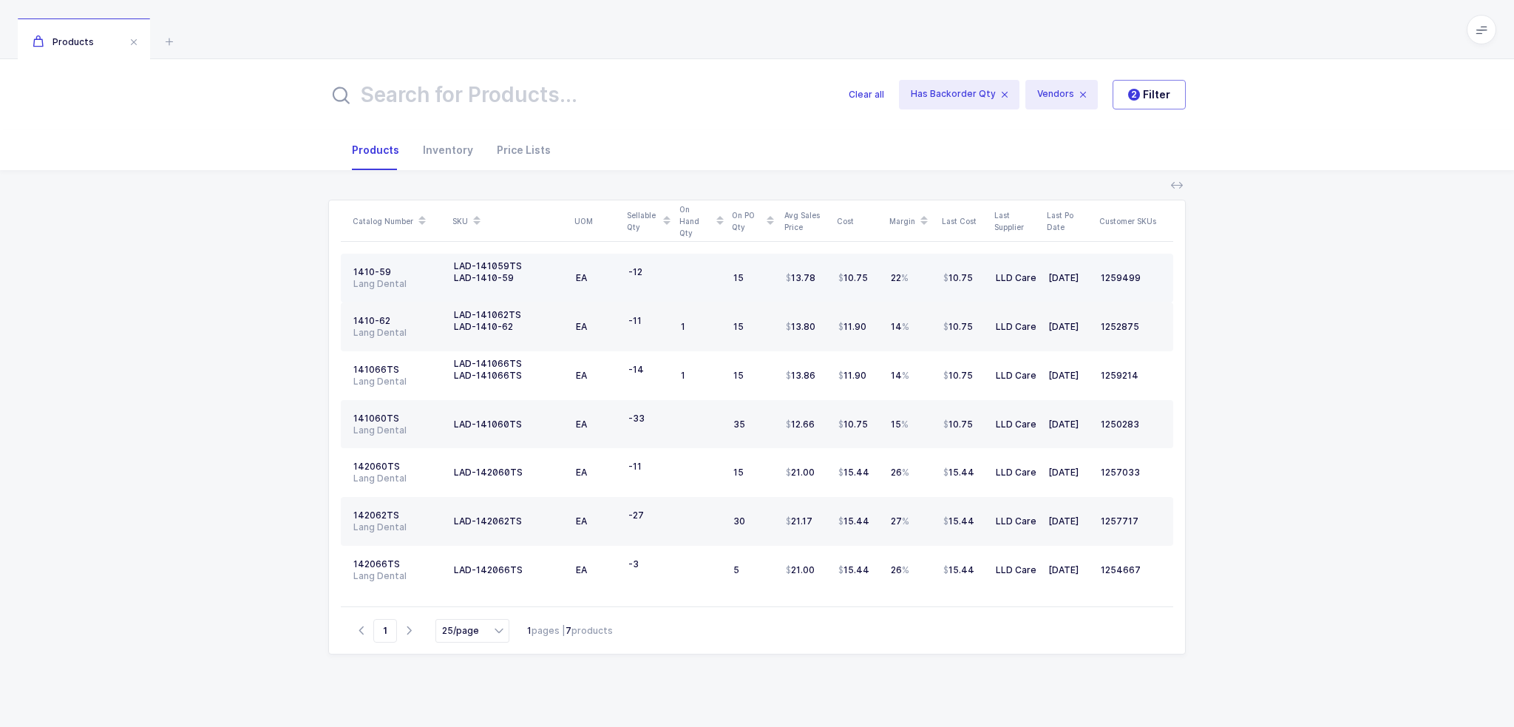
click at [755, 279] on div "15" at bounding box center [753, 278] width 41 height 12
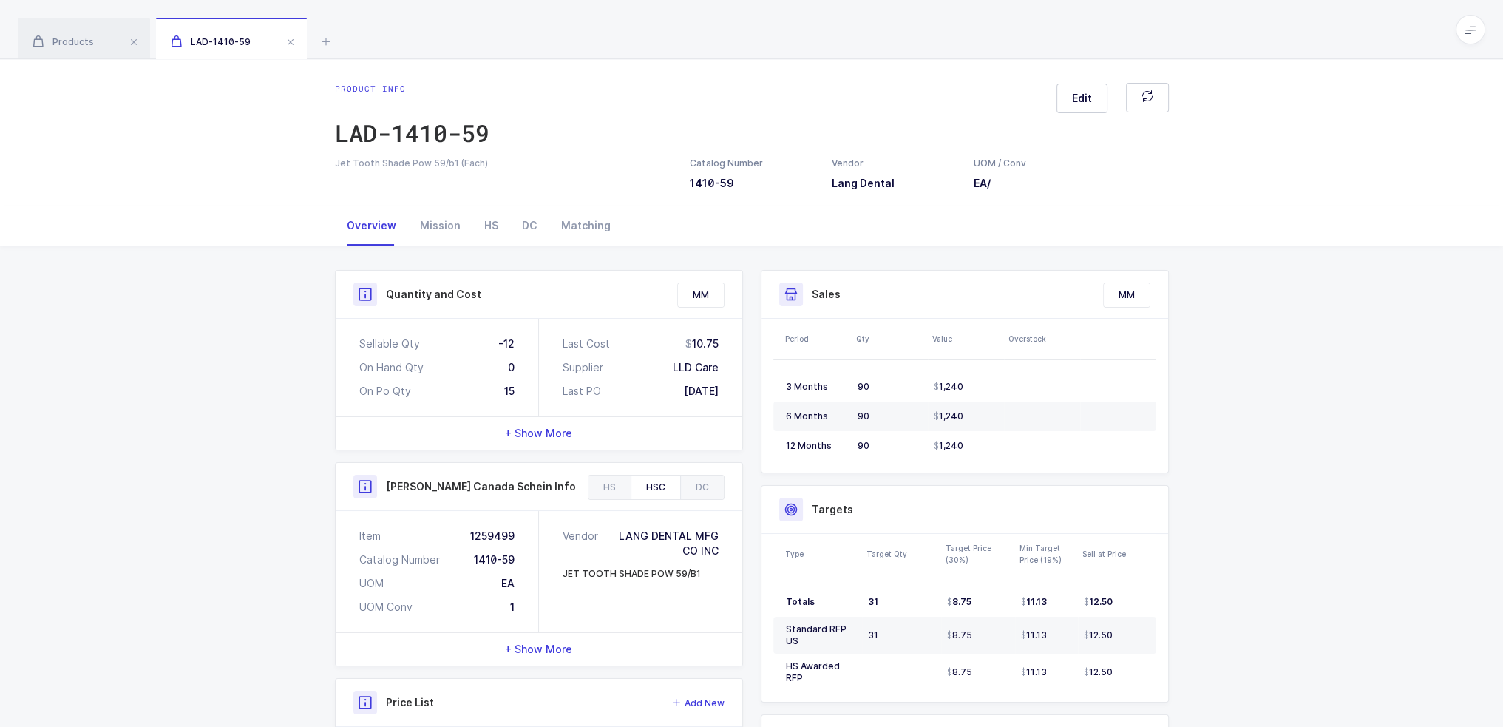
drag, startPoint x: 519, startPoint y: 390, endPoint x: 523, endPoint y: 376, distance: 14.7
click at [523, 376] on div "Sellable Qty -12 On Hand Qty 0 On Po Qty 15" at bounding box center [437, 368] width 203 height 98
click at [435, 227] on div "Mission" at bounding box center [440, 226] width 64 height 40
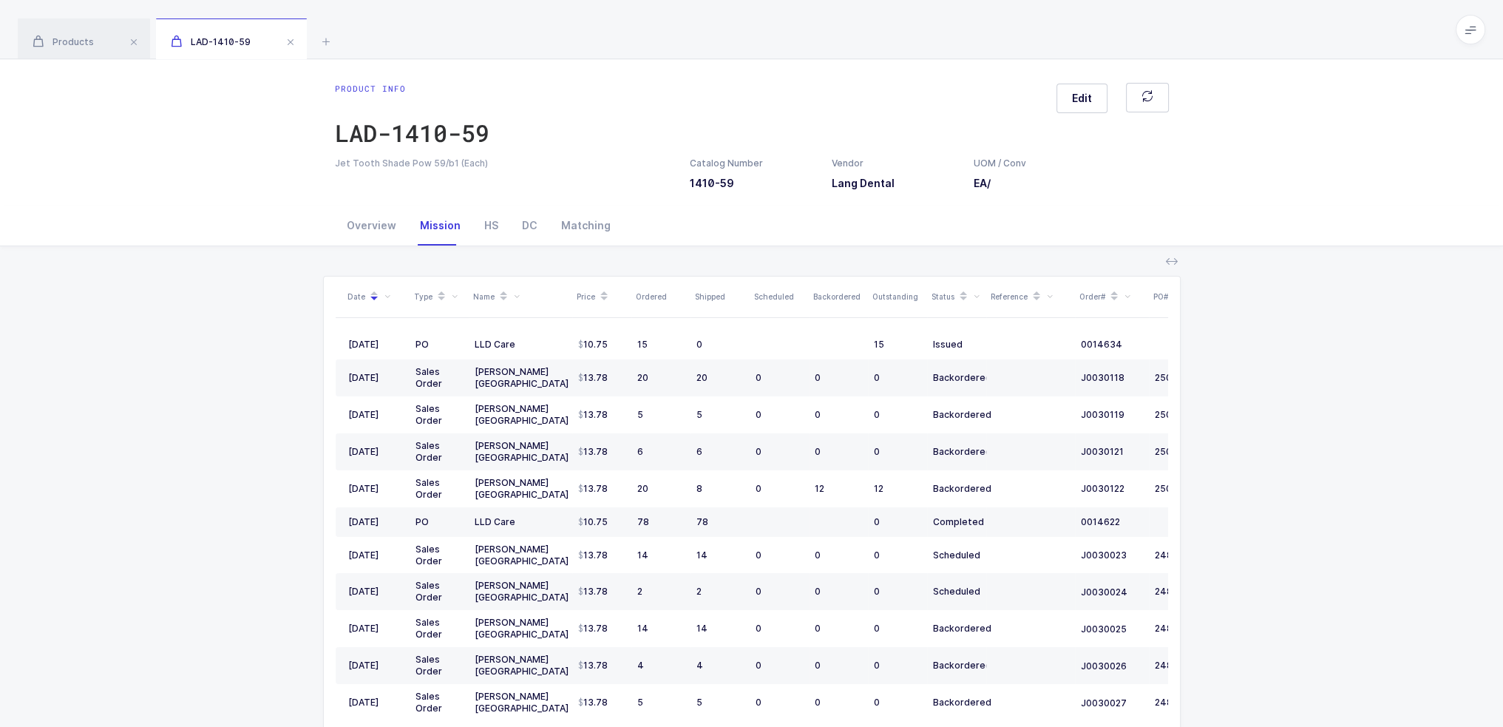
drag, startPoint x: 369, startPoint y: 345, endPoint x: 1334, endPoint y: 348, distance: 965.6
click at [1333, 349] on div "Date Type Name Price Ordered Shipped Scheduled Backordered Outstanding Status R…" at bounding box center [751, 559] width 1479 height 627
click at [1335, 348] on div "Date Type Name Price Ordered Shipped Scheduled Backordered Outstanding Status R…" at bounding box center [751, 559] width 1479 height 627
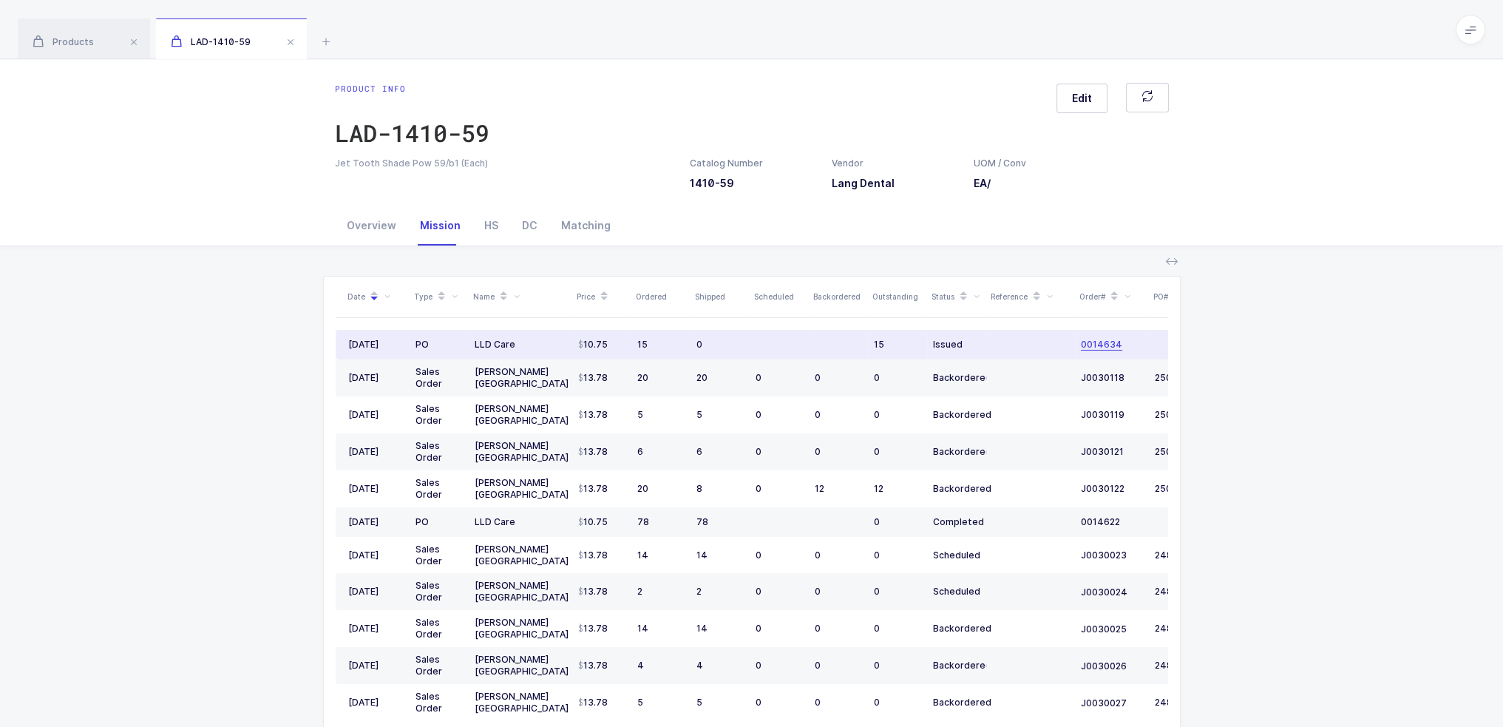
click at [1100, 342] on span "0014634" at bounding box center [1101, 345] width 41 height 12
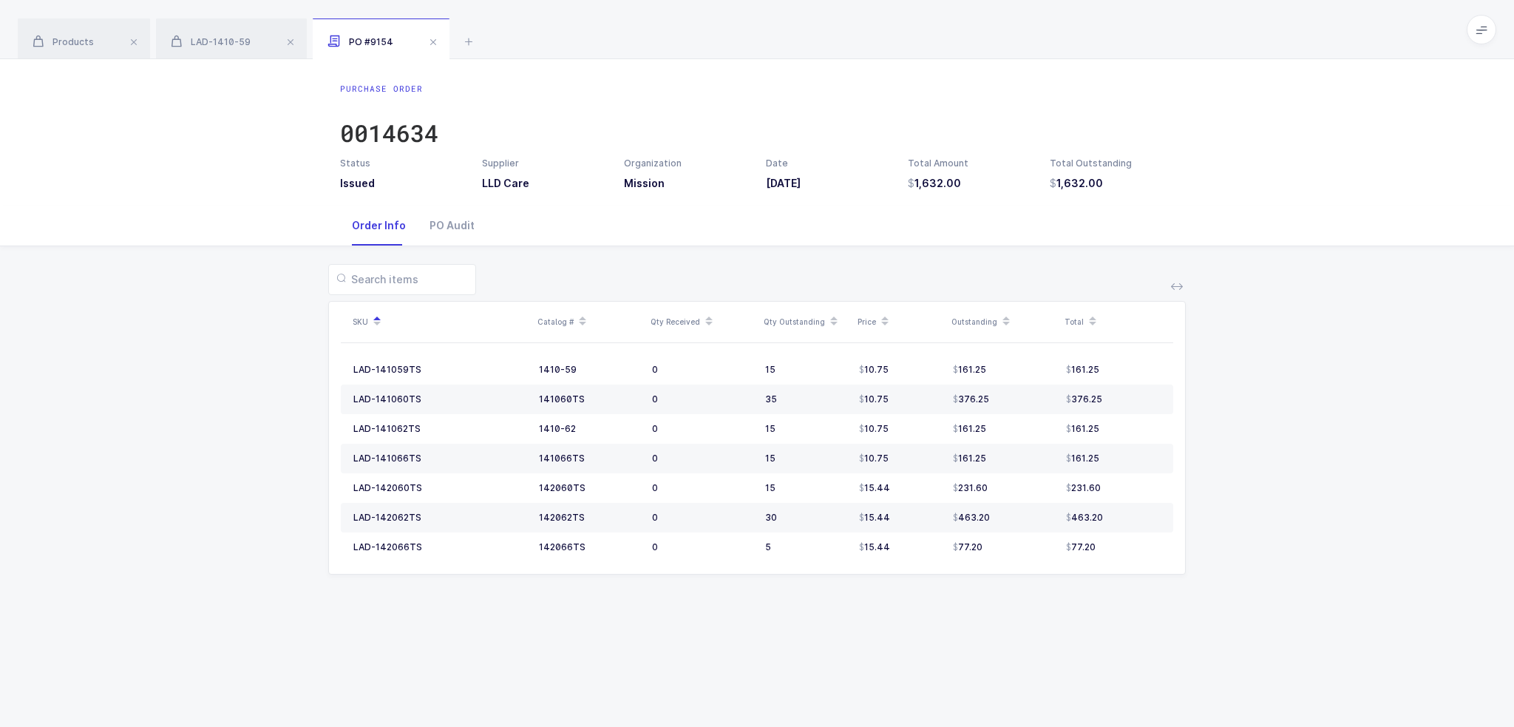
drag, startPoint x: 1142, startPoint y: 221, endPoint x: 1142, endPoint y: 194, distance: 26.6
click at [1142, 194] on div "Purchase Order 0014634 Status Issued Supplier LLD Care Organization Mission Dat…" at bounding box center [757, 393] width 1514 height 668
click at [1142, 194] on div "Purchase Order 0014634 Status Issued Supplier LLD Care Organization Mission Dat…" at bounding box center [757, 132] width 1514 height 146
click at [470, 49] on icon at bounding box center [469, 42] width 18 height 18
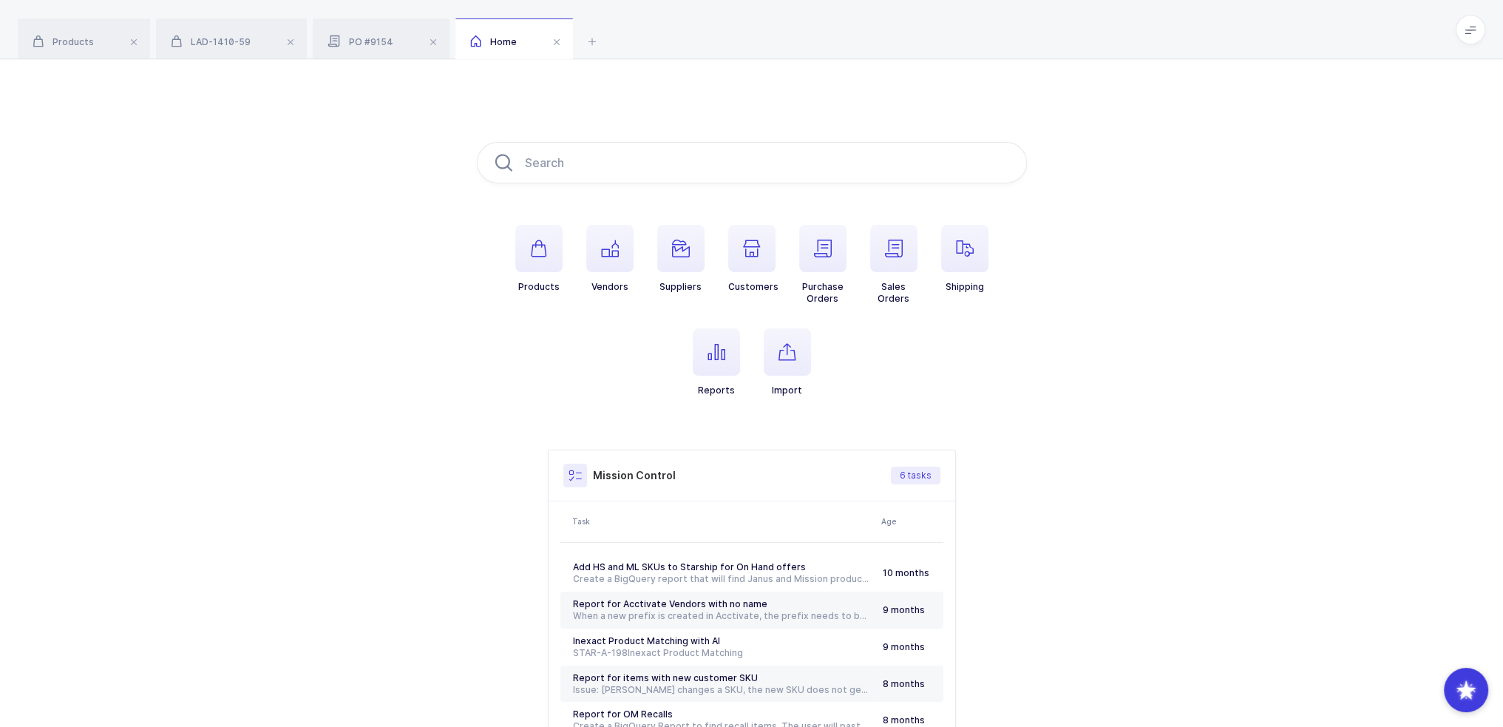
click at [1479, 28] on span at bounding box center [1471, 30] width 30 height 30
click at [1417, 203] on li "Purchasing" at bounding box center [1415, 199] width 110 height 12
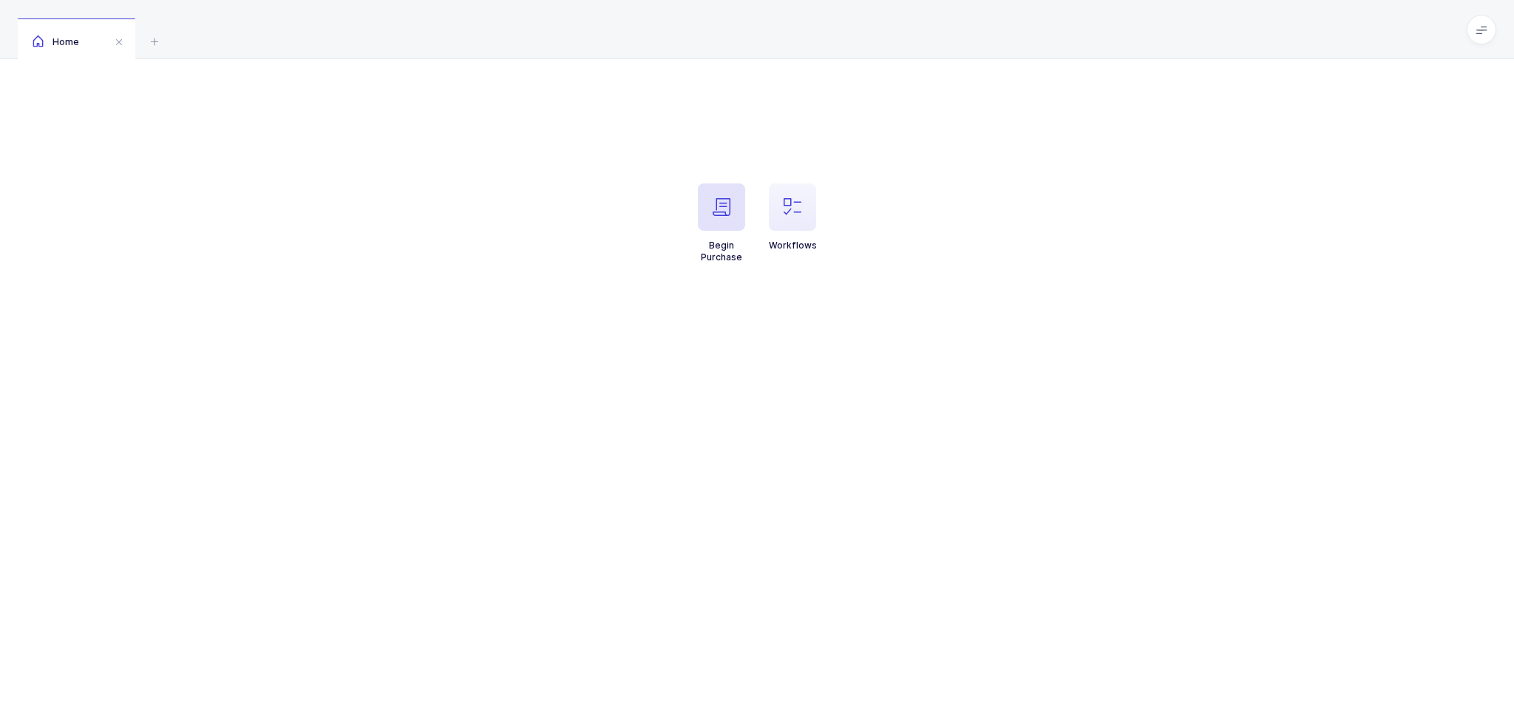
click at [732, 203] on span "button" at bounding box center [721, 206] width 47 height 47
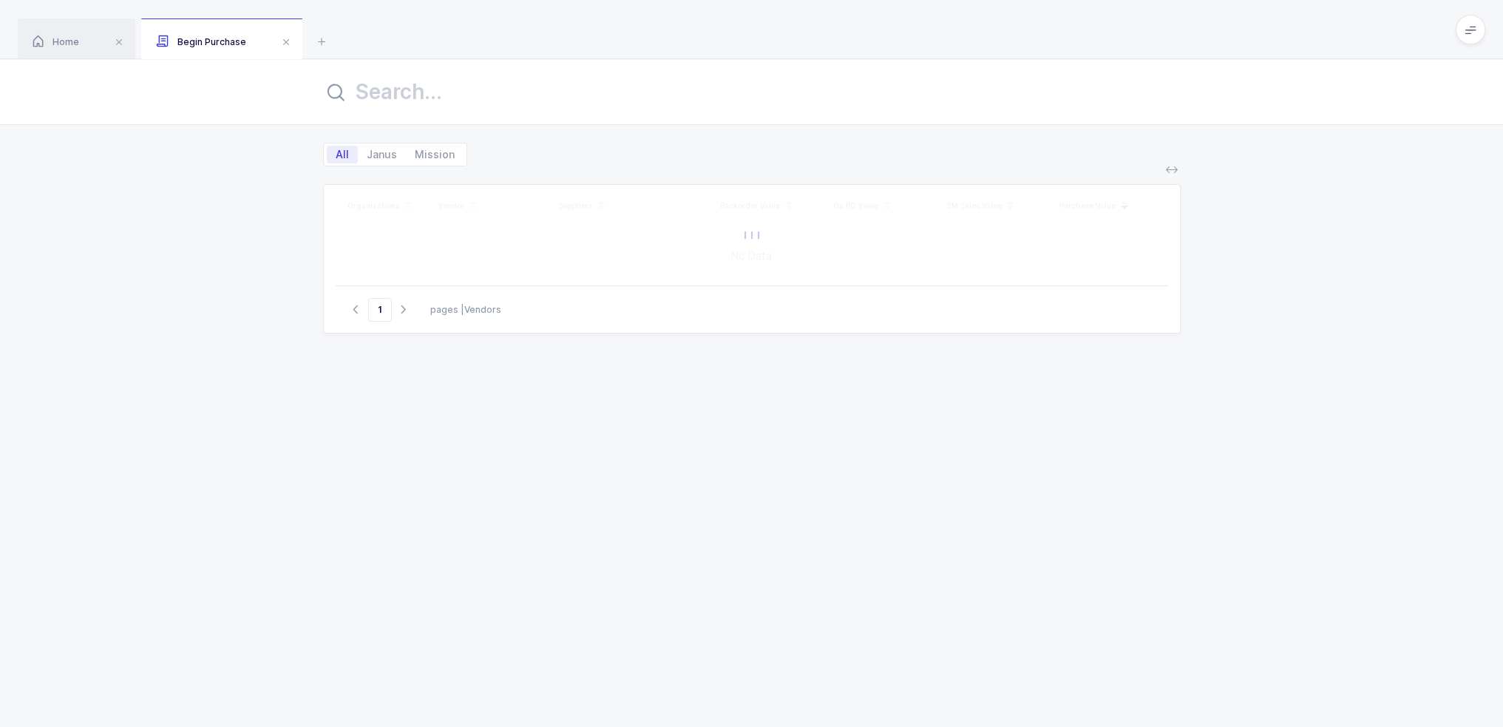
click at [532, 98] on input "text" at bounding box center [752, 91] width 858 height 35
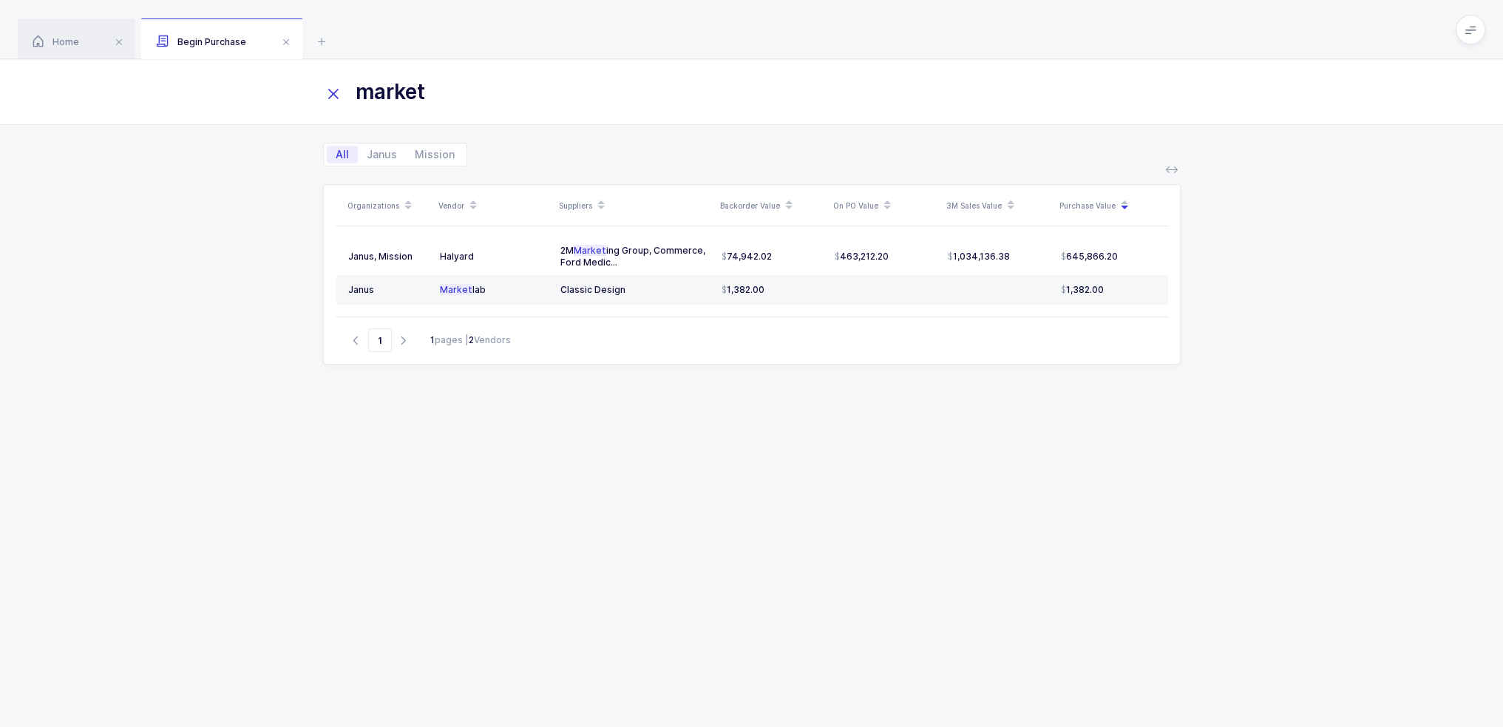
click at [494, 410] on div "Organizations Vendor Suppliers Backorder Value On PO Value 3M Sales Value Purch…" at bounding box center [752, 437] width 858 height 507
click at [475, 288] on div "Market lab" at bounding box center [494, 290] width 109 height 12
drag, startPoint x: 529, startPoint y: 443, endPoint x: 512, endPoint y: 304, distance: 140.0
click at [529, 442] on div "Organizations Vendor Suppliers Backorder Value On PO Value 3M Sales Value Purch…" at bounding box center [752, 437] width 858 height 507
drag, startPoint x: 498, startPoint y: 89, endPoint x: 183, endPoint y: 88, distance: 314.2
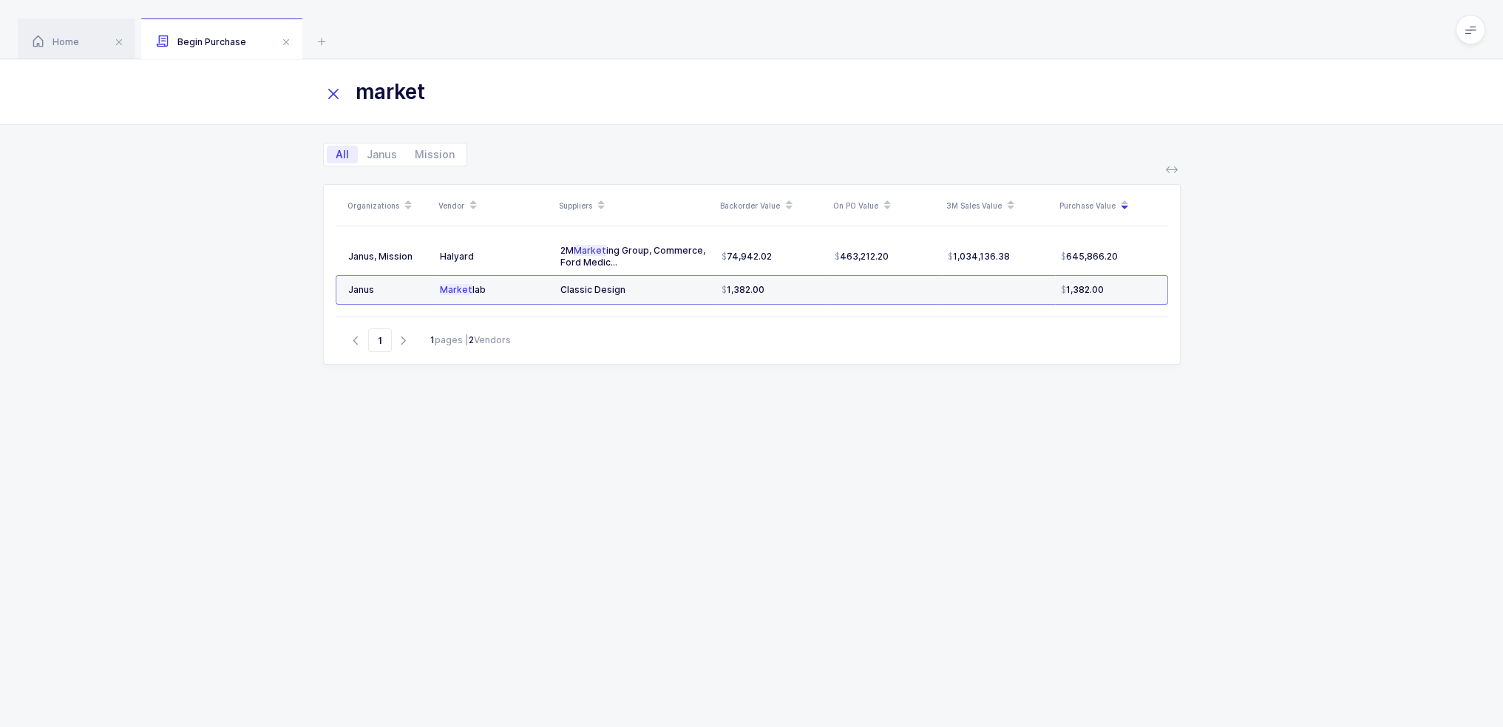
click at [183, 88] on div "market" at bounding box center [751, 92] width 1503 height 66
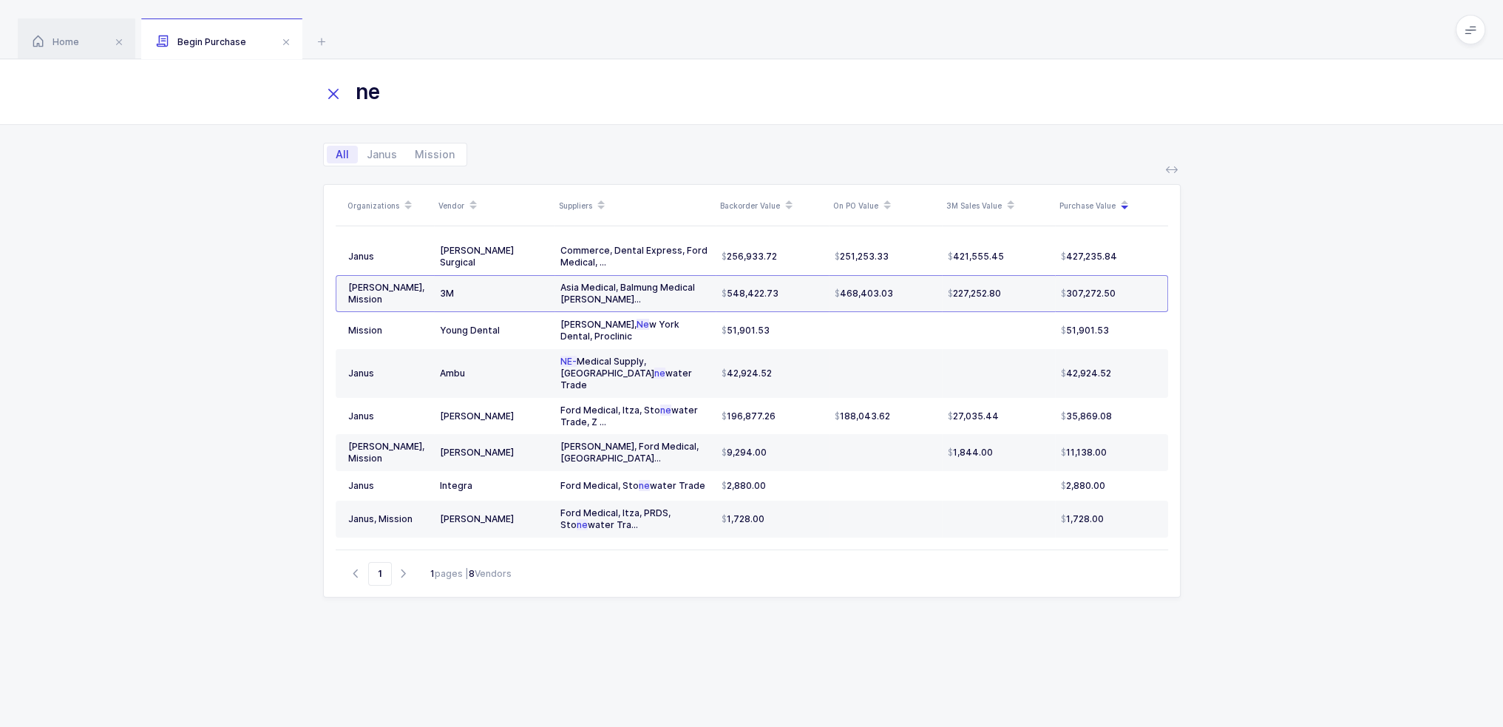
type input "n"
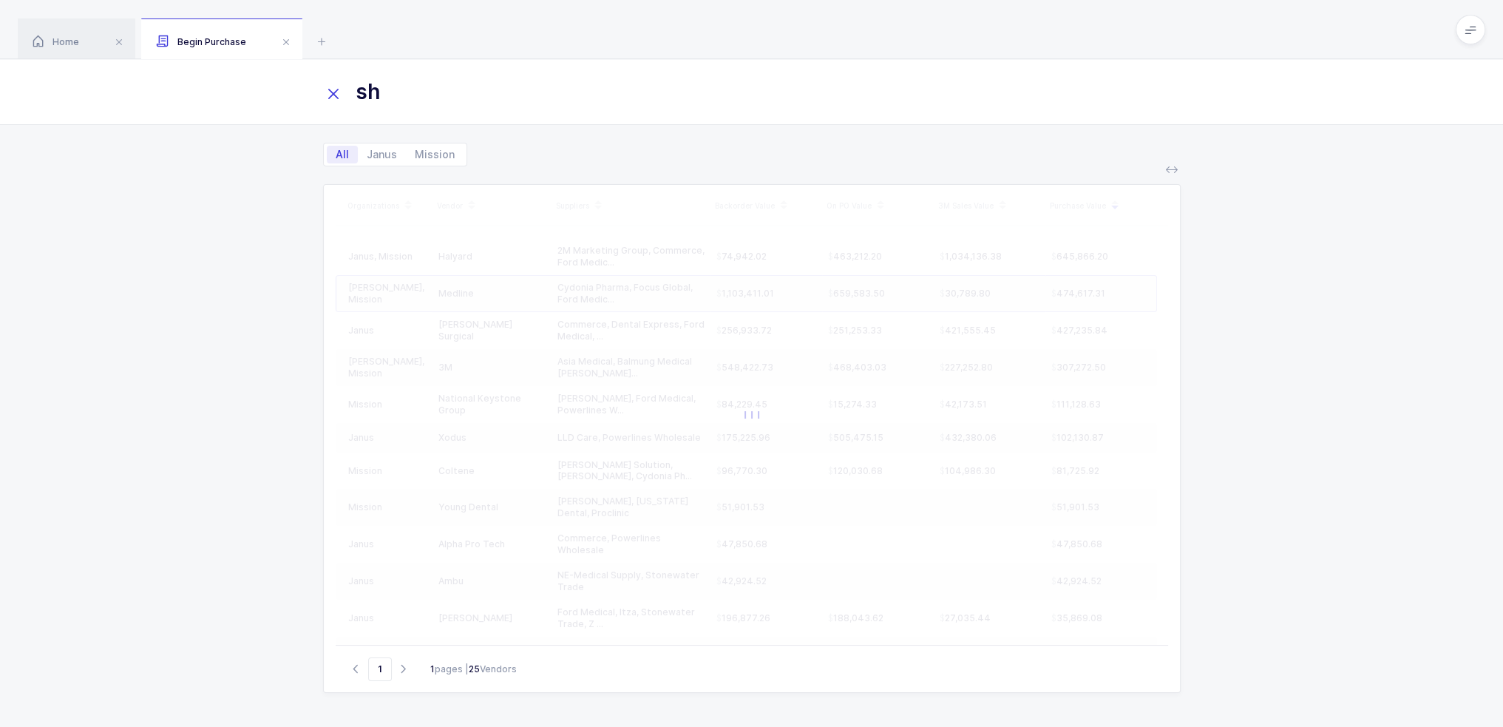
type input "s"
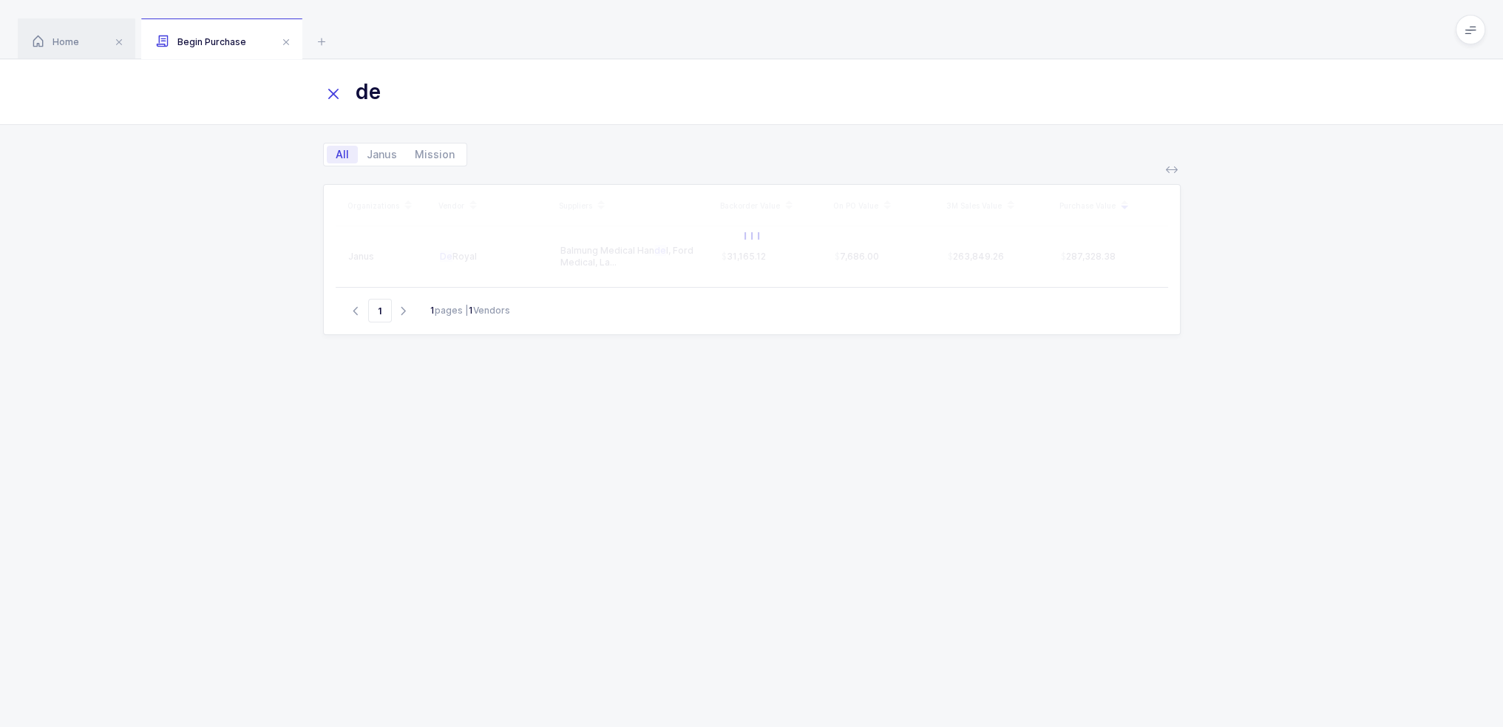
type input "d"
type input "c"
click at [716, 375] on div "Organizations Vendor Suppliers Backorder Value On PO Value 3M Sales Value Purch…" at bounding box center [752, 437] width 858 height 507
drag, startPoint x: 830, startPoint y: 393, endPoint x: 843, endPoint y: 452, distance: 60.5
click at [843, 452] on div "Organizations Vendor Suppliers Backorder Value On PO Value 3M Sales Value Purch…" at bounding box center [752, 437] width 858 height 507
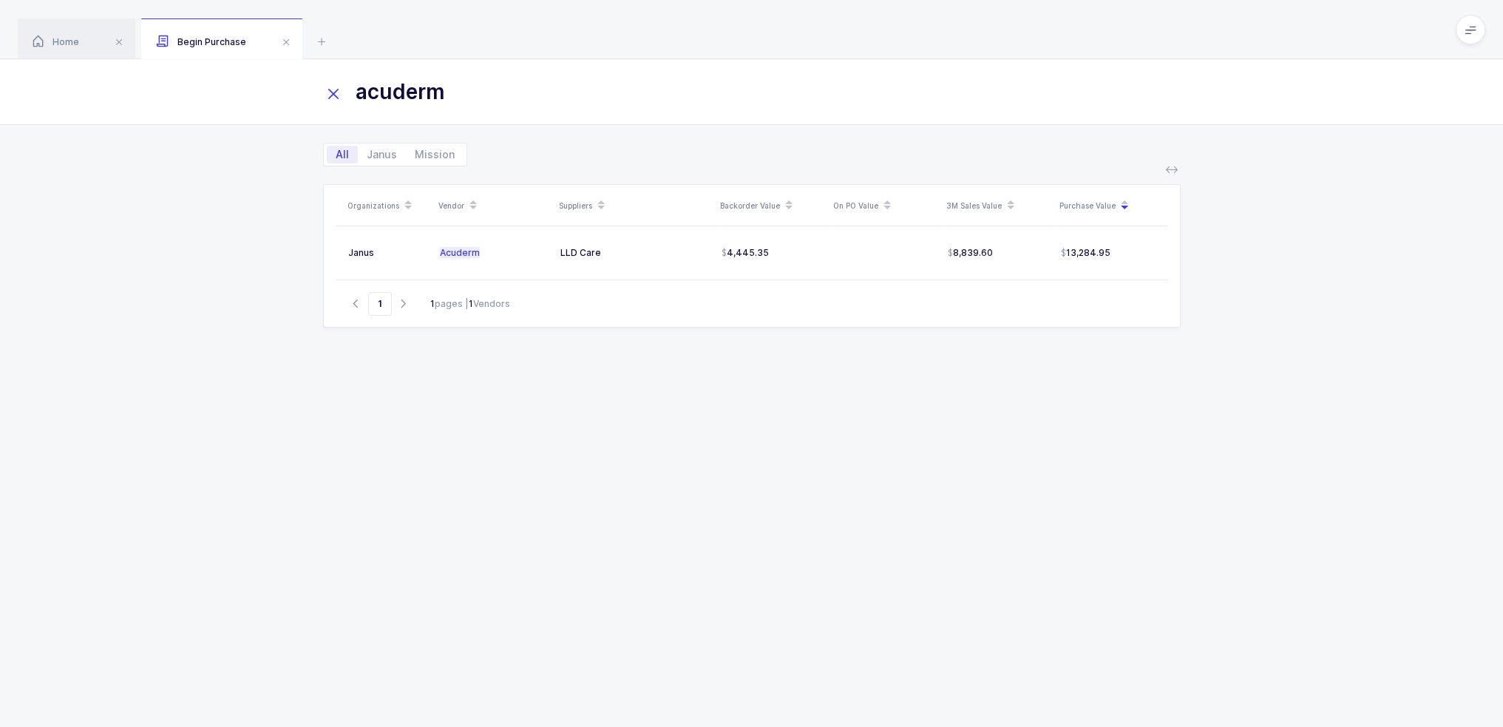
click at [843, 452] on div "Organizations Vendor Suppliers Backorder Value On PO Value 3M Sales Value Purch…" at bounding box center [752, 437] width 858 height 507
drag, startPoint x: 533, startPoint y: 100, endPoint x: 288, endPoint y: 97, distance: 244.7
click at [288, 97] on div "acuderm" at bounding box center [751, 92] width 1503 height 66
drag, startPoint x: 534, startPoint y: 72, endPoint x: 269, endPoint y: 86, distance: 265.1
click at [265, 86] on div "marketlab" at bounding box center [751, 92] width 1503 height 66
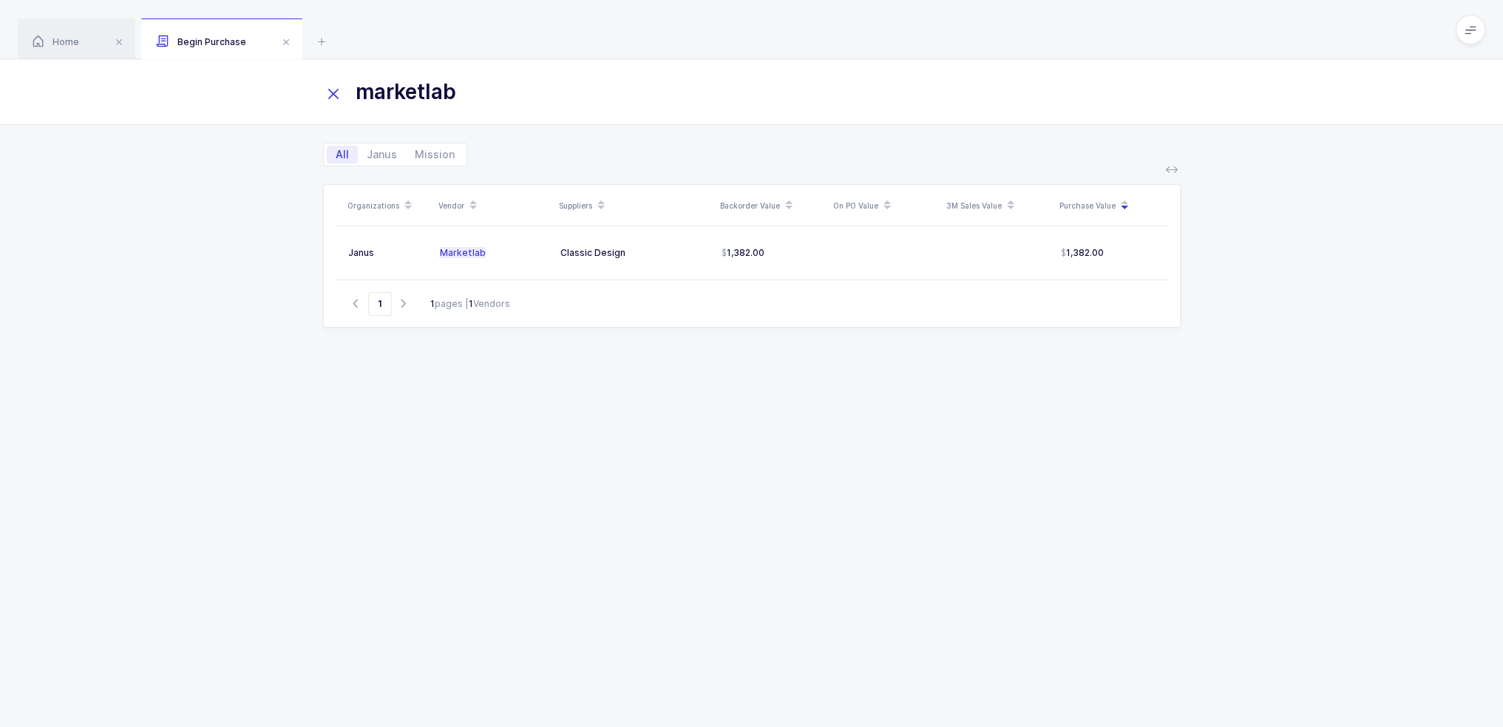
drag, startPoint x: 532, startPoint y: 85, endPoint x: 271, endPoint y: 101, distance: 261.4
click at [271, 101] on div "marketlab" at bounding box center [751, 92] width 1503 height 66
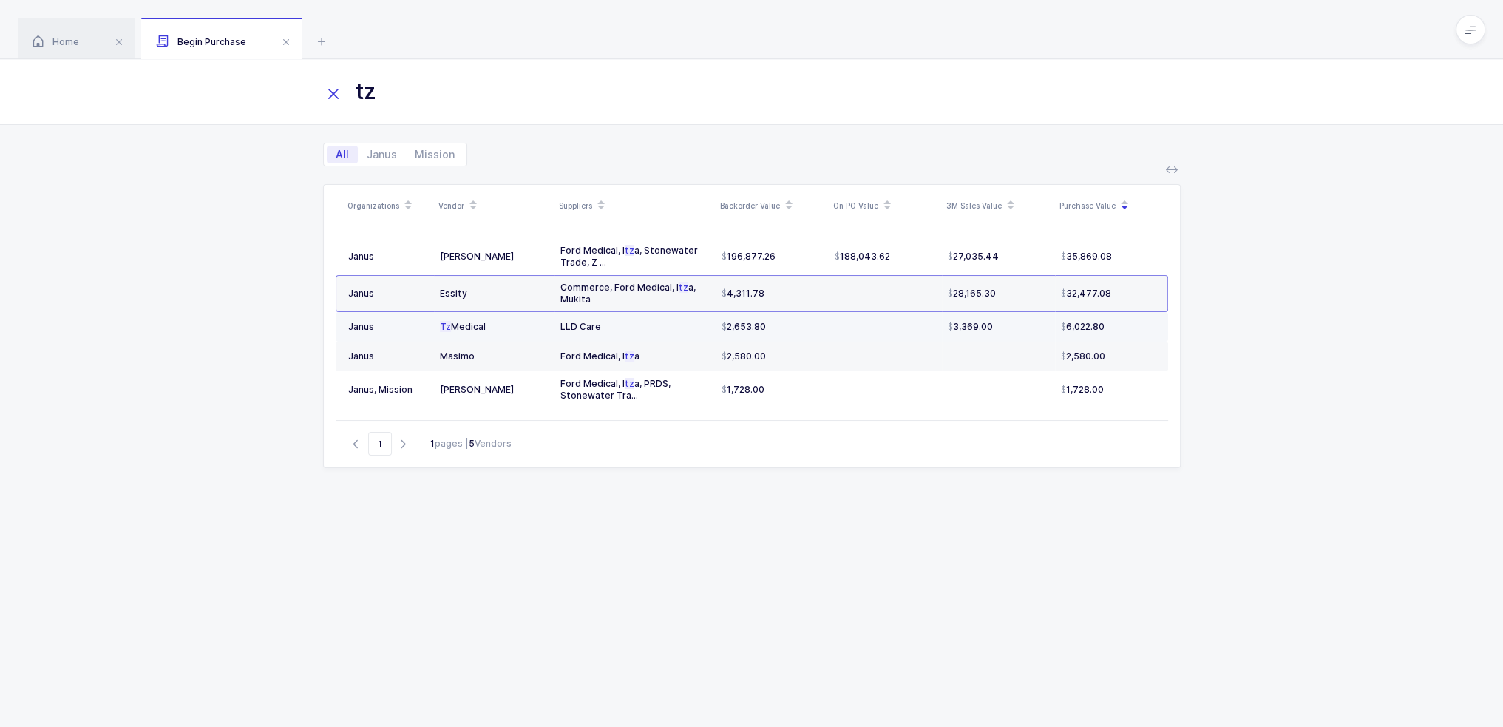
type input "tz"
drag, startPoint x: 815, startPoint y: 329, endPoint x: 781, endPoint y: 495, distance: 169.9
click at [781, 317] on td "2,653.80" at bounding box center [772, 327] width 113 height 30
click at [774, 543] on div "Organizations Vendor Suppliers Backorder Value On PO Value 3M Sales Value Purch…" at bounding box center [752, 437] width 858 height 507
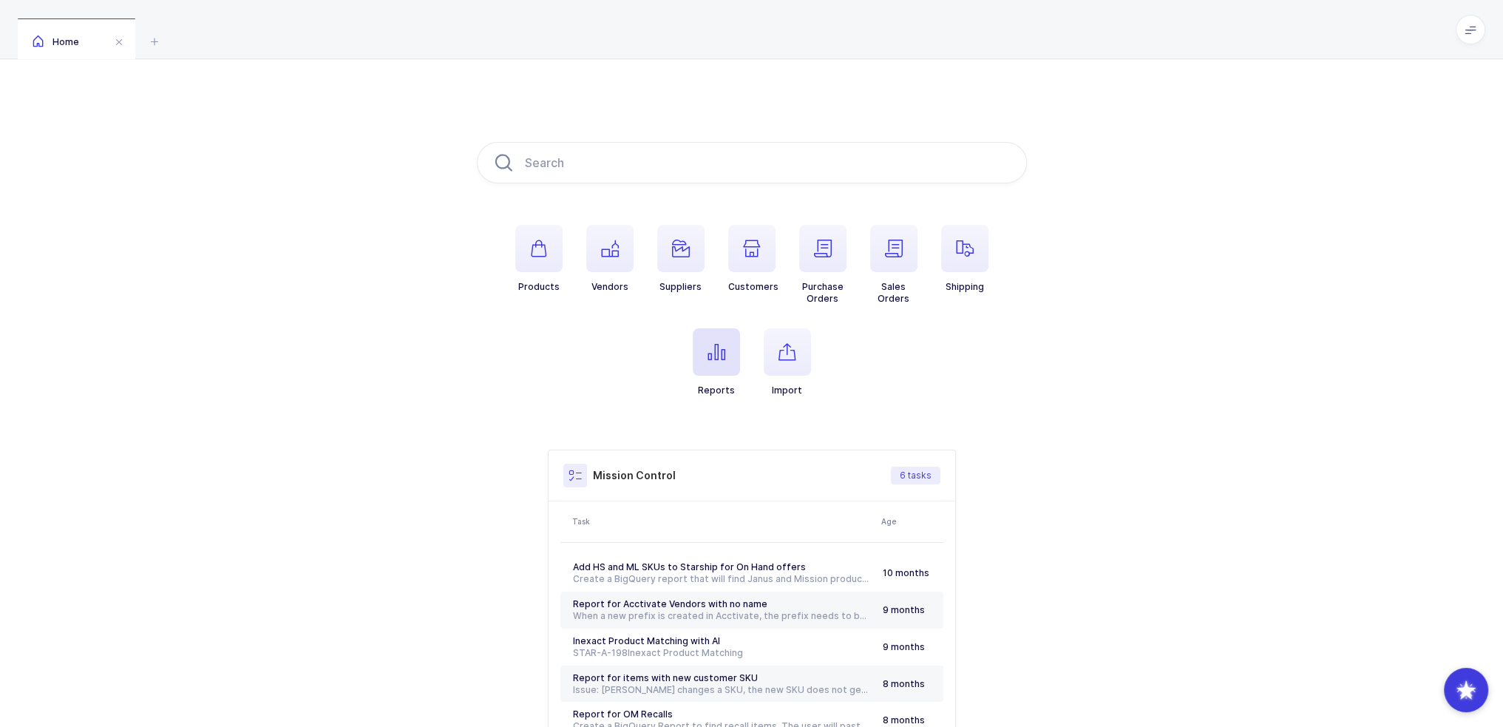
click at [693, 358] on span "button" at bounding box center [716, 351] width 47 height 47
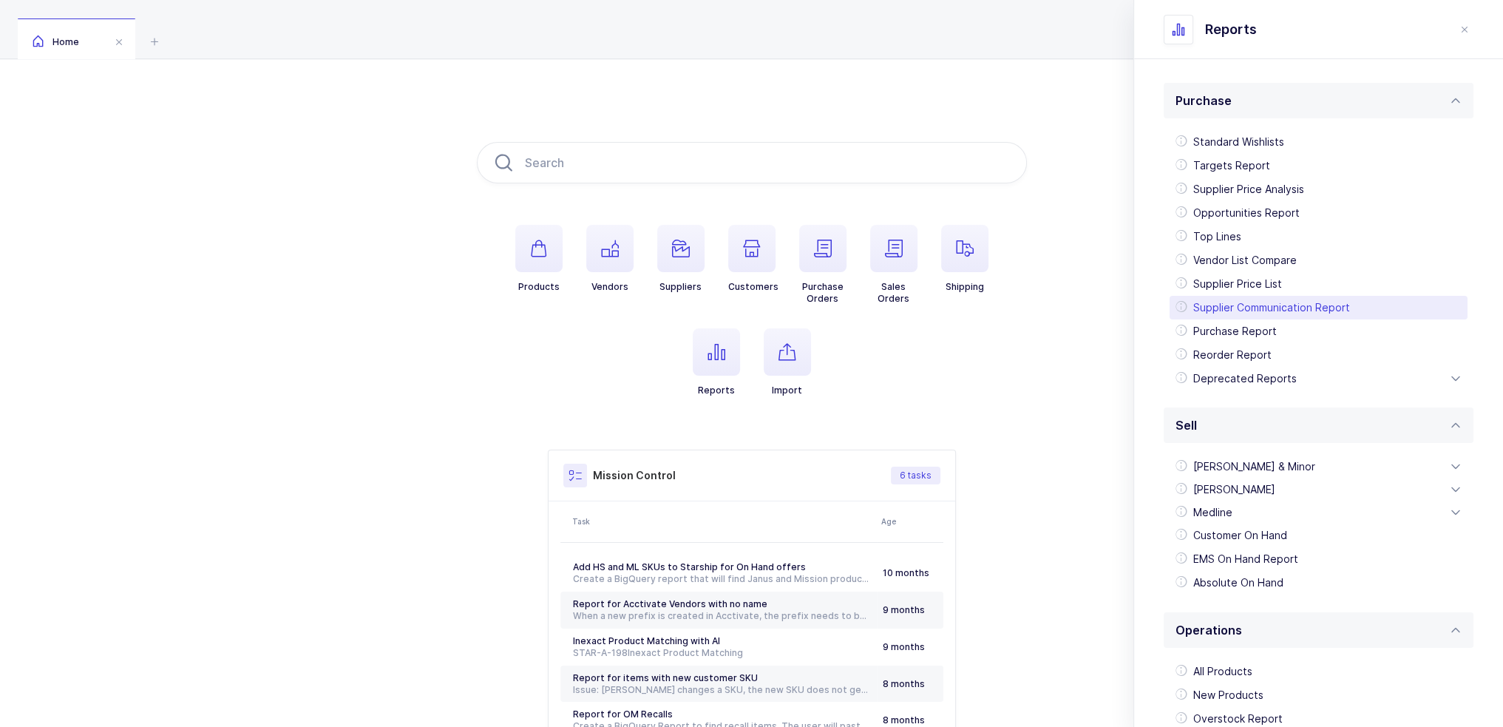
click at [1276, 303] on div "Supplier Communication Report" at bounding box center [1319, 308] width 298 height 24
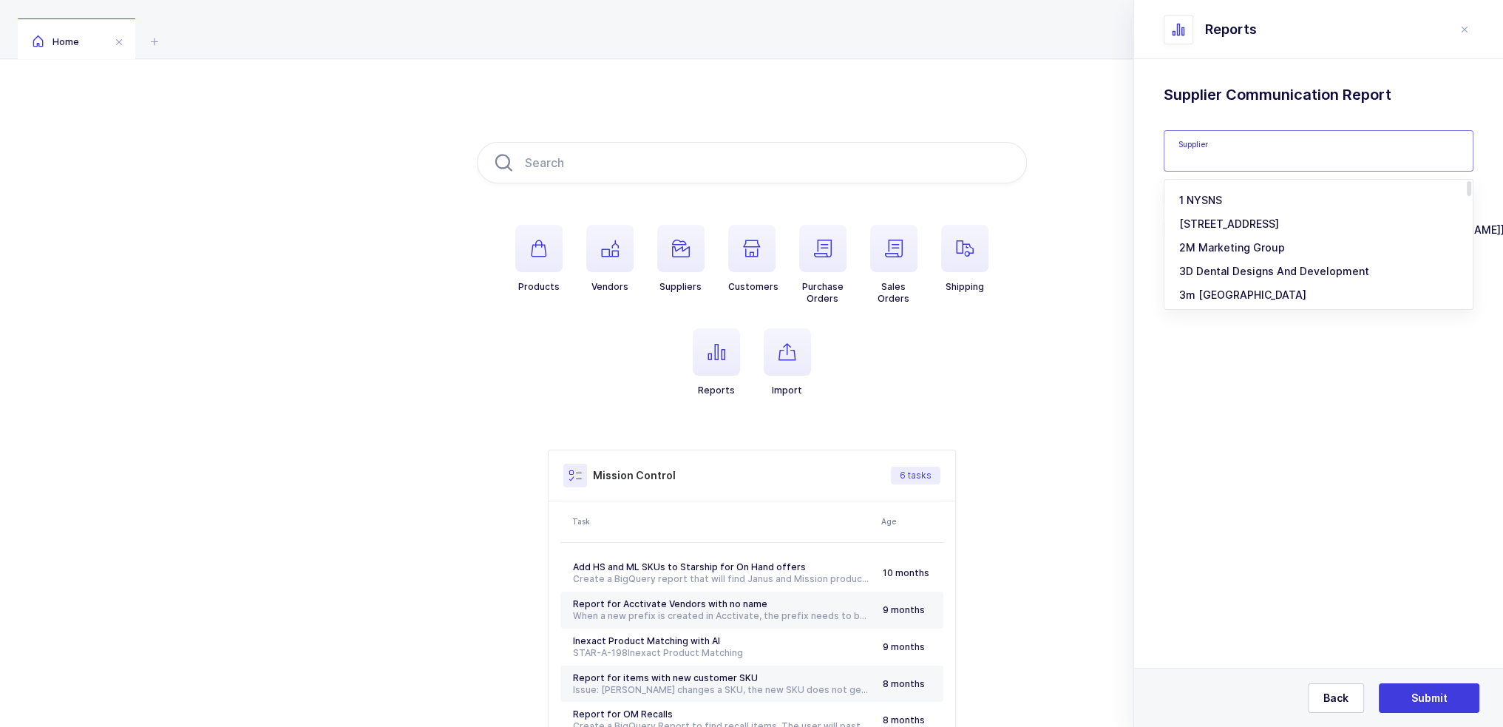
click at [1254, 150] on input "text" at bounding box center [1319, 150] width 310 height 41
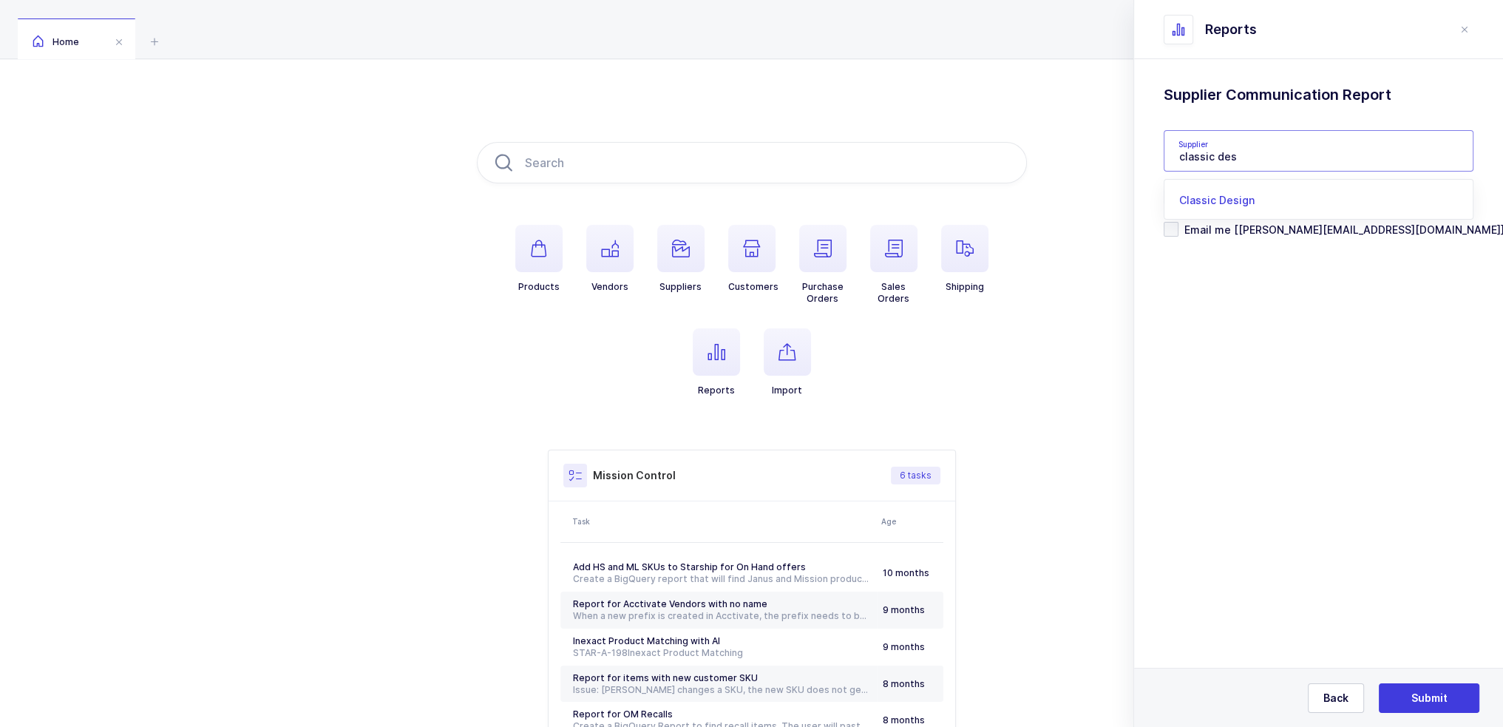
click at [1210, 197] on span "Classic Design" at bounding box center [1216, 200] width 75 height 13
type input "Classic Design"
click at [1222, 231] on span "Email me [[PERSON_NAME][EMAIL_ADDRESS][DOMAIN_NAME]]" at bounding box center [1341, 230] width 326 height 14
click at [1178, 222] on input "Email me [[PERSON_NAME][EMAIL_ADDRESS][DOMAIN_NAME]]" at bounding box center [1178, 222] width 0 height 0
click at [1245, 195] on span "Include Internal Notes" at bounding box center [1237, 197] width 119 height 14
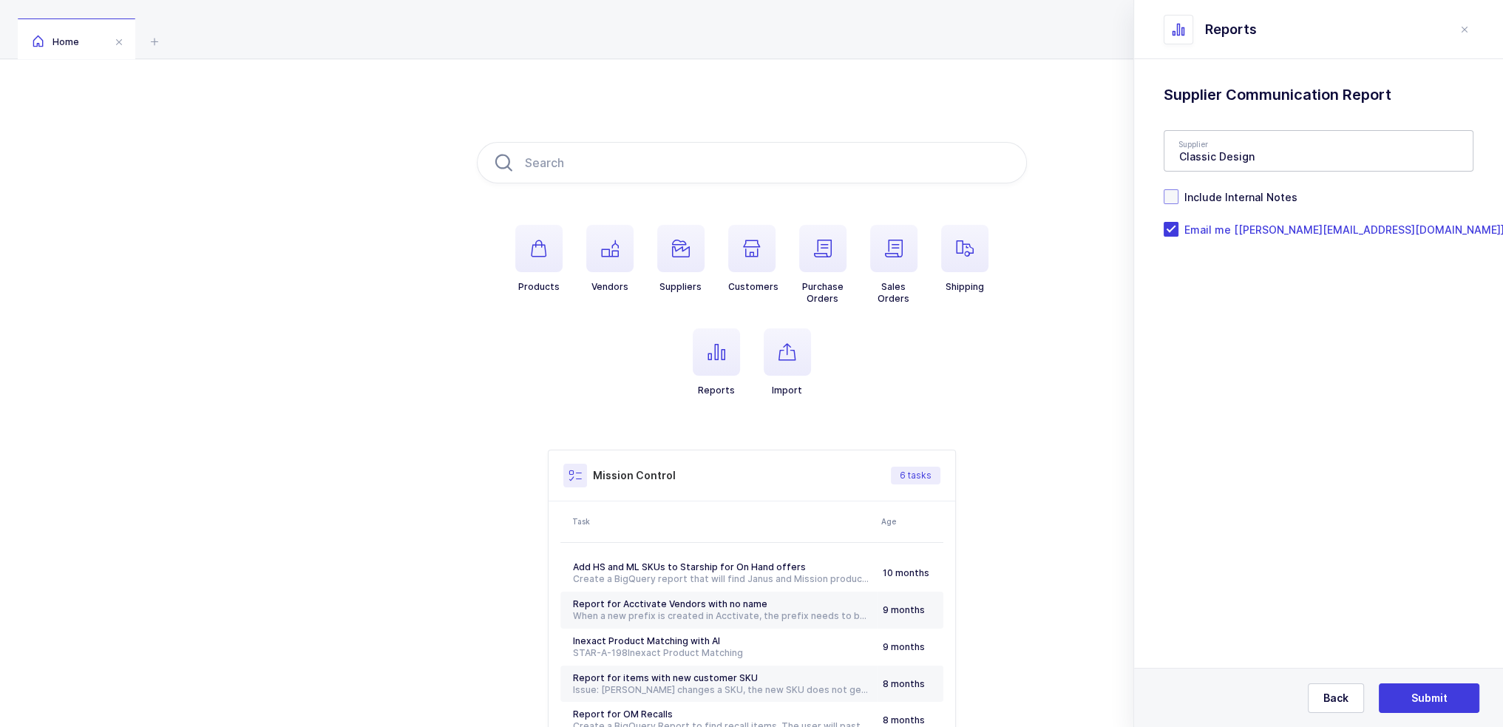
click at [1178, 189] on input "Include Internal Notes" at bounding box center [1178, 189] width 0 height 0
click at [1245, 195] on span "Include Internal Notes" at bounding box center [1237, 197] width 119 height 14
click at [1178, 189] on input "Include Internal Notes" at bounding box center [1178, 189] width 0 height 0
click at [1245, 195] on span "Include Internal Notes" at bounding box center [1237, 197] width 119 height 14
click at [1178, 189] on input "Include Internal Notes" at bounding box center [1178, 189] width 0 height 0
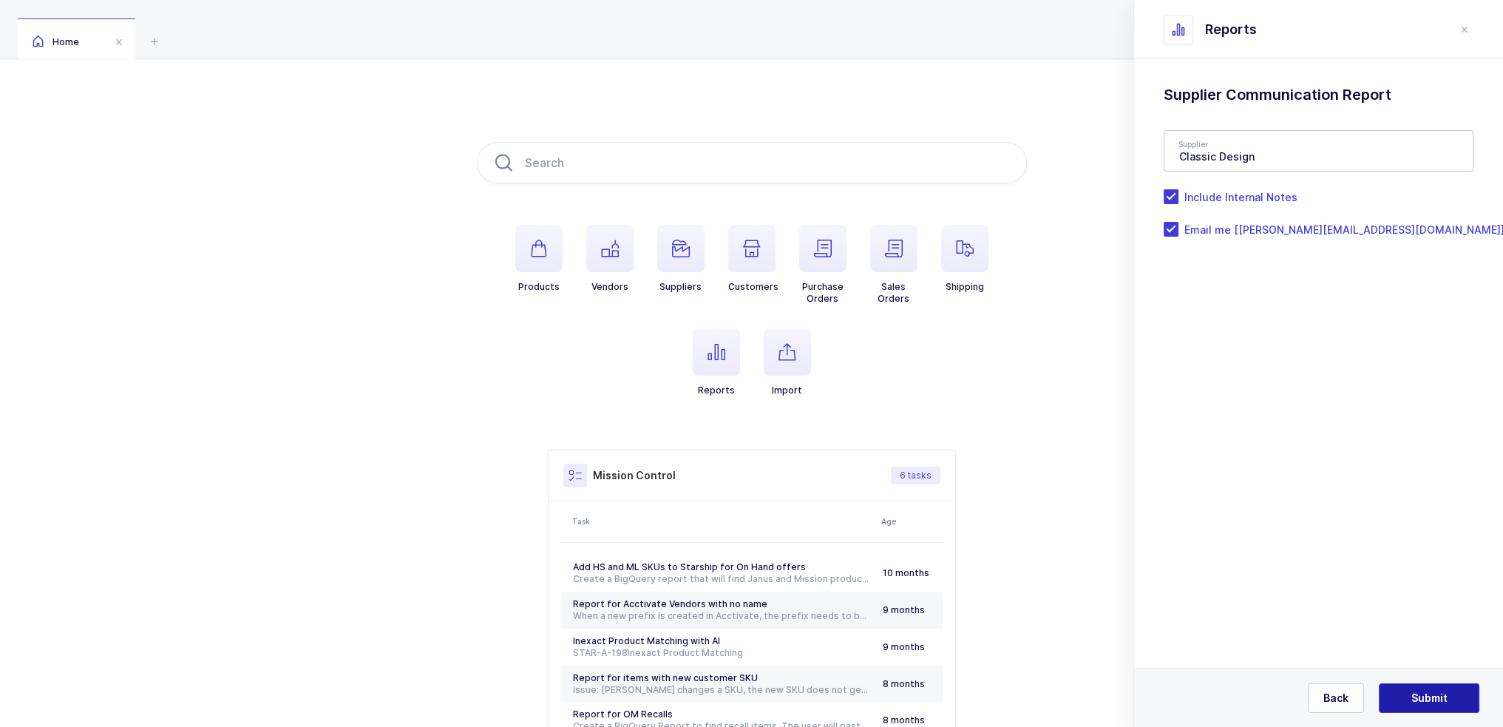
click at [1427, 691] on span "Submit" at bounding box center [1429, 698] width 36 height 15
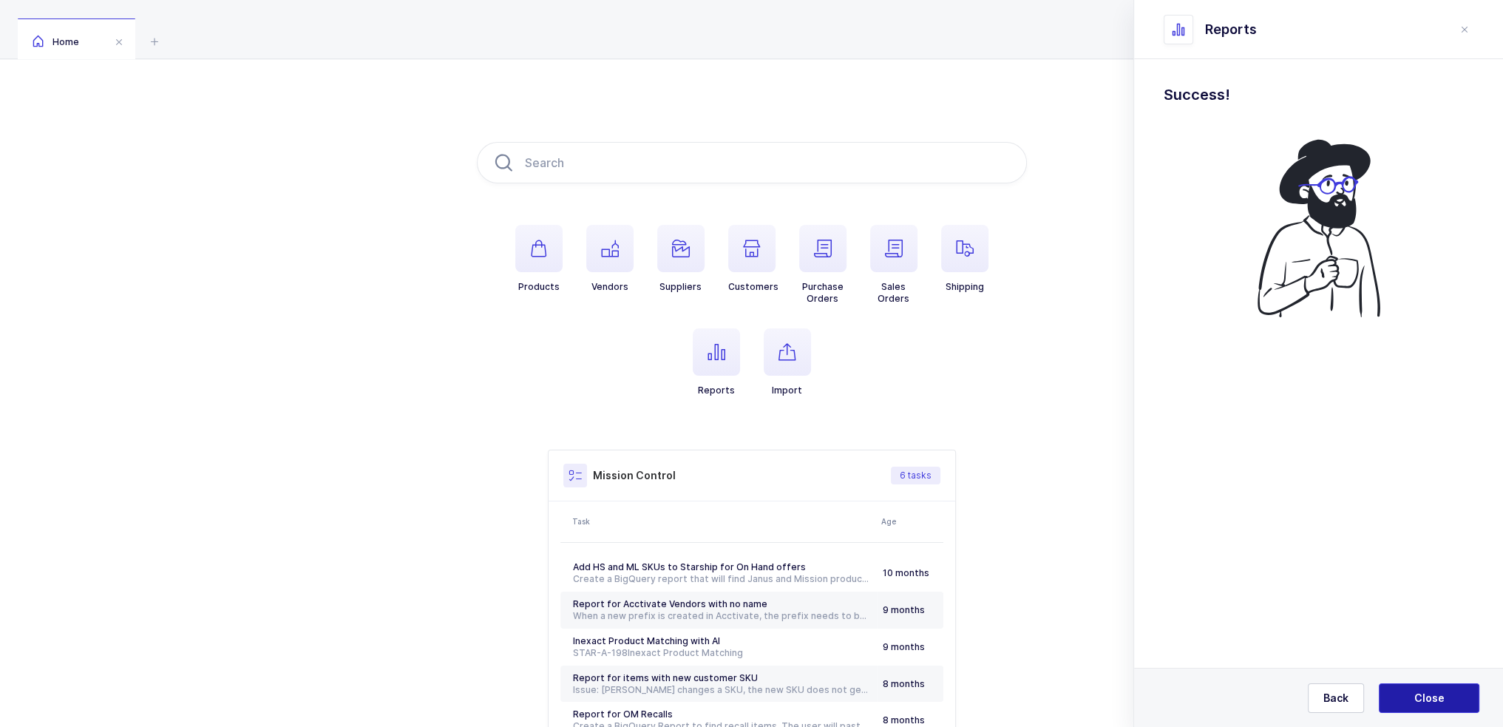
click at [1431, 689] on button "Close" at bounding box center [1429, 698] width 101 height 30
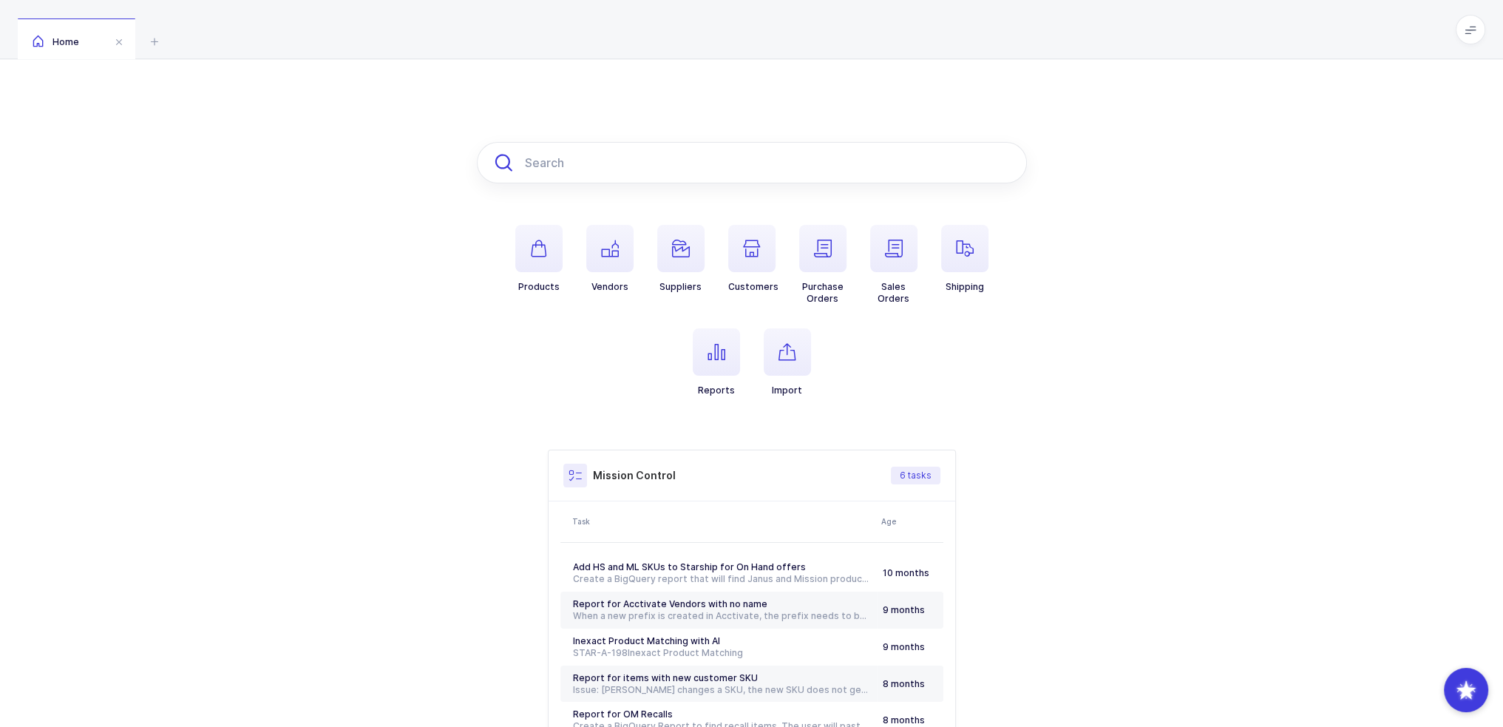
click at [603, 159] on input "text" at bounding box center [752, 162] width 550 height 41
paste input "ARM40184000A"
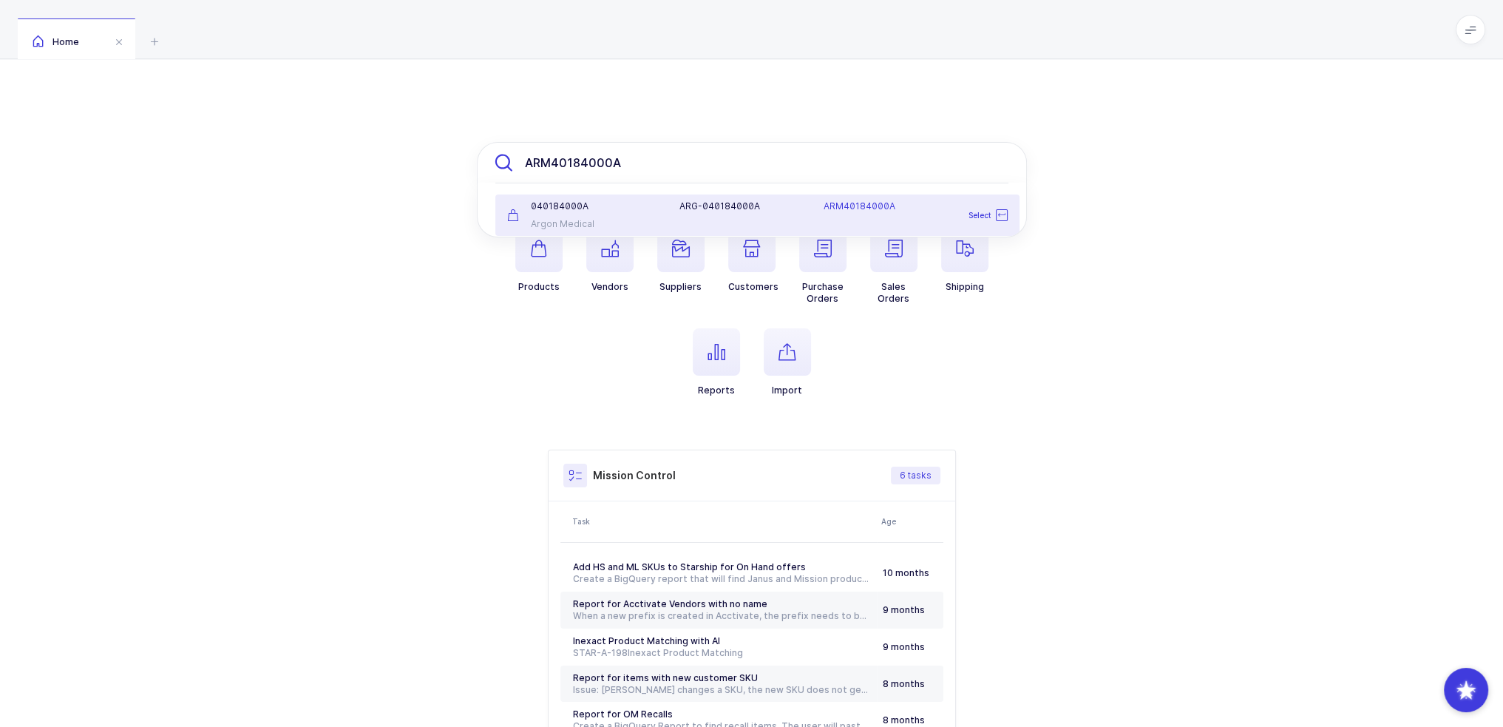
type input "ARM40184000A"
click at [658, 213] on div "040184000A Argon Medical" at bounding box center [584, 215] width 173 height 30
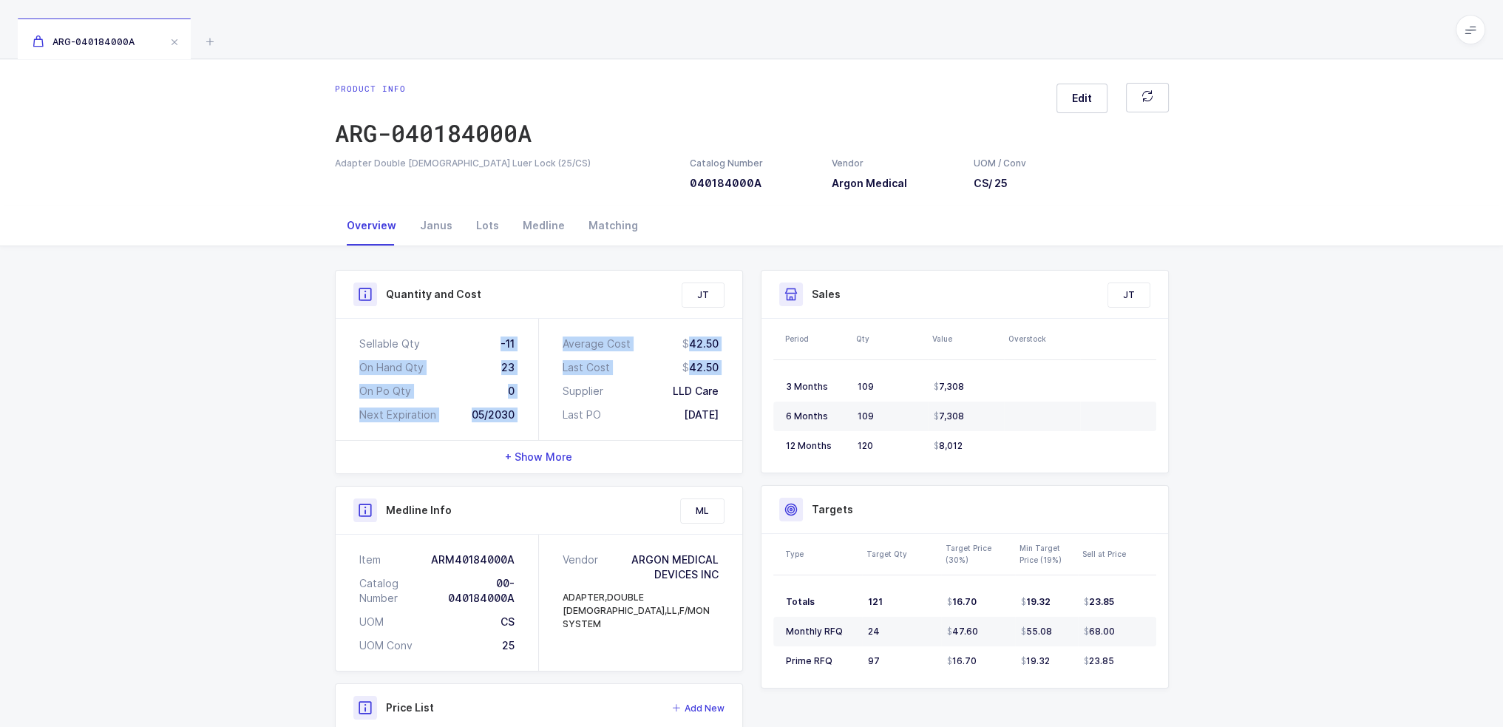
drag, startPoint x: 492, startPoint y: 341, endPoint x: 555, endPoint y: 392, distance: 80.9
click at [555, 392] on div "Sellable Qty -11 On Hand Qty 23 On Po Qty 0 Next Expiration 05/2030 Average Cos…" at bounding box center [539, 379] width 407 height 121
click at [555, 392] on div "Average Cost 42.50 Last Cost 42.50 Supplier LLD Care Last PO [DATE]" at bounding box center [640, 379] width 203 height 121
click at [430, 230] on div "Janus" at bounding box center [436, 226] width 56 height 40
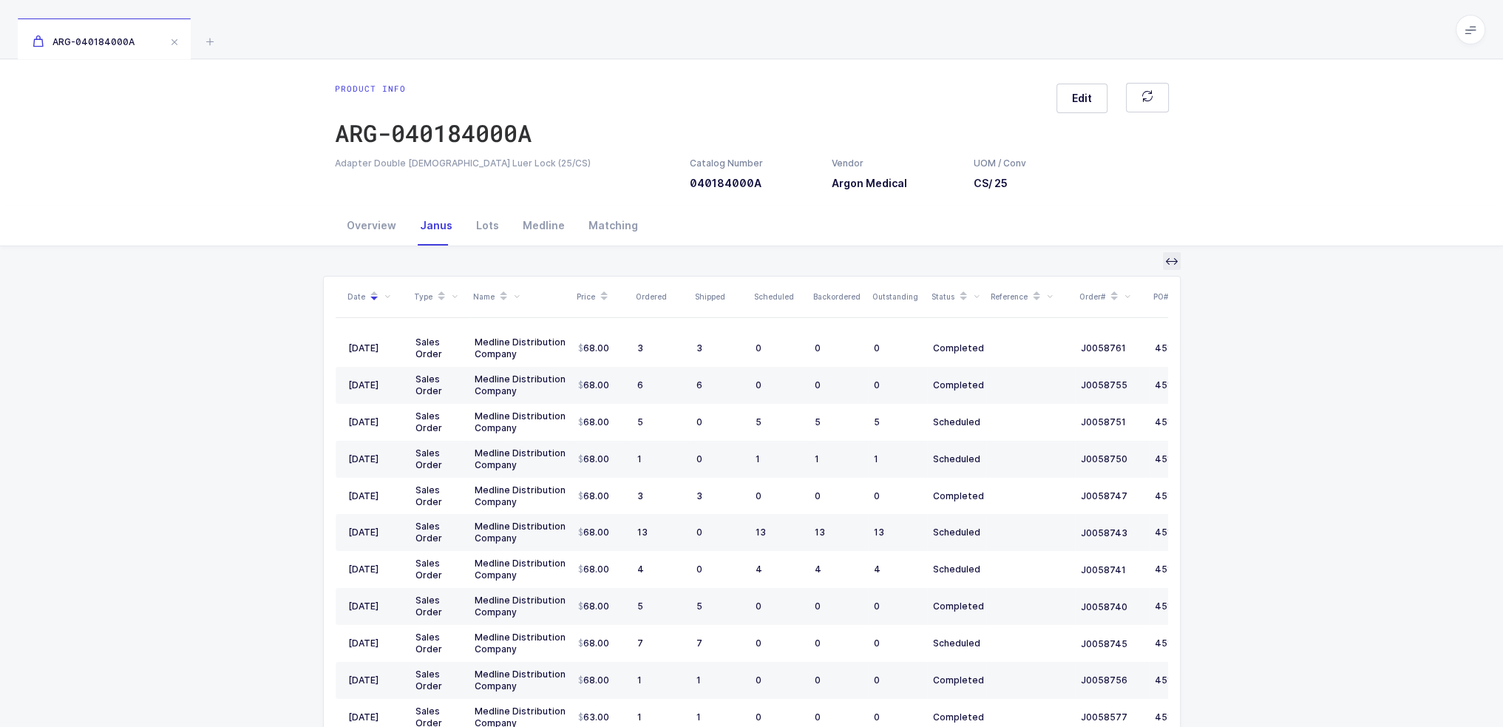
click at [1171, 260] on icon at bounding box center [1172, 261] width 12 height 12
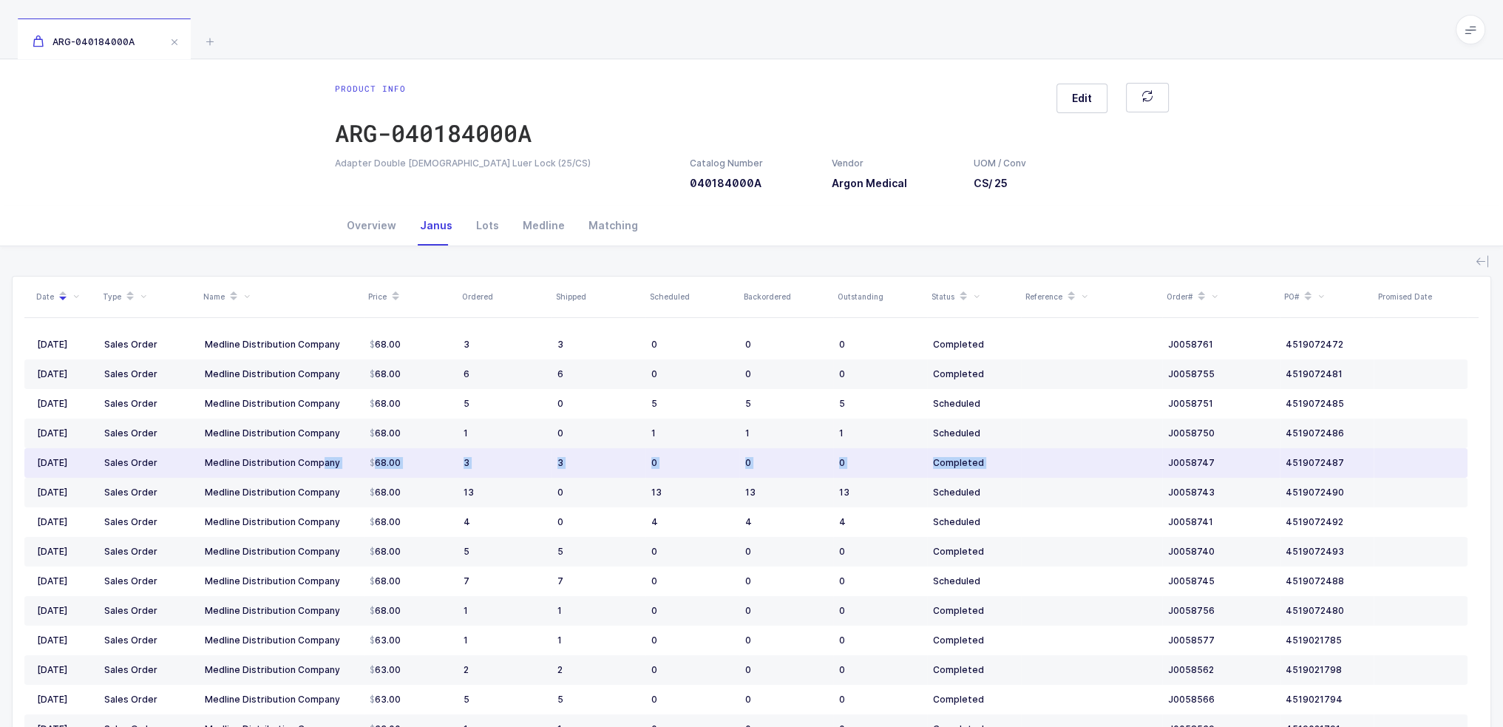
drag, startPoint x: 1109, startPoint y: 466, endPoint x: 316, endPoint y: 452, distance: 793.4
click at [316, 452] on tr "09/18/2025 Sales Order Medline Distribution Company 68.00 3 3 0 0 0 Completed J…" at bounding box center [745, 463] width 1443 height 30
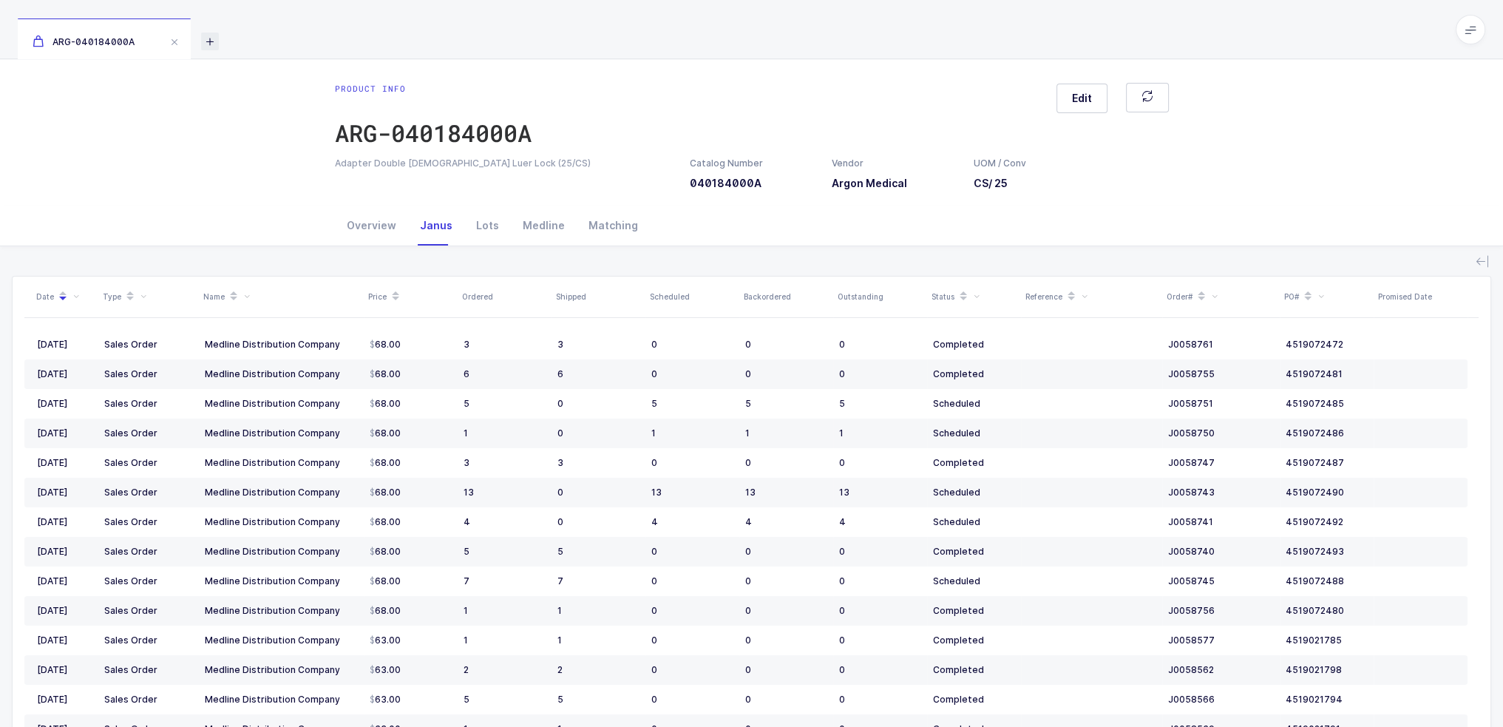
click at [206, 40] on icon at bounding box center [210, 42] width 18 height 18
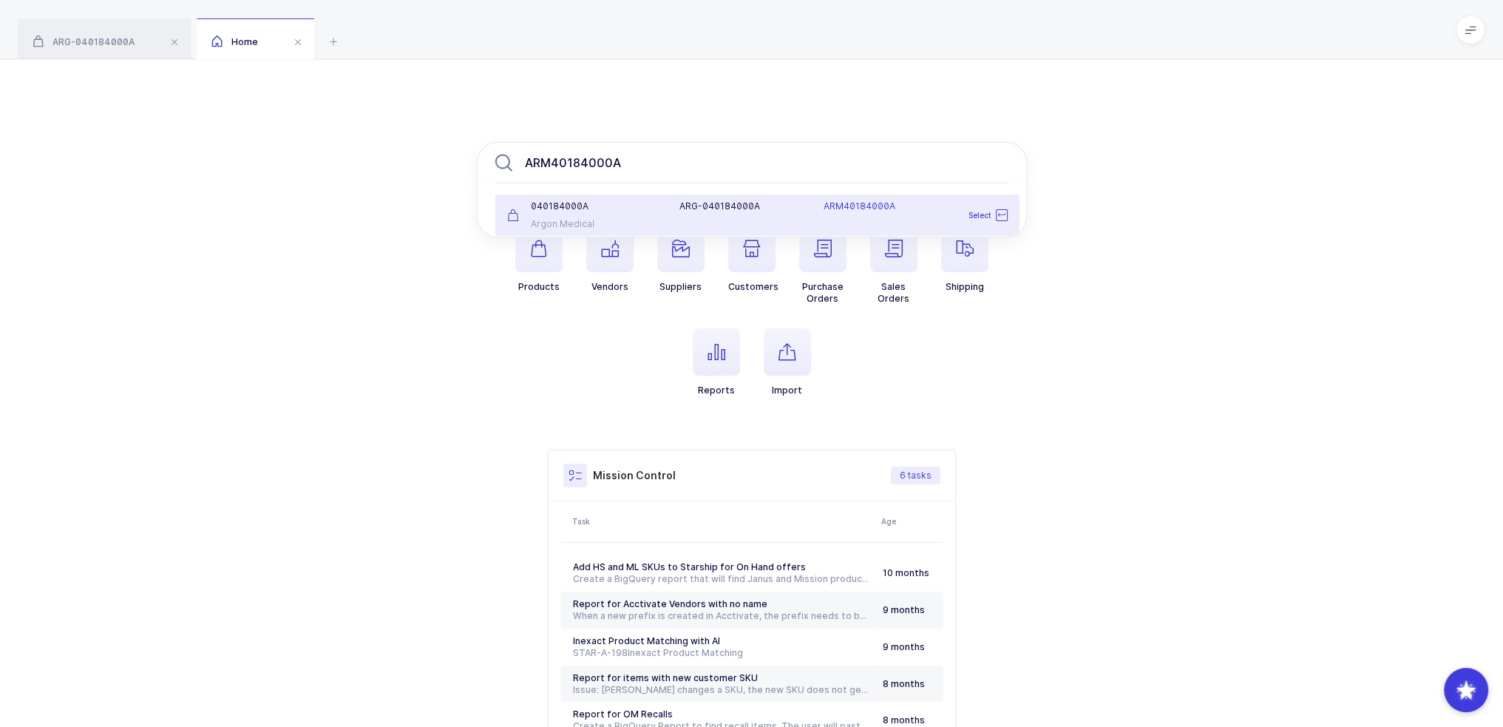
type input "ARM40184000A"
click at [657, 224] on div "Argon Medical" at bounding box center [584, 224] width 155 height 12
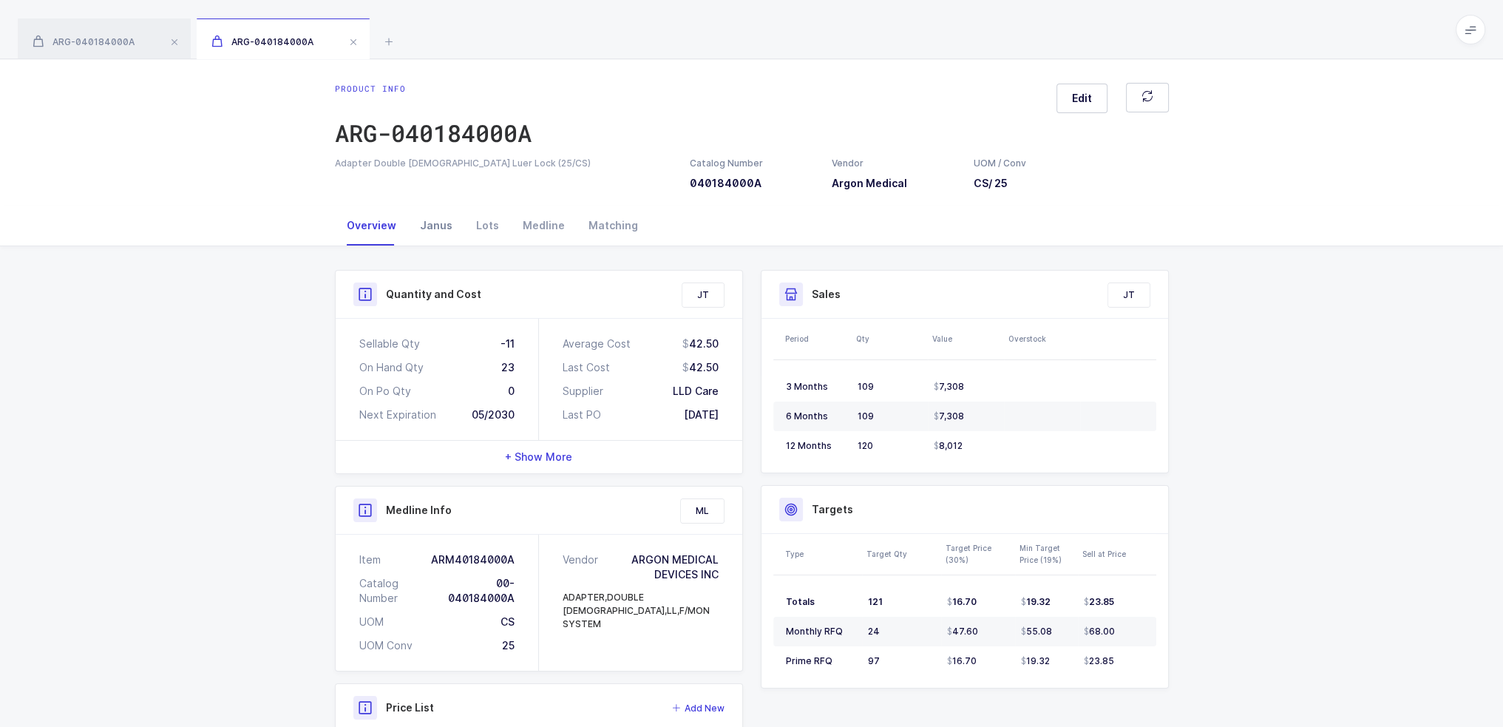
click at [438, 229] on div "Janus" at bounding box center [436, 226] width 56 height 40
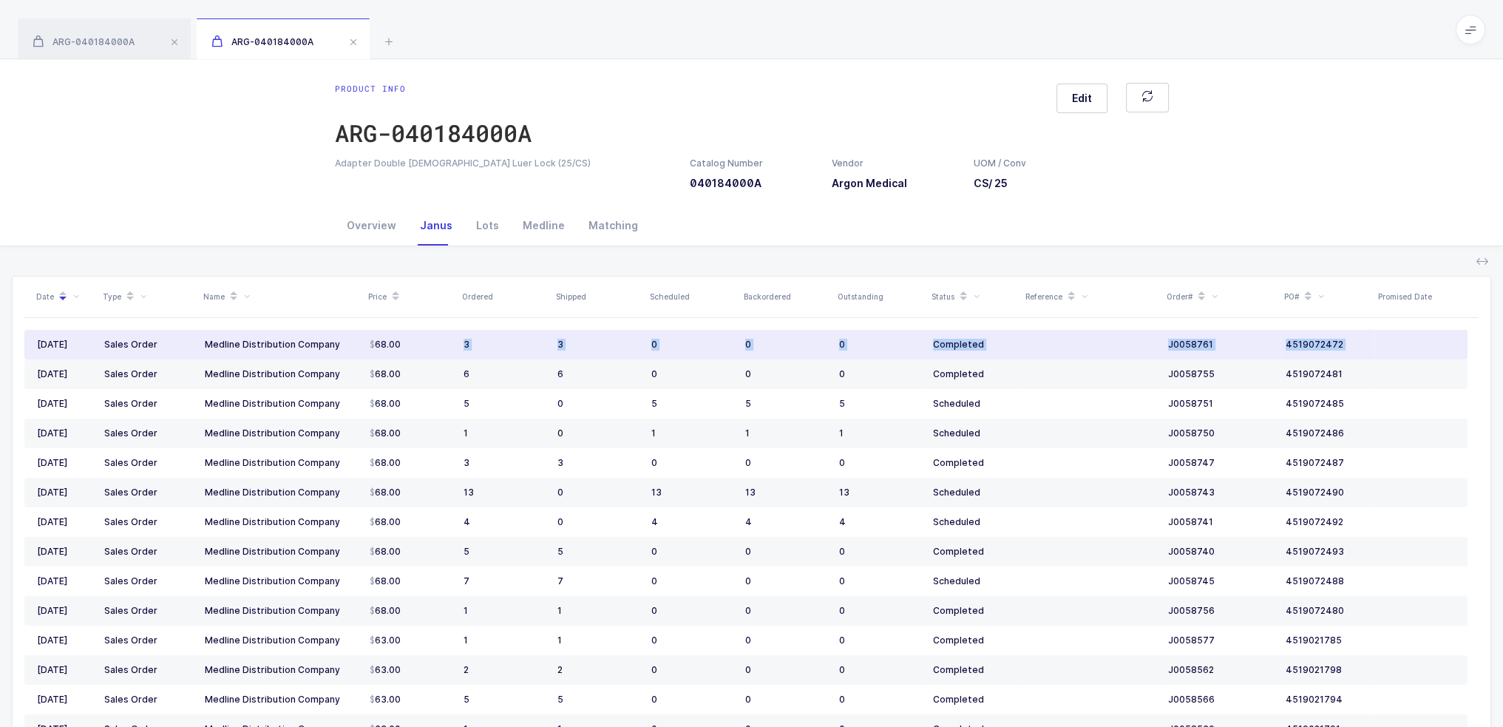
drag, startPoint x: 1377, startPoint y: 336, endPoint x: 428, endPoint y: 345, distance: 948.6
click at [428, 345] on tr "09/18/2025 Sales Order Medline Distribution Company 68.00 3 3 0 0 0 Completed J…" at bounding box center [745, 345] width 1443 height 30
click at [428, 345] on div "68.00" at bounding box center [411, 345] width 82 height 12
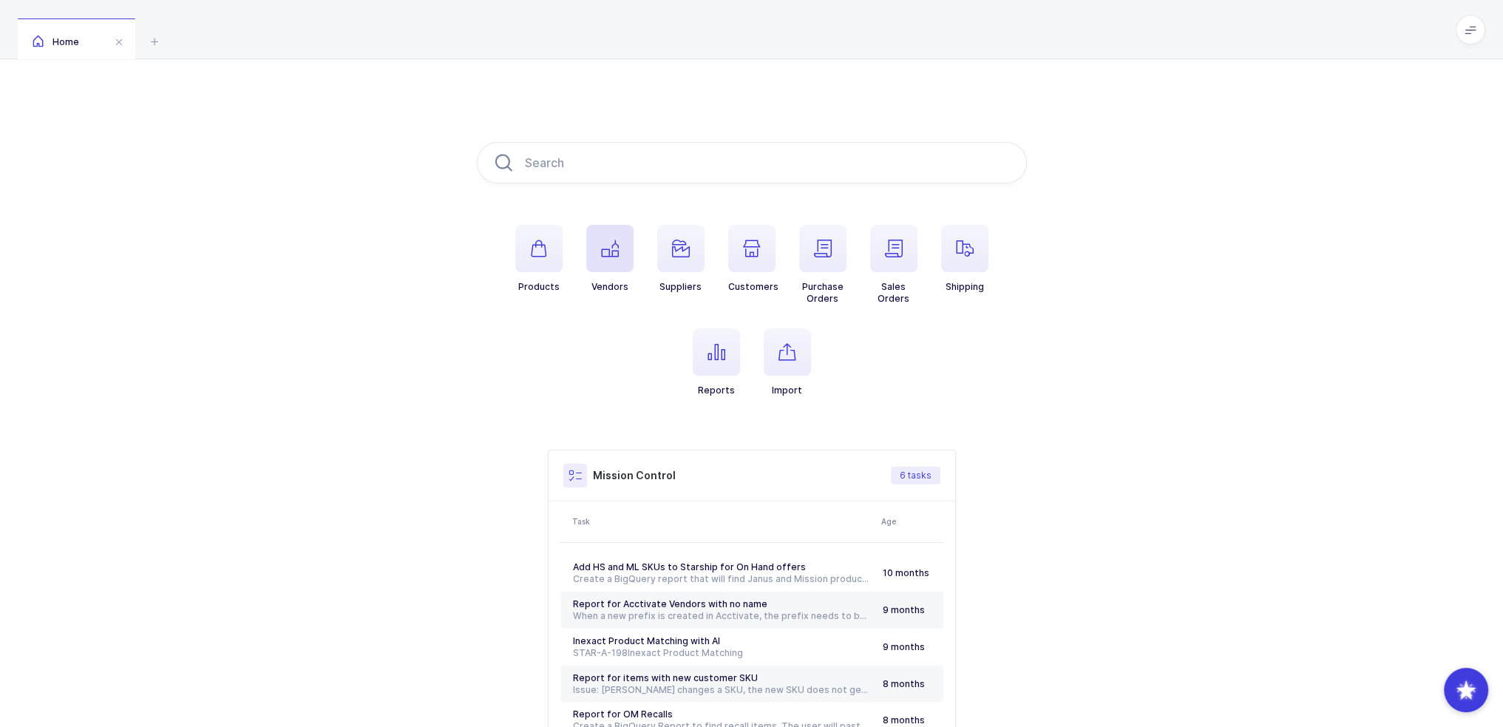
click at [614, 245] on icon "button" at bounding box center [610, 249] width 18 height 18
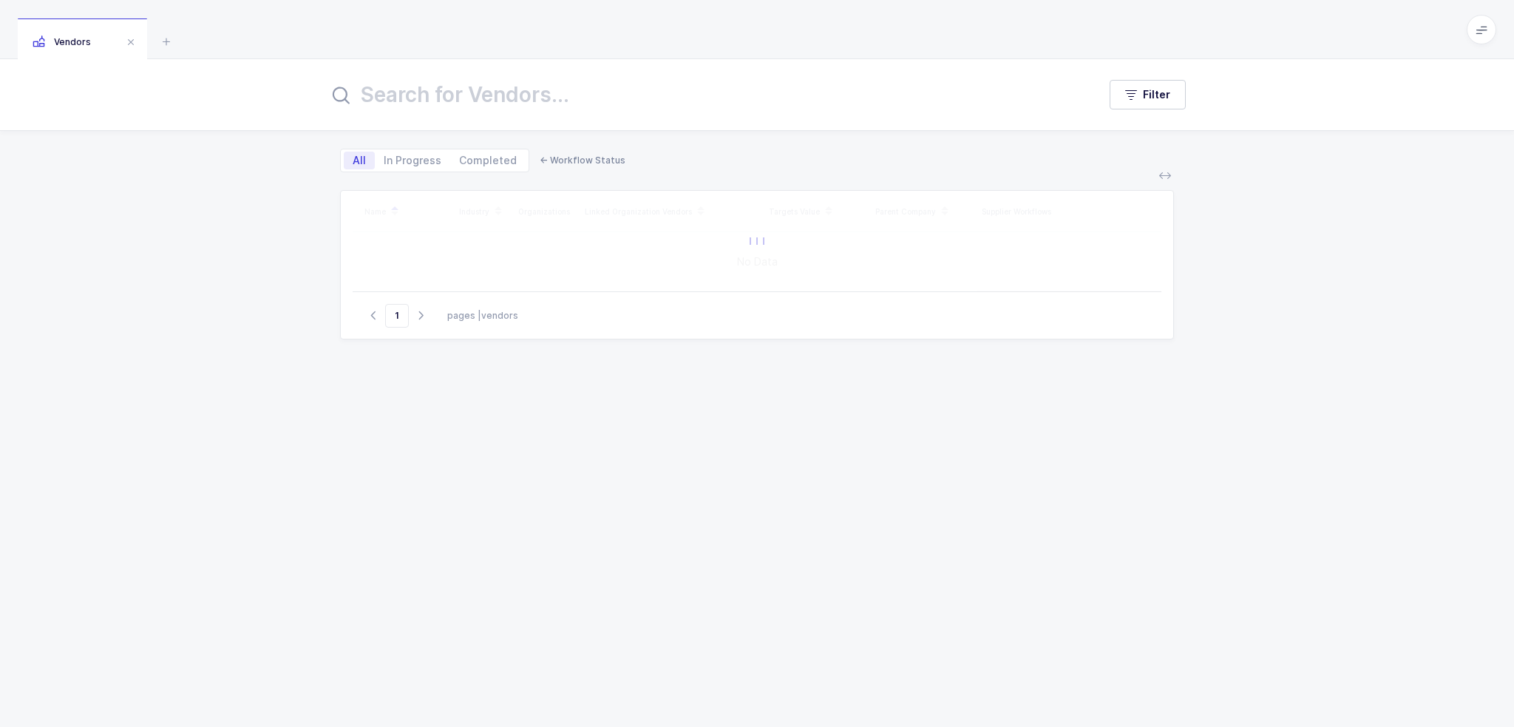
click at [503, 95] on input "text" at bounding box center [704, 94] width 752 height 35
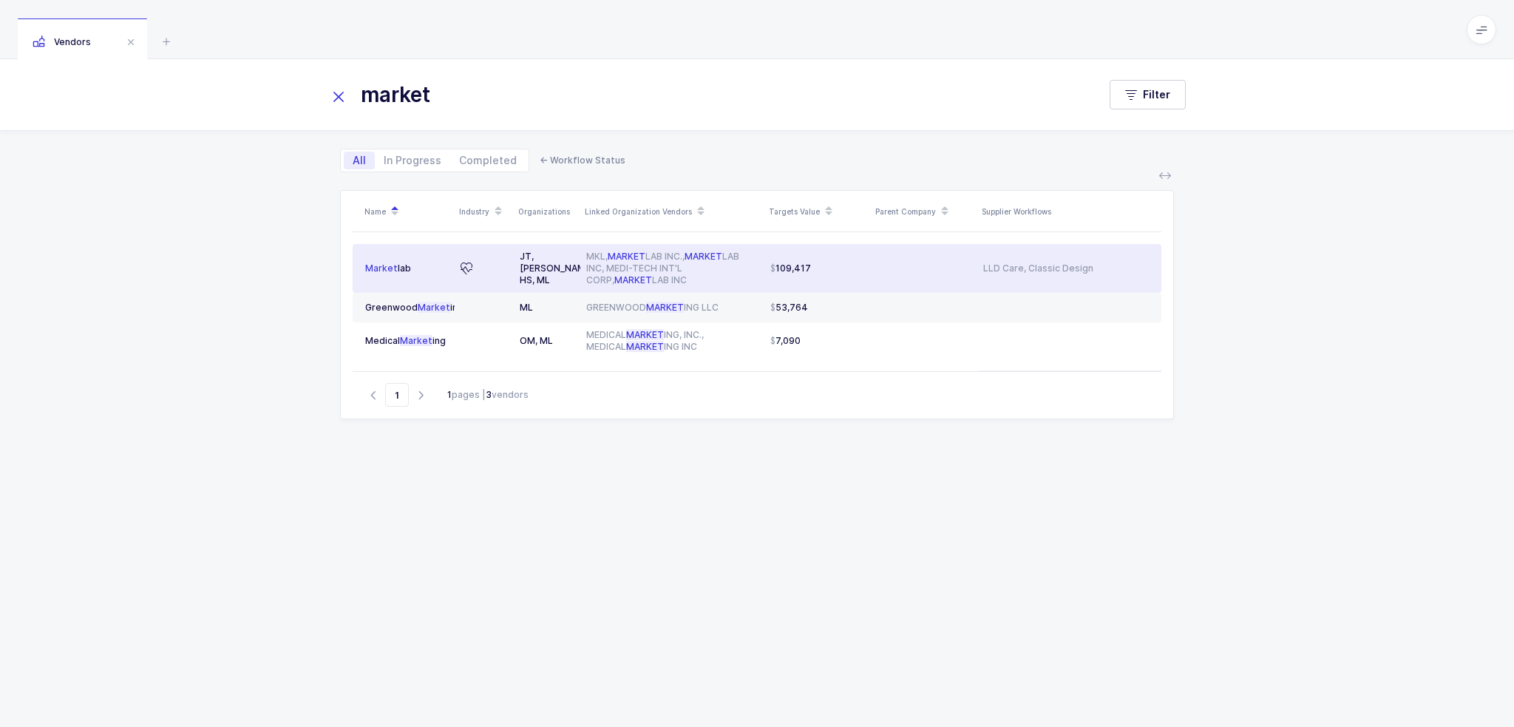
type input "market"
click at [619, 265] on div "MKL, MARKET LAB INC., MARKET LAB INC, MEDI-TECH INT'L CORP, MARKET LAB INC" at bounding box center [672, 268] width 172 height 35
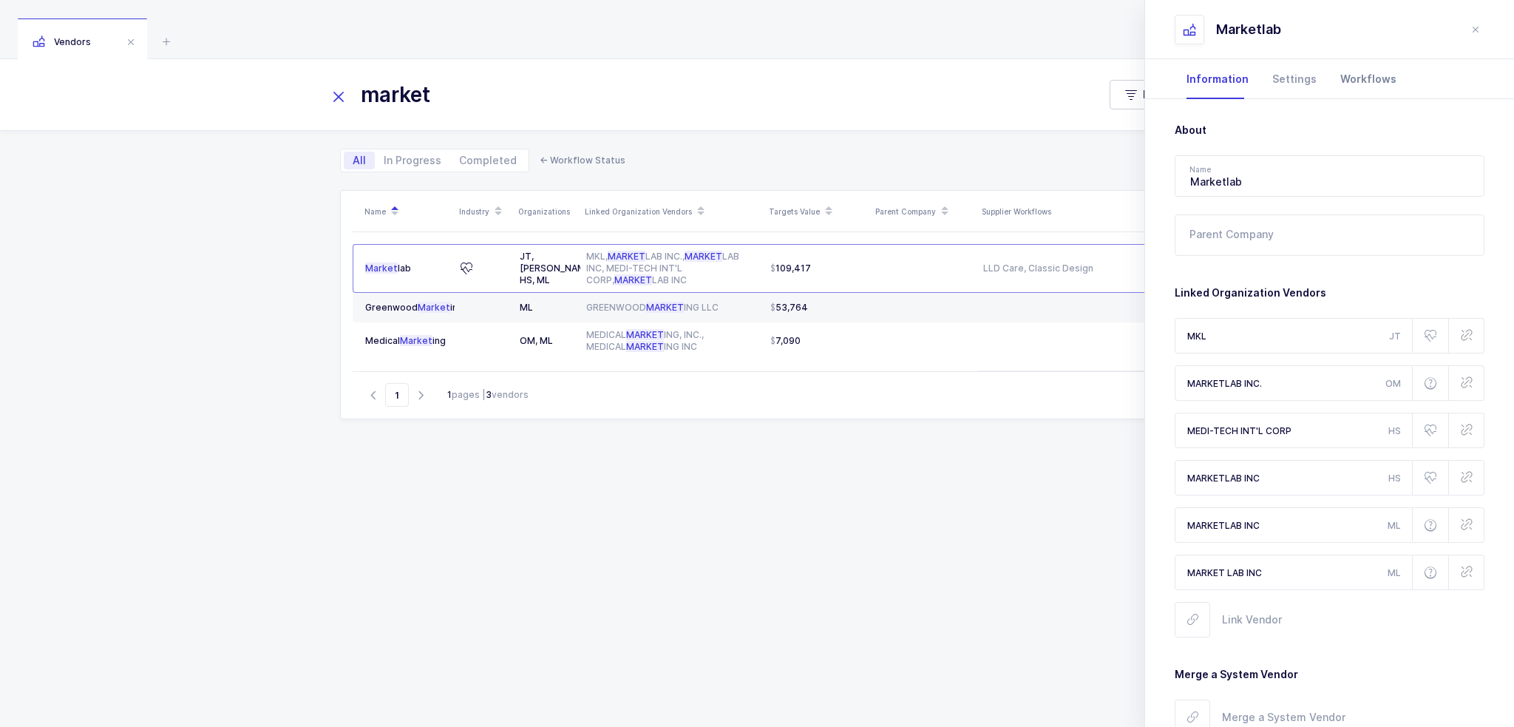
click at [1365, 77] on div "Workflows" at bounding box center [1369, 79] width 80 height 40
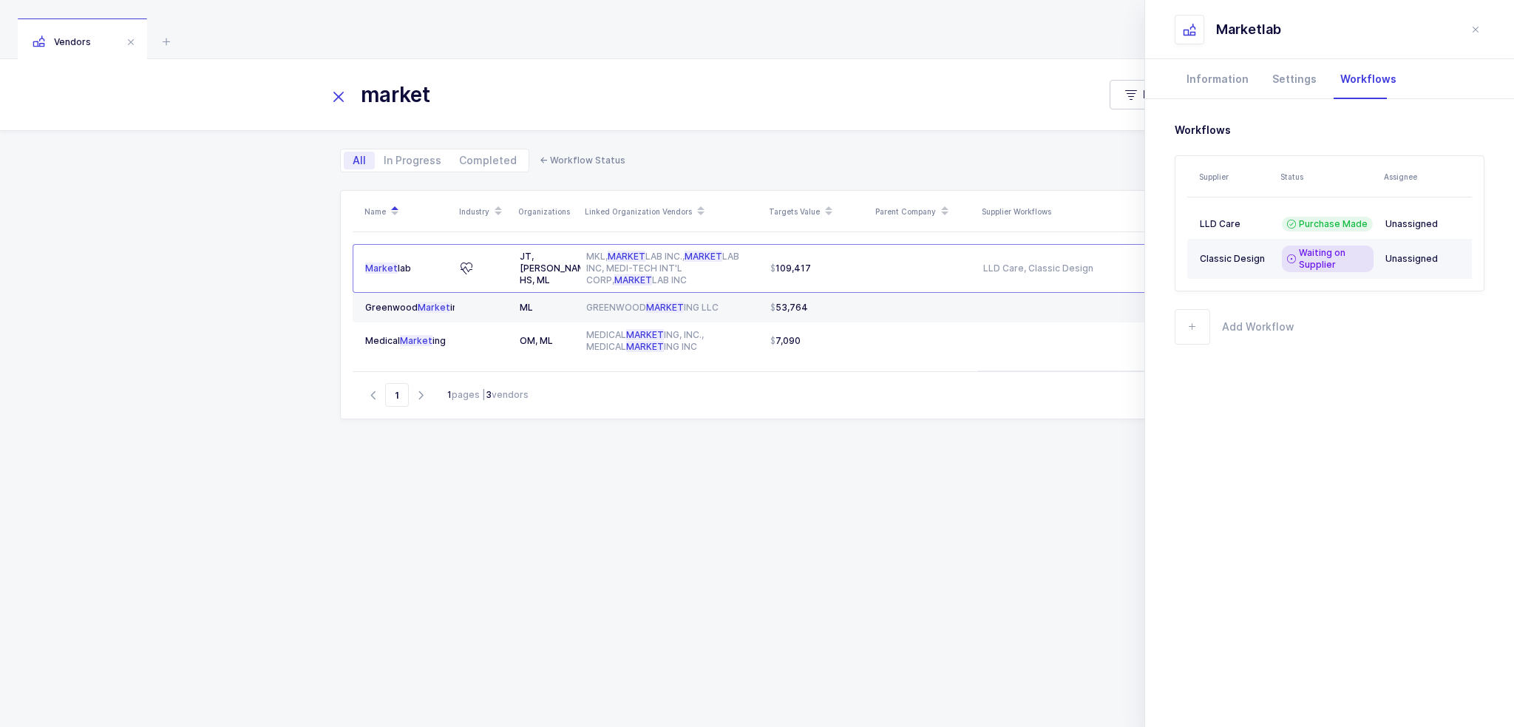
click at [1329, 257] on span "Waiting on Supplier" at bounding box center [1333, 259] width 69 height 24
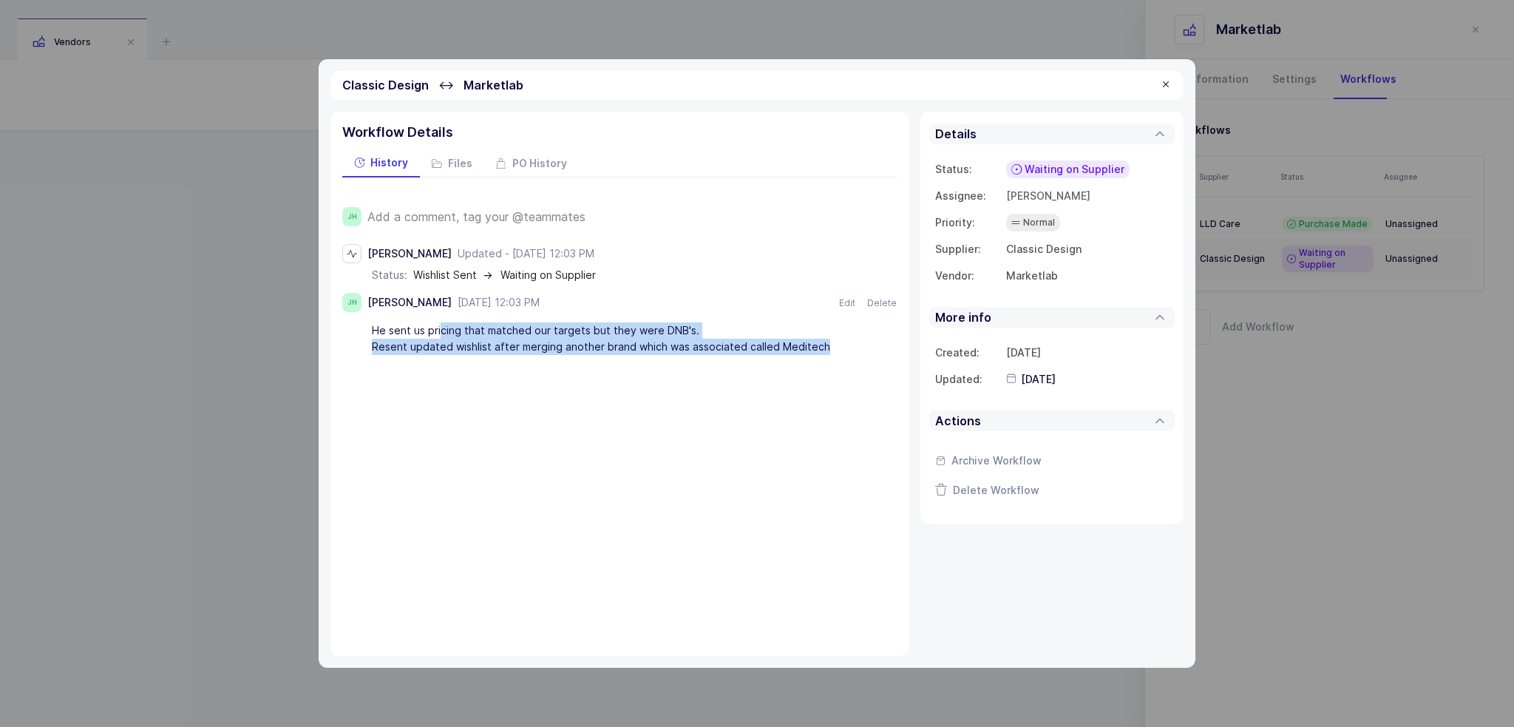
drag, startPoint x: 439, startPoint y: 328, endPoint x: 858, endPoint y: 349, distance: 419.7
click at [858, 349] on div "He sent us pricing that matched our targets but they were DNB's. Resent updated…" at bounding box center [619, 338] width 554 height 41
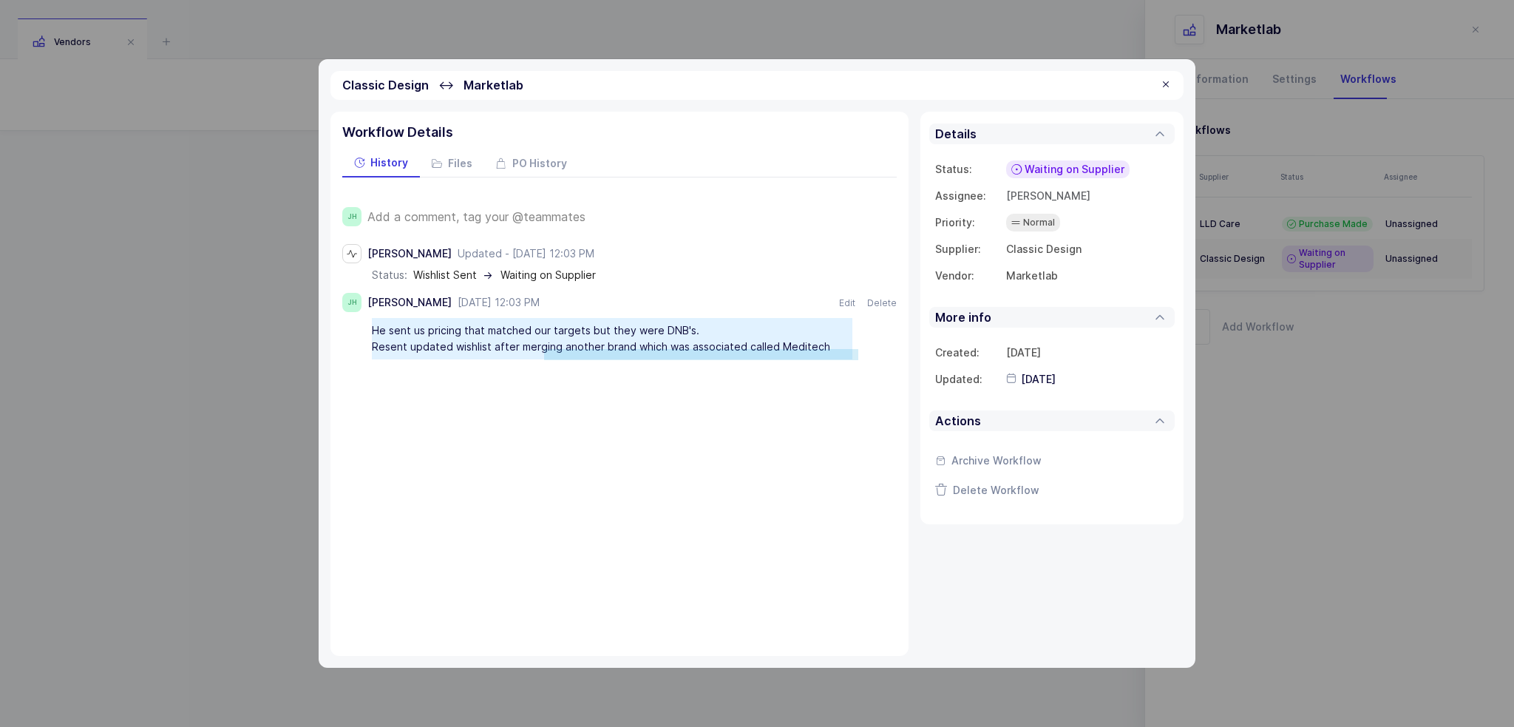
drag, startPoint x: 858, startPoint y: 349, endPoint x: 575, endPoint y: 420, distance: 291.9
click at [569, 419] on div "Workflow Details History Files PO History JH Add a comment, tag your @teammates…" at bounding box center [619, 384] width 578 height 544
click at [583, 421] on div "Workflow Details History Files PO History JH Add a comment, tag your @teammates…" at bounding box center [619, 384] width 578 height 544
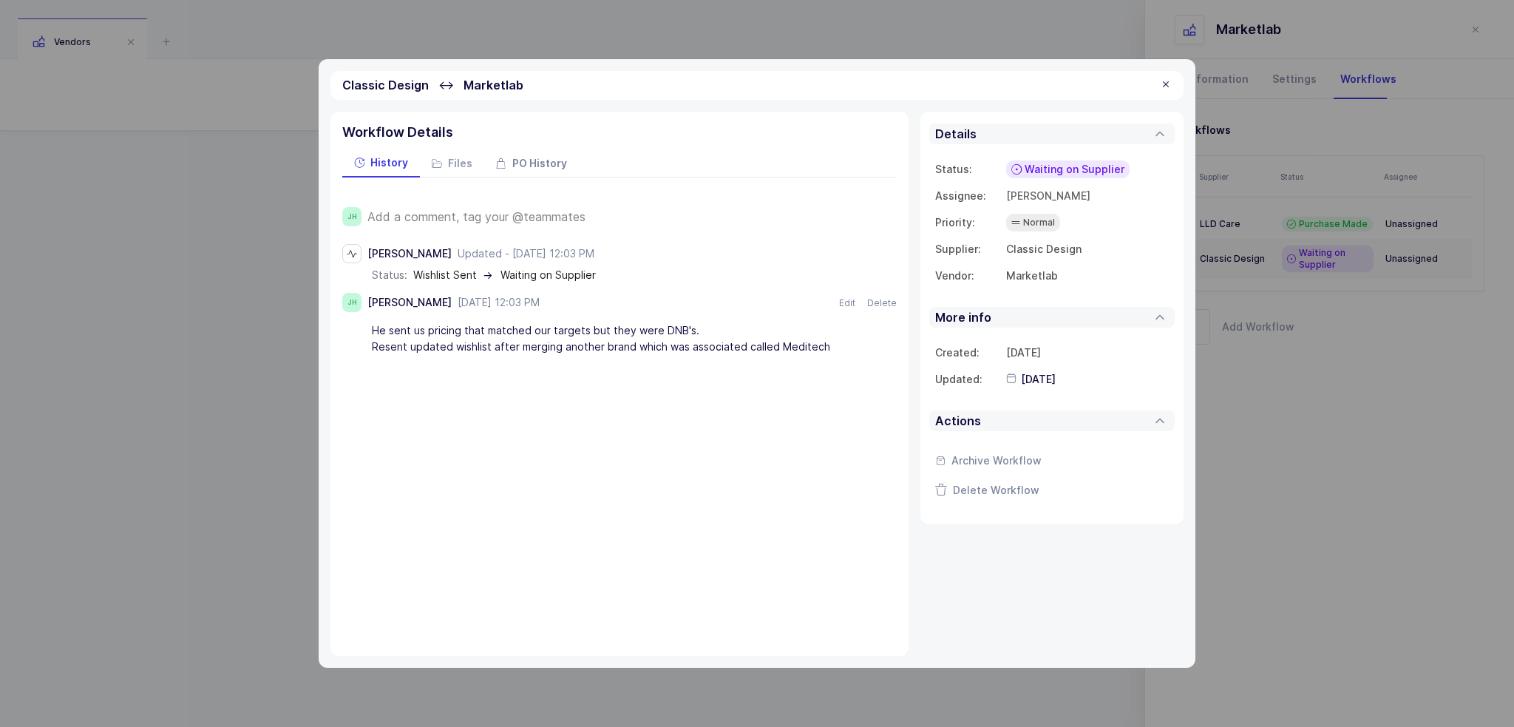
click at [538, 156] on div "PO History" at bounding box center [531, 164] width 95 height 27
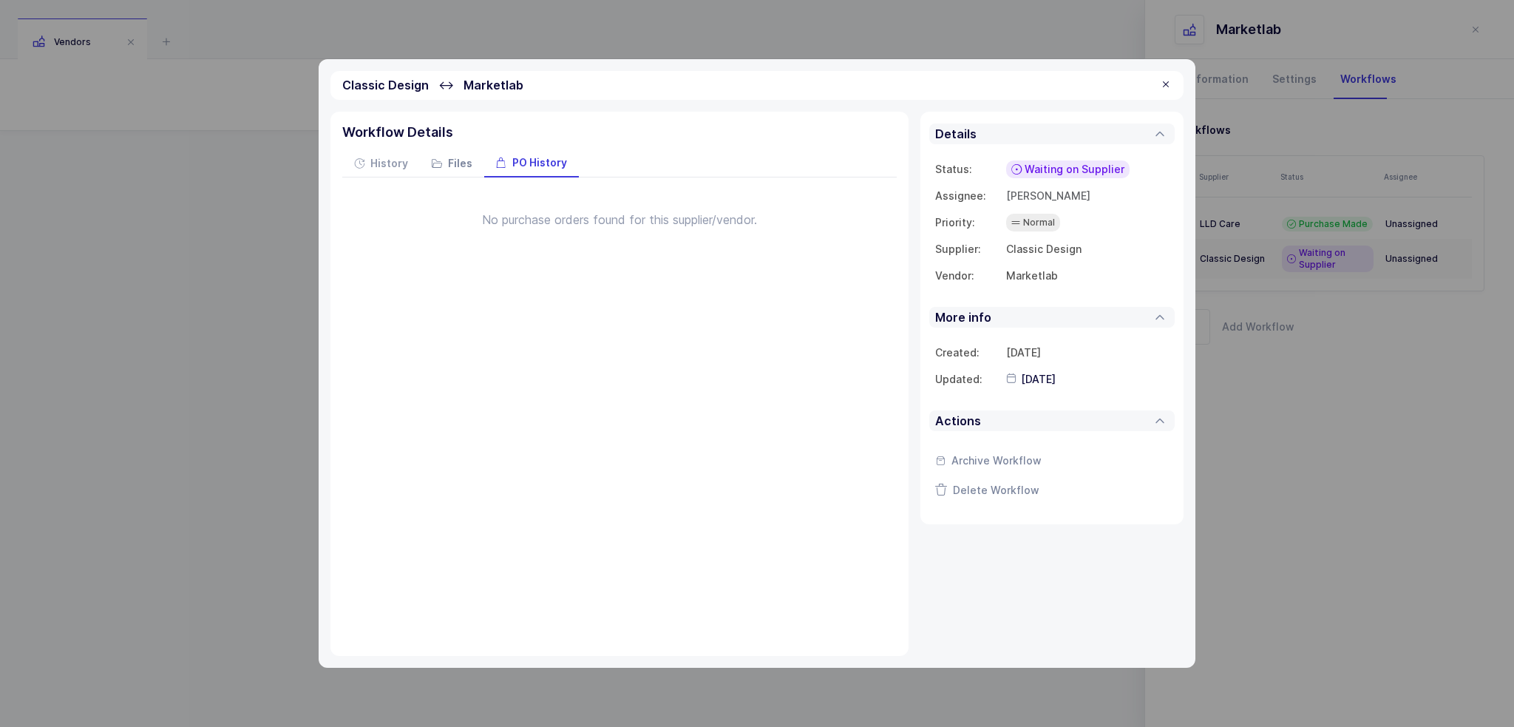
click at [420, 163] on div "Files" at bounding box center [452, 164] width 64 height 27
click at [438, 159] on icon at bounding box center [437, 162] width 10 height 10
click at [384, 160] on span "History" at bounding box center [389, 163] width 38 height 10
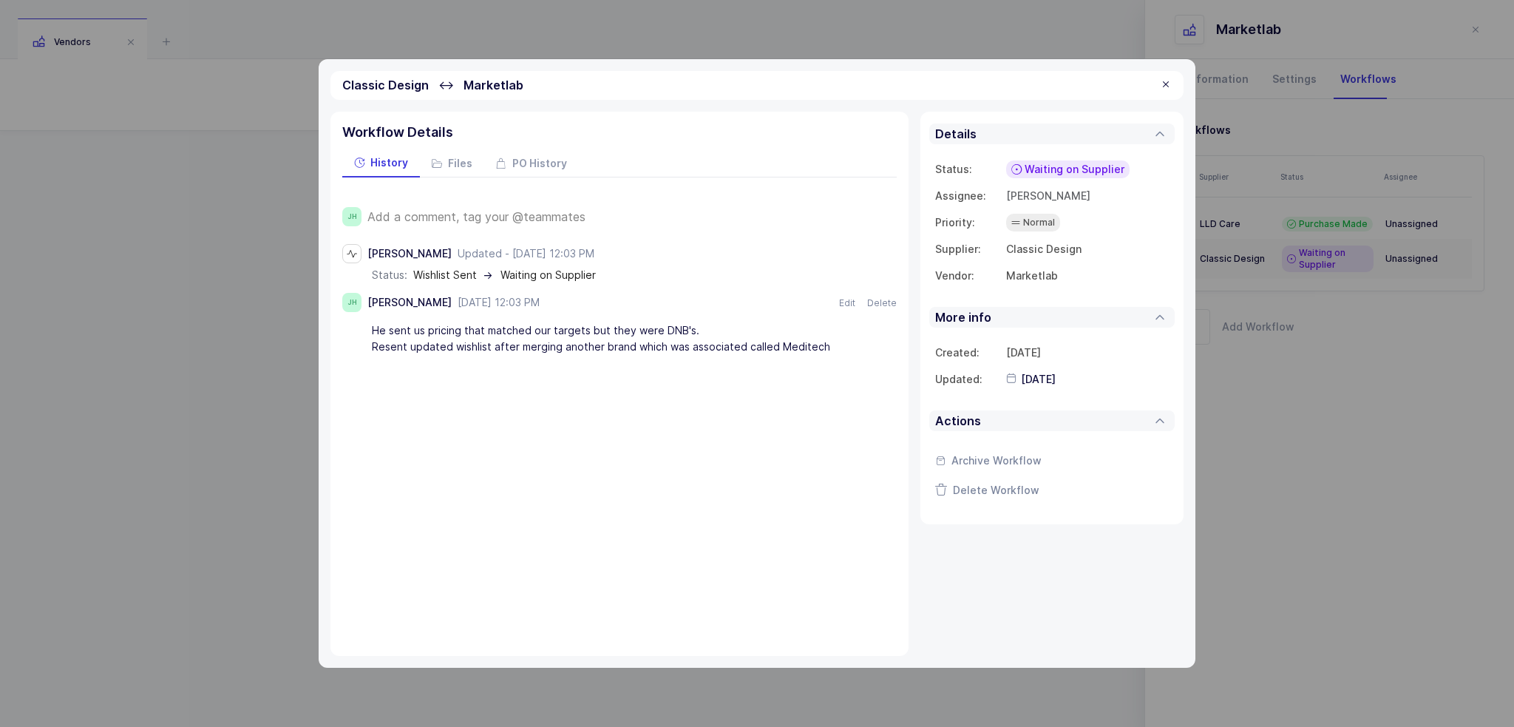
click at [1165, 84] on div at bounding box center [1166, 84] width 12 height 13
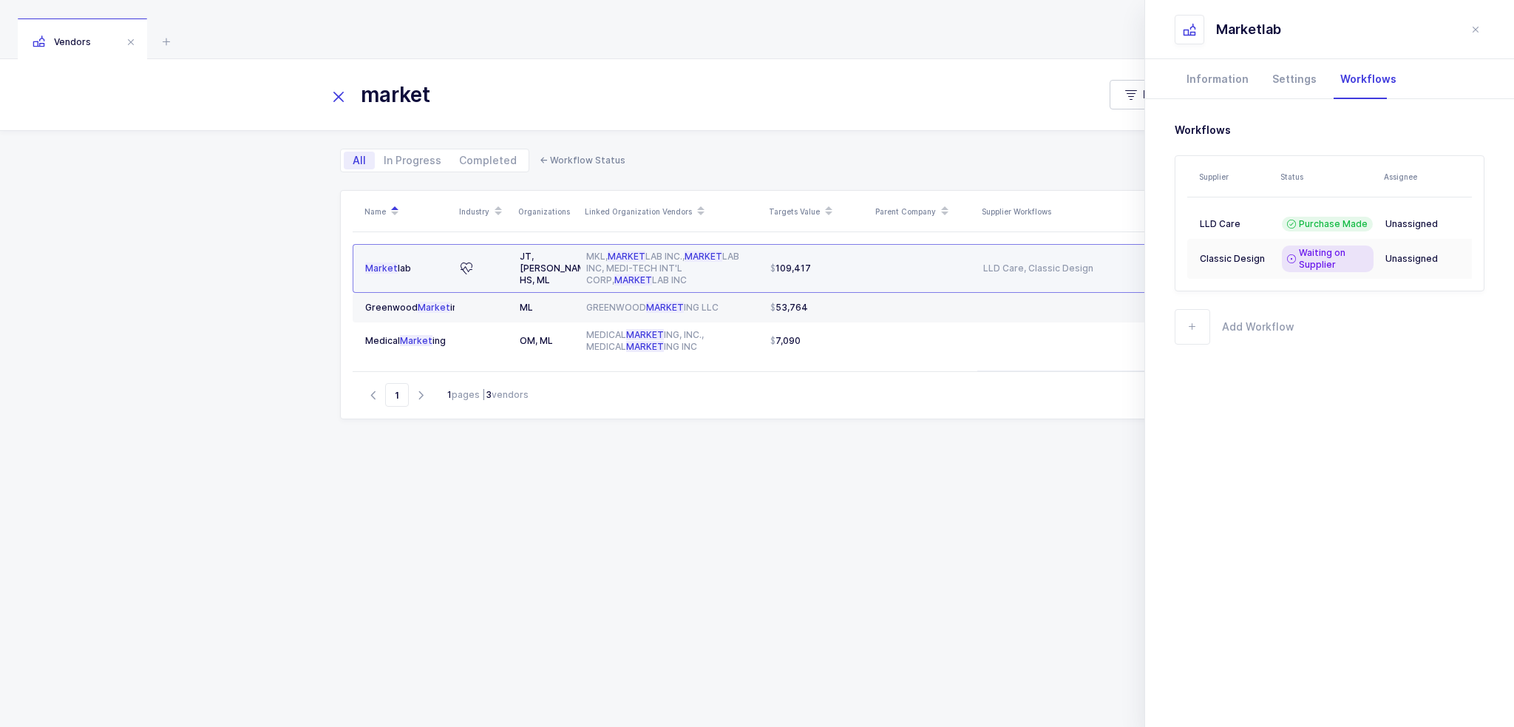
click at [836, 265] on div "109,417" at bounding box center [817, 268] width 95 height 12
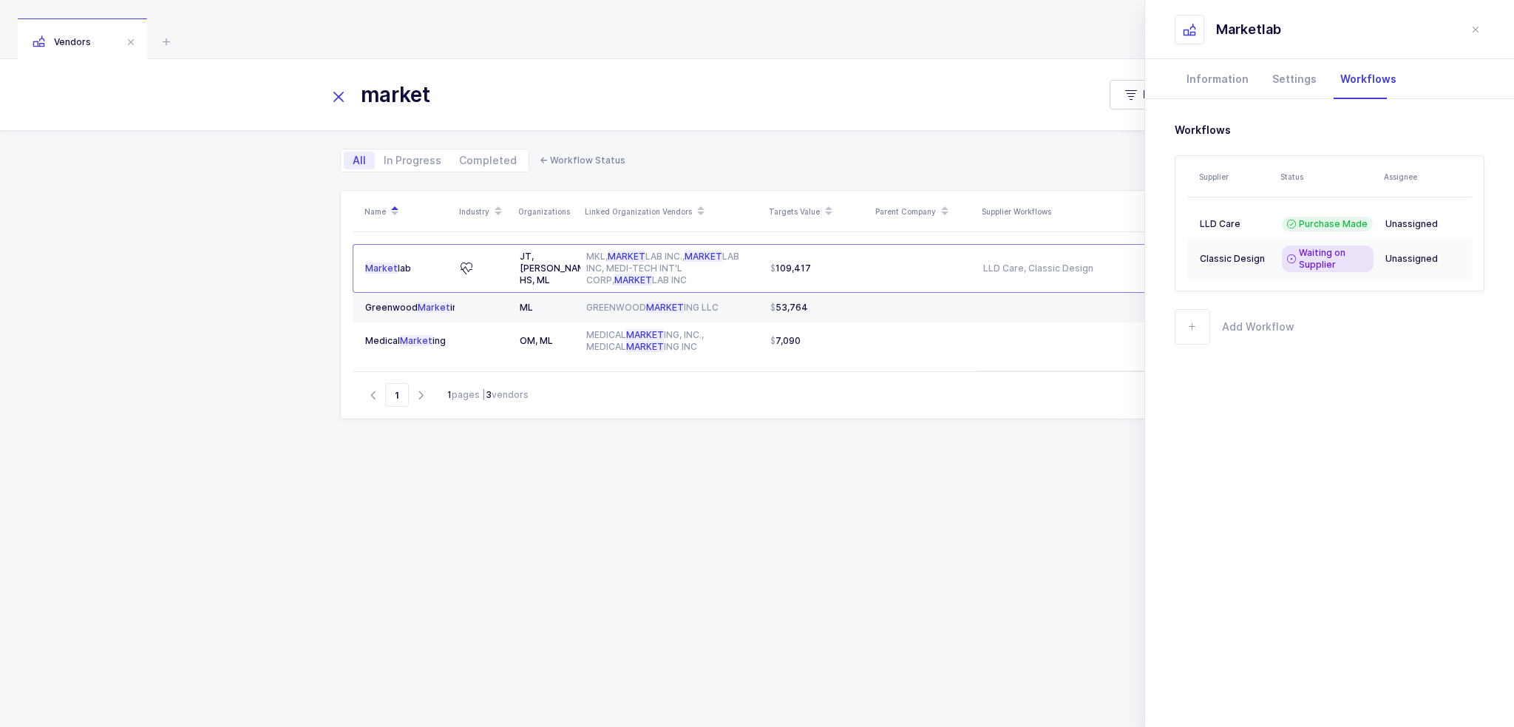
drag, startPoint x: 864, startPoint y: 397, endPoint x: 851, endPoint y: 529, distance: 132.9
click at [851, 529] on div "Name Industry Organizations Linked Organization Vendors Targets Value Parent Co…" at bounding box center [757, 440] width 834 height 501
drag, startPoint x: 867, startPoint y: 530, endPoint x: 807, endPoint y: 4, distance: 529.1
click at [807, 4] on div "Vendors market Filter All In Progress Completed ← Workflow Status Name Industry…" at bounding box center [757, 363] width 1514 height 727
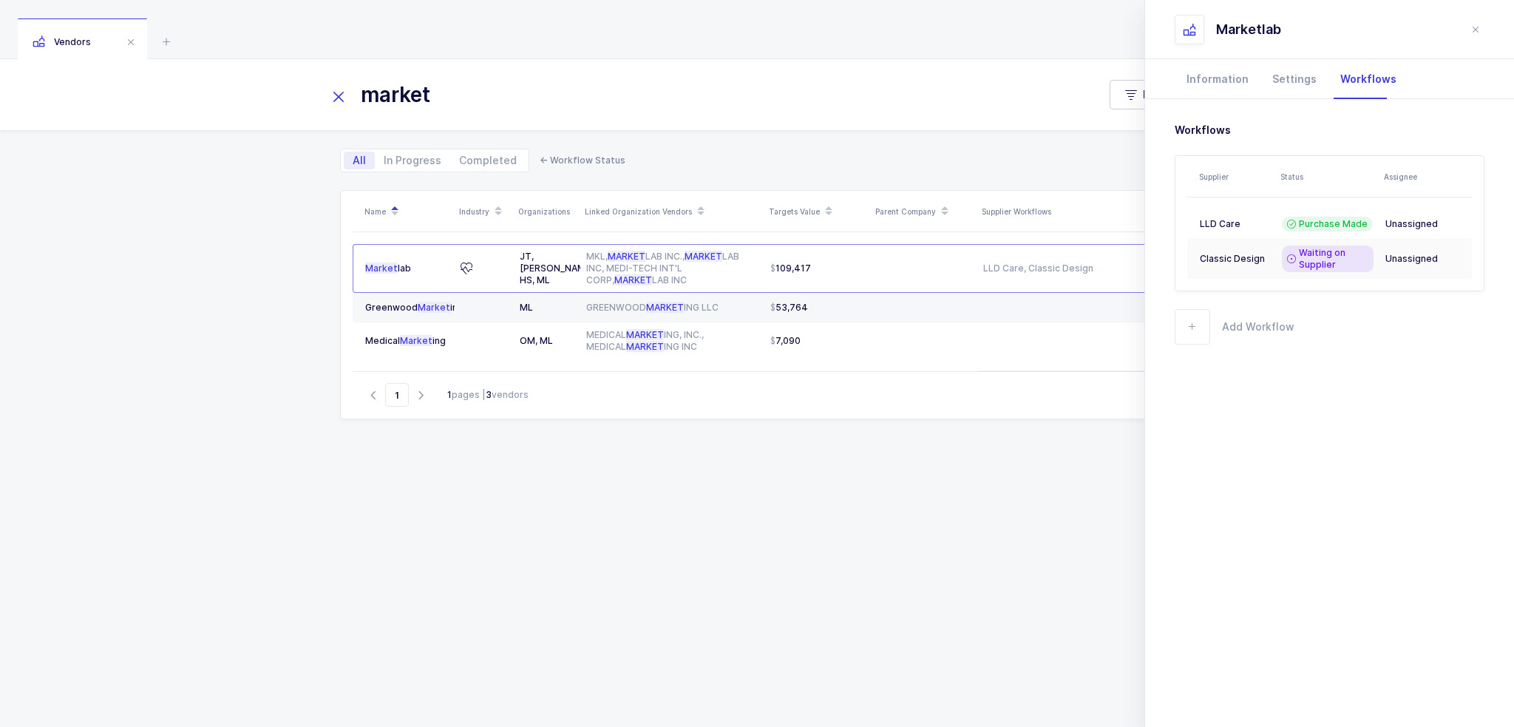
click at [807, 11] on div "Vendors" at bounding box center [757, 29] width 1514 height 59
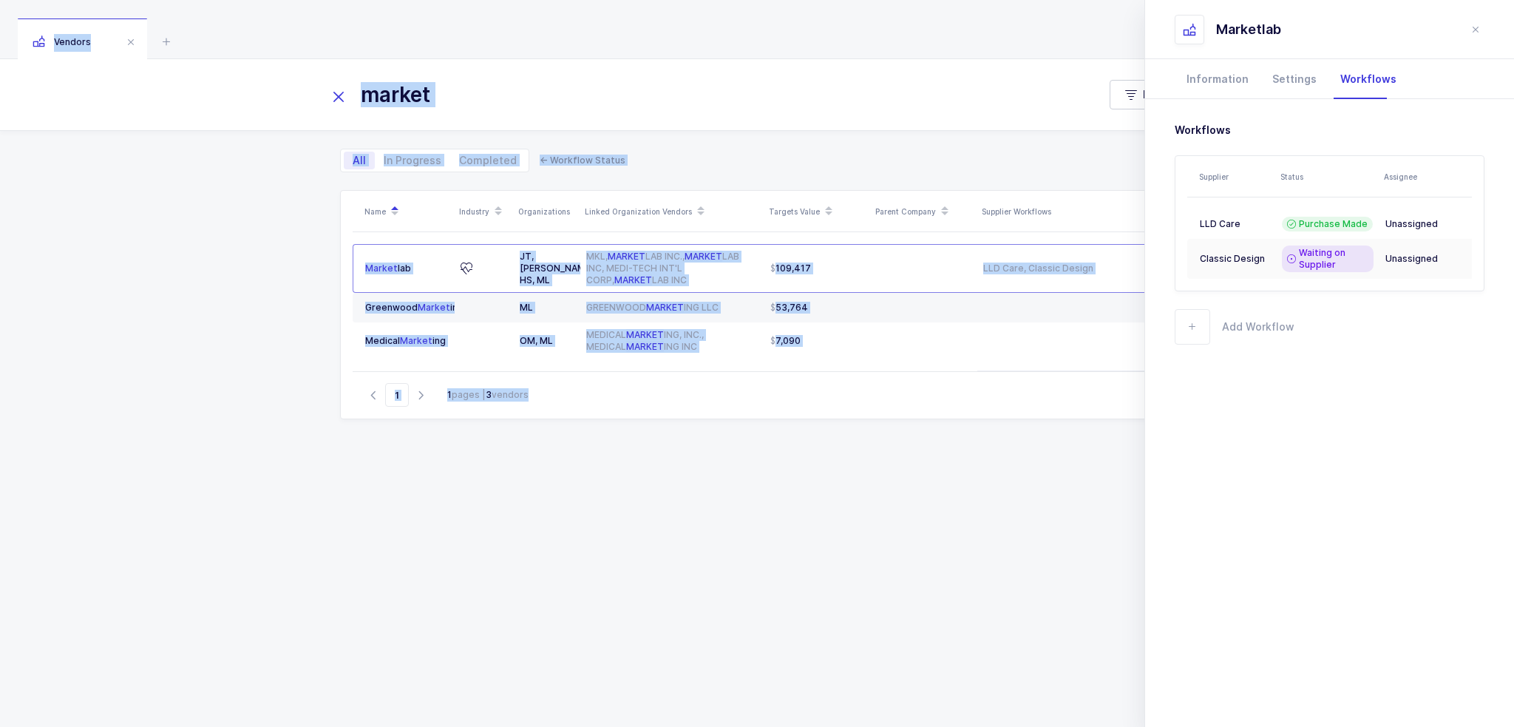
drag, startPoint x: 807, startPoint y: 11, endPoint x: 812, endPoint y: 641, distance: 629.9
click at [812, 641] on div "Vendors market Filter All In Progress Completed ← Workflow Status Name Industry…" at bounding box center [757, 363] width 1514 height 727
click at [812, 641] on div "Name Industry Organizations Linked Organization Vendors Targets Value Parent Co…" at bounding box center [757, 440] width 834 height 501
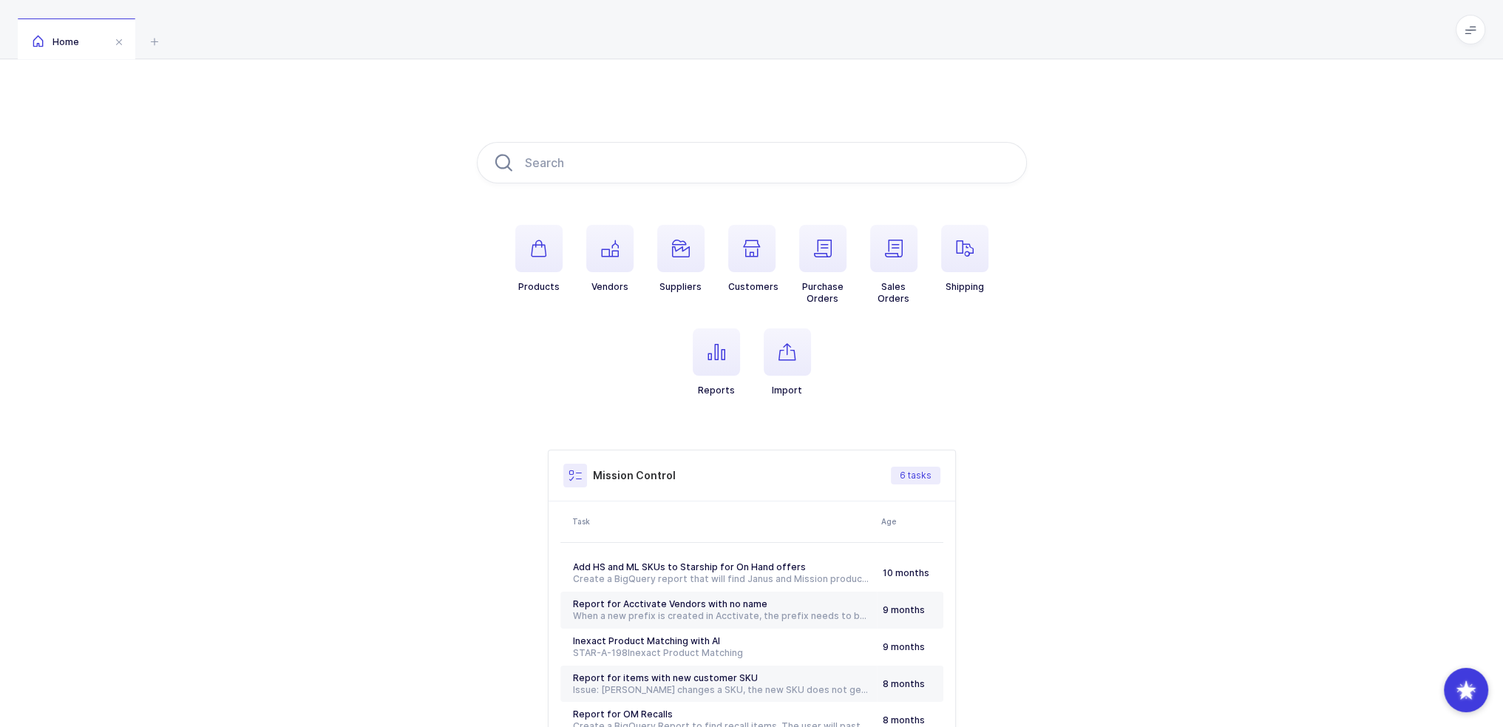
click at [745, 332] on li "Reports" at bounding box center [716, 362] width 71 height 68
click at [722, 350] on icon "button" at bounding box center [717, 352] width 18 height 18
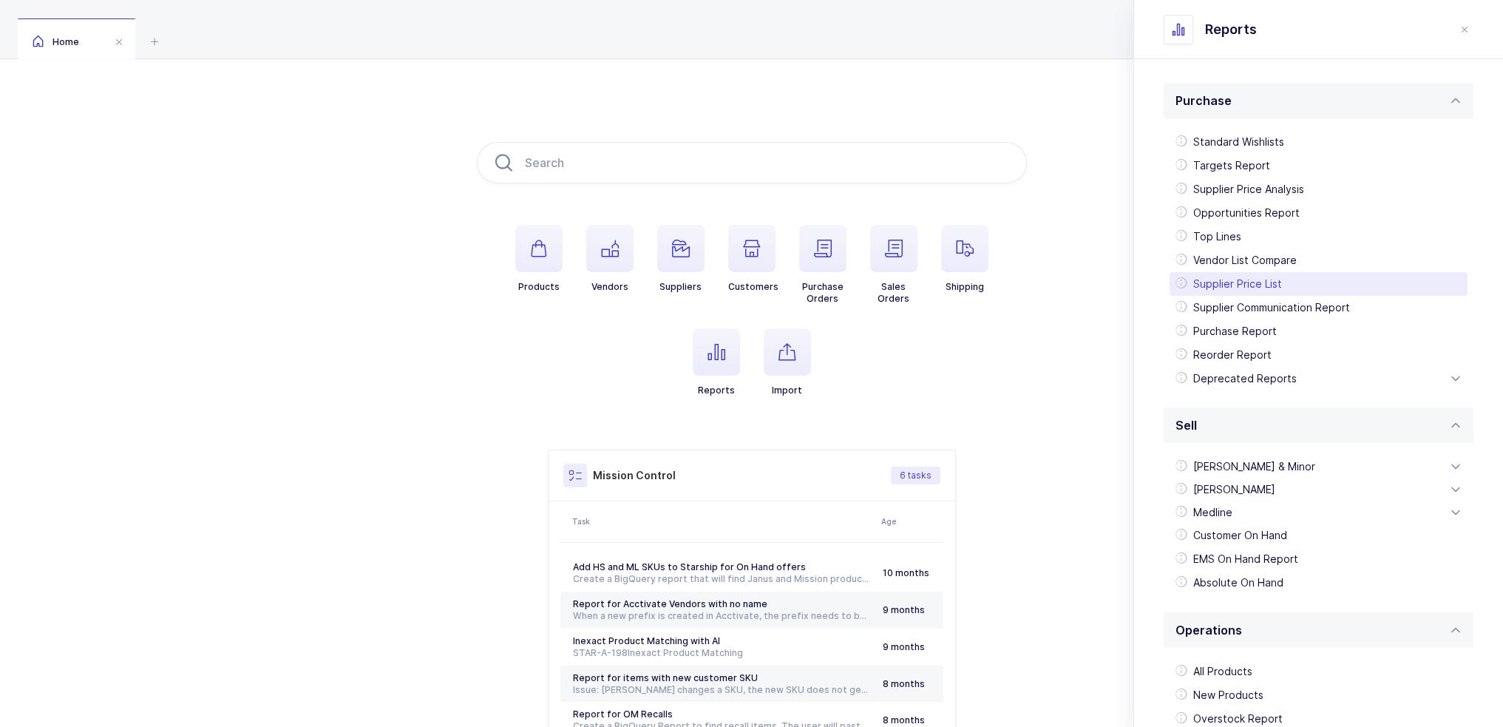
click at [1276, 287] on div "Supplier Price List" at bounding box center [1319, 284] width 298 height 24
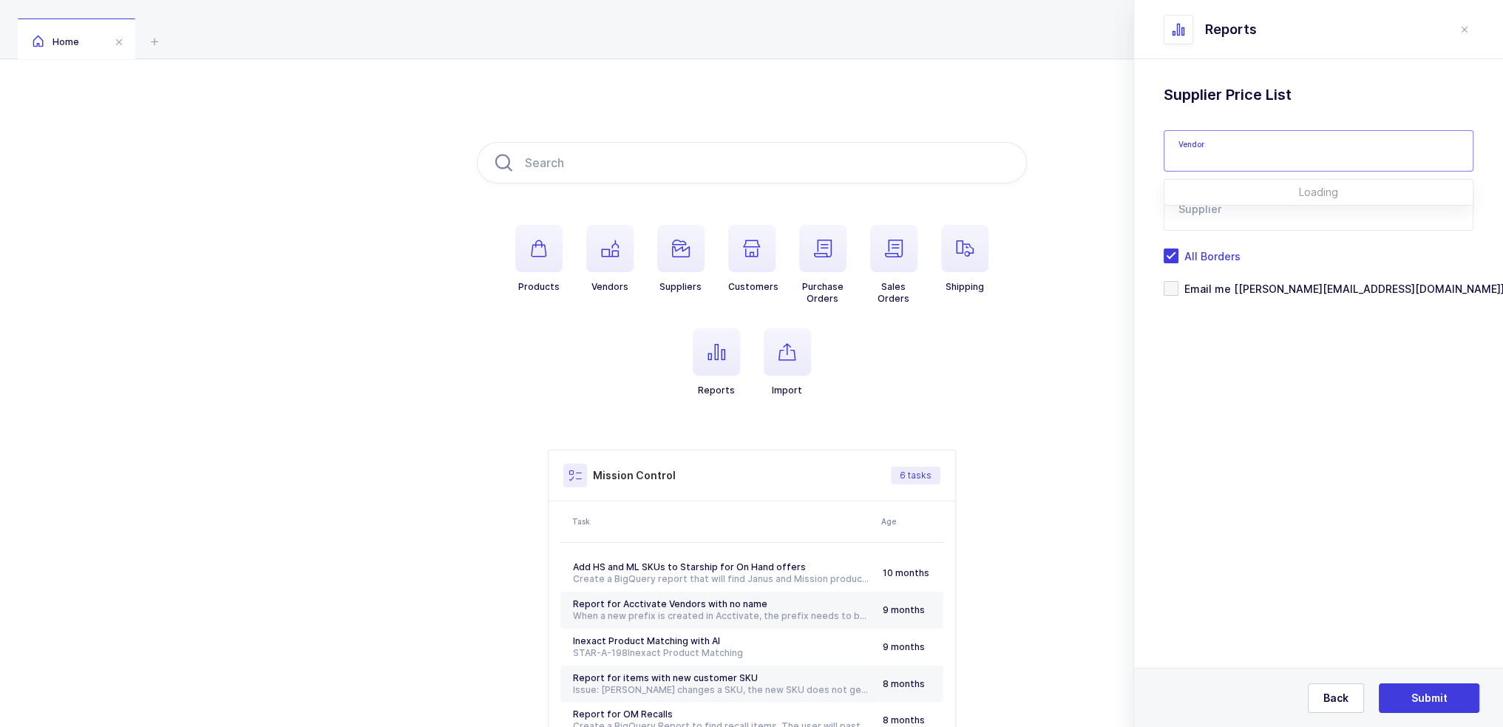
click at [1244, 149] on input "text" at bounding box center [1319, 150] width 310 height 41
click at [1245, 200] on div "Marketlab" at bounding box center [1251, 200] width 145 height 15
type input "Marketlab"
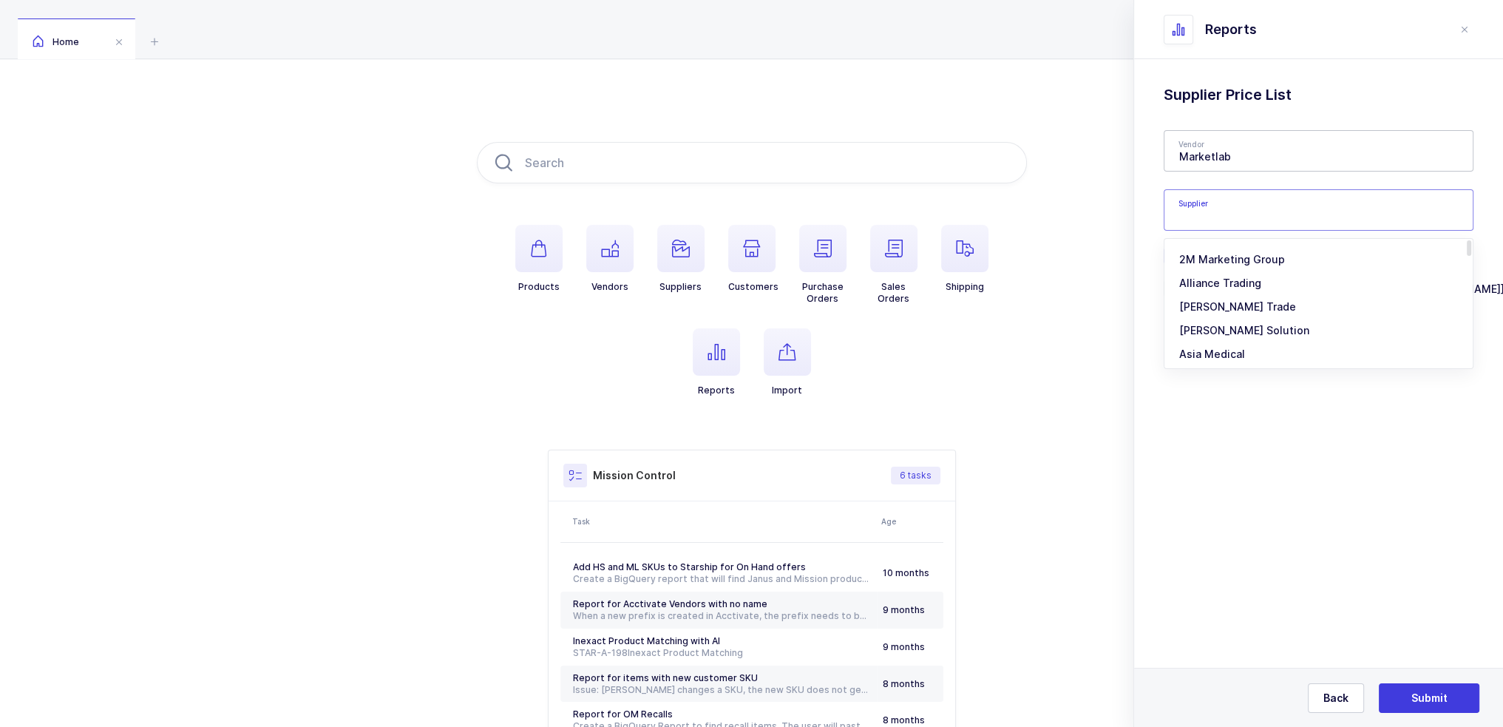
click at [1240, 221] on input "text" at bounding box center [1319, 209] width 310 height 41
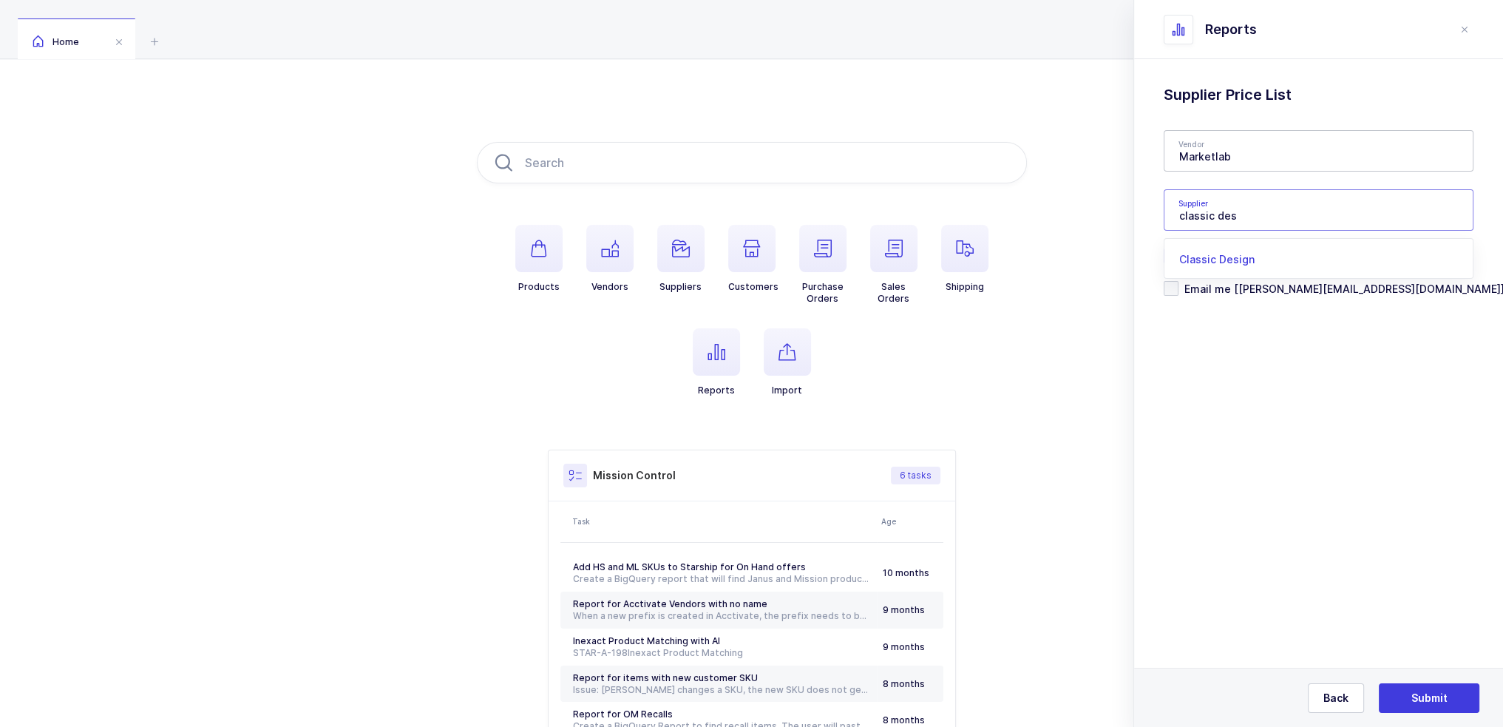
click at [1261, 258] on li "Classic Design" at bounding box center [1324, 260] width 308 height 24
type input "Classic Design"
click at [1257, 283] on span "Email me [joey@janustrade.com]" at bounding box center [1341, 289] width 326 height 14
click at [1178, 281] on input "Email me [joey@janustrade.com]" at bounding box center [1178, 281] width 0 height 0
click at [1259, 286] on span "Email me [joey@janustrade.com]" at bounding box center [1341, 289] width 326 height 14
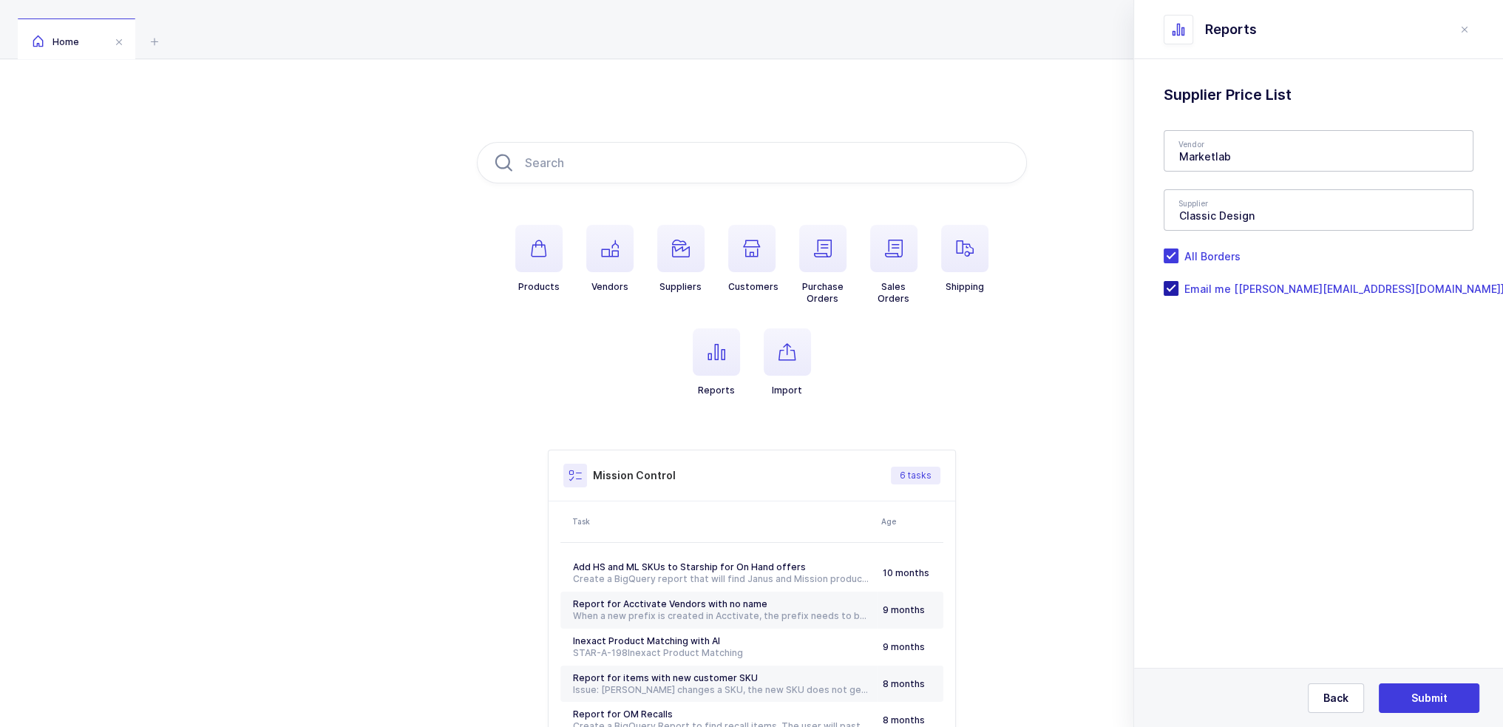
click at [1178, 281] on input "Email me [joey@janustrade.com]" at bounding box center [1178, 281] width 0 height 0
click at [1441, 709] on button "Submit" at bounding box center [1429, 698] width 101 height 30
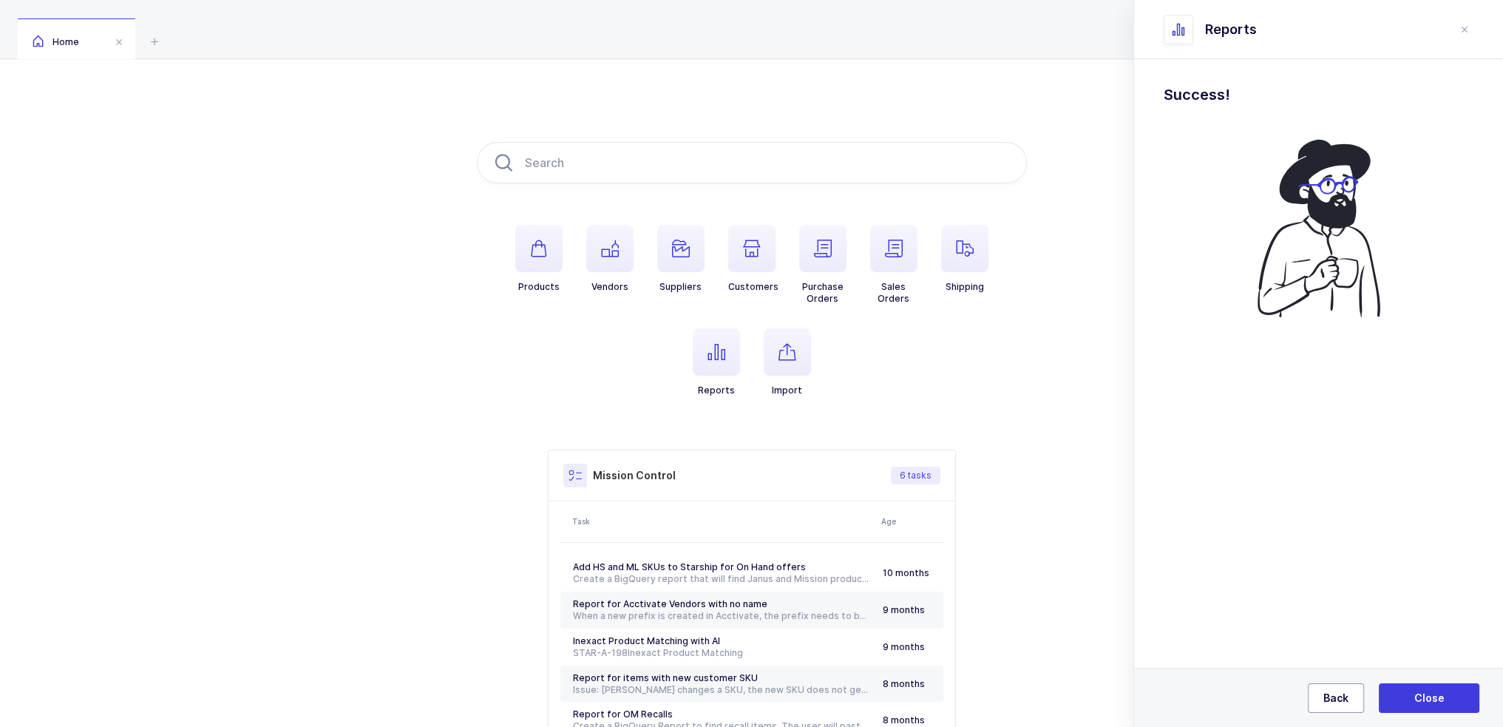
click at [1325, 688] on button "Back" at bounding box center [1336, 698] width 56 height 30
click at [0, 0] on button "Back" at bounding box center [0, 0] width 0 height 0
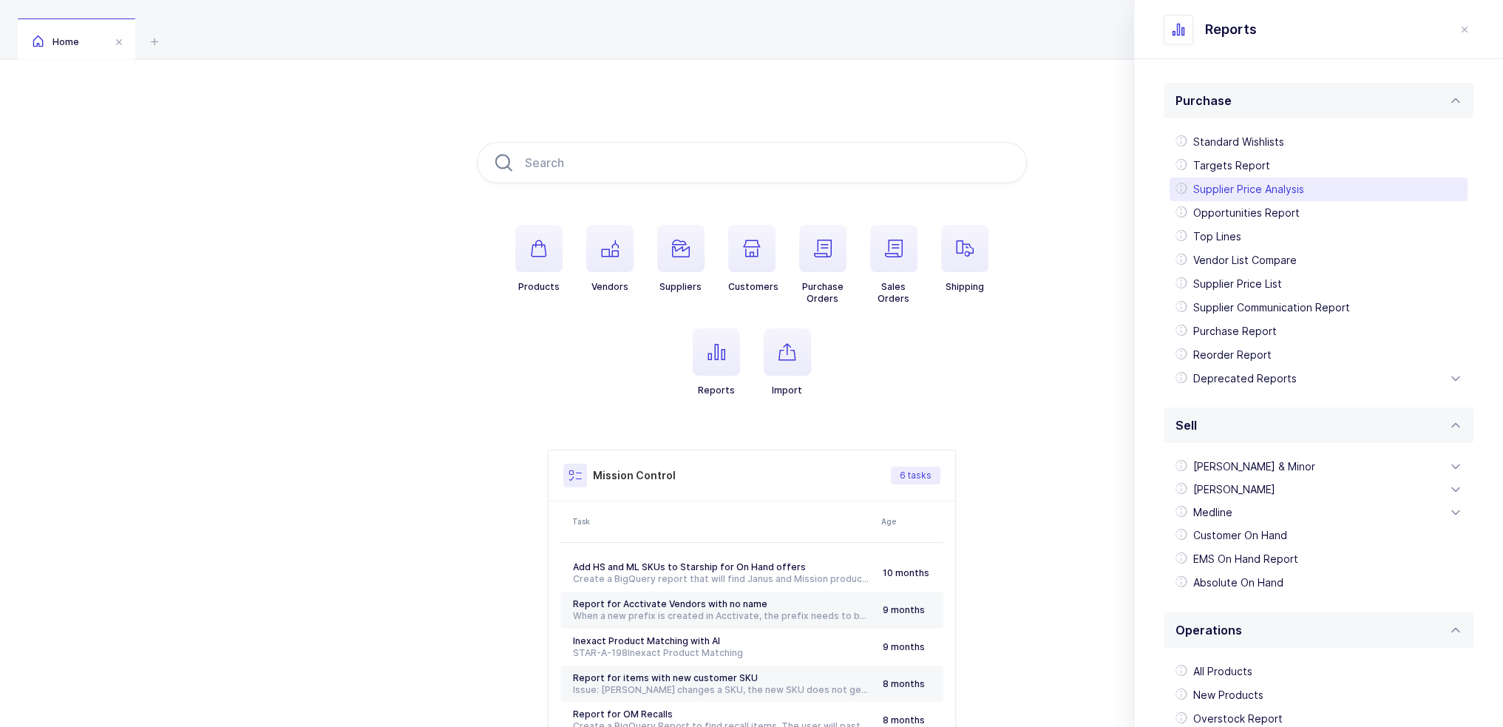
click at [1275, 182] on div "Supplier Price Analysis" at bounding box center [1319, 189] width 298 height 24
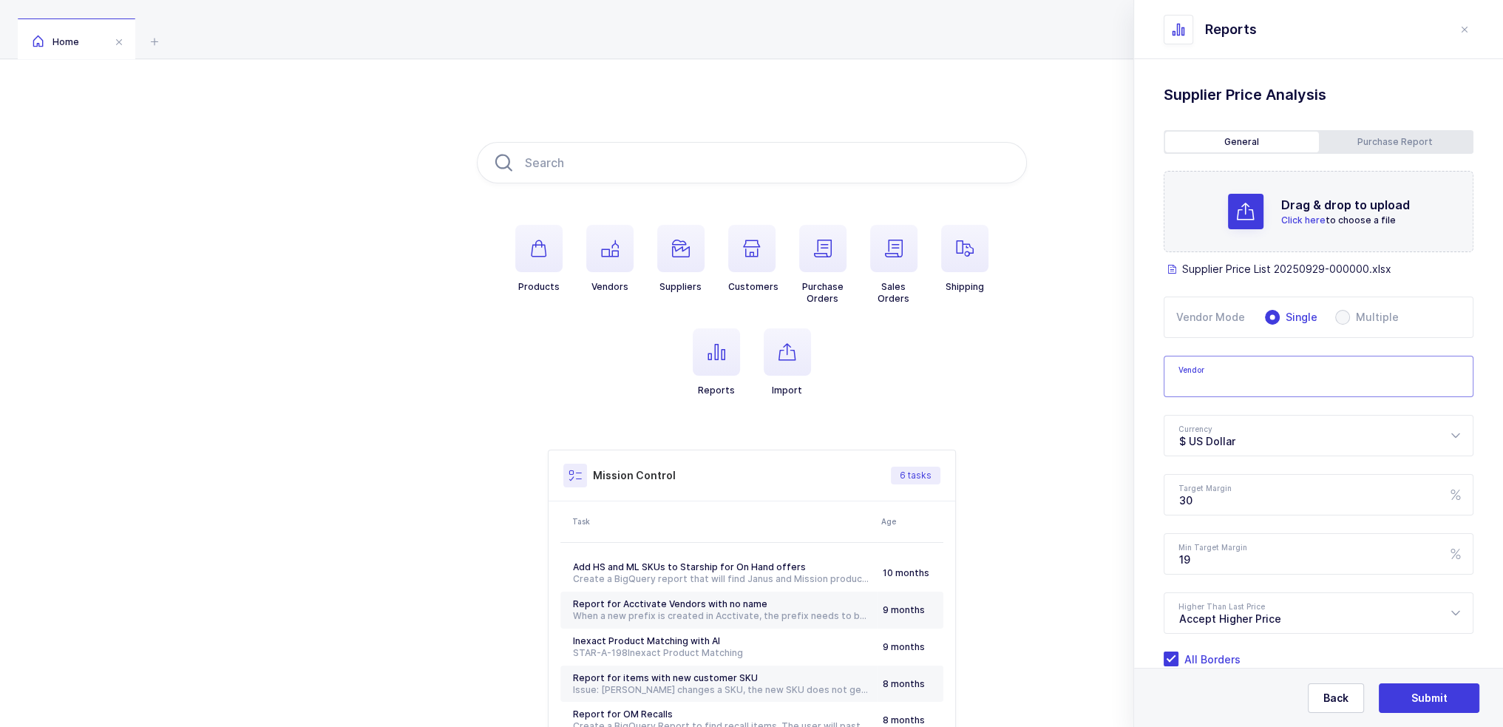
click at [1239, 384] on input "text" at bounding box center [1319, 376] width 310 height 41
click at [1239, 420] on div "Marketlab" at bounding box center [1251, 425] width 145 height 15
type input "Marketlab"
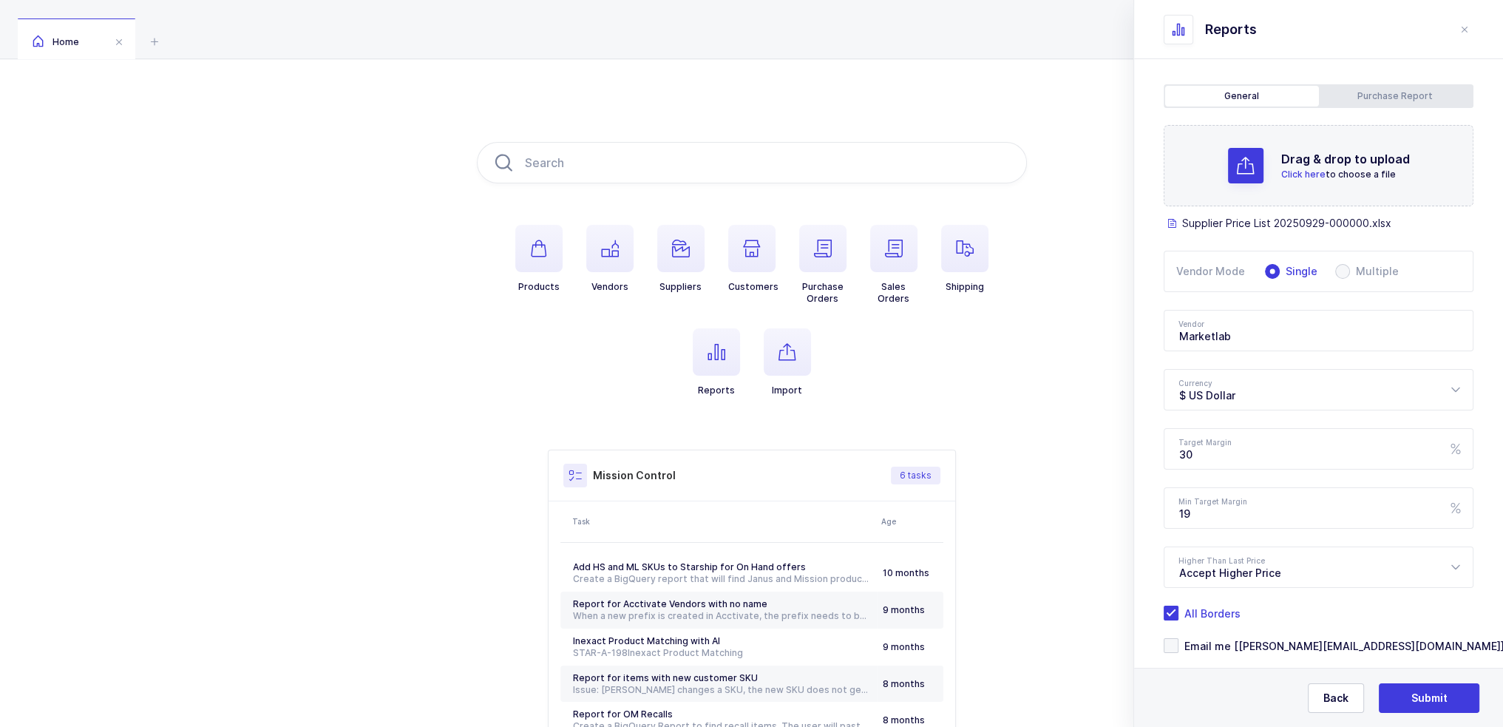
scroll to position [71, 0]
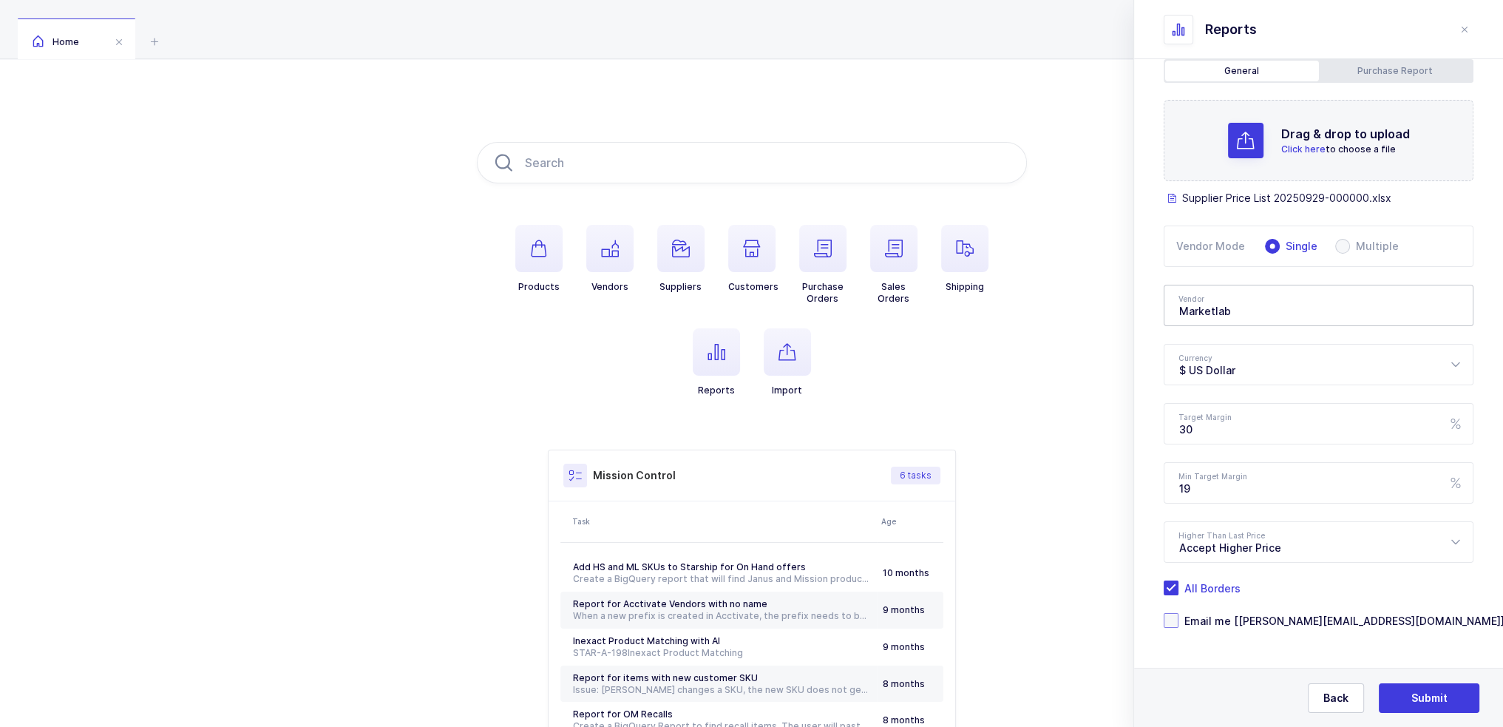
click at [1261, 620] on span "Email me [[PERSON_NAME][EMAIL_ADDRESS][DOMAIN_NAME]]" at bounding box center [1341, 621] width 326 height 14
click at [1178, 613] on input "Email me [[PERSON_NAME][EMAIL_ADDRESS][DOMAIN_NAME]]" at bounding box center [1178, 613] width 0 height 0
click at [1441, 694] on span "Submit" at bounding box center [1429, 698] width 36 height 15
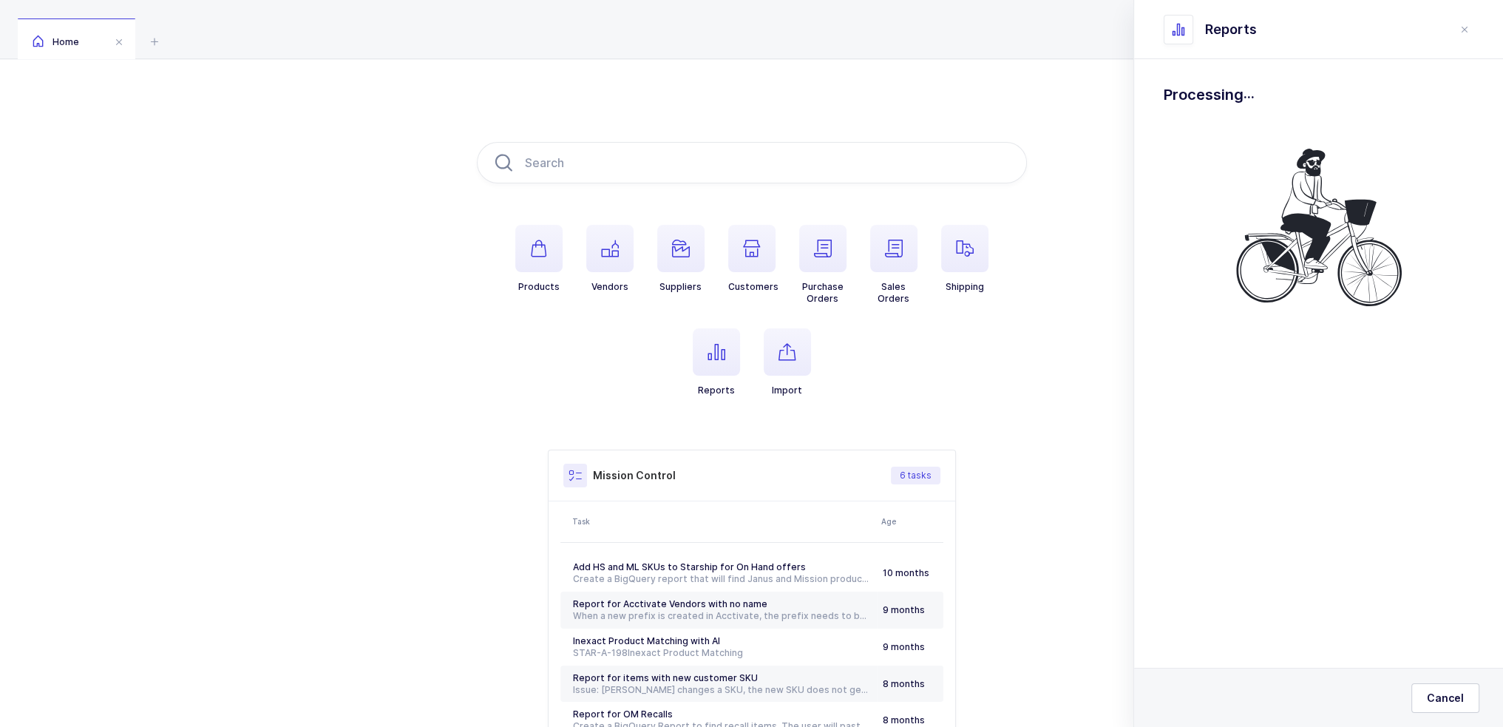
scroll to position [0, 0]
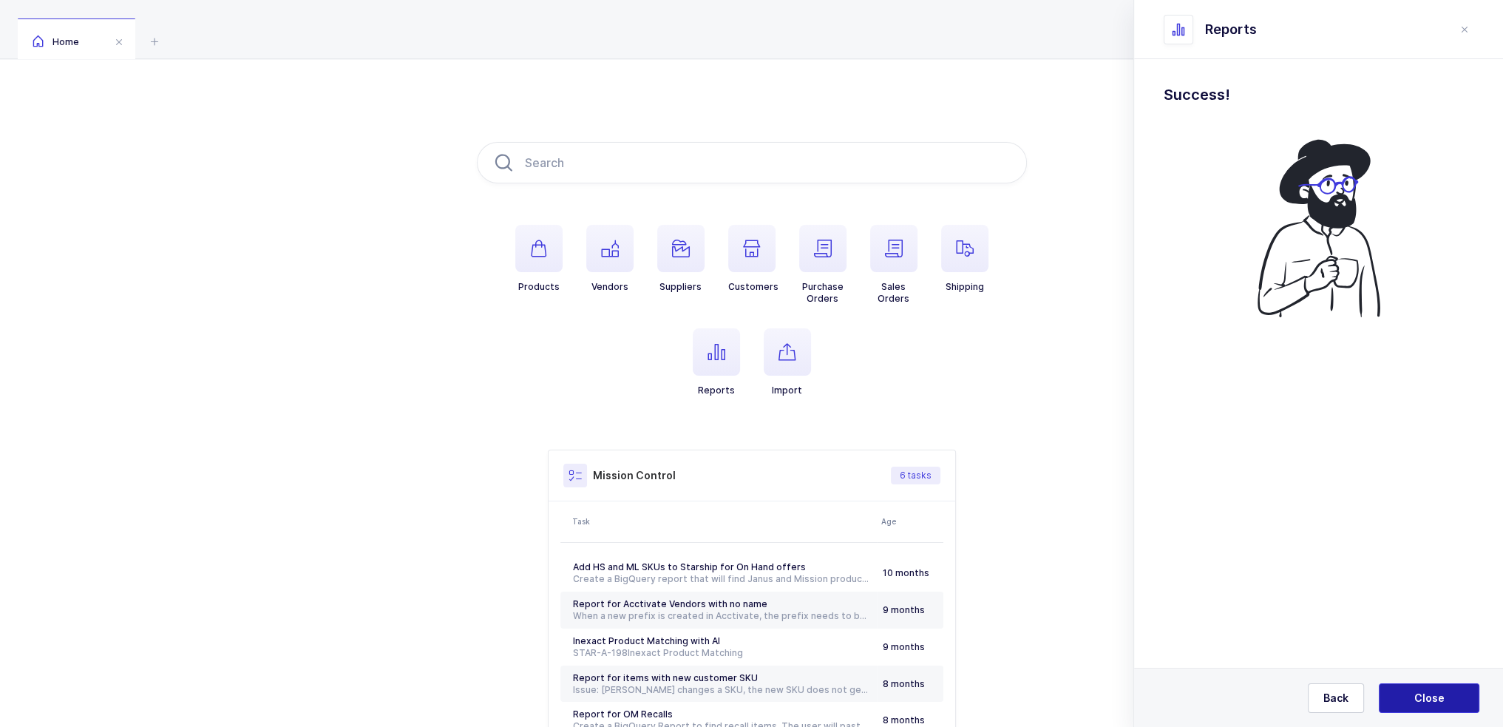
click at [1441, 694] on span "Close" at bounding box center [1429, 698] width 30 height 15
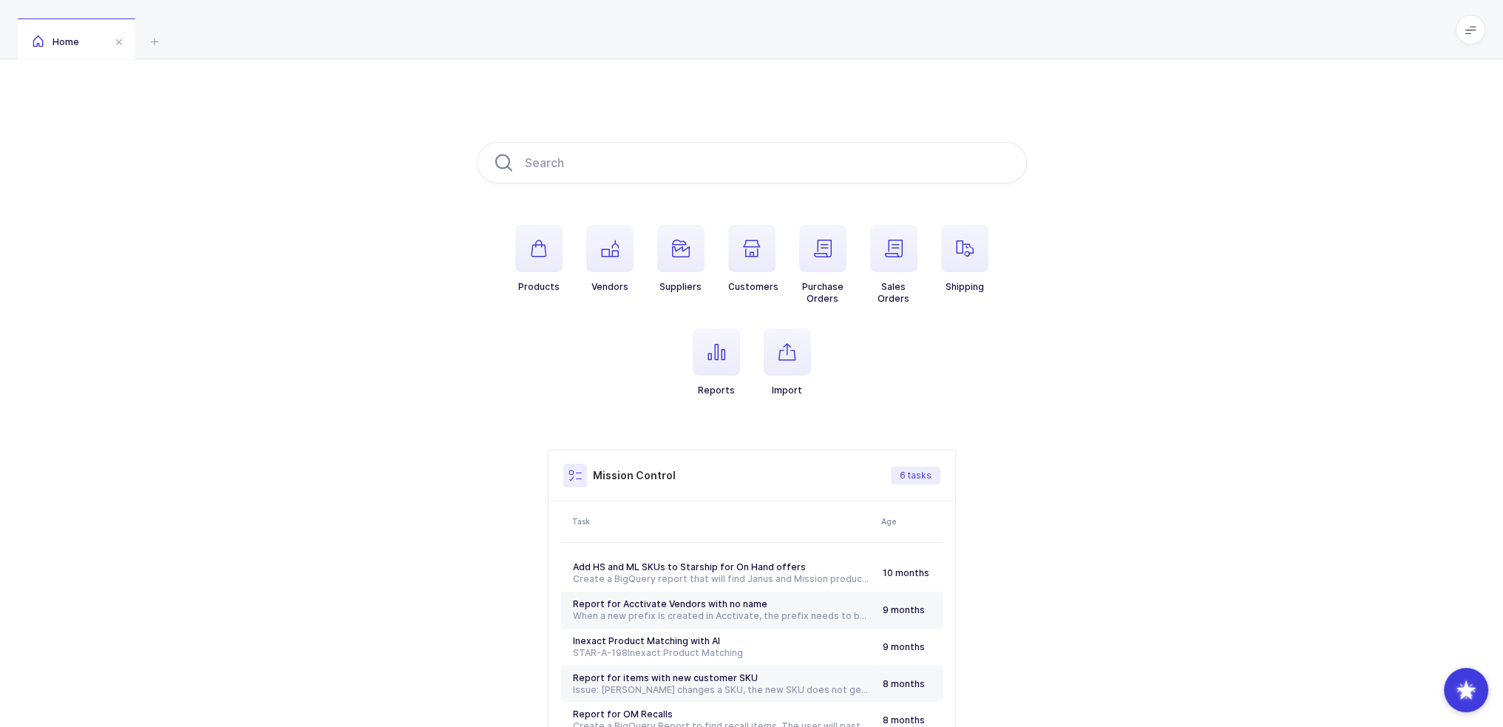
click at [1483, 35] on span at bounding box center [1471, 30] width 30 height 30
click at [684, 24] on div "Home" at bounding box center [751, 29] width 1503 height 59
click at [816, 7] on div "Home" at bounding box center [751, 29] width 1503 height 59
click at [1458, 29] on span at bounding box center [1471, 30] width 30 height 30
click at [1425, 197] on li "Purchasing" at bounding box center [1415, 199] width 110 height 12
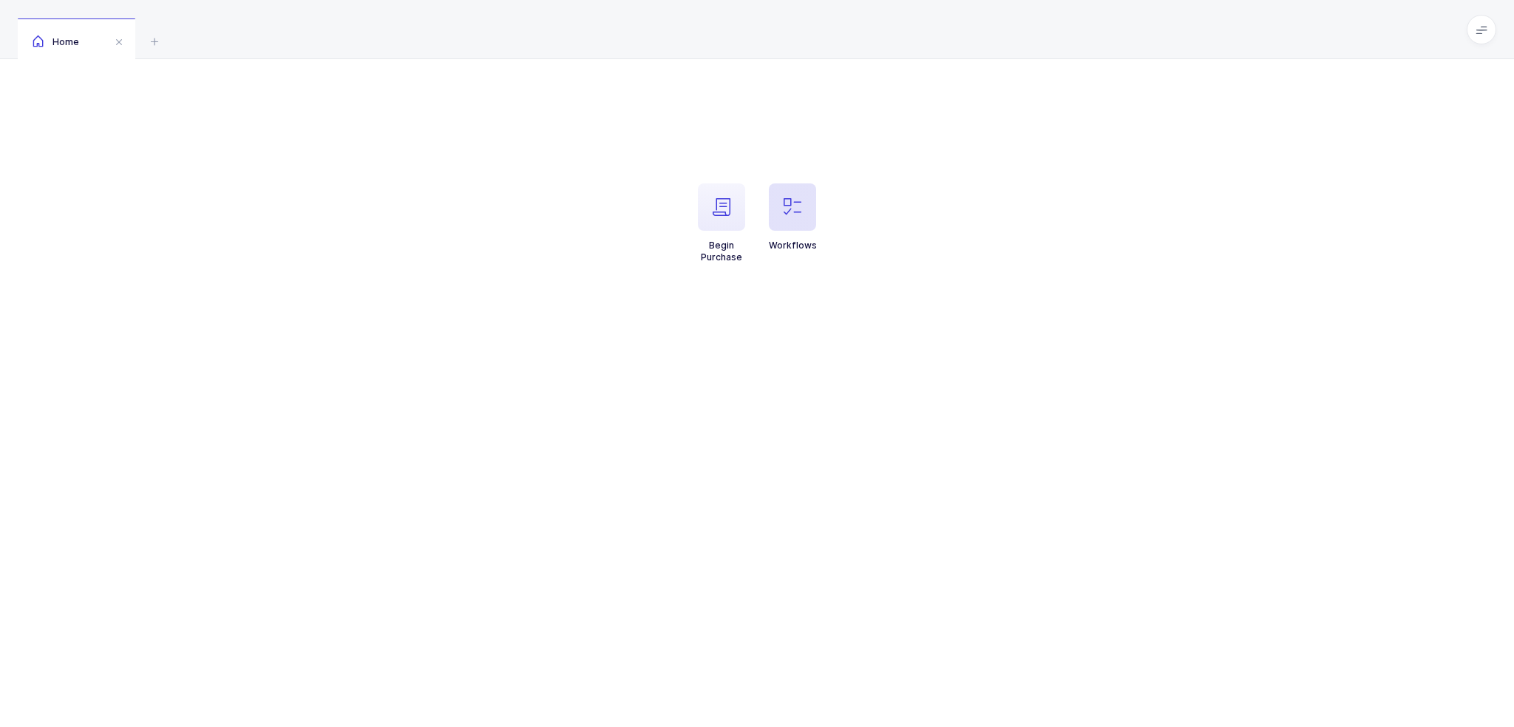
click at [806, 217] on span "button" at bounding box center [792, 206] width 47 height 47
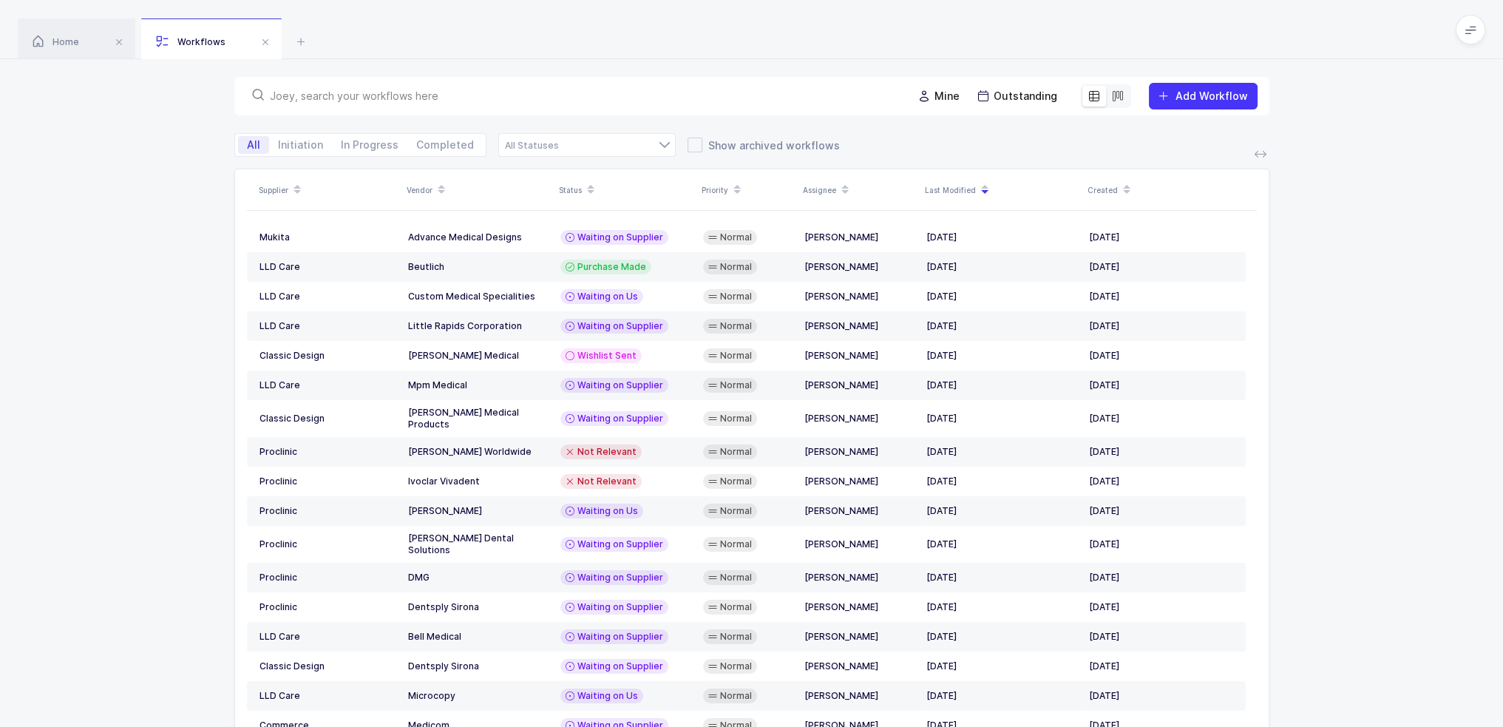
click at [521, 98] on input "text" at bounding box center [582, 96] width 625 height 15
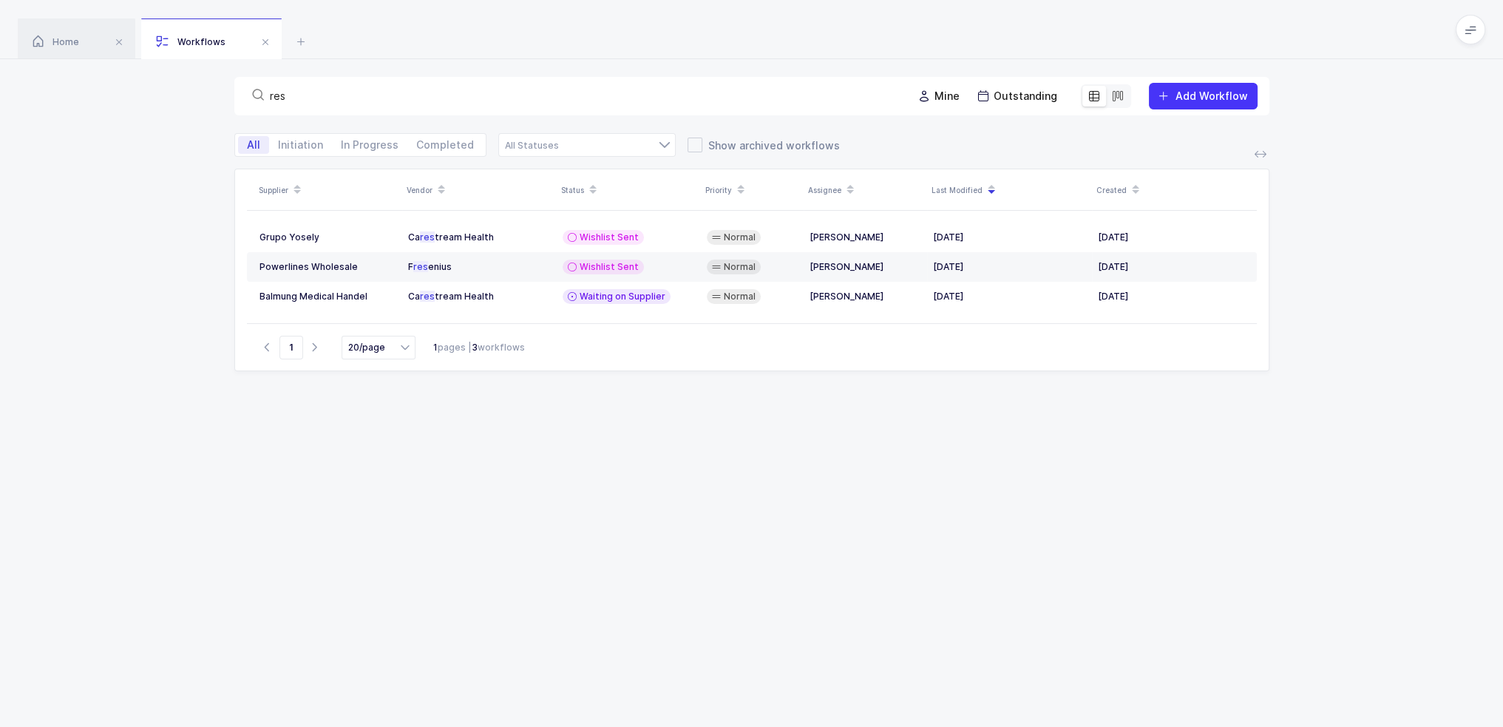
type input "res"
click at [1226, 91] on span "Add Workflow" at bounding box center [1212, 95] width 72 height 13
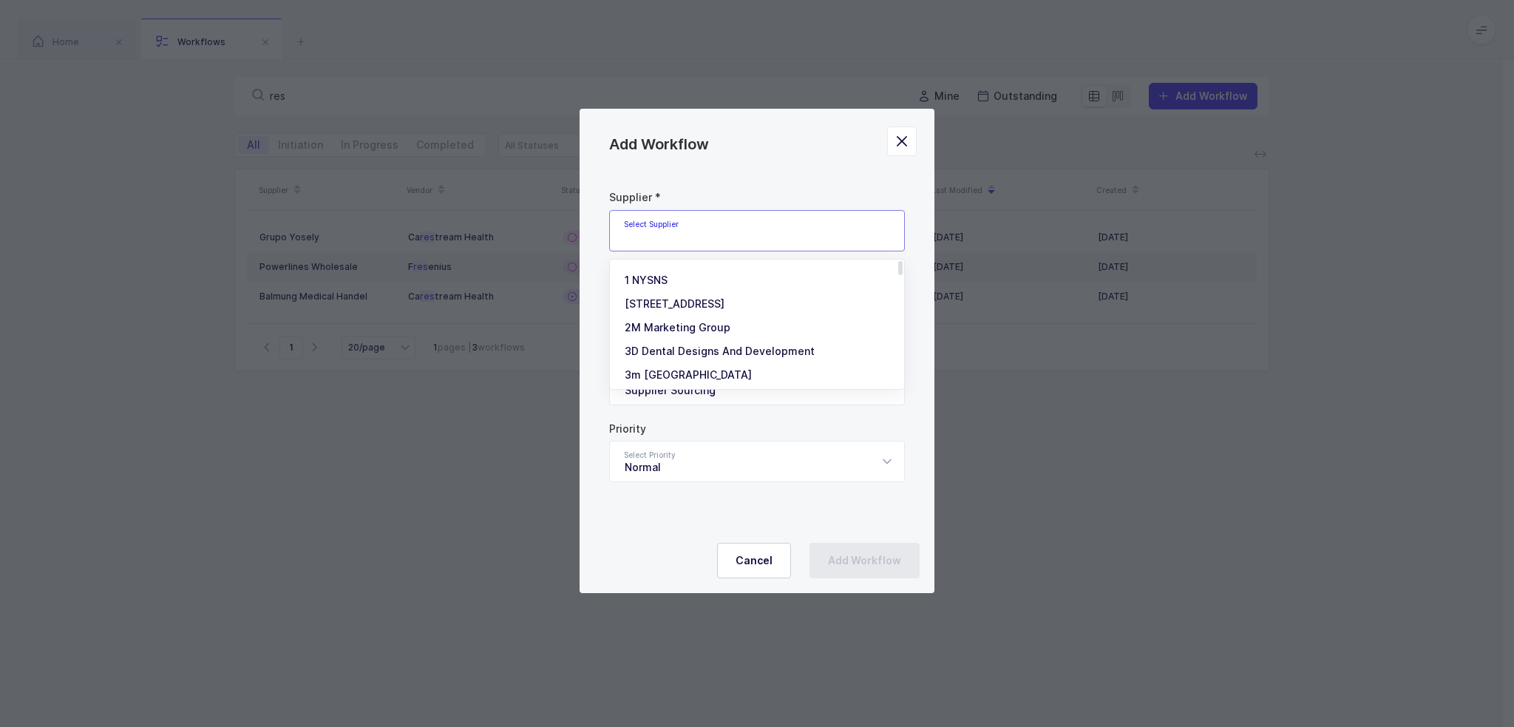
click at [733, 227] on input "Add Workflow" at bounding box center [757, 230] width 296 height 41
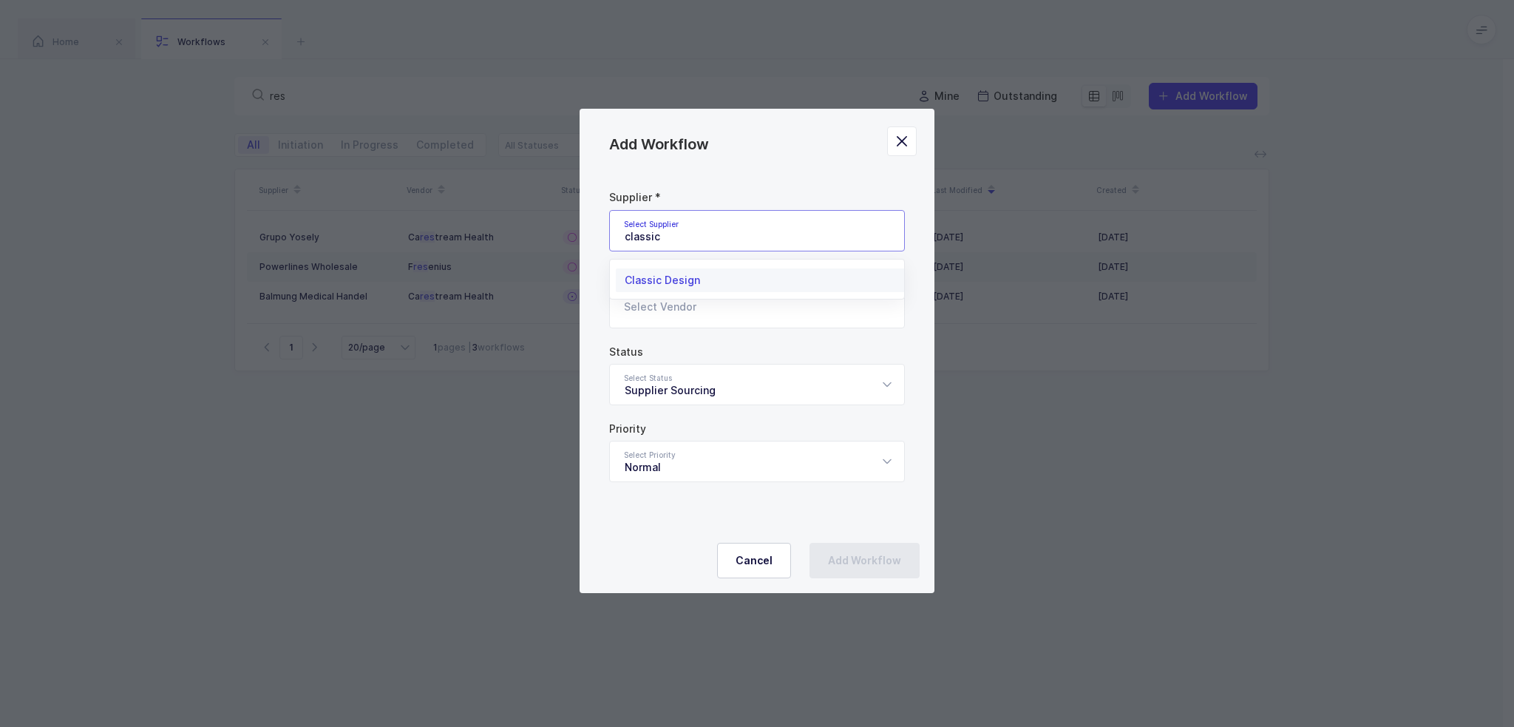
click at [700, 273] on li "Classic Design" at bounding box center [763, 280] width 294 height 24
type input "Classic Design"
click at [676, 323] on input "Add Workflow" at bounding box center [757, 307] width 296 height 41
type input "r"
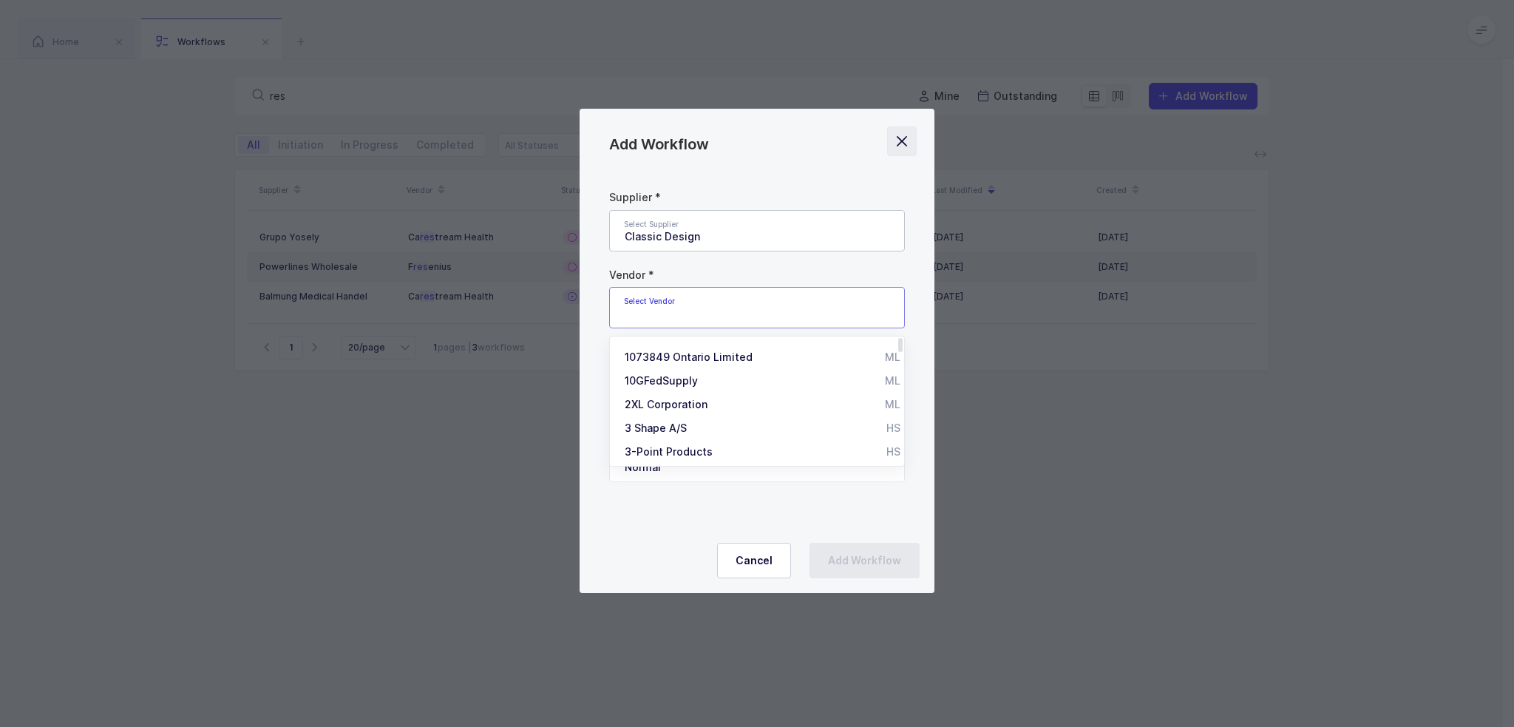
click at [903, 131] on icon "Close" at bounding box center [902, 141] width 21 height 21
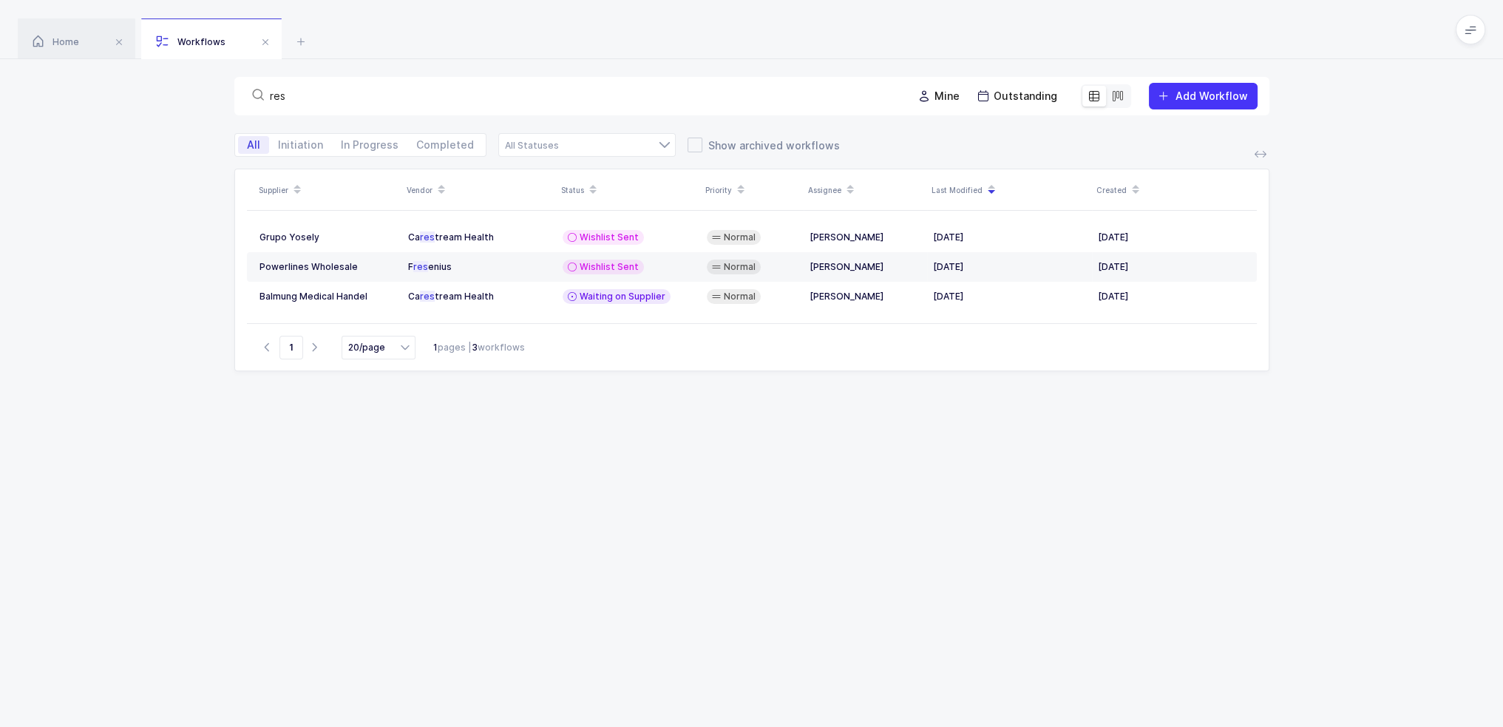
drag, startPoint x: 364, startPoint y: 100, endPoint x: 151, endPoint y: 92, distance: 213.8
click at [151, 92] on div "res Mine Outstanding Add Workflow" at bounding box center [751, 96] width 1503 height 74
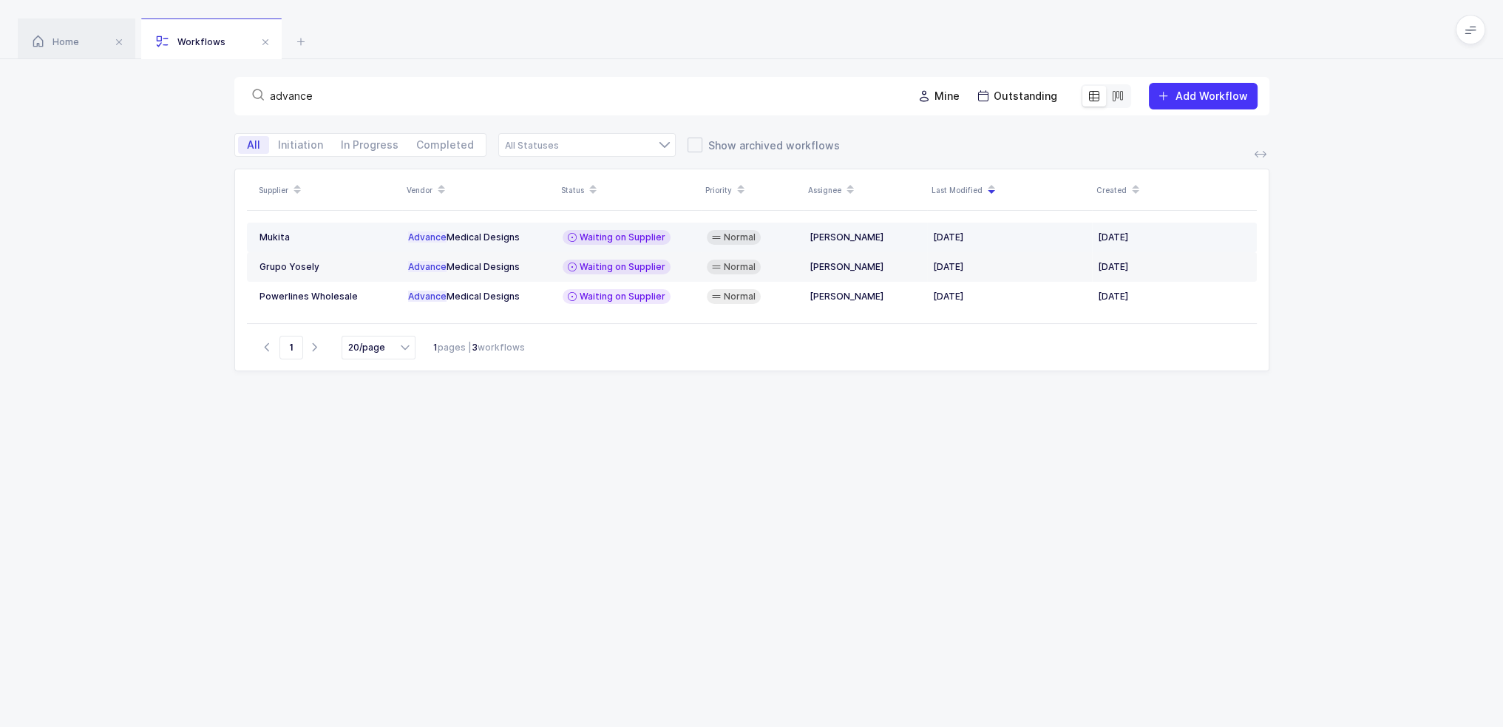
type input "advance"
click at [569, 233] on icon at bounding box center [572, 237] width 9 height 12
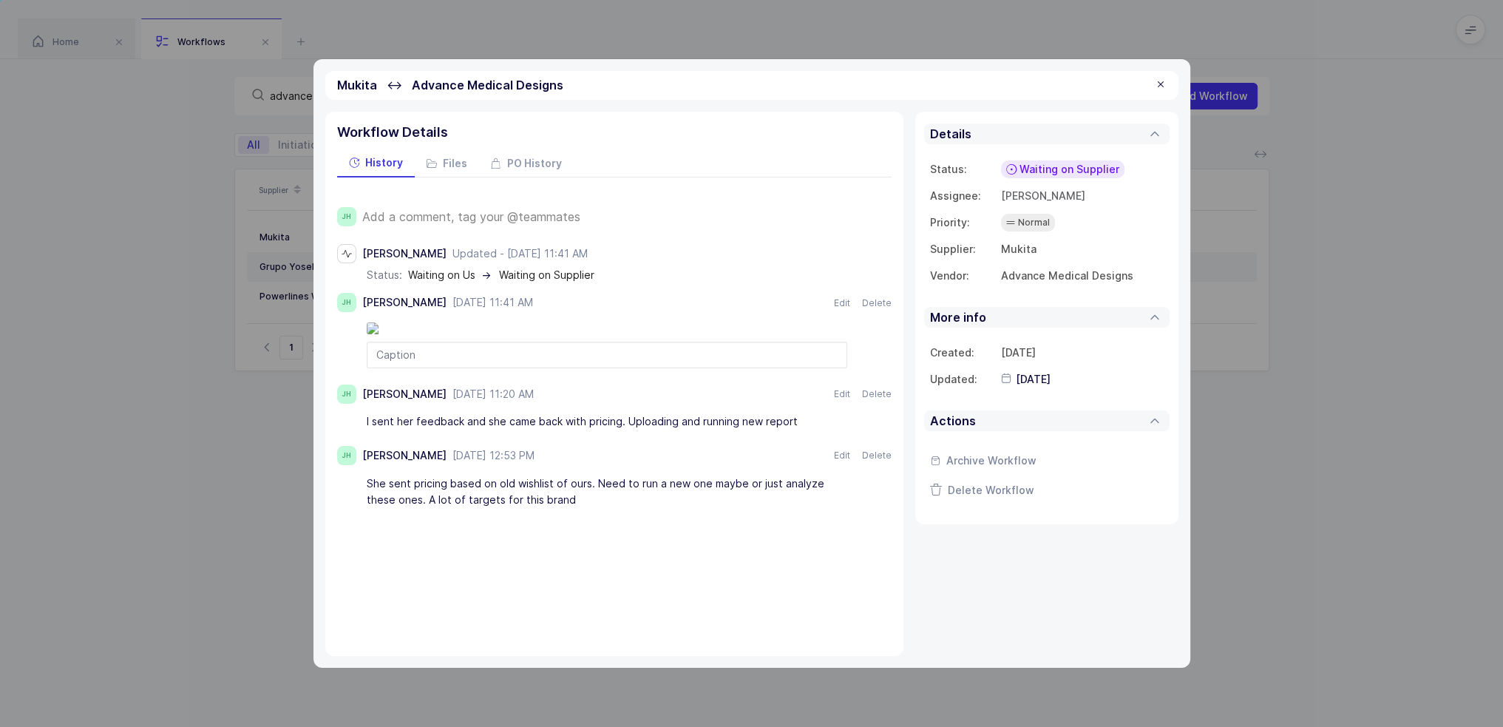
click at [556, 216] on span "Add a comment, tag your @teammates" at bounding box center [471, 216] width 218 height 13
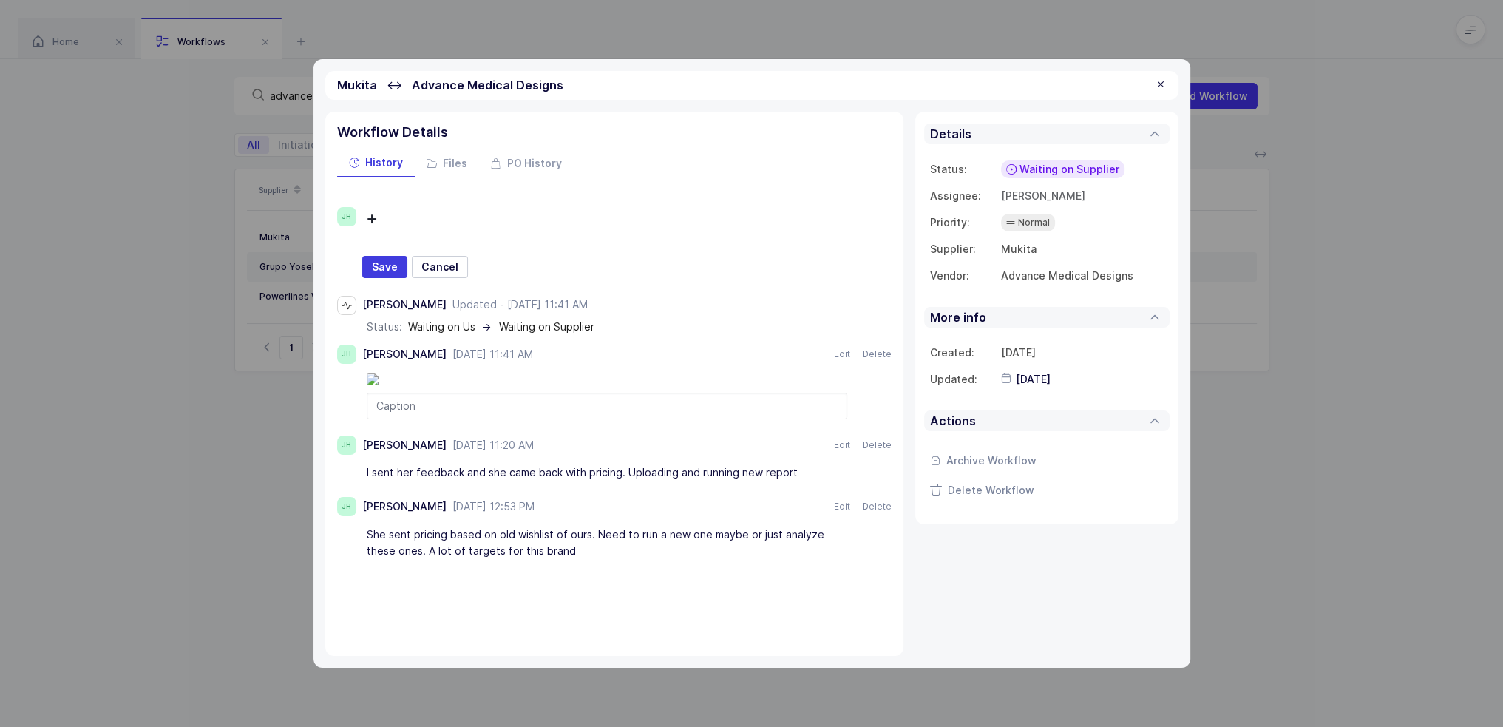
click at [426, 215] on div at bounding box center [641, 219] width 481 height 25
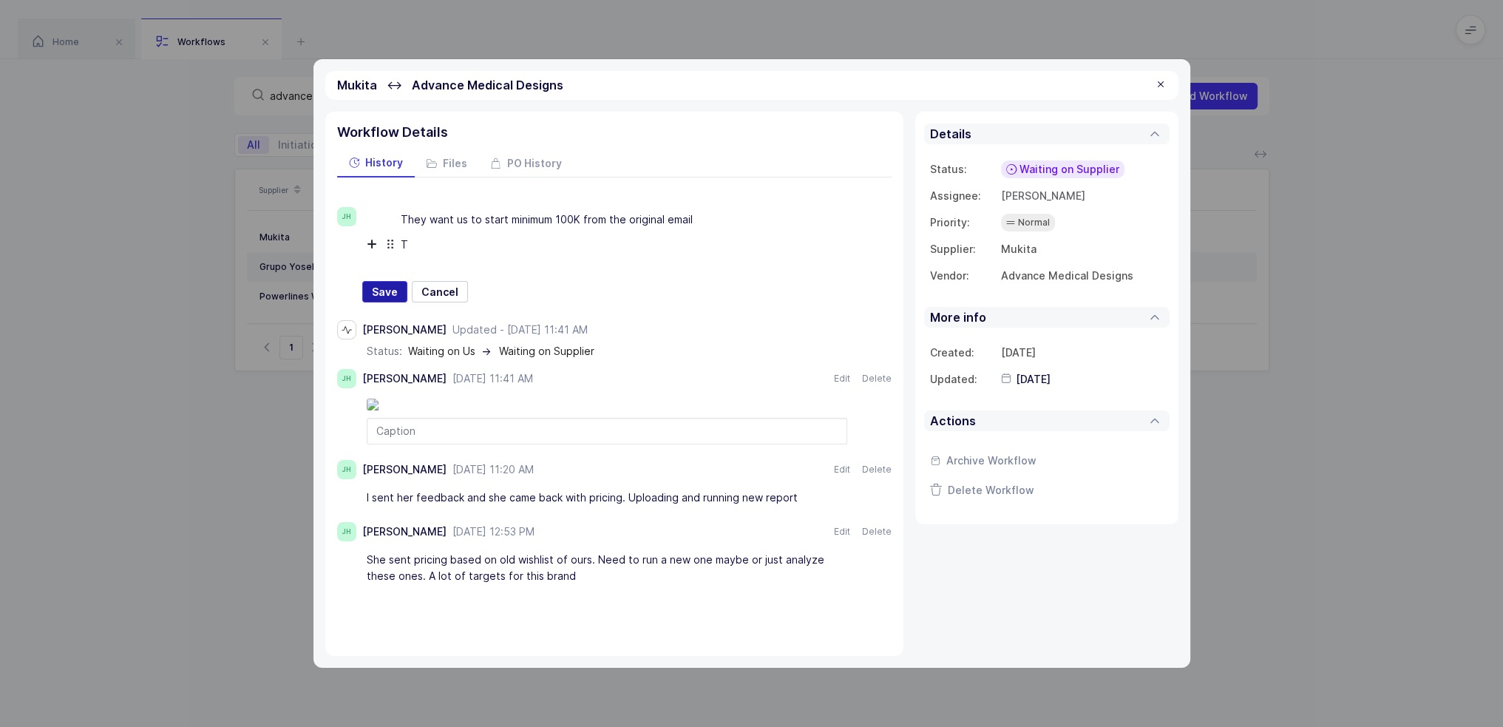
click at [384, 292] on span "Save" at bounding box center [385, 292] width 26 height 15
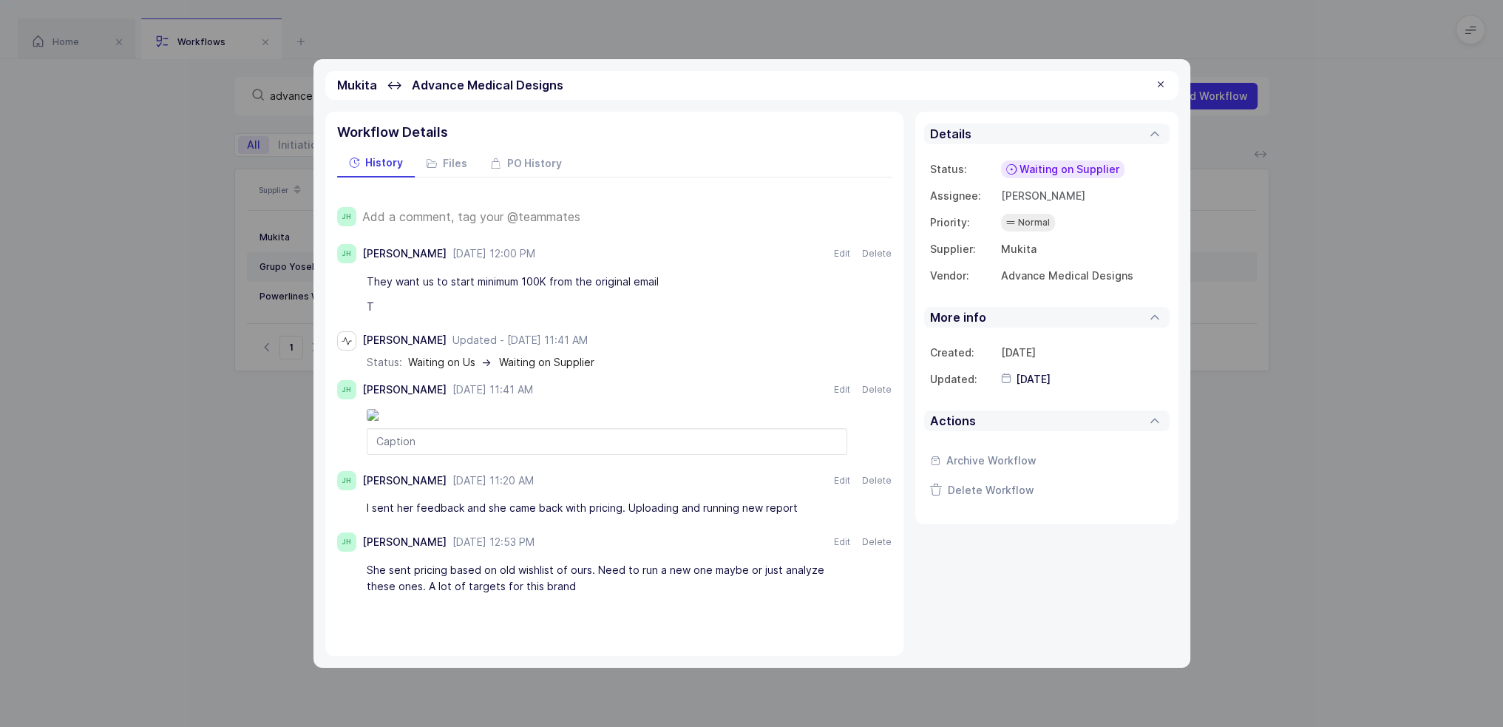
click at [1071, 171] on span "Waiting on Supplier" at bounding box center [1070, 169] width 100 height 15
click at [1053, 326] on span "Not Relevant" at bounding box center [1037, 333] width 67 height 15
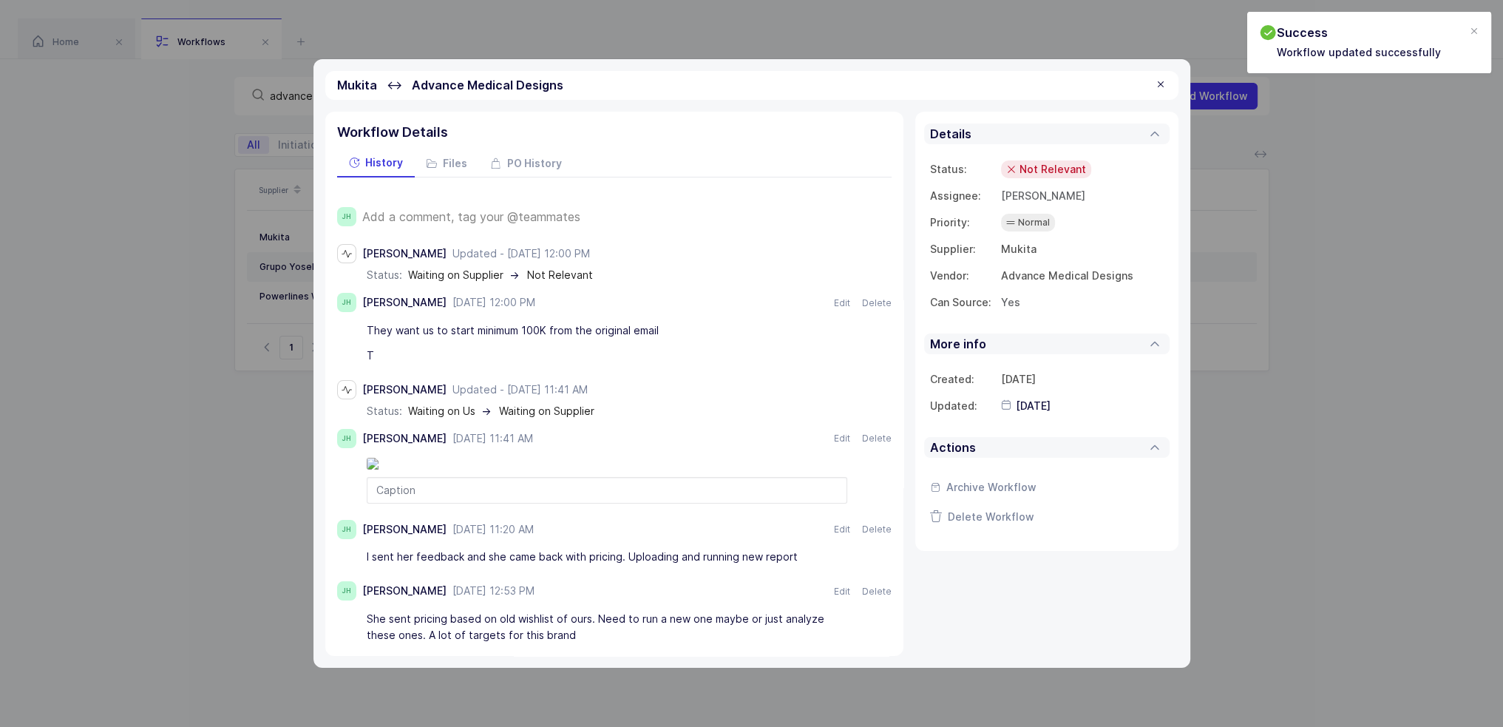
click at [1156, 85] on div at bounding box center [1161, 84] width 12 height 13
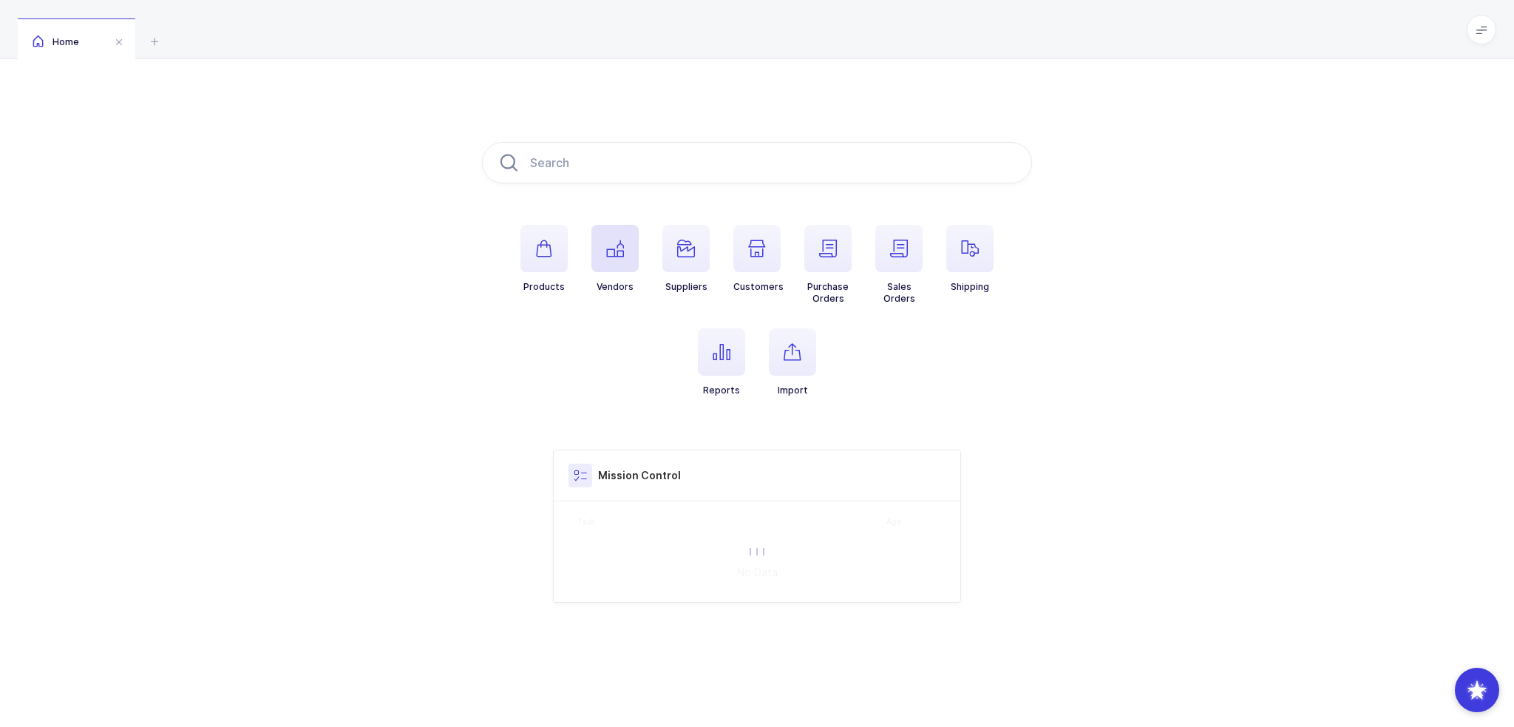
click at [613, 243] on icon "button" at bounding box center [615, 249] width 18 height 18
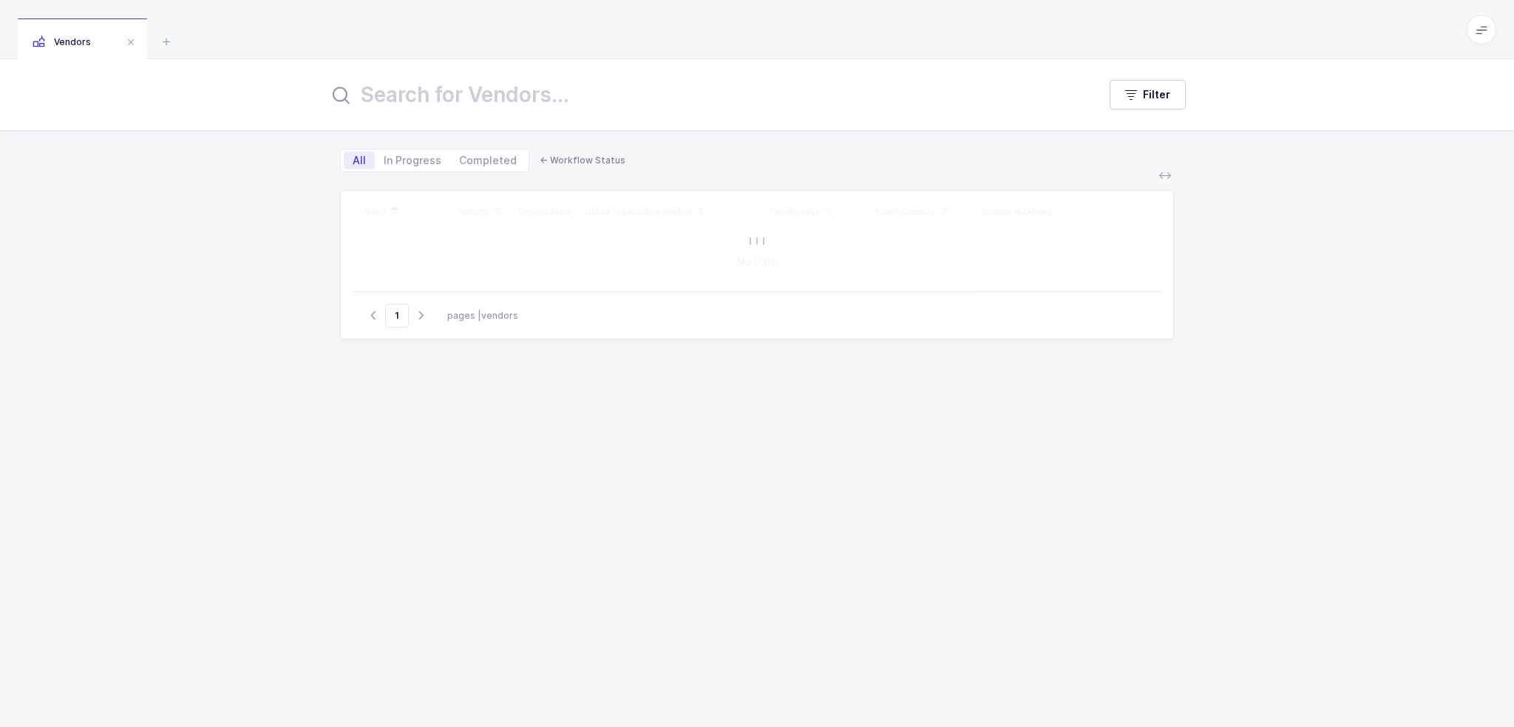
click at [571, 91] on input "text" at bounding box center [704, 94] width 752 height 35
click at [1133, 85] on button "Filter" at bounding box center [1148, 95] width 76 height 30
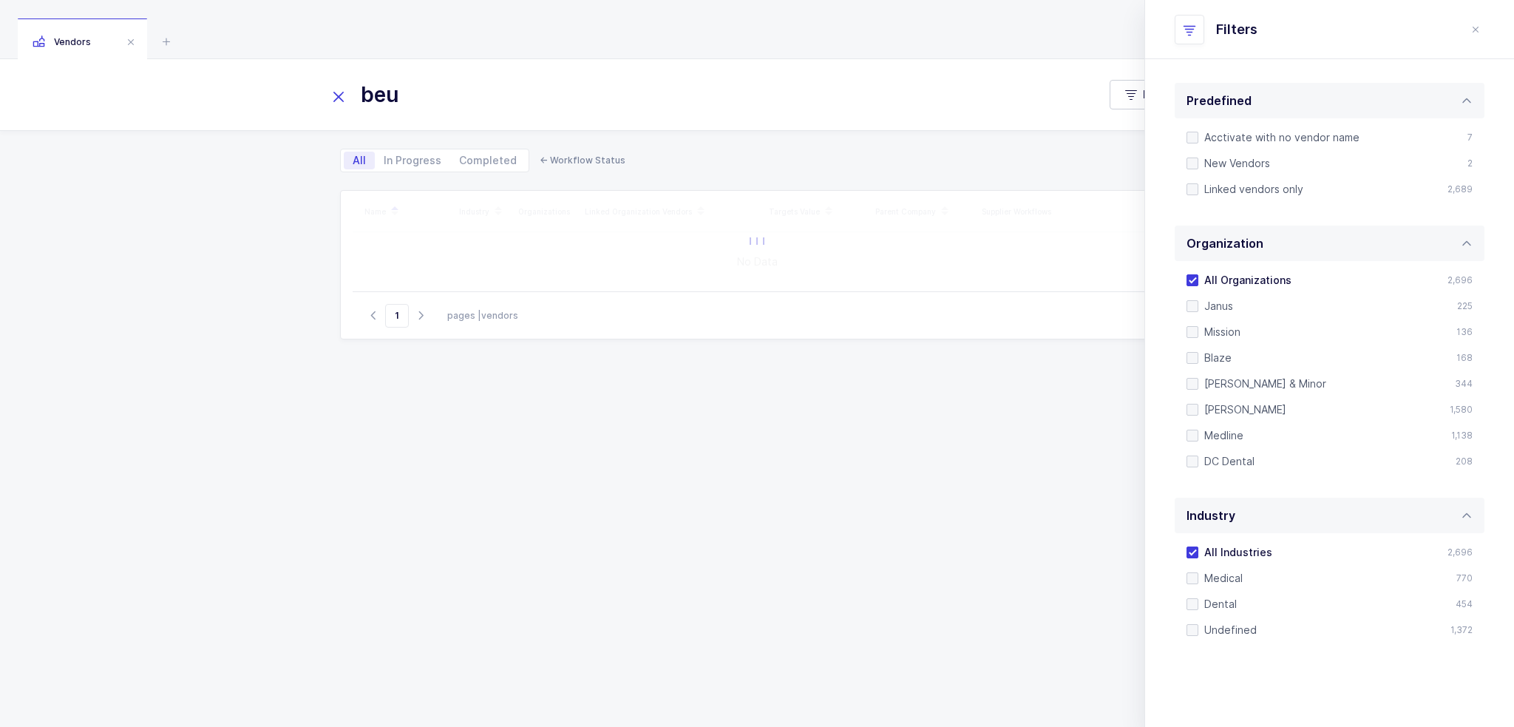
click at [476, 93] on input "beu" at bounding box center [704, 94] width 752 height 35
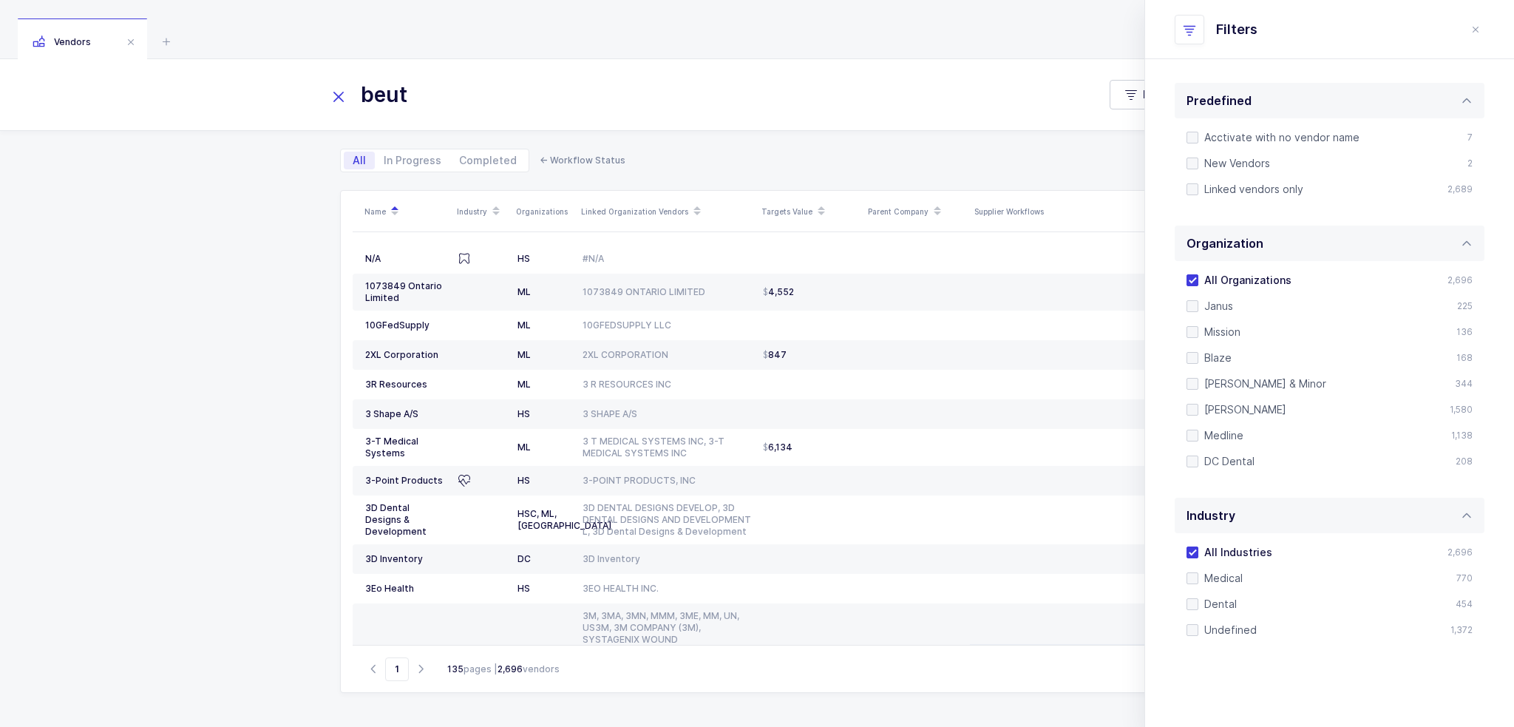
click at [432, 94] on input "beut" at bounding box center [704, 94] width 752 height 35
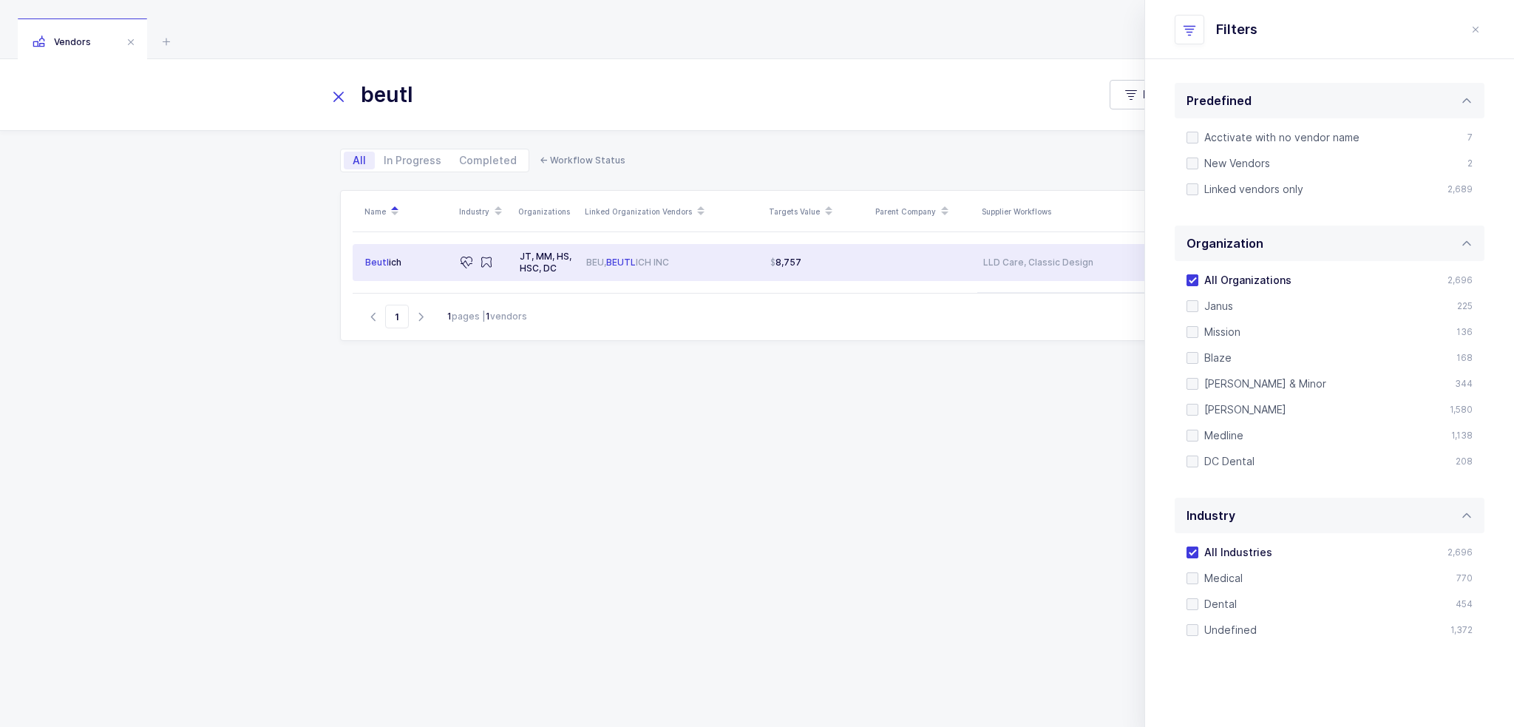
type input "beutl"
click at [790, 265] on span "8,757" at bounding box center [785, 263] width 31 height 12
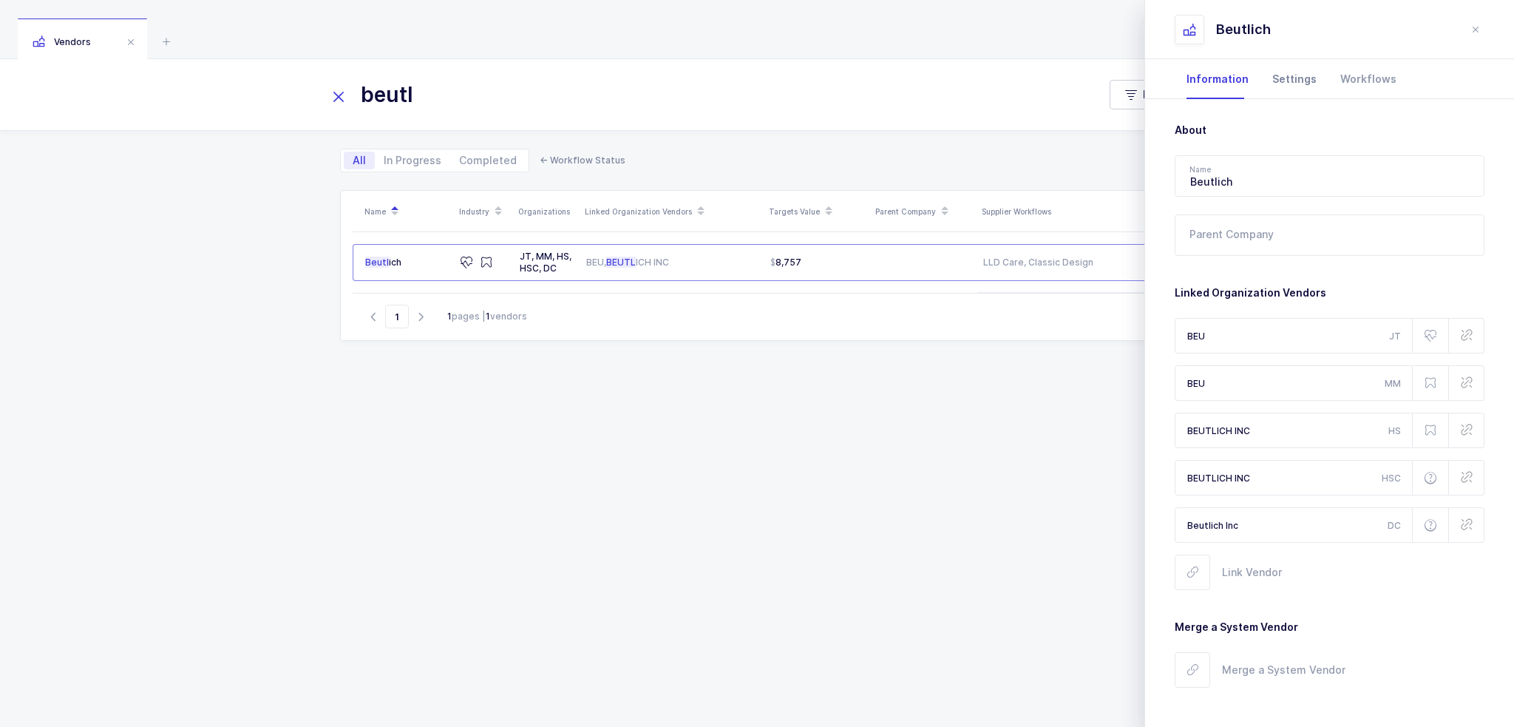
click at [1303, 80] on div "Settings" at bounding box center [1295, 79] width 68 height 40
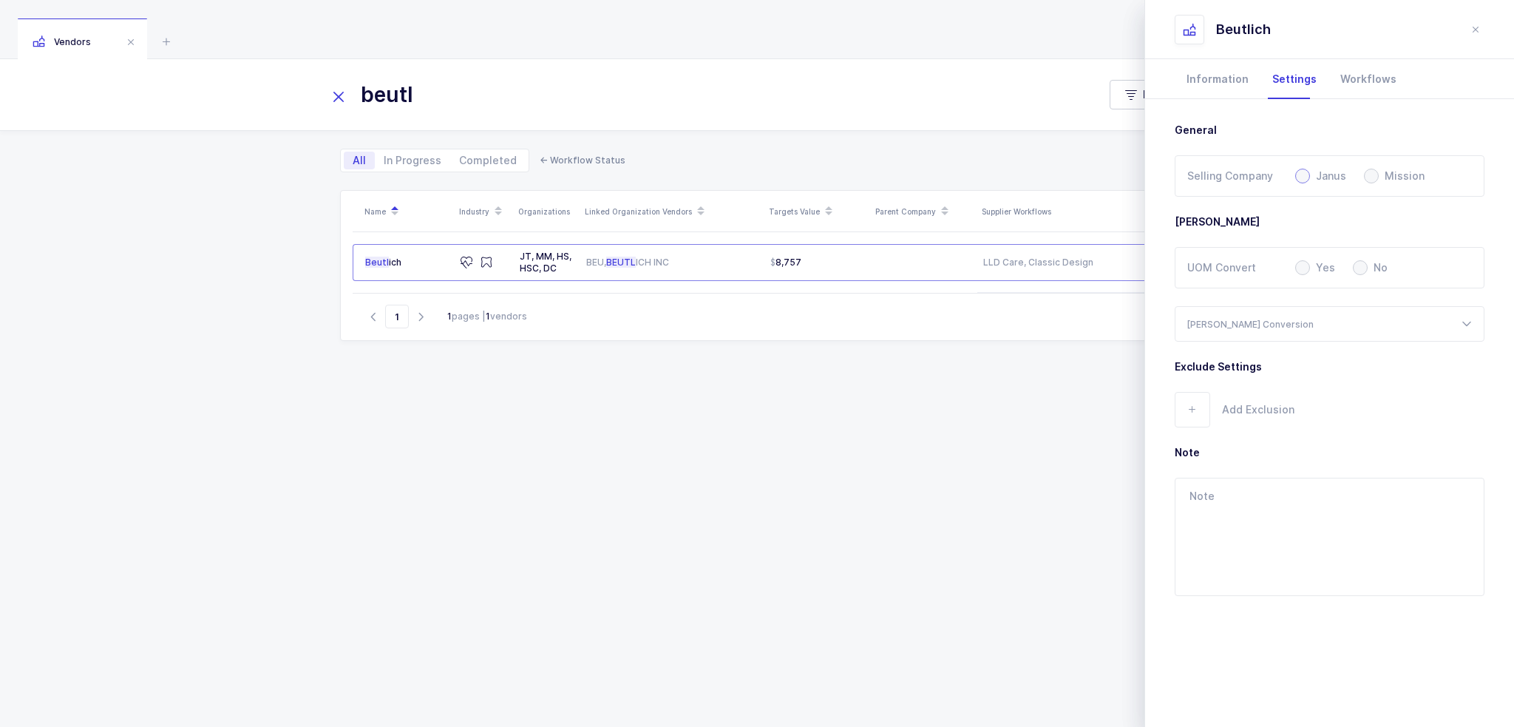
click at [1307, 176] on span at bounding box center [1302, 176] width 15 height 15
click at [1307, 176] on input "Janus" at bounding box center [1302, 176] width 15 height 15
radio input "true"
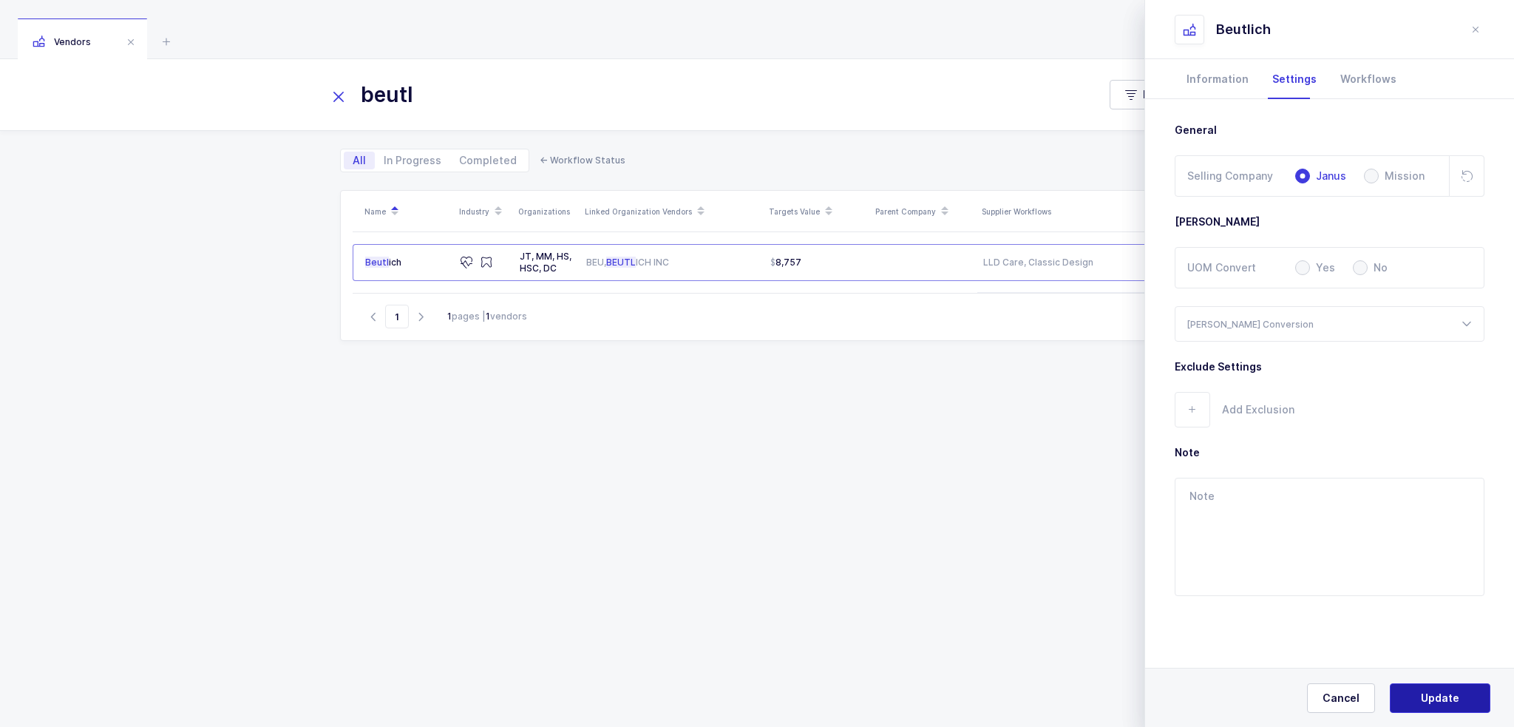
click at [1447, 700] on span "Update" at bounding box center [1440, 698] width 38 height 15
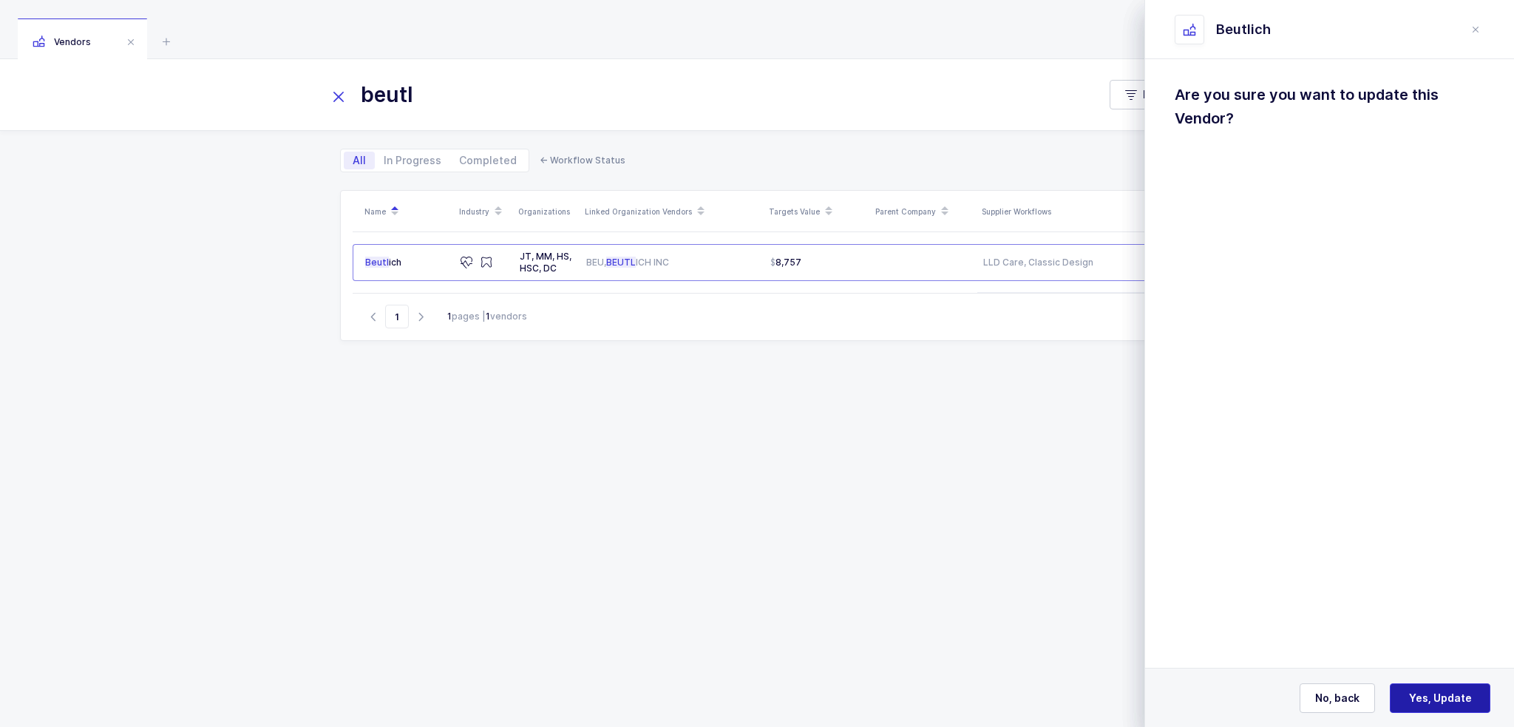
click at [1447, 696] on span "Yes, Update" at bounding box center [1440, 698] width 63 height 15
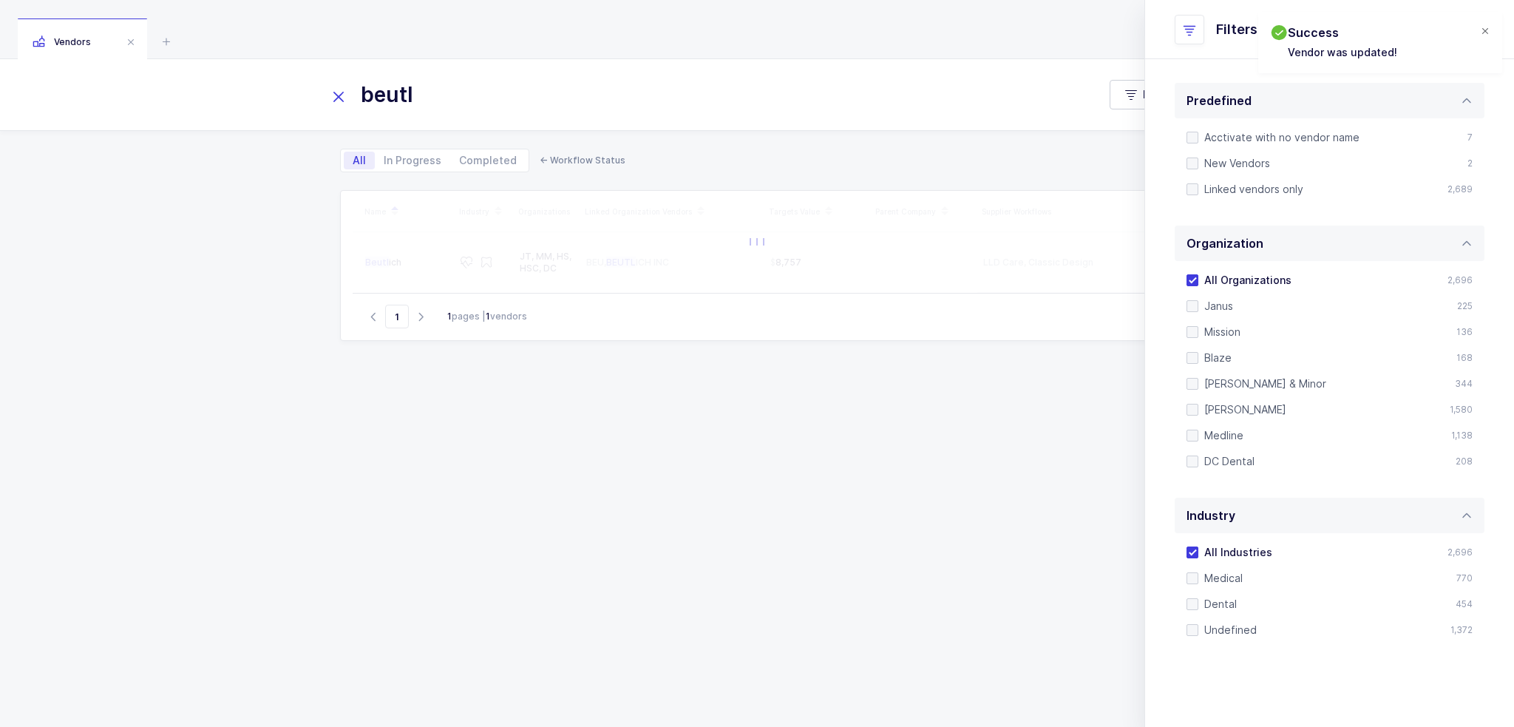
click at [1486, 27] on div at bounding box center [1485, 31] width 12 height 13
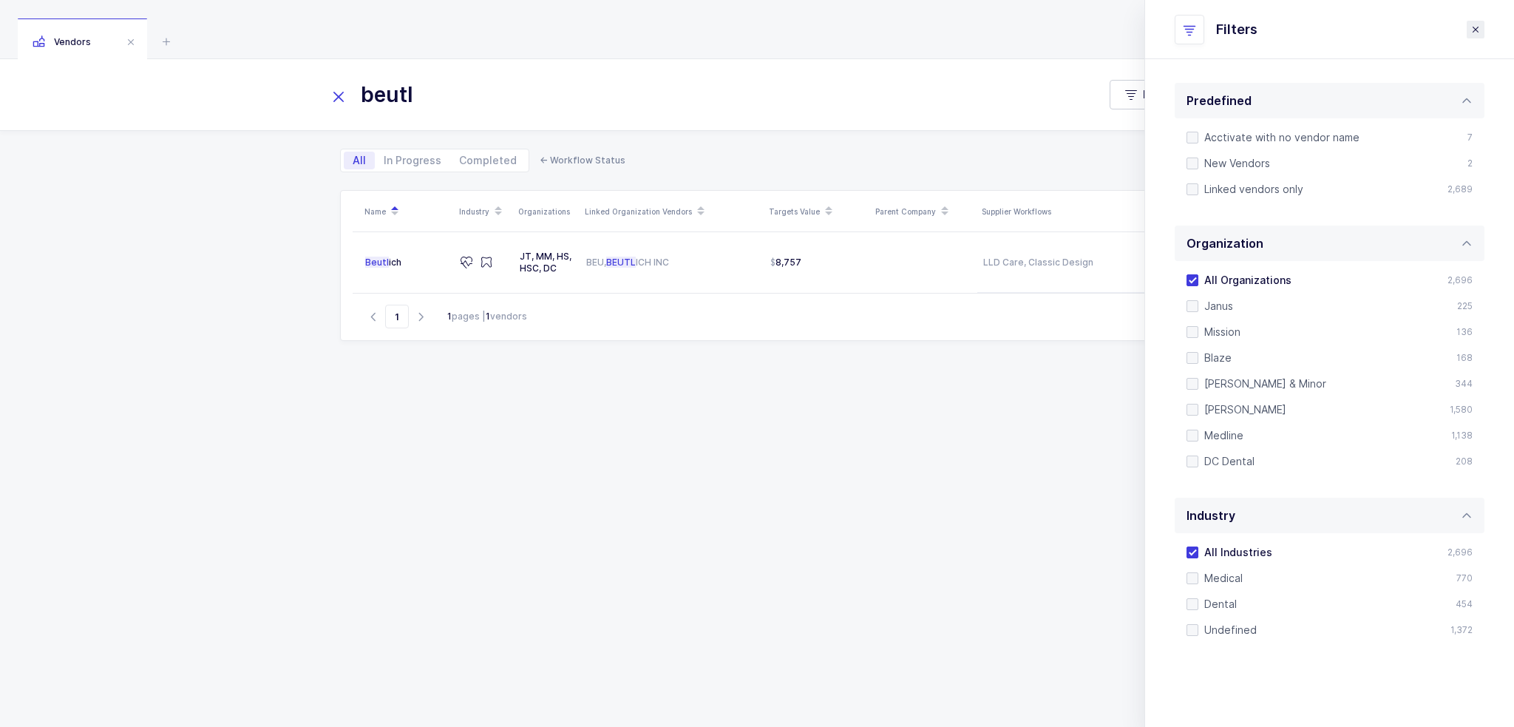
click at [1476, 32] on icon "close drawer" at bounding box center [1476, 30] width 12 height 12
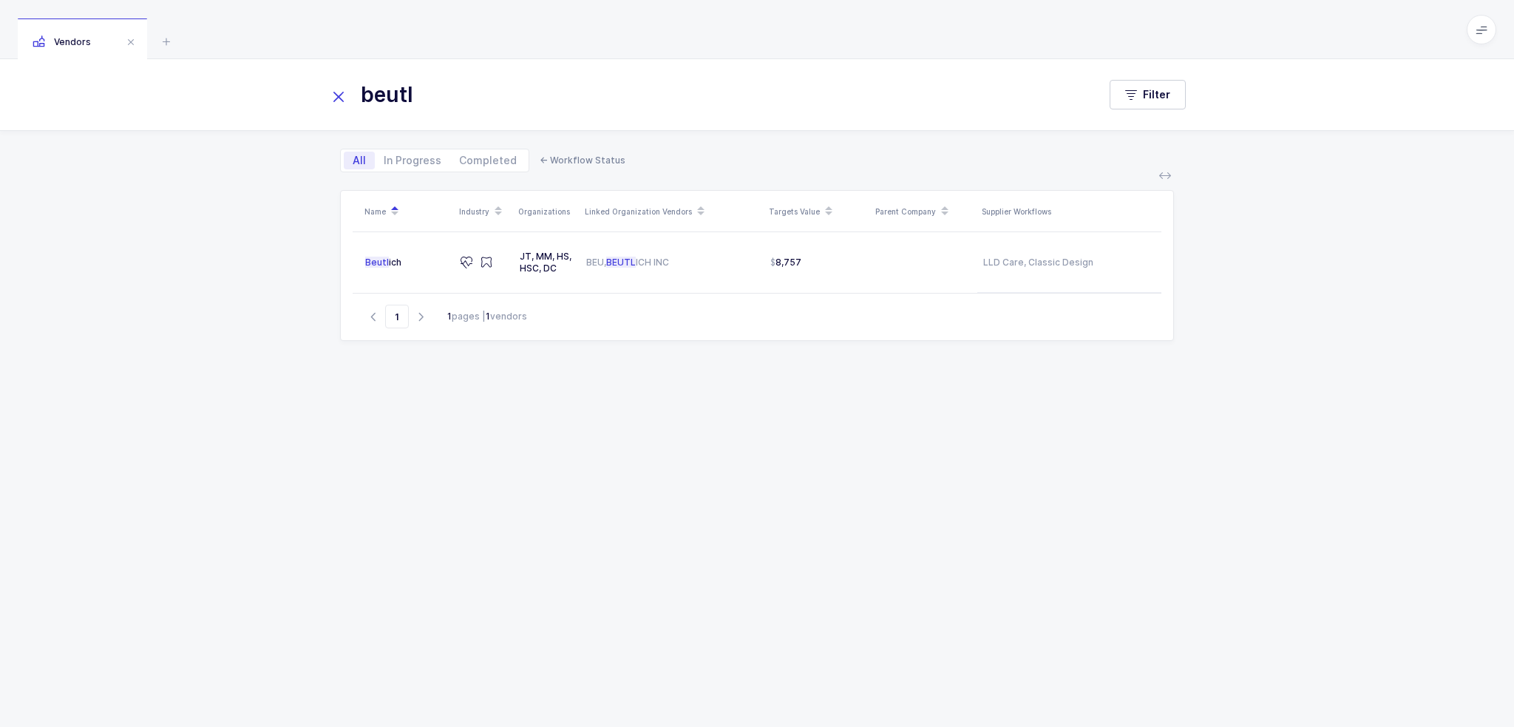
drag, startPoint x: 864, startPoint y: 446, endPoint x: 839, endPoint y: 35, distance: 411.1
click at [839, 35] on div "Vendors beutl Filter All In Progress Completed ← Workflow Status Name Industry …" at bounding box center [757, 363] width 1514 height 727
click at [839, 35] on div "Vendors" at bounding box center [757, 29] width 1514 height 59
drag, startPoint x: 839, startPoint y: 35, endPoint x: 1081, endPoint y: 485, distance: 510.4
click at [1081, 485] on div "Vendors beutl Filter All In Progress Completed ← Workflow Status Name Industry …" at bounding box center [757, 363] width 1514 height 727
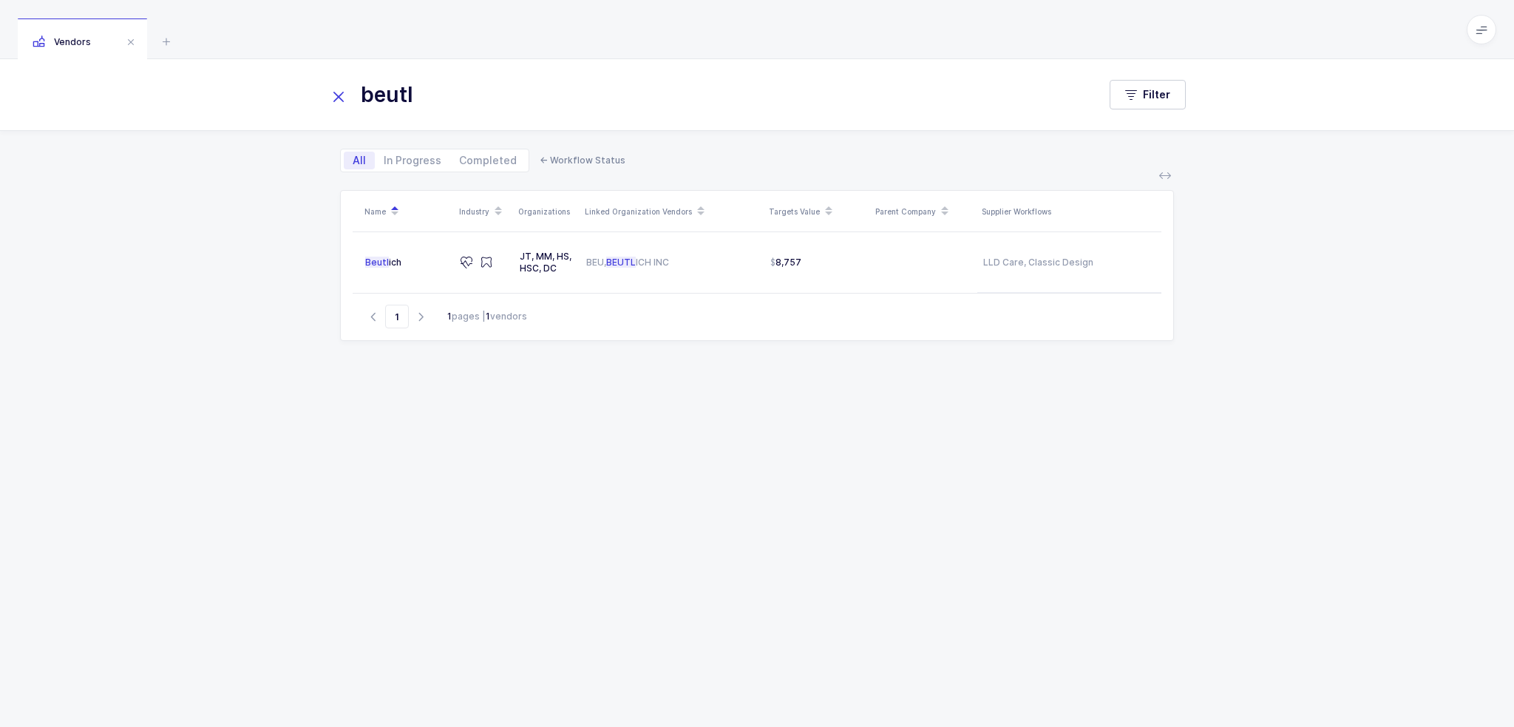
click at [1081, 485] on div "Name Industry Organizations Linked Organization Vendors Targets Value Parent Co…" at bounding box center [757, 440] width 834 height 501
drag, startPoint x: 1081, startPoint y: 485, endPoint x: 920, endPoint y: 24, distance: 487.7
click at [920, 24] on div "Vendors beutl Filter All In Progress Completed ← Workflow Status Name Industry …" at bounding box center [757, 363] width 1514 height 727
click at [920, 24] on div "Vendors" at bounding box center [757, 29] width 1514 height 59
drag, startPoint x: 920, startPoint y: 24, endPoint x: 793, endPoint y: 39, distance: 128.0
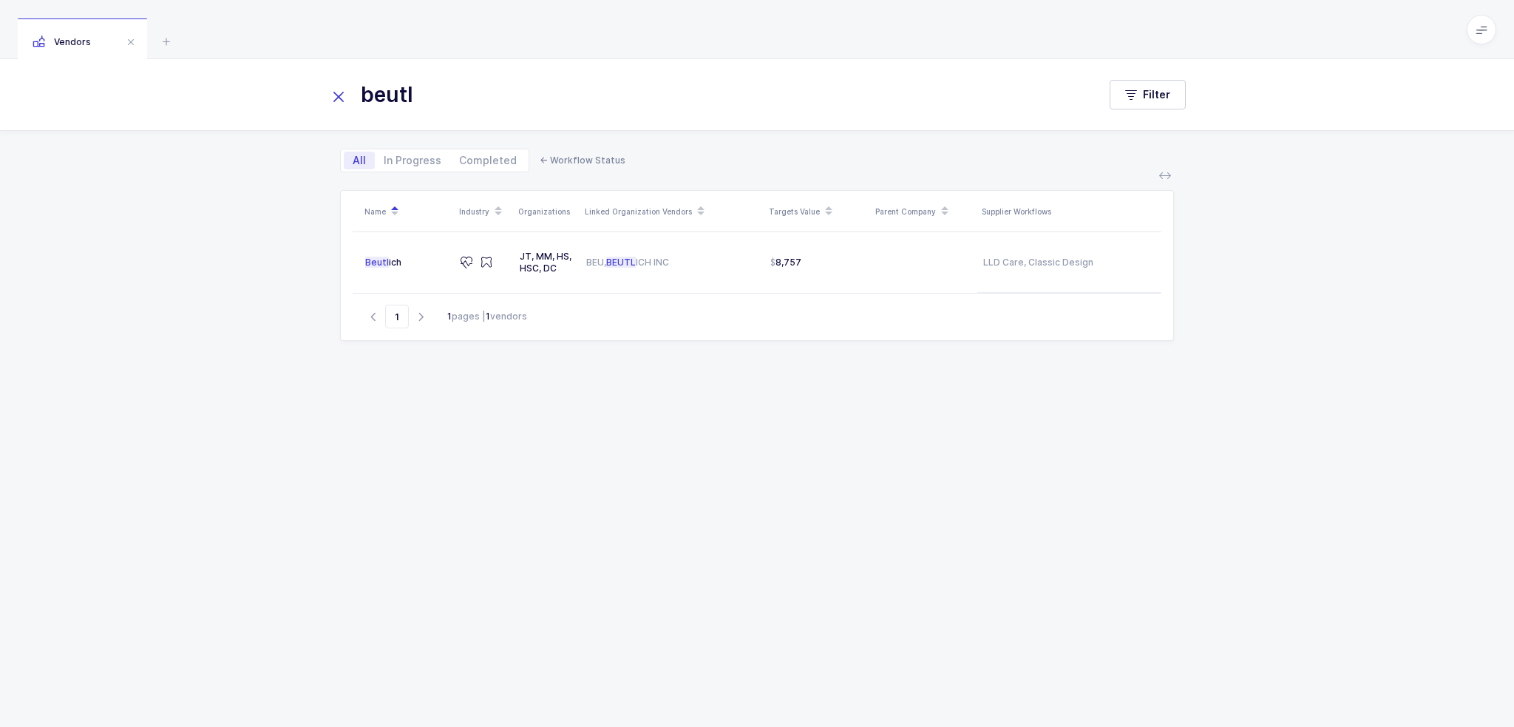
click at [841, 38] on div "Vendors" at bounding box center [757, 29] width 1514 height 59
click at [325, 103] on div "beutl Filter" at bounding box center [757, 94] width 1514 height 71
click at [331, 97] on icon at bounding box center [338, 97] width 21 height 21
drag, startPoint x: 222, startPoint y: 30, endPoint x: 665, endPoint y: 456, distance: 614.9
click at [665, 456] on div "Vendors Filter All In Progress Completed ← Workflow Status Name Industry Organi…" at bounding box center [757, 363] width 1514 height 727
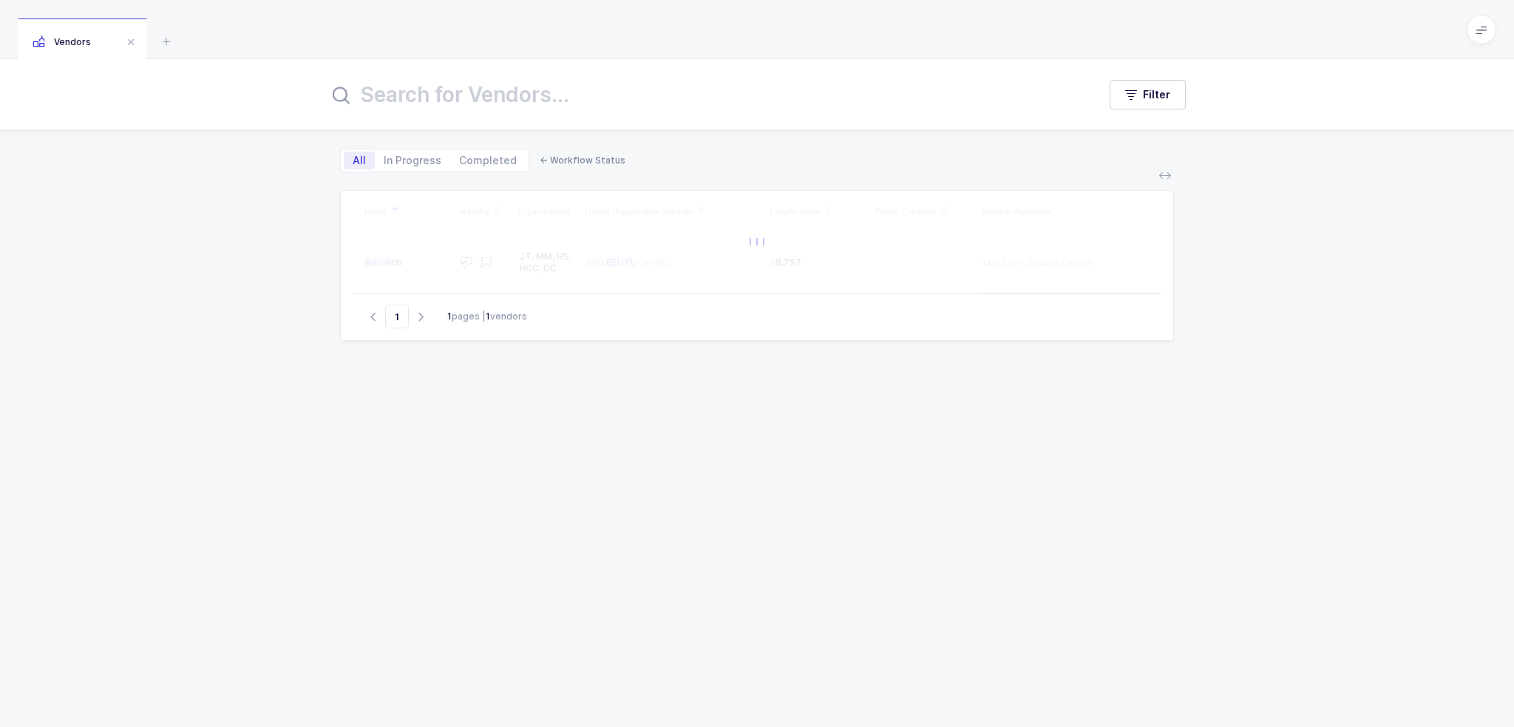
click at [665, 456] on div "Name Industry Organizations Linked Organization Vendors Targets Value Parent Co…" at bounding box center [757, 440] width 834 height 501
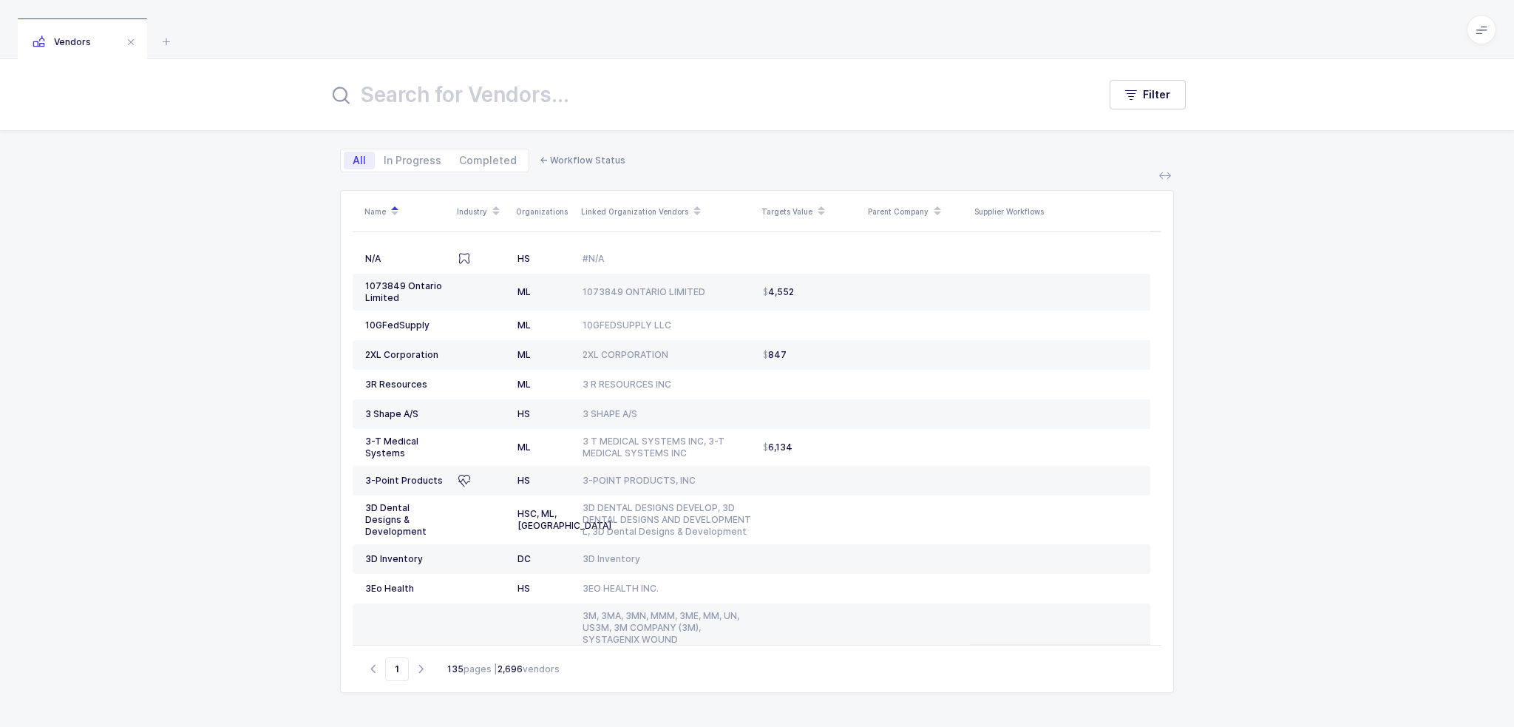
drag, startPoint x: 887, startPoint y: 500, endPoint x: 637, endPoint y: 24, distance: 537.1
click at [637, 24] on div "Vendors Filter All In Progress Completed ← Workflow Status Name Industry Organi…" at bounding box center [757, 363] width 1514 height 727
click at [637, 24] on div "Vendors" at bounding box center [757, 29] width 1514 height 59
